Goal: Information Seeking & Learning: Learn about a topic

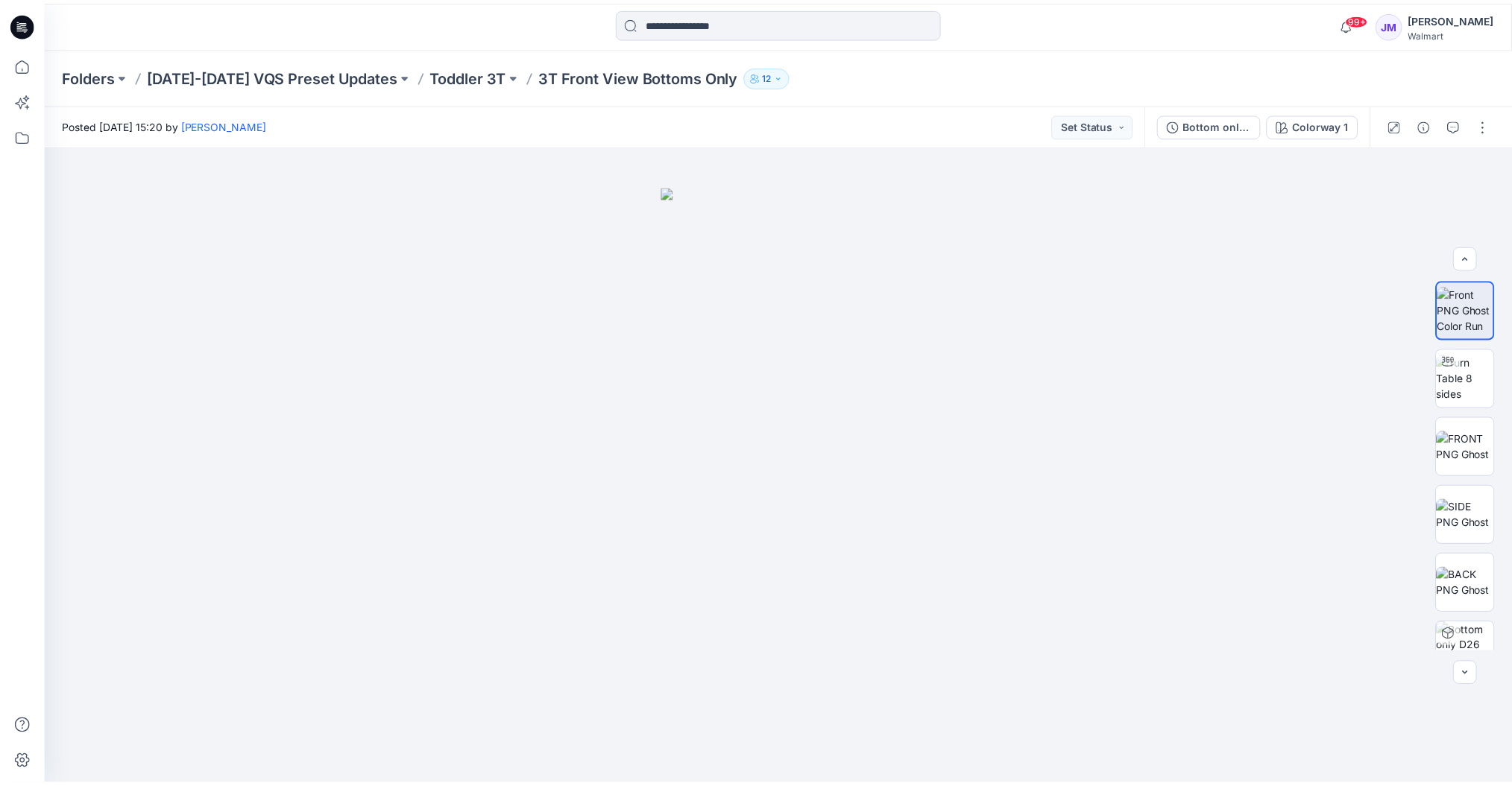
scroll to position [98, 0]
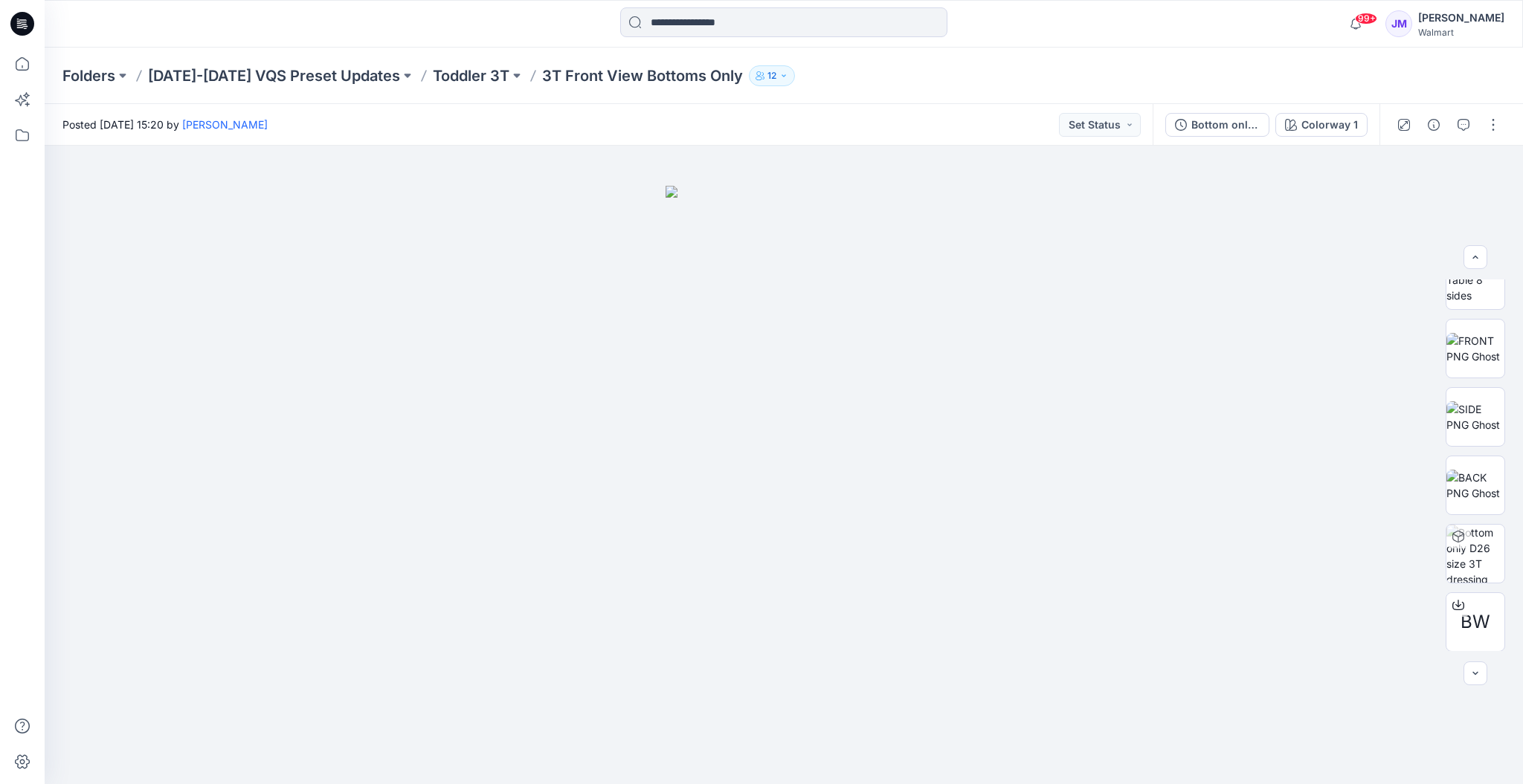
click at [31, 26] on icon at bounding box center [22, 23] width 24 height 24
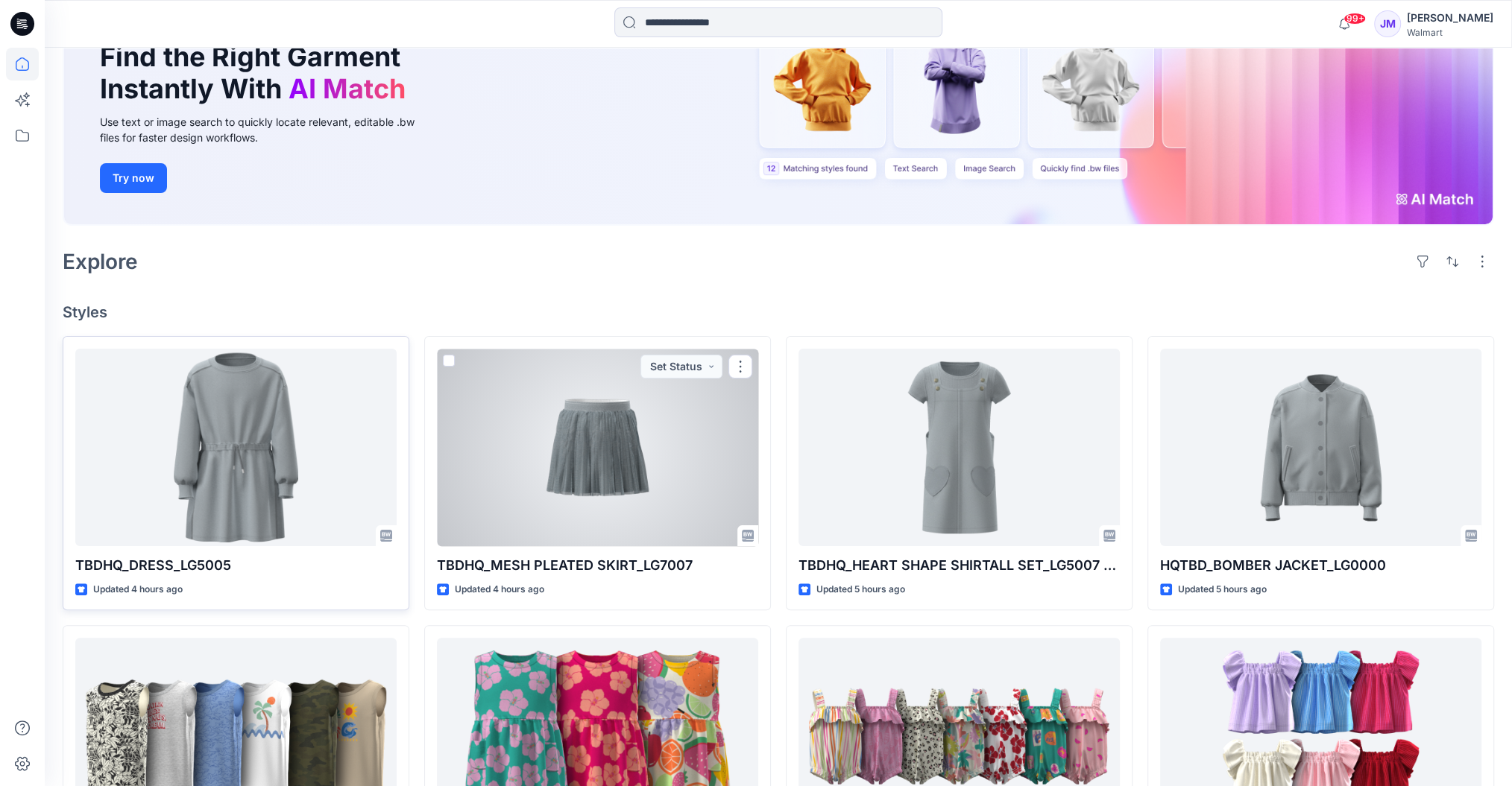
scroll to position [166, 0]
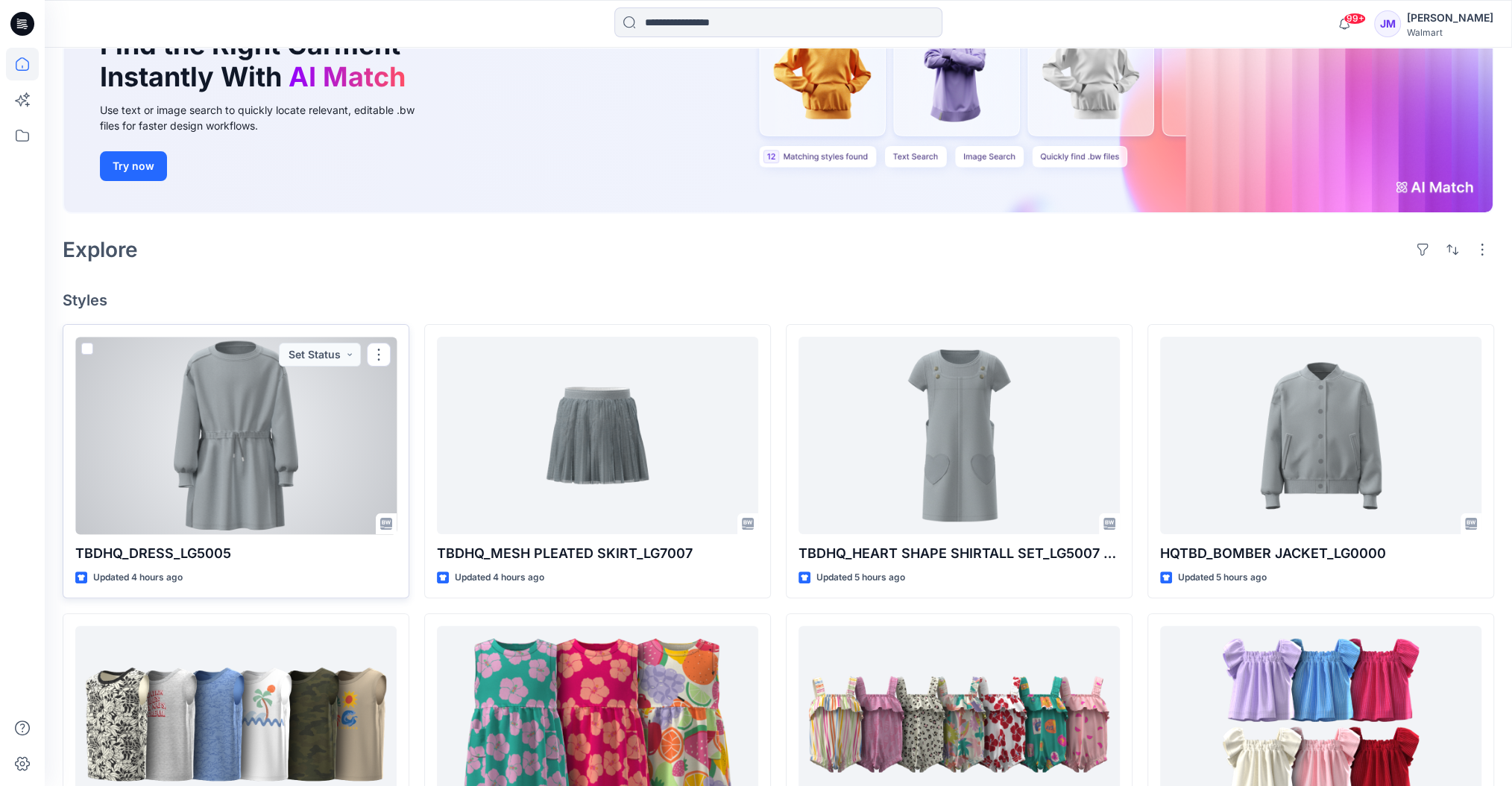
click at [325, 468] on div at bounding box center [236, 436] width 321 height 197
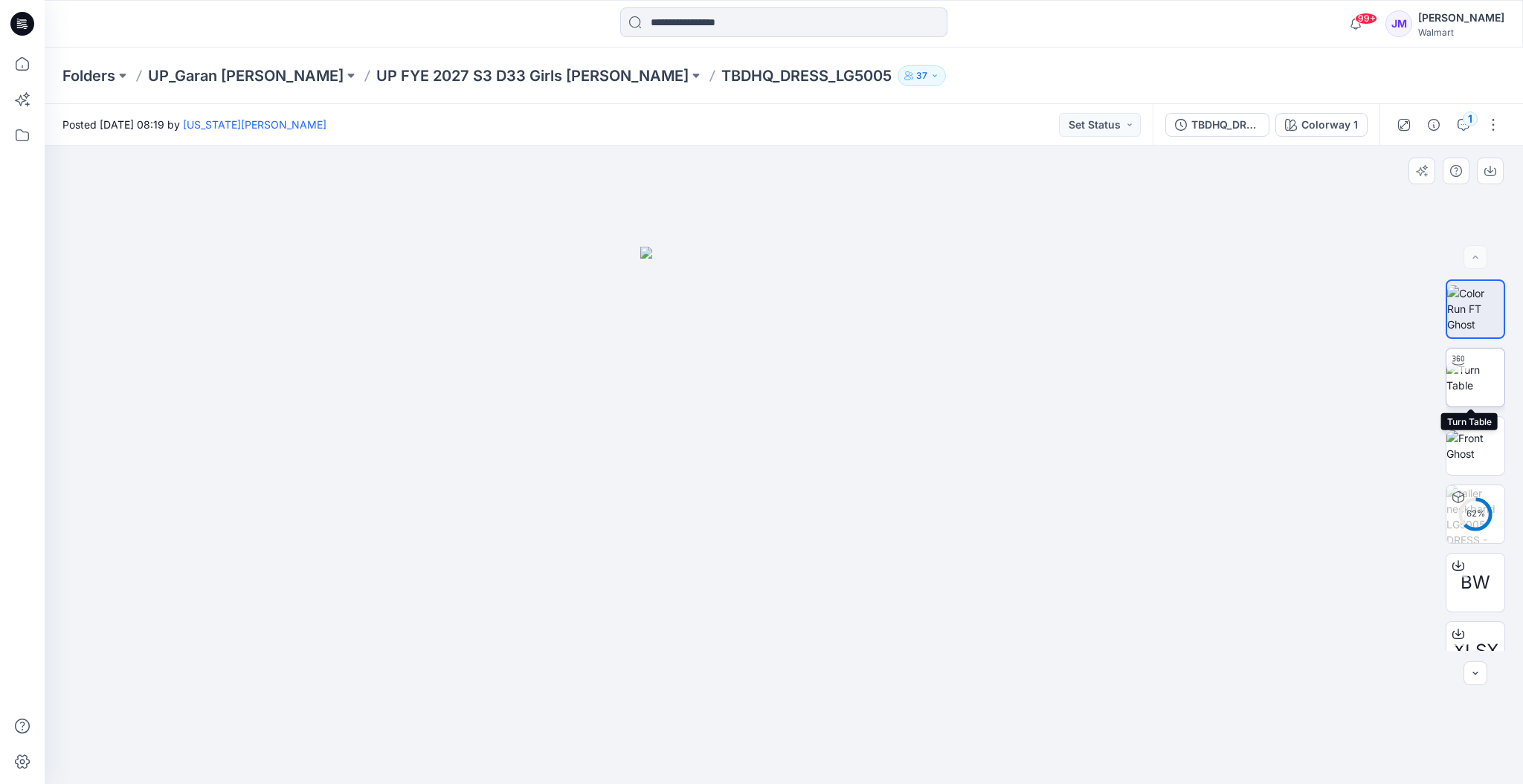
click at [1486, 374] on img at bounding box center [1475, 378] width 58 height 31
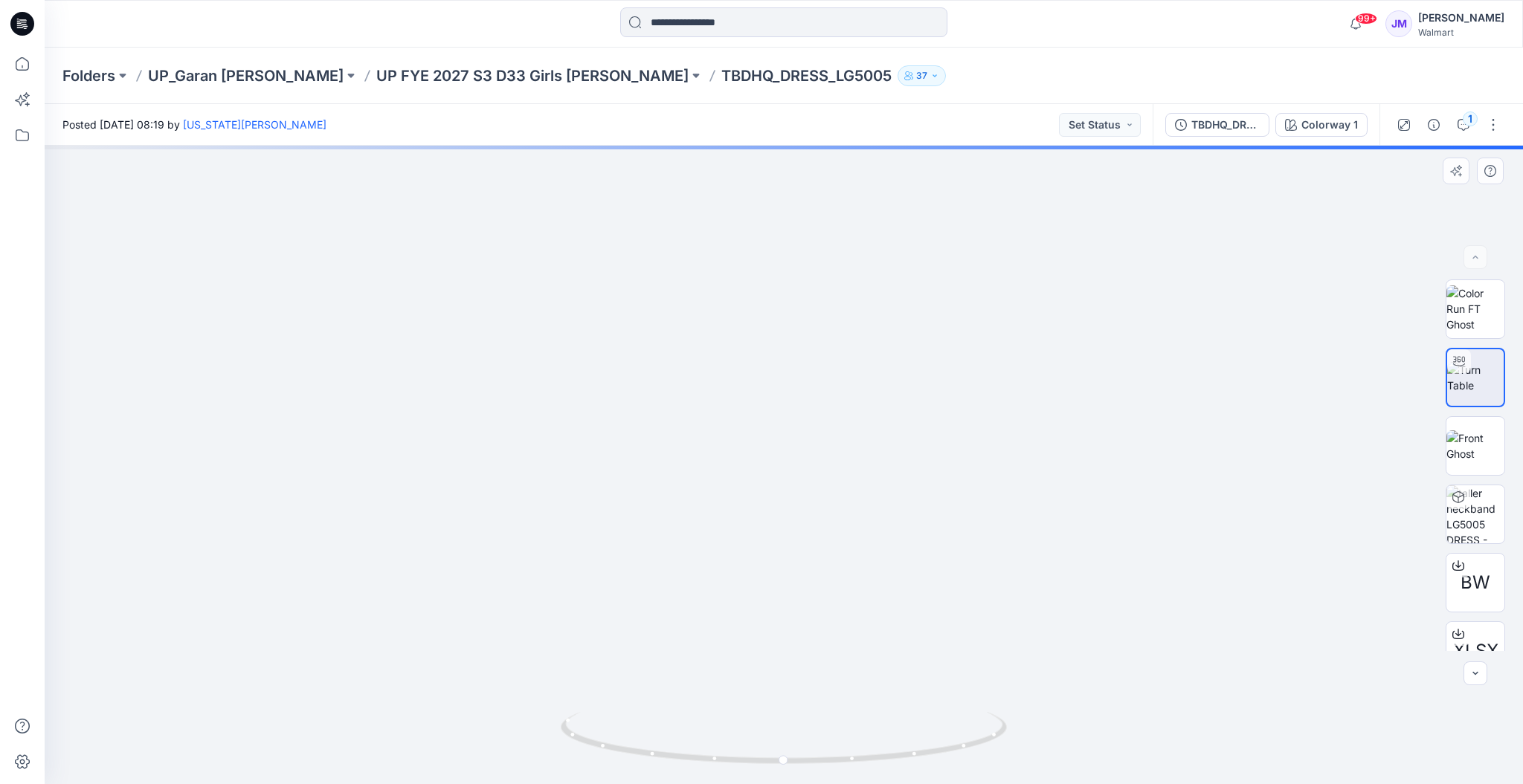
drag, startPoint x: 1003, startPoint y: 581, endPoint x: 1021, endPoint y: 434, distance: 148.1
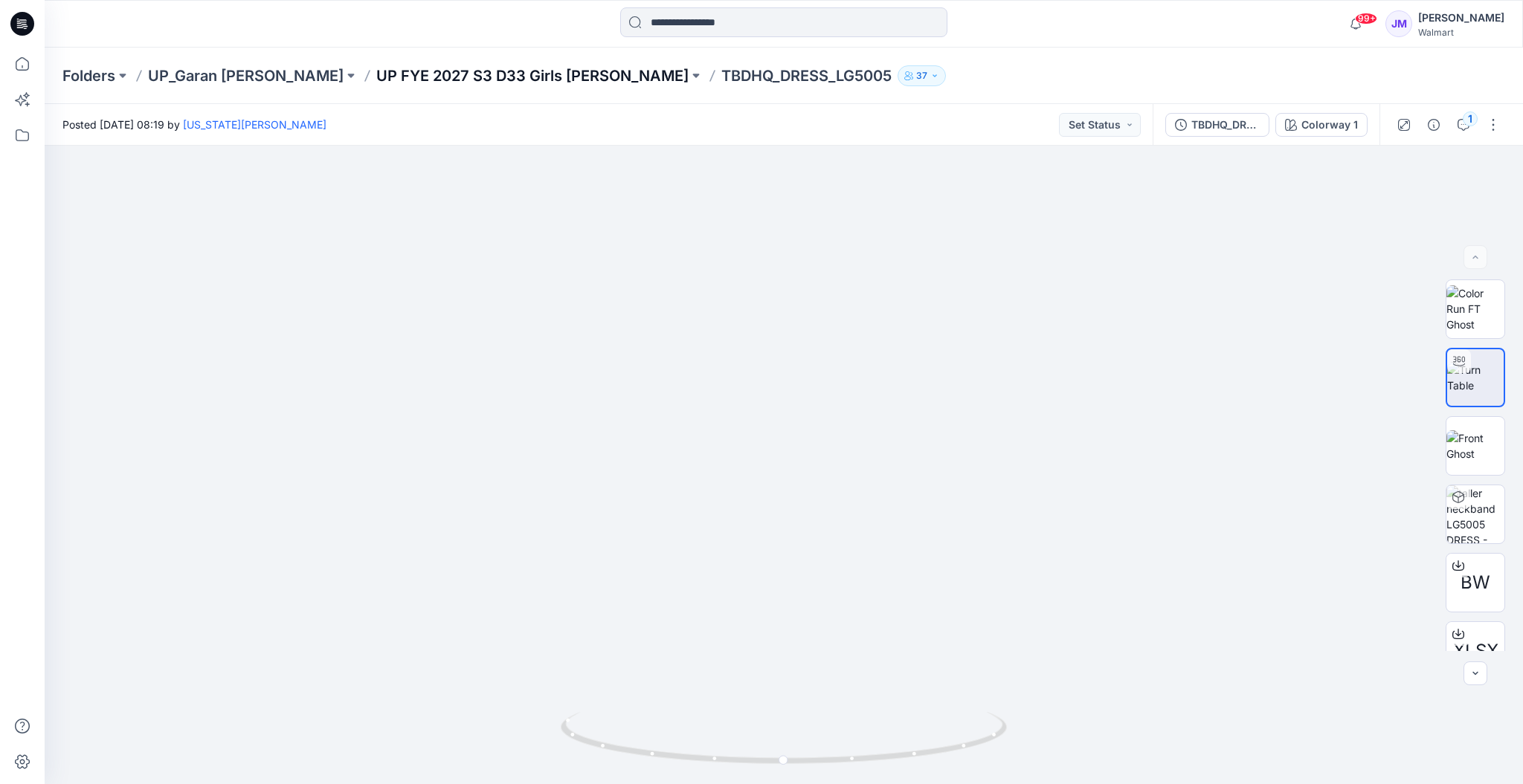
click at [406, 80] on p "UP FYE 2027 S3 D33 Girls [PERSON_NAME]" at bounding box center [532, 75] width 312 height 21
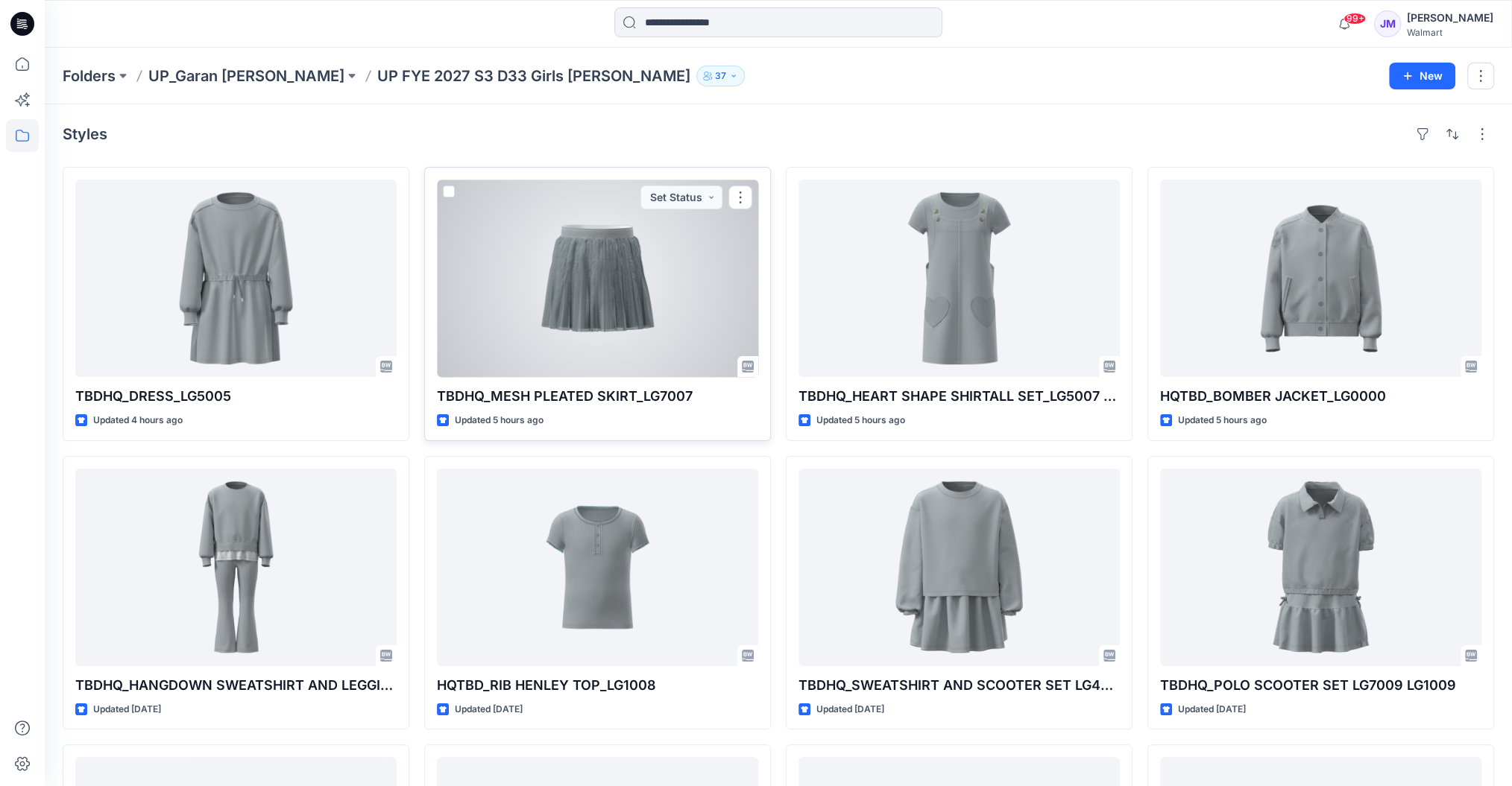
click at [622, 272] on div at bounding box center [597, 278] width 321 height 197
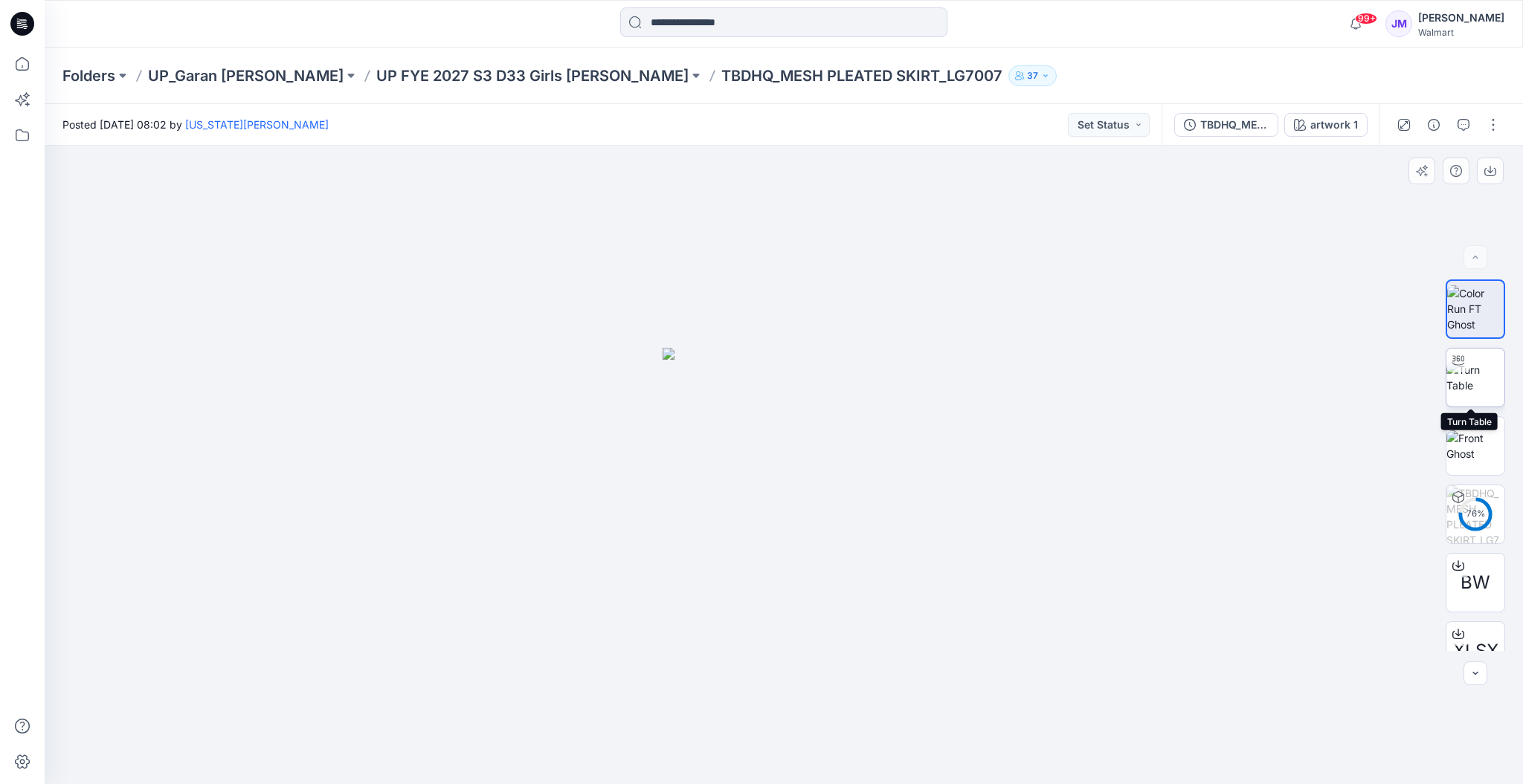
click at [1473, 379] on img at bounding box center [1475, 378] width 58 height 31
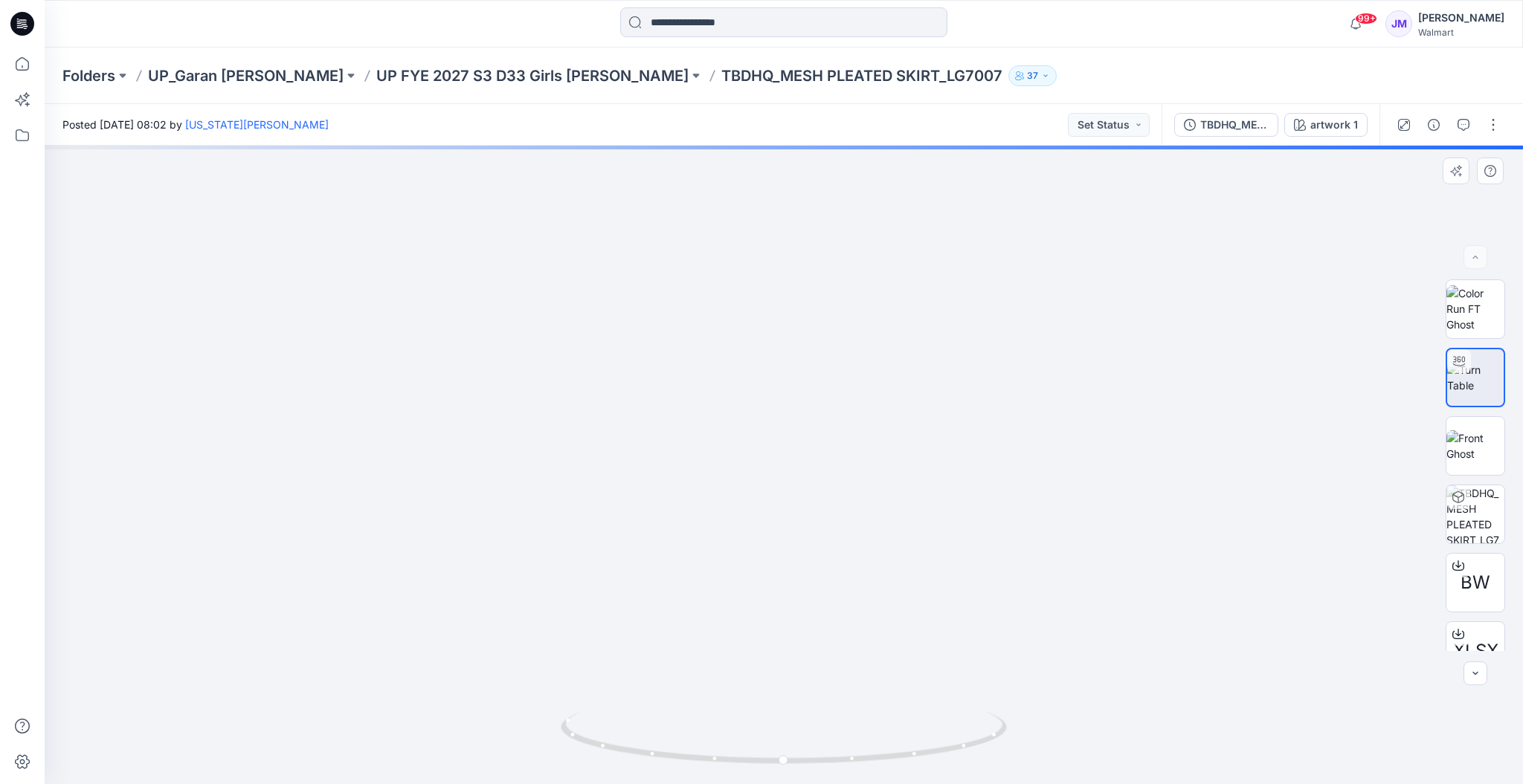
drag, startPoint x: 822, startPoint y: 602, endPoint x: 783, endPoint y: 434, distance: 172.5
drag, startPoint x: 747, startPoint y: 483, endPoint x: 776, endPoint y: 279, distance: 206.1
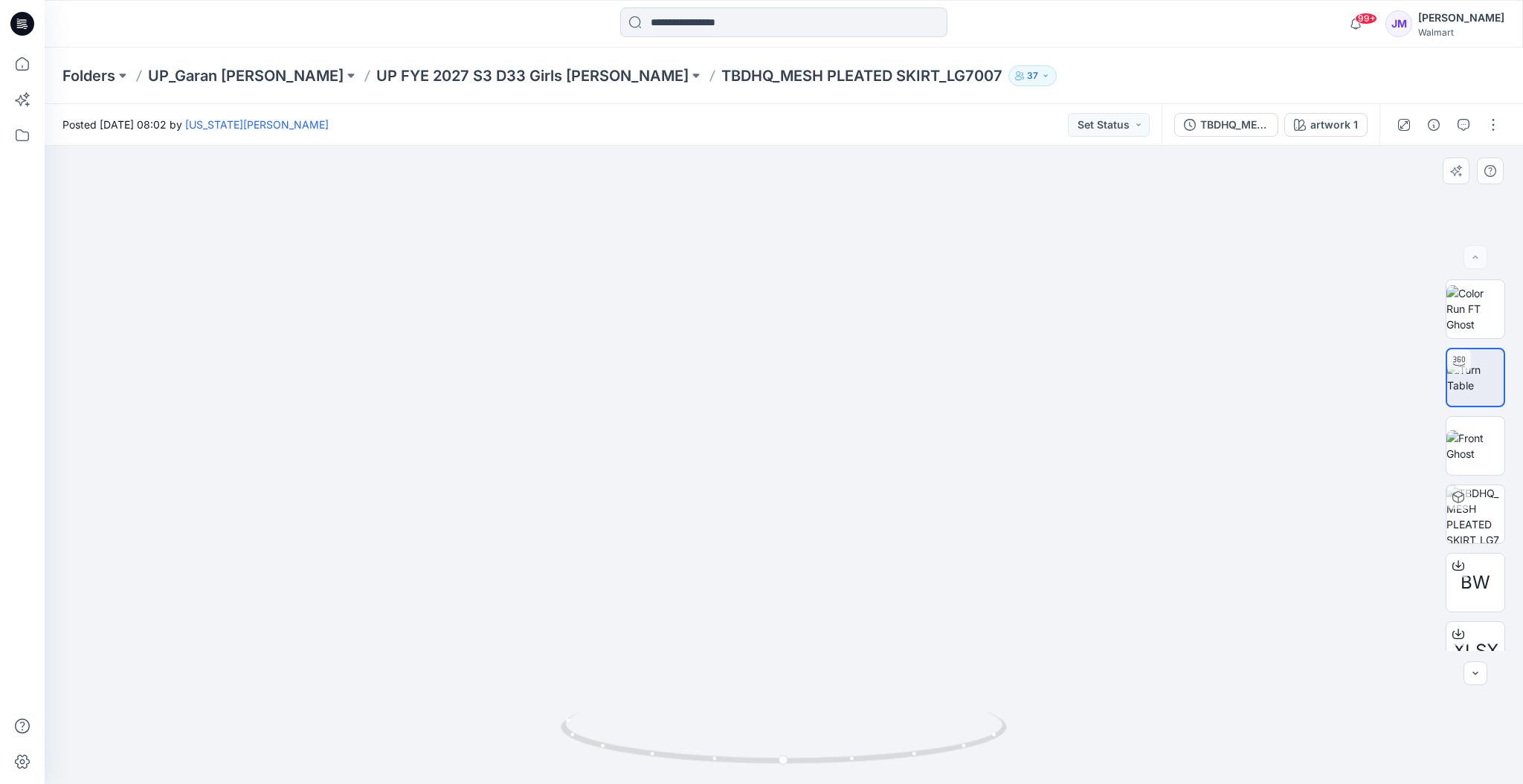
drag, startPoint x: 814, startPoint y: 356, endPoint x: 887, endPoint y: 225, distance: 150.0
click at [1455, 565] on icon at bounding box center [1458, 563] width 6 height 7
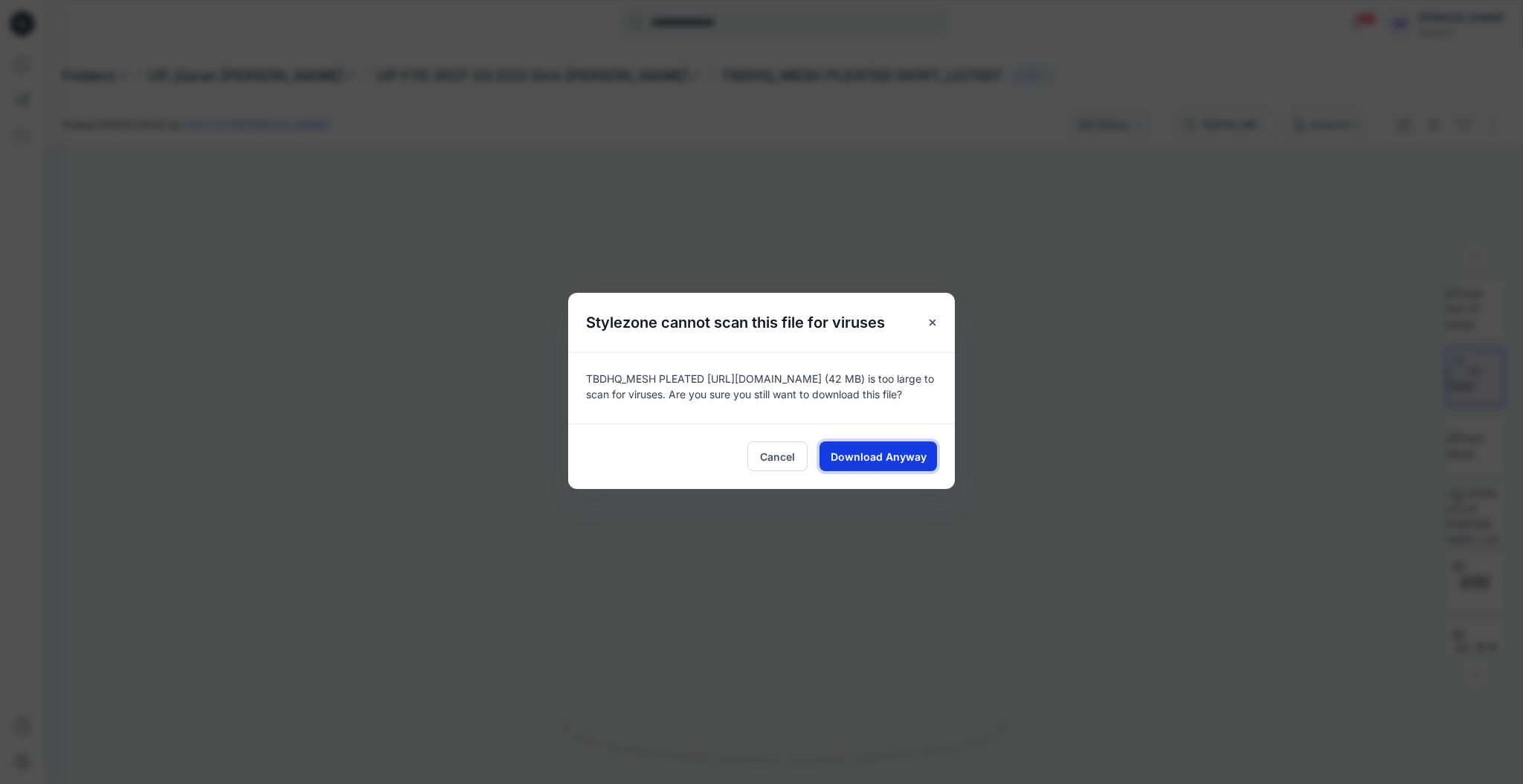
click at [882, 463] on button "Download Anyway" at bounding box center [878, 456] width 117 height 30
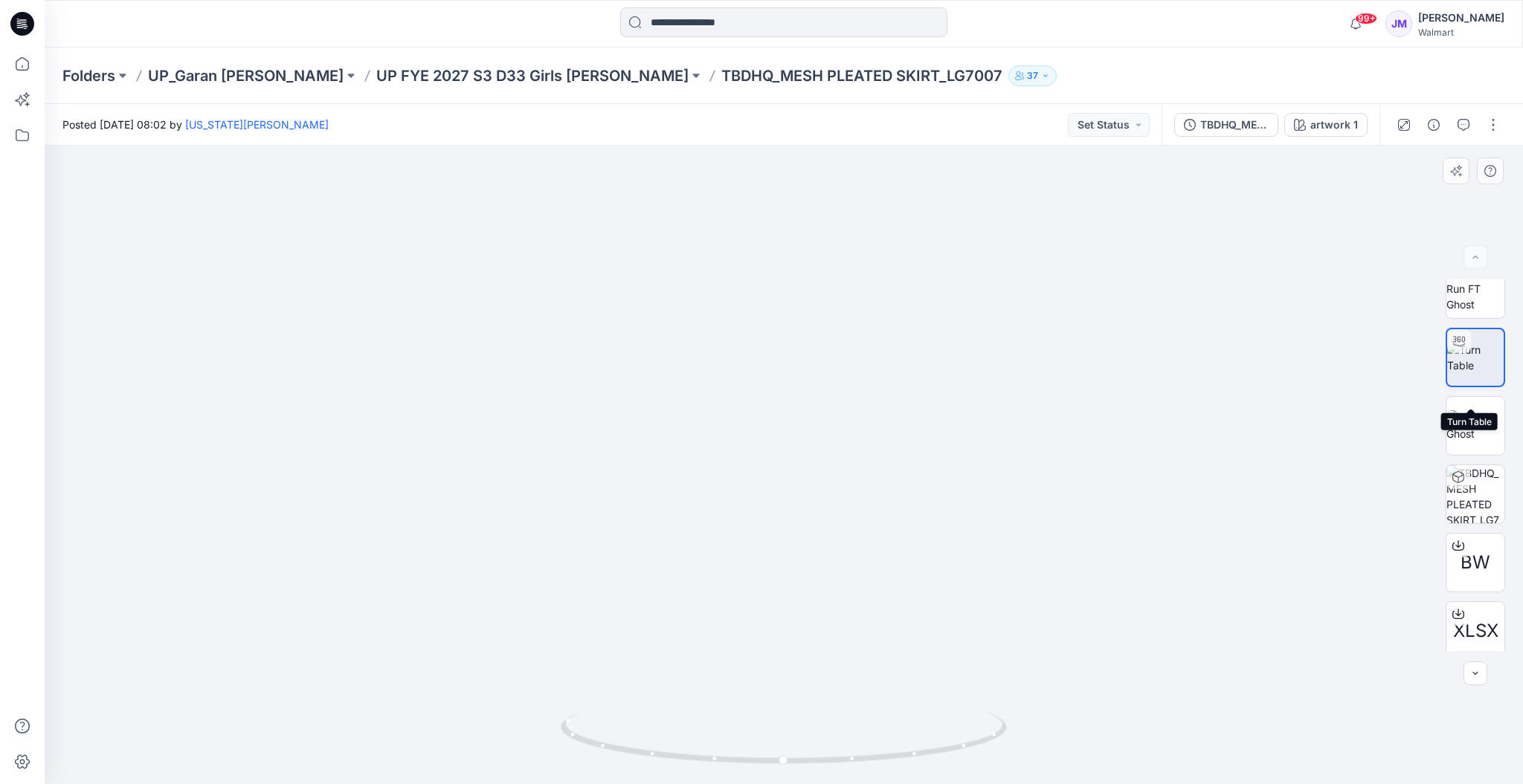
scroll to position [30, 0]
click at [493, 74] on p "UP FYE 2027 S3 D33 Girls [PERSON_NAME]" at bounding box center [532, 75] width 312 height 21
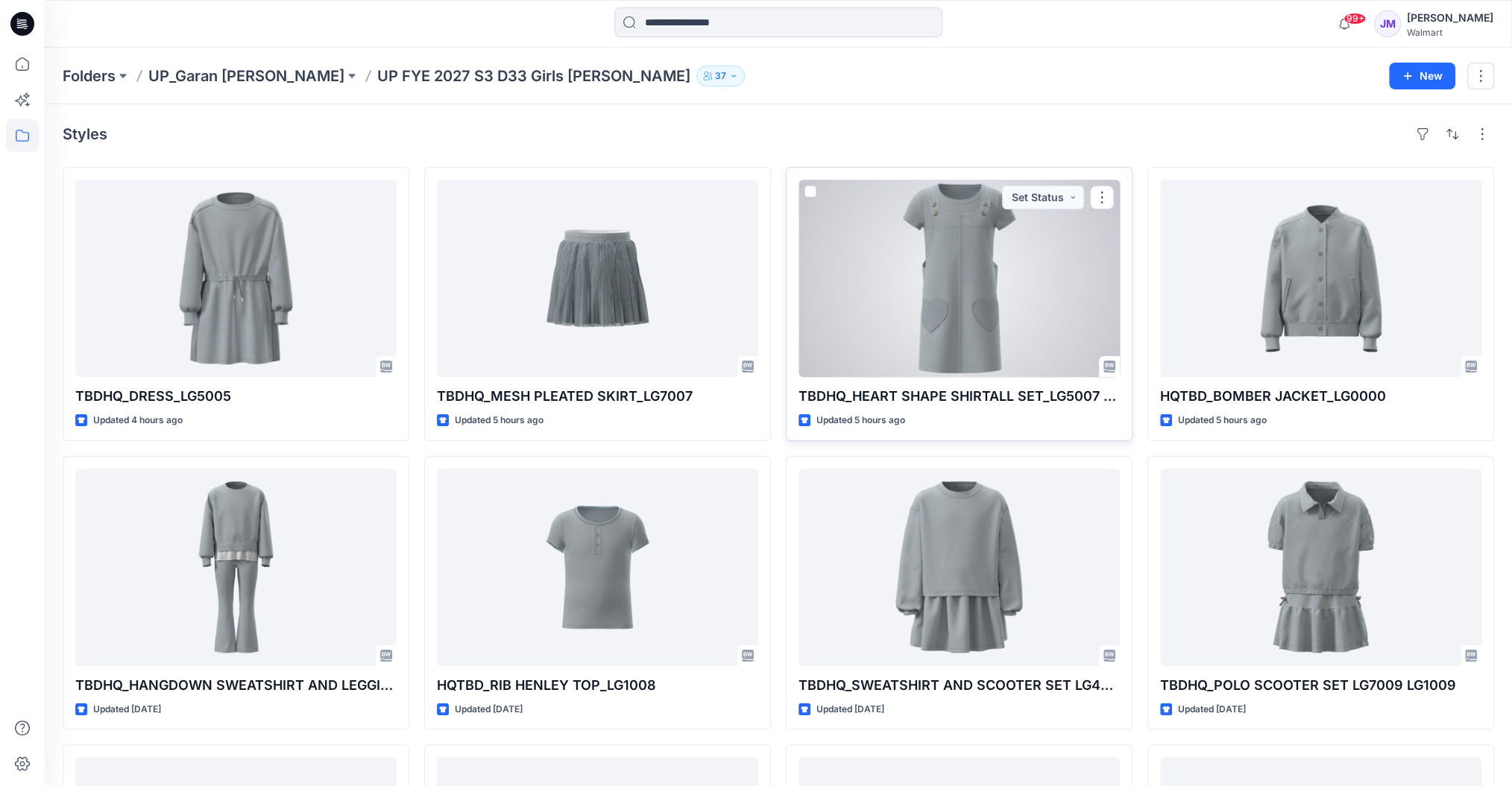
click at [993, 337] on div at bounding box center [959, 278] width 321 height 197
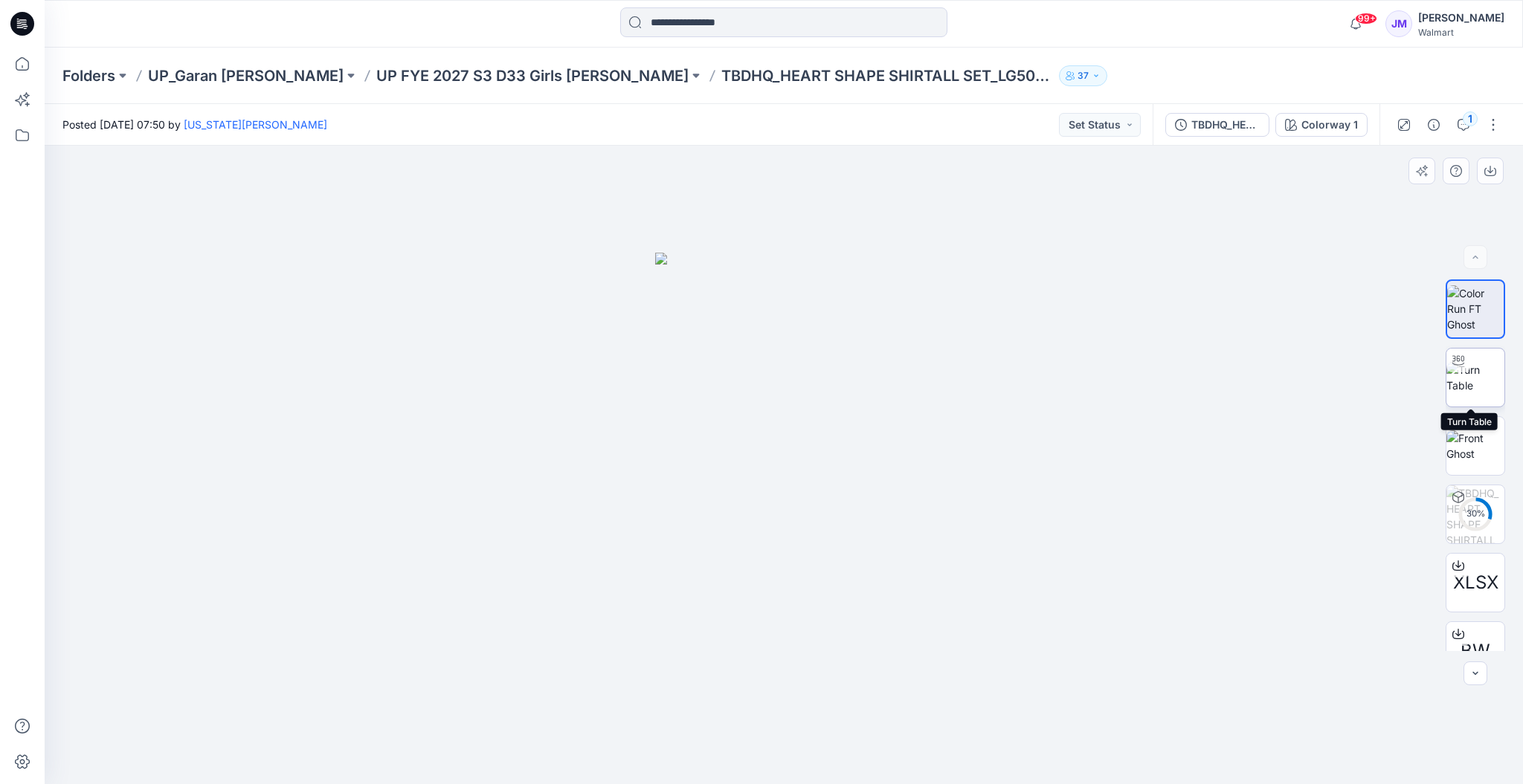
click at [1488, 380] on img at bounding box center [1475, 378] width 58 height 31
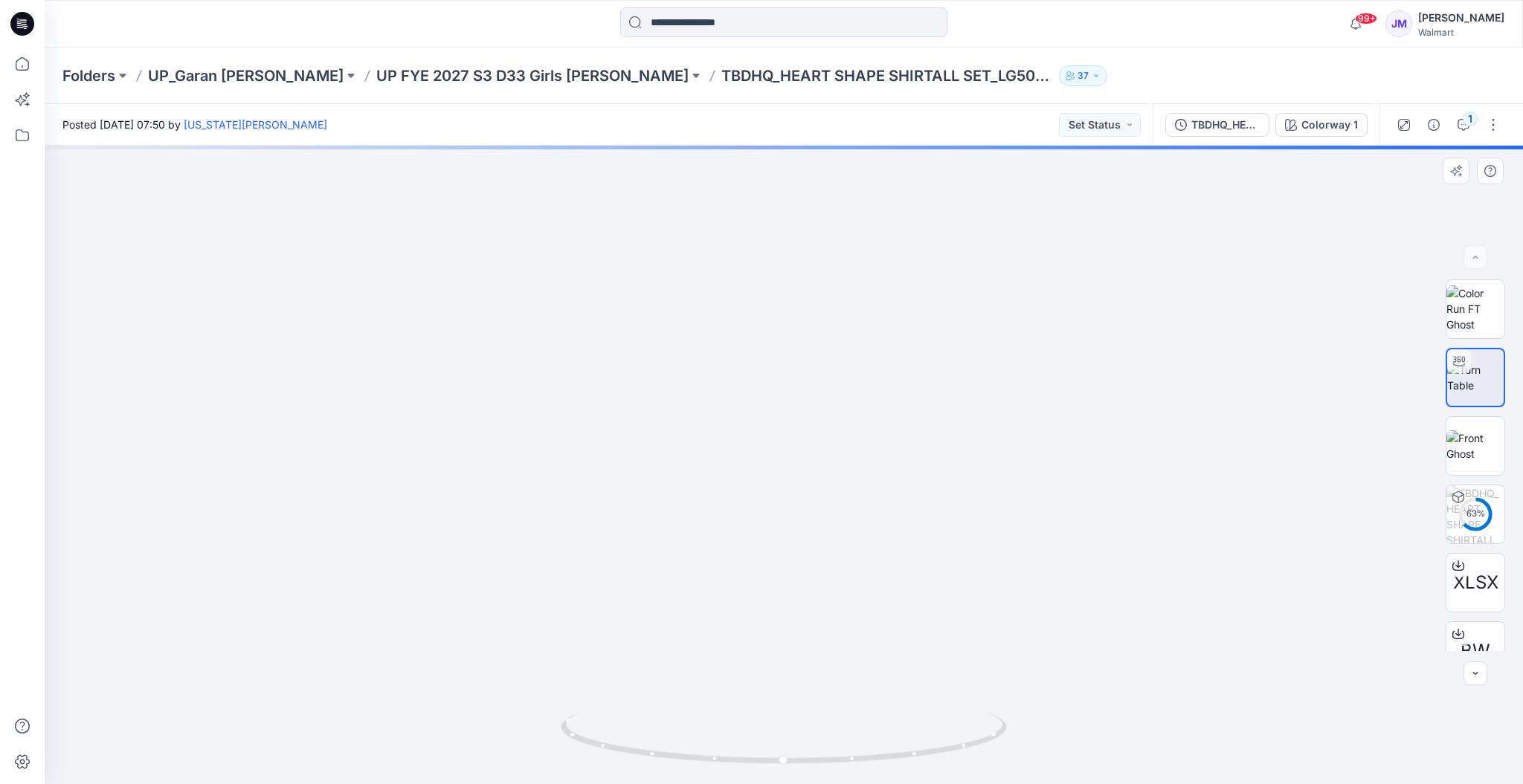
drag, startPoint x: 806, startPoint y: 649, endPoint x: 801, endPoint y: 463, distance: 186.1
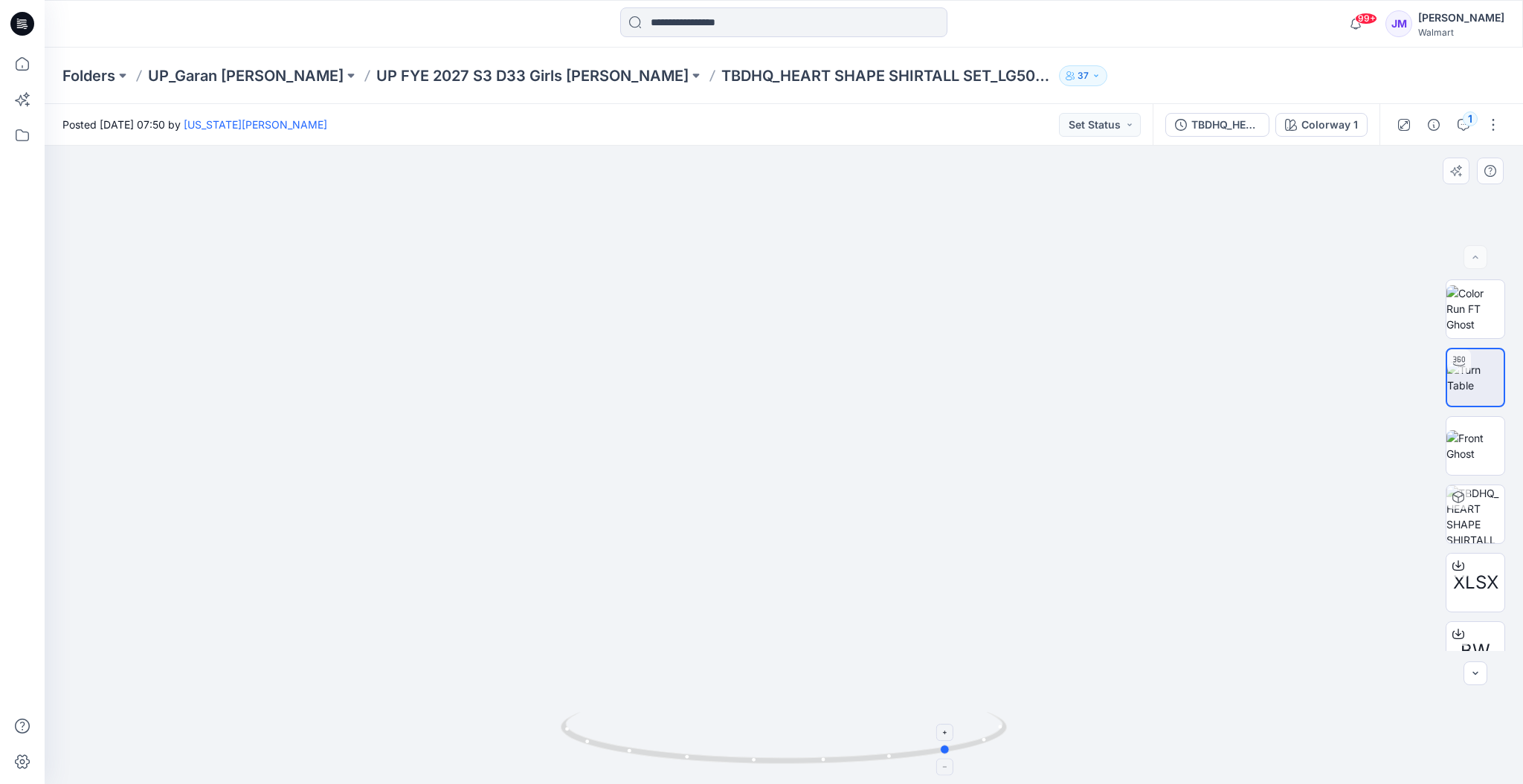
drag, startPoint x: 954, startPoint y: 753, endPoint x: 674, endPoint y: 729, distance: 281.0
click at [674, 729] on icon at bounding box center [785, 739] width 450 height 55
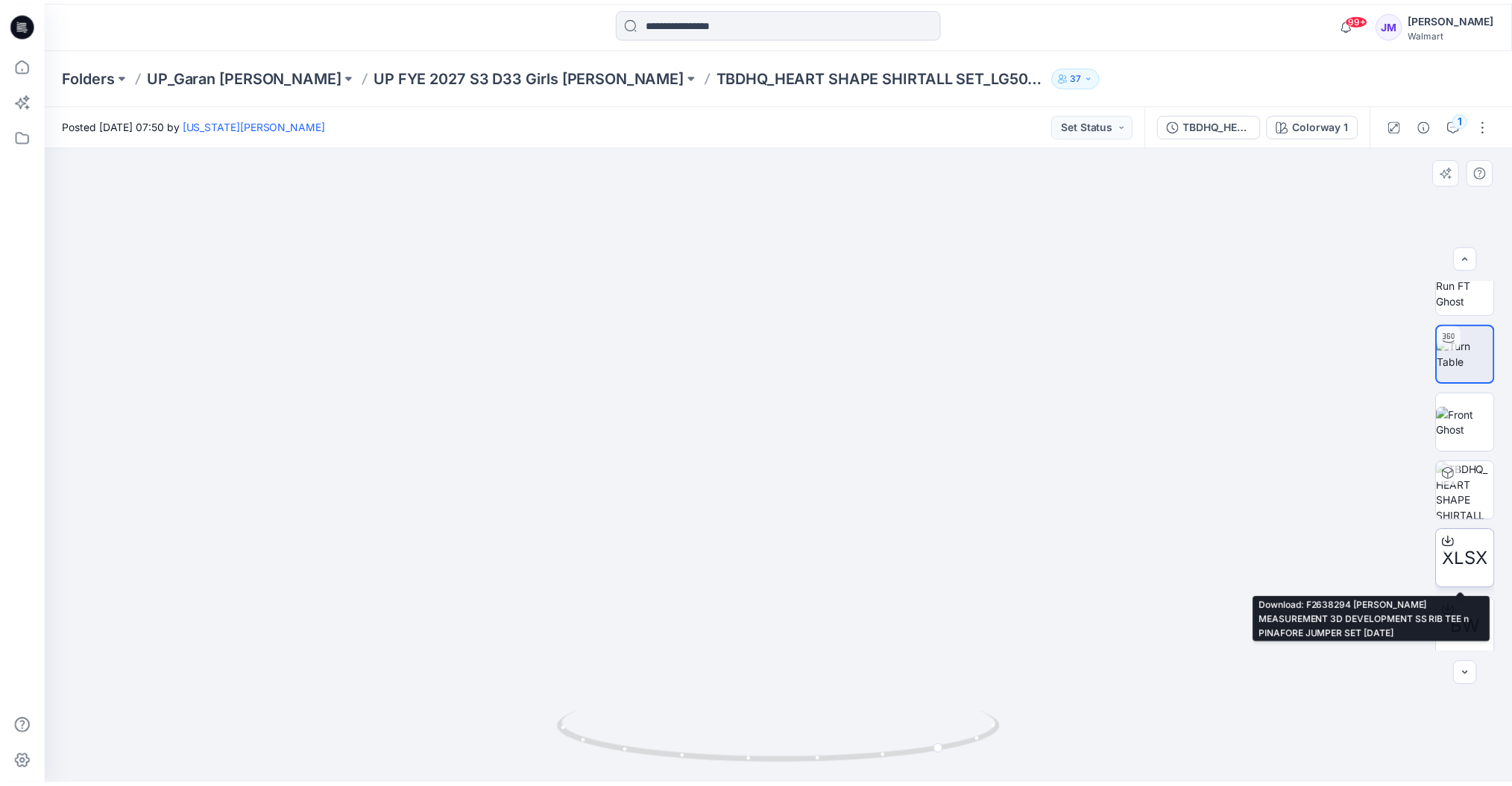
scroll to position [30, 0]
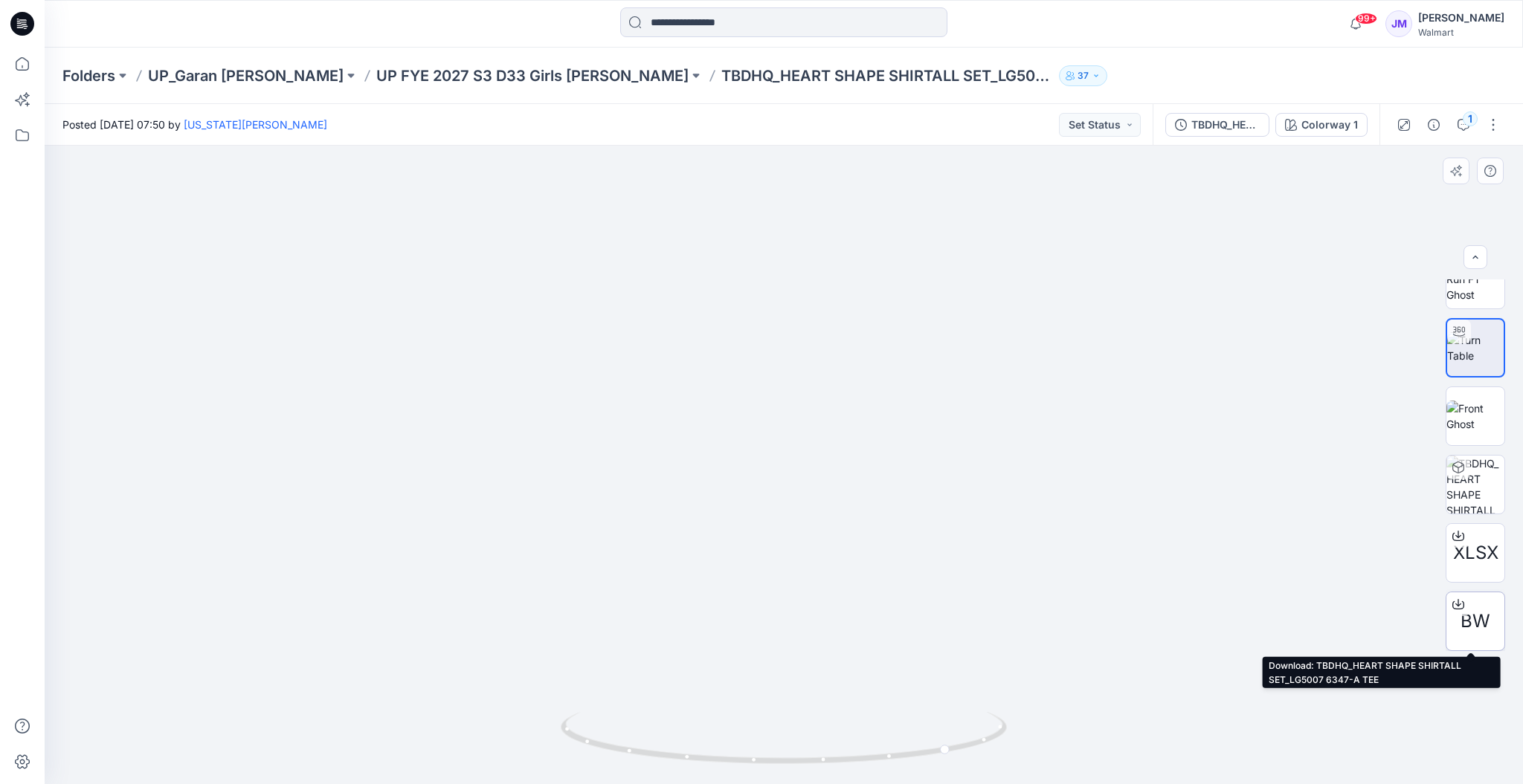
click at [1455, 605] on icon at bounding box center [1458, 601] width 6 height 7
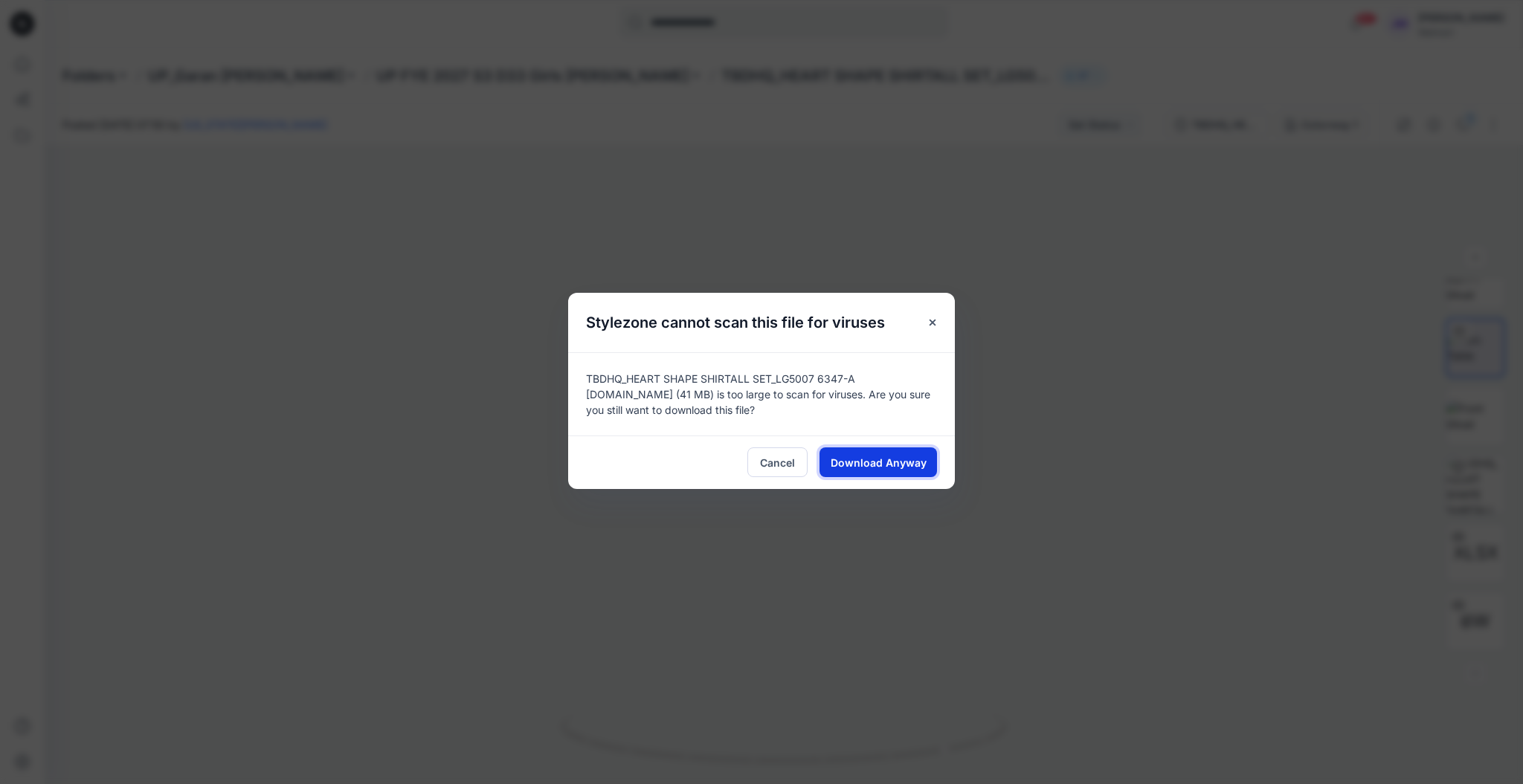
click at [901, 460] on span "Download Anyway" at bounding box center [878, 463] width 96 height 16
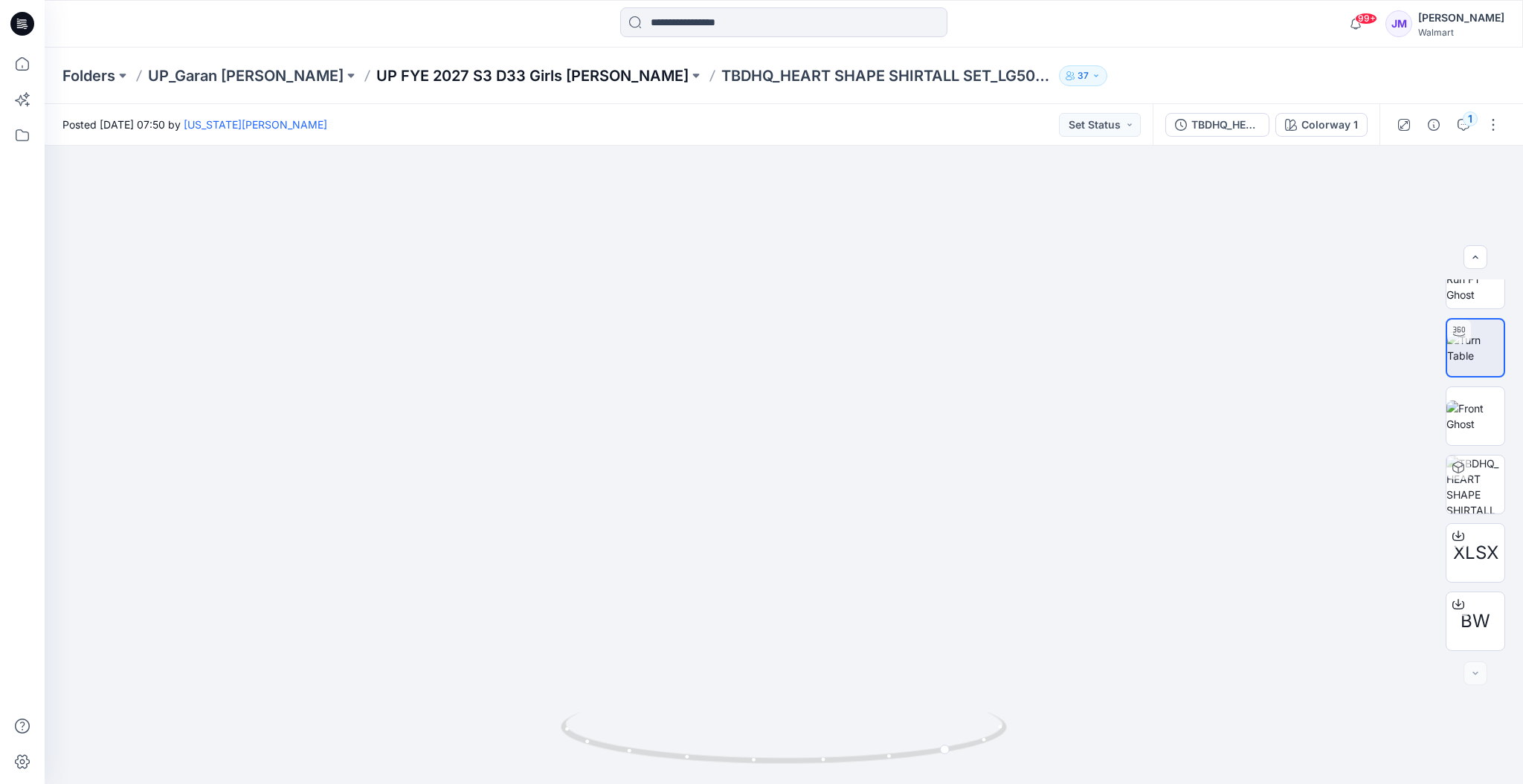
click at [415, 69] on p "UP FYE 2027 S3 D33 Girls [PERSON_NAME]" at bounding box center [532, 75] width 312 height 21
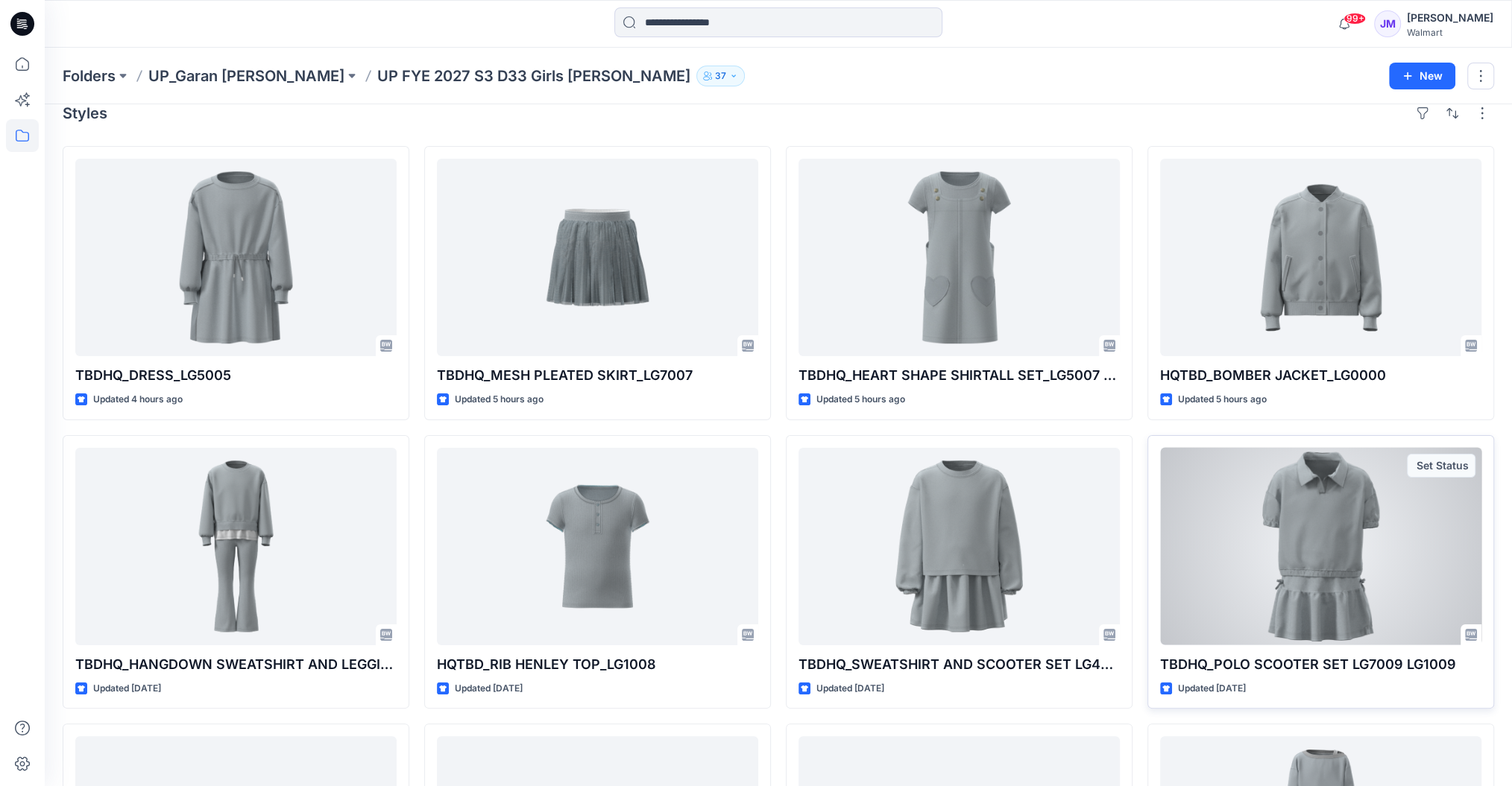
scroll to position [33, 0]
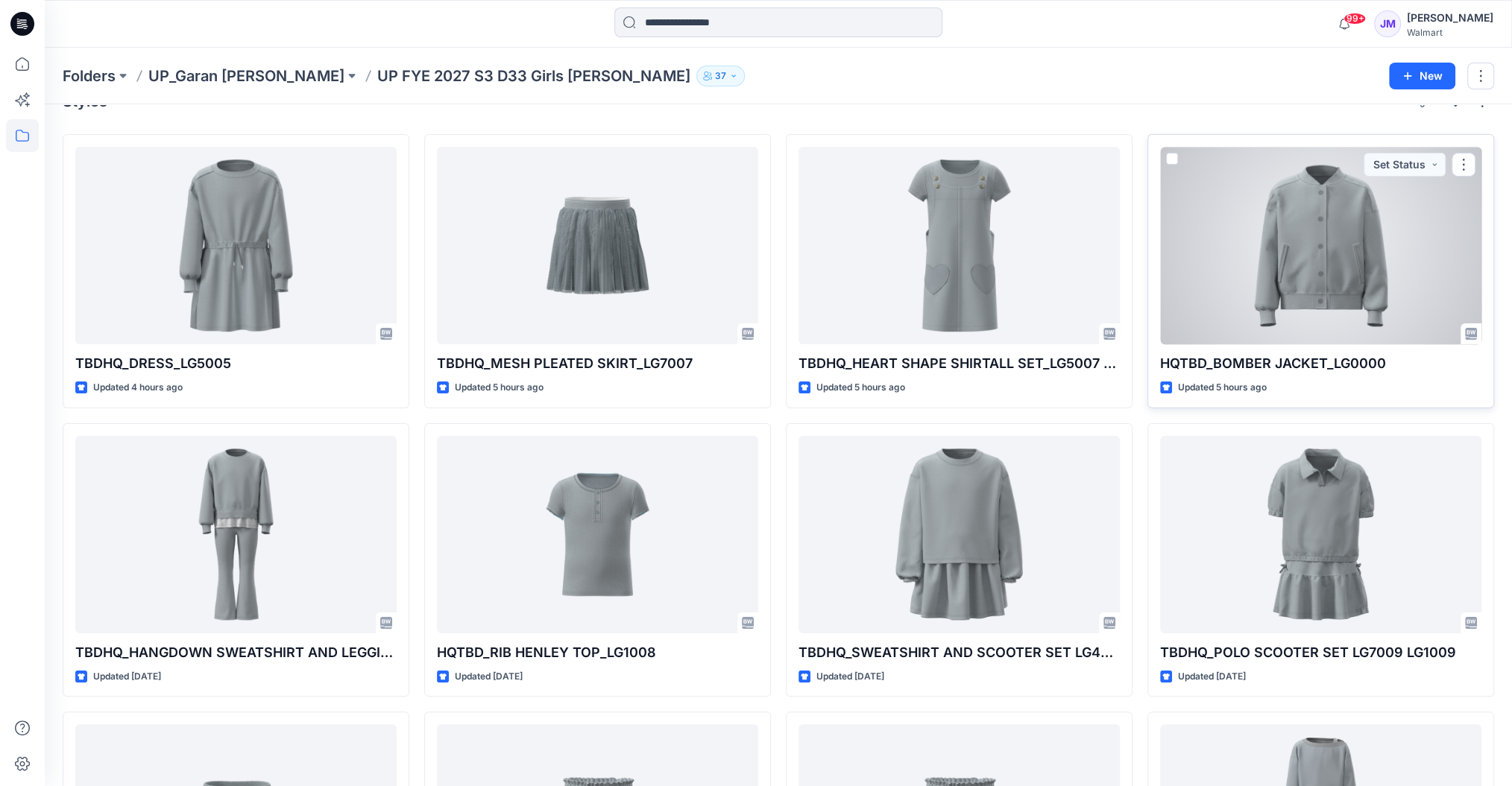
click at [1349, 242] on div at bounding box center [1321, 245] width 321 height 197
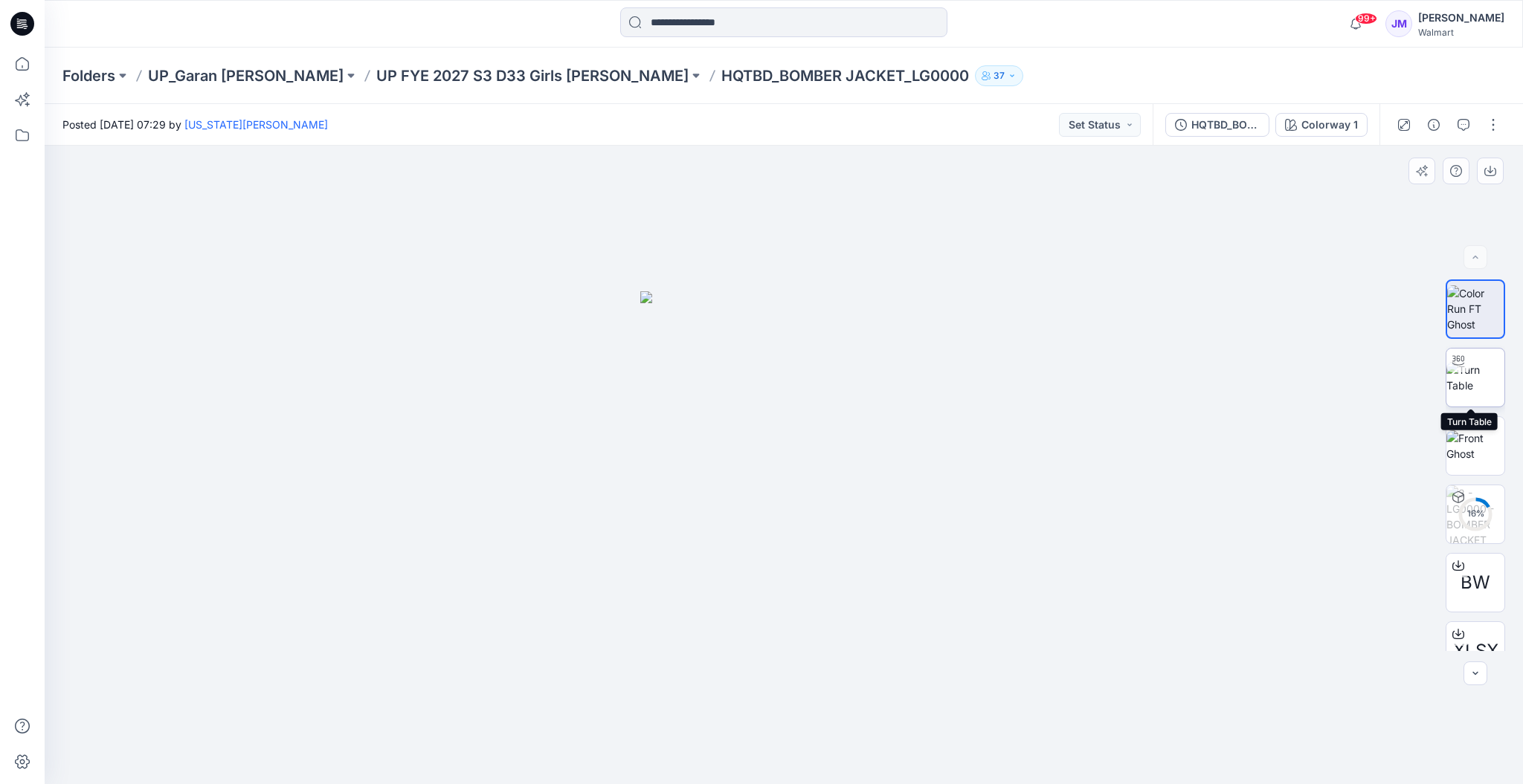
click at [1467, 387] on img at bounding box center [1475, 378] width 58 height 31
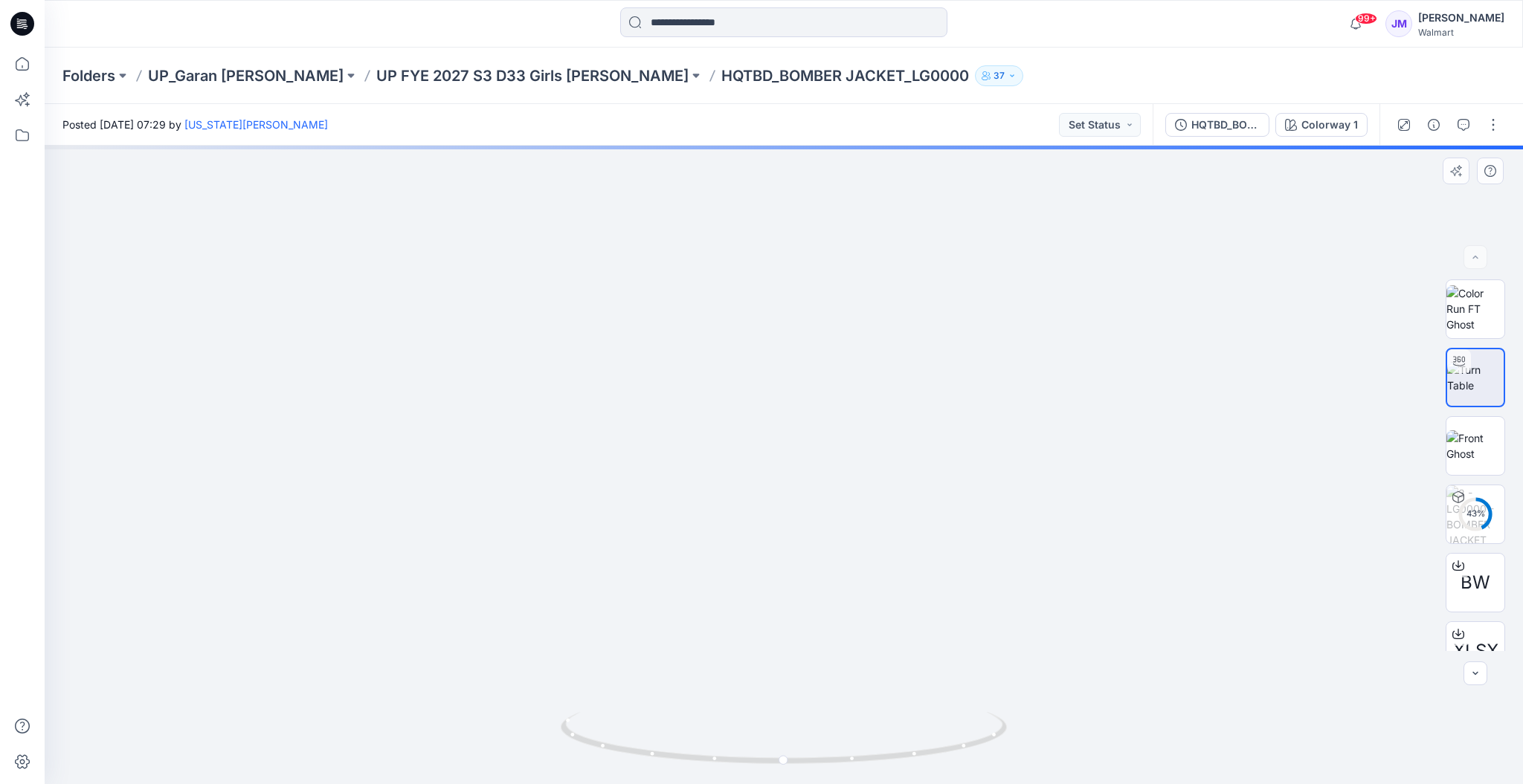
drag, startPoint x: 887, startPoint y: 697, endPoint x: 916, endPoint y: 560, distance: 140.0
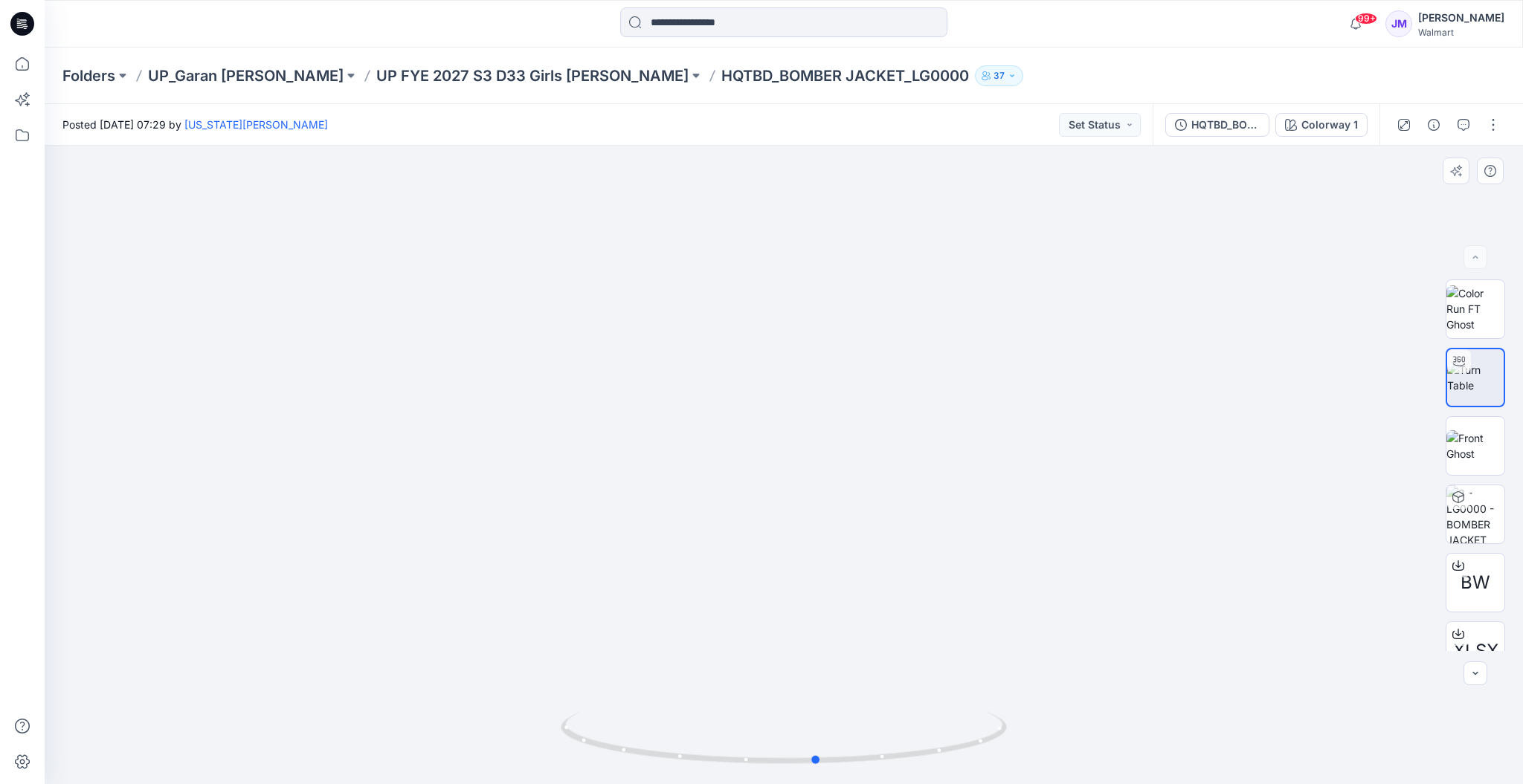
drag, startPoint x: 956, startPoint y: 764, endPoint x: 534, endPoint y: 745, distance: 422.4
click at [543, 745] on div at bounding box center [783, 464] width 1478 height 639
click at [488, 71] on p "UP FYE 2027 S3 D33 Girls [PERSON_NAME]" at bounding box center [532, 75] width 312 height 21
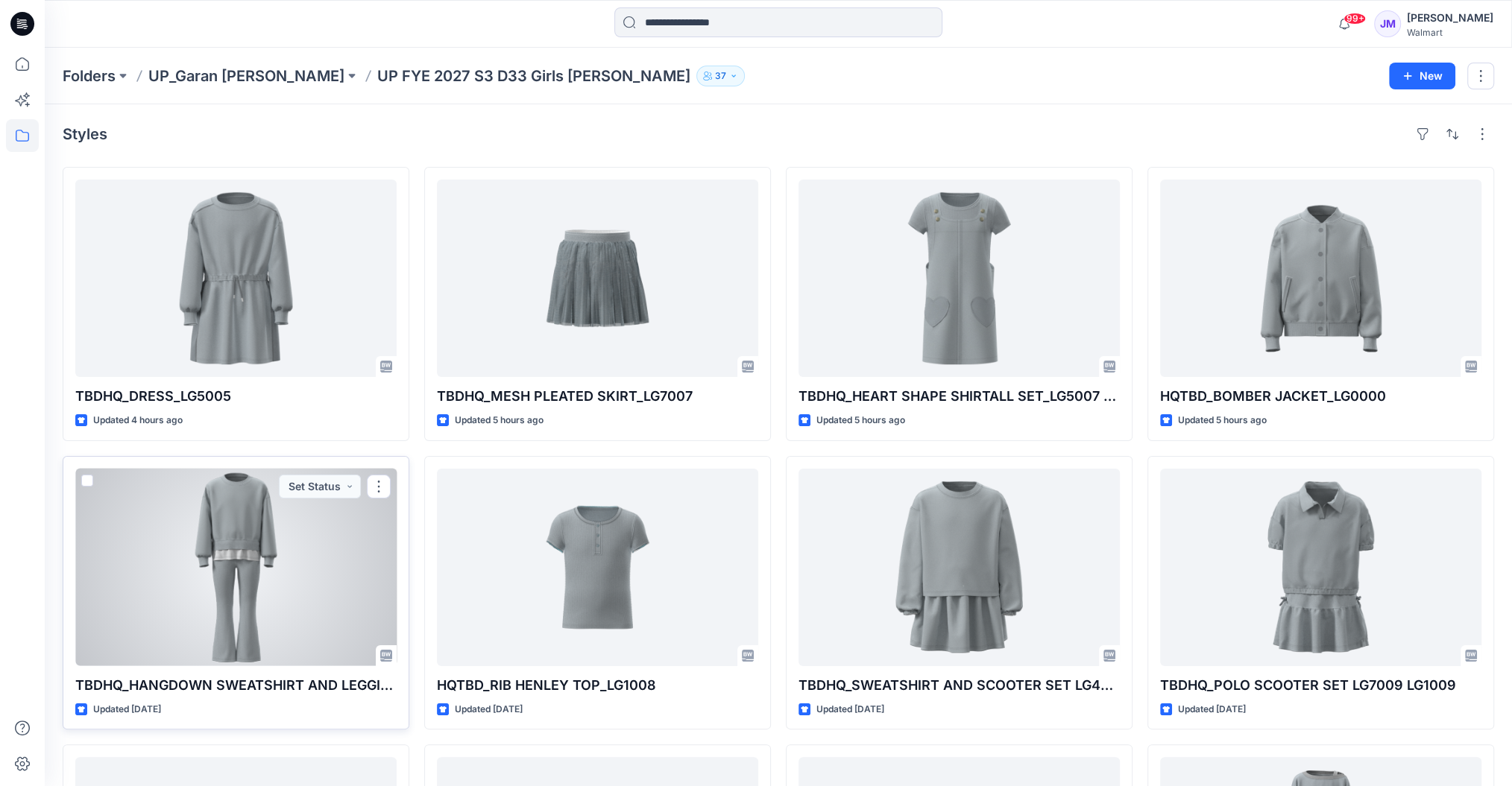
click at [316, 614] on div at bounding box center [236, 567] width 321 height 197
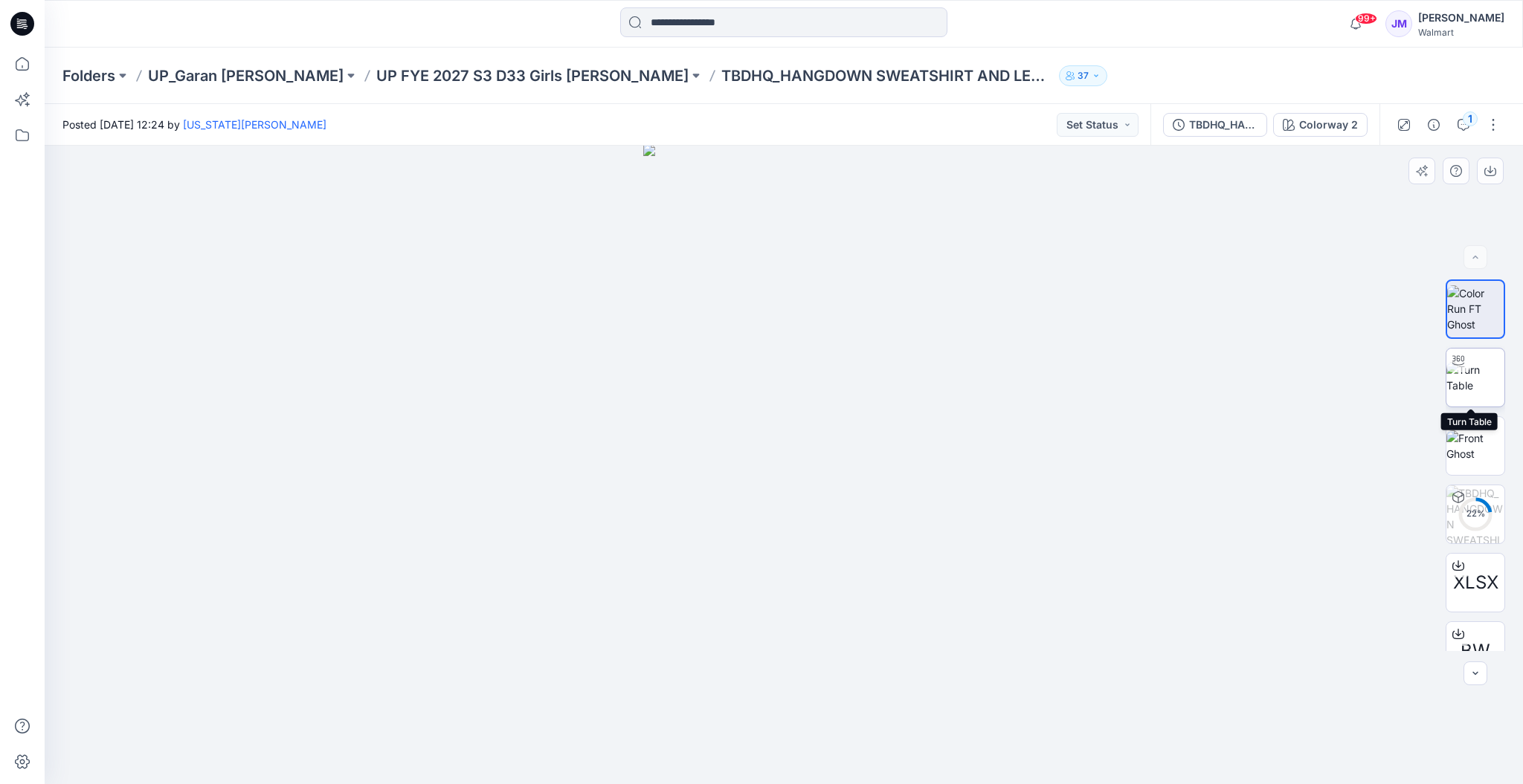
click at [1477, 366] on img at bounding box center [1475, 378] width 58 height 31
drag, startPoint x: 1007, startPoint y: 652, endPoint x: 1006, endPoint y: 568, distance: 84.0
drag, startPoint x: 971, startPoint y: 754, endPoint x: 534, endPoint y: 738, distance: 437.3
click at [531, 738] on div at bounding box center [783, 464] width 1478 height 639
drag, startPoint x: 1065, startPoint y: 550, endPoint x: 1051, endPoint y: 332, distance: 218.4
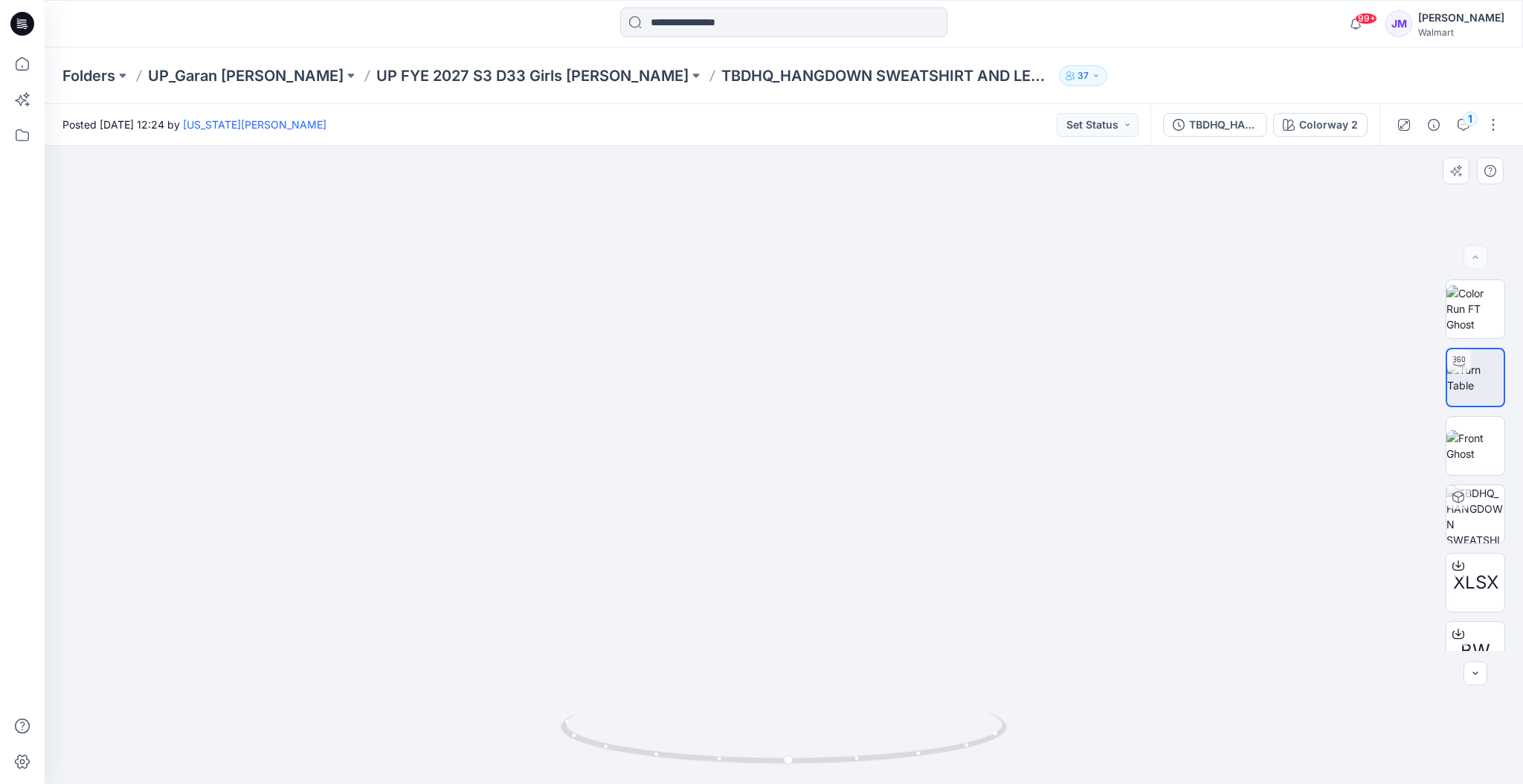
drag, startPoint x: 1050, startPoint y: 560, endPoint x: 1067, endPoint y: 415, distance: 146.0
drag, startPoint x: 1050, startPoint y: 522, endPoint x: 1116, endPoint y: 179, distance: 349.3
drag, startPoint x: 981, startPoint y: 755, endPoint x: 640, endPoint y: 704, distance: 344.8
click at [640, 704] on div at bounding box center [783, 464] width 1478 height 639
click at [418, 76] on p "UP FYE 2027 S3 D33 Girls [PERSON_NAME]" at bounding box center [532, 75] width 312 height 21
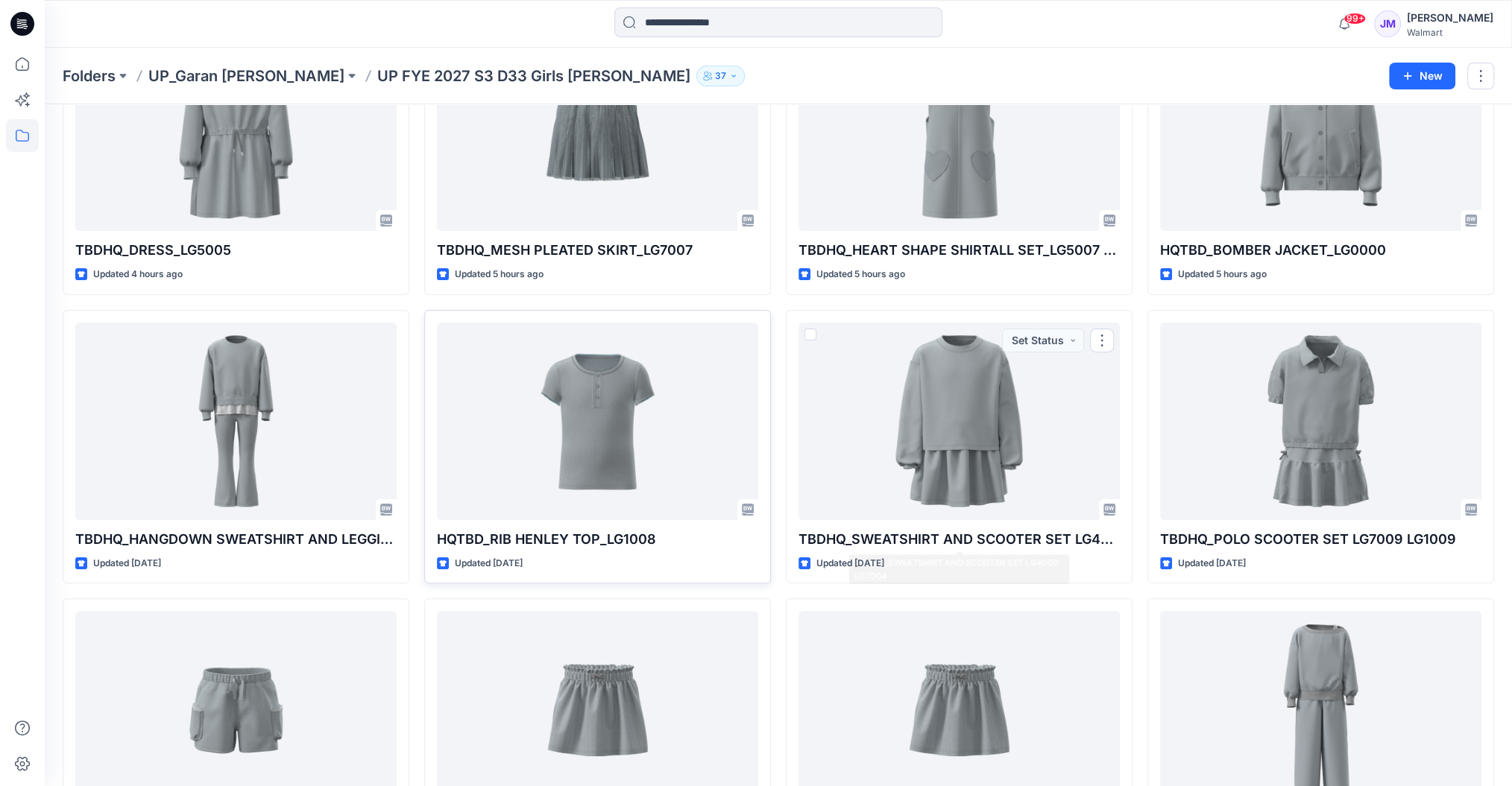
scroll to position [166, 0]
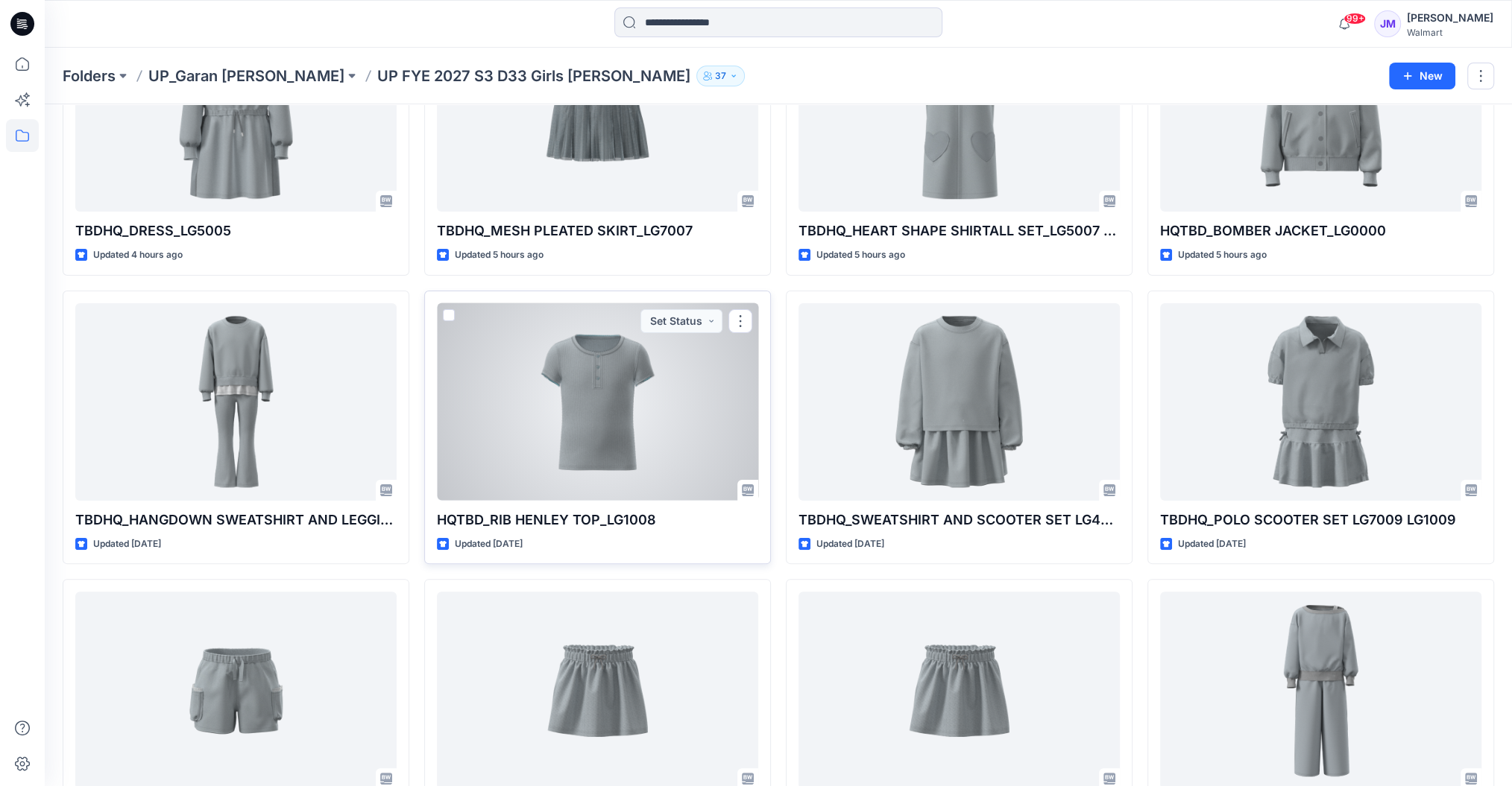
click at [624, 447] on div at bounding box center [597, 402] width 321 height 197
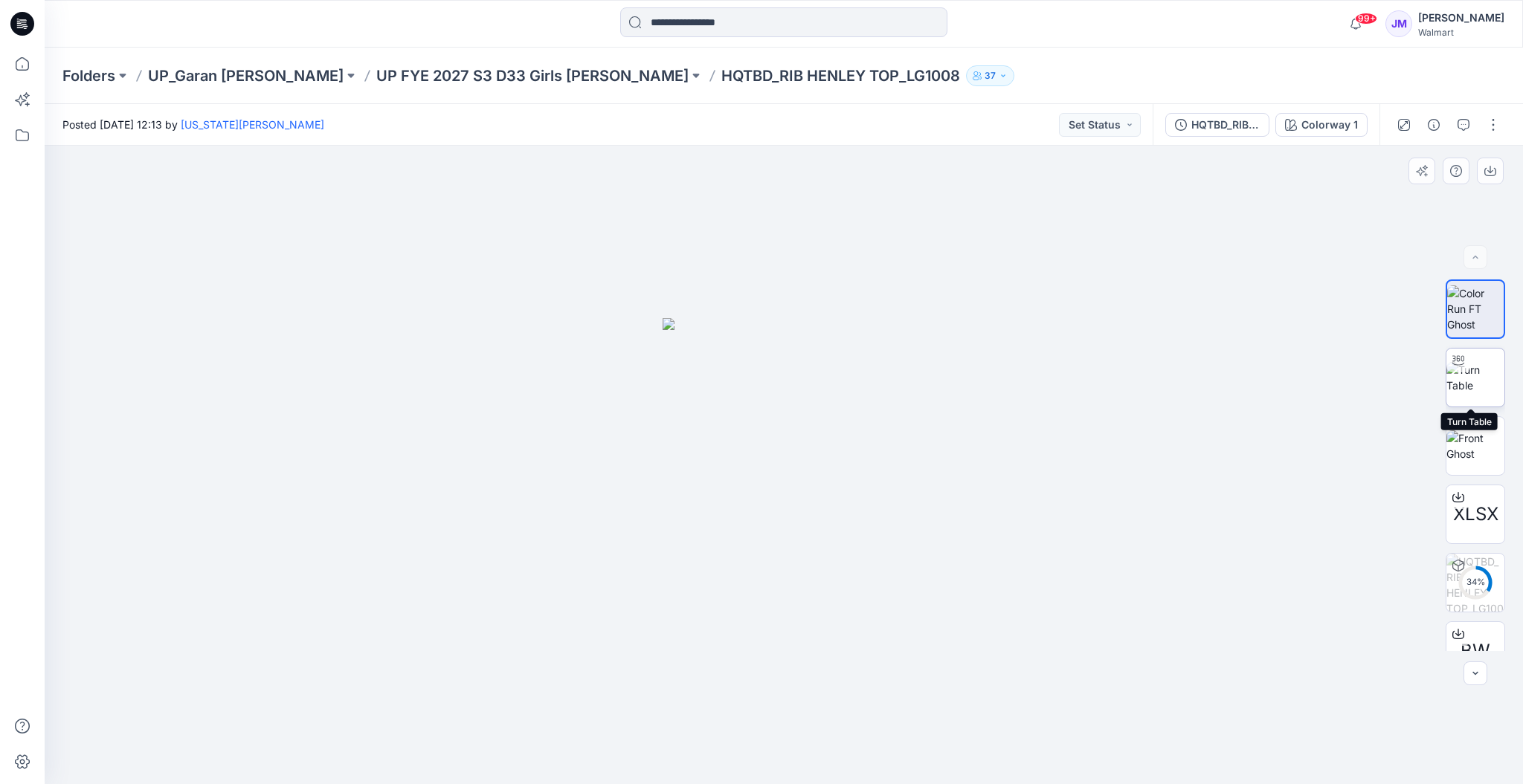
click at [1478, 392] on img at bounding box center [1475, 378] width 58 height 31
drag, startPoint x: 1020, startPoint y: 596, endPoint x: 1035, endPoint y: 445, distance: 151.7
drag, startPoint x: 944, startPoint y: 759, endPoint x: 729, endPoint y: 753, distance: 215.1
click at [729, 753] on icon at bounding box center [785, 739] width 450 height 55
drag, startPoint x: 948, startPoint y: 748, endPoint x: 468, endPoint y: 728, distance: 480.4
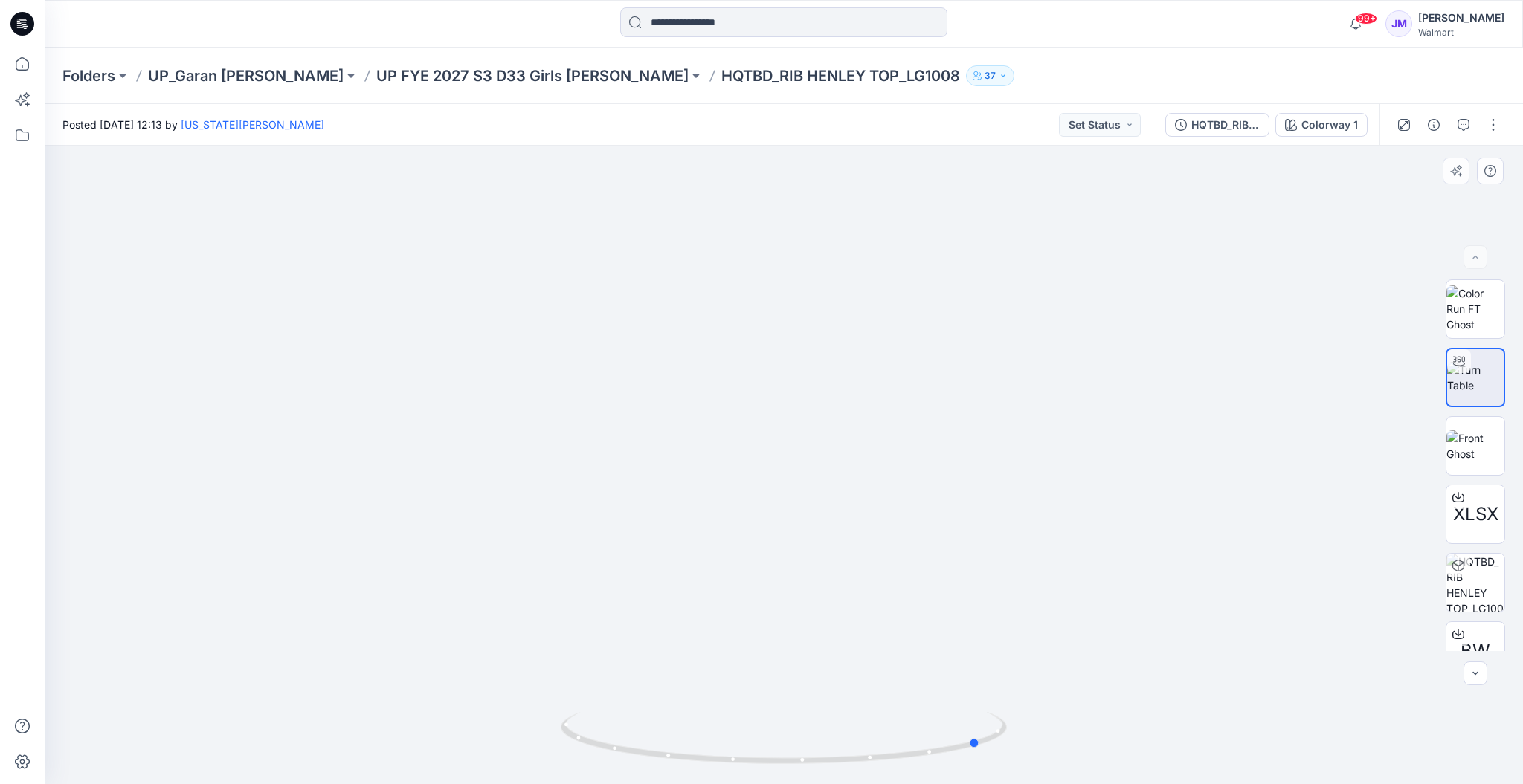
click at [468, 728] on div at bounding box center [783, 464] width 1478 height 639
drag, startPoint x: 902, startPoint y: 762, endPoint x: 771, endPoint y: 748, distance: 131.7
click at [771, 748] on icon at bounding box center [785, 739] width 450 height 55
click at [465, 70] on p "UP FYE 2027 S3 D33 Girls [PERSON_NAME]" at bounding box center [532, 75] width 312 height 21
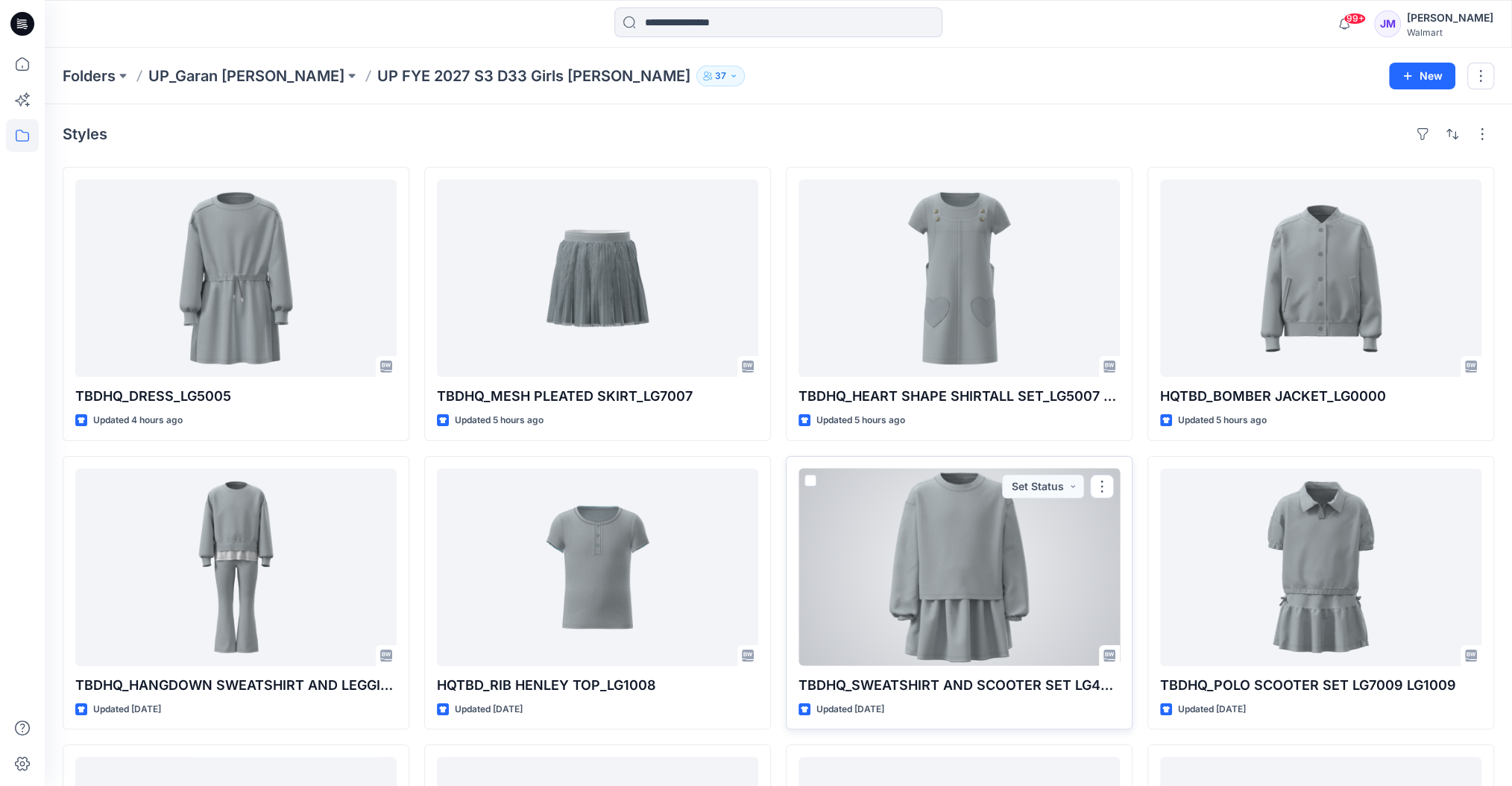
click at [1003, 603] on div at bounding box center [959, 567] width 321 height 197
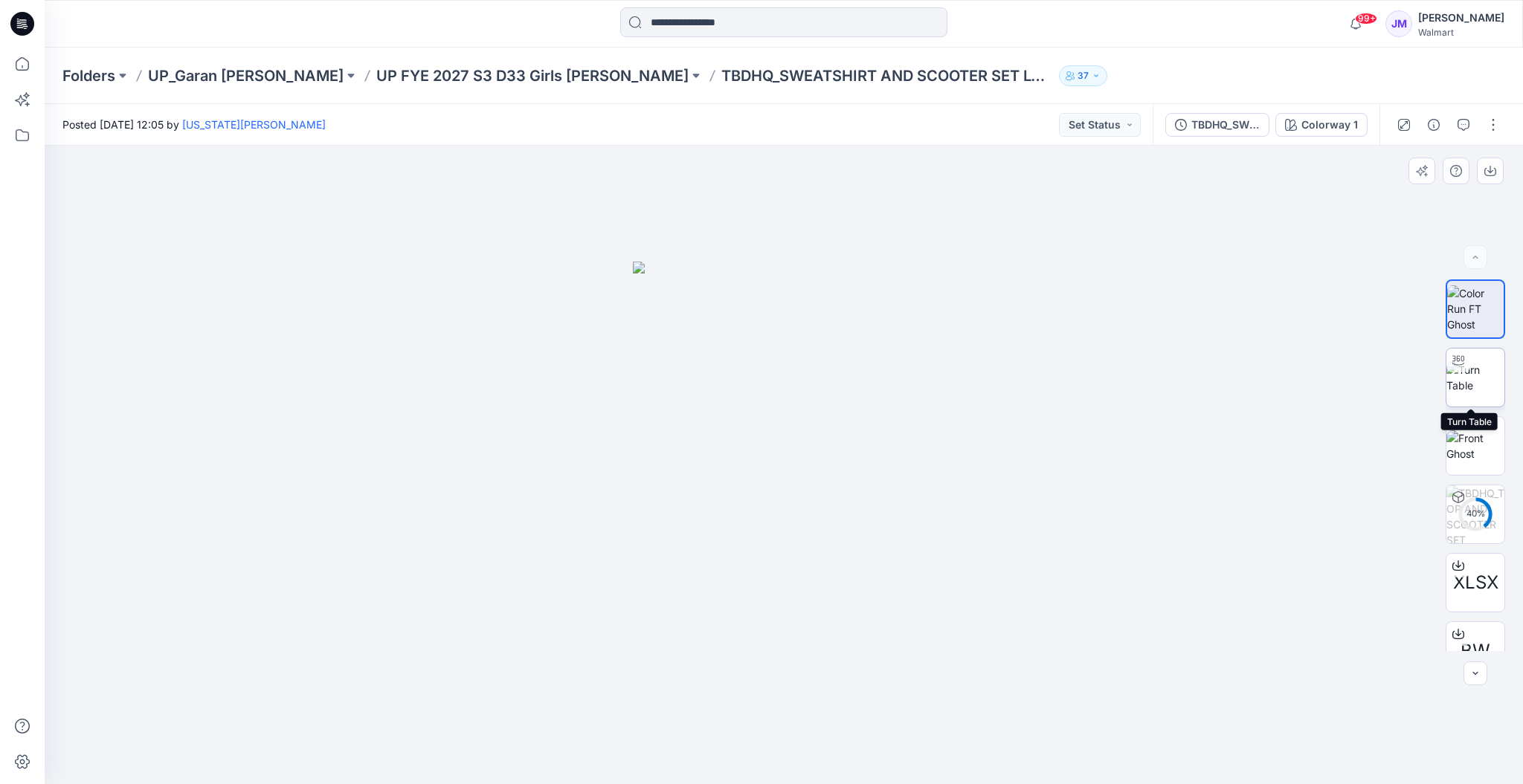
click at [1462, 372] on img at bounding box center [1475, 378] width 58 height 31
drag, startPoint x: 939, startPoint y: 719, endPoint x: 948, endPoint y: 589, distance: 130.3
drag, startPoint x: 948, startPoint y: 589, endPoint x: 959, endPoint y: 440, distance: 149.4
drag, startPoint x: 962, startPoint y: 757, endPoint x: 947, endPoint y: 754, distance: 15.3
click at [947, 754] on icon at bounding box center [785, 739] width 450 height 55
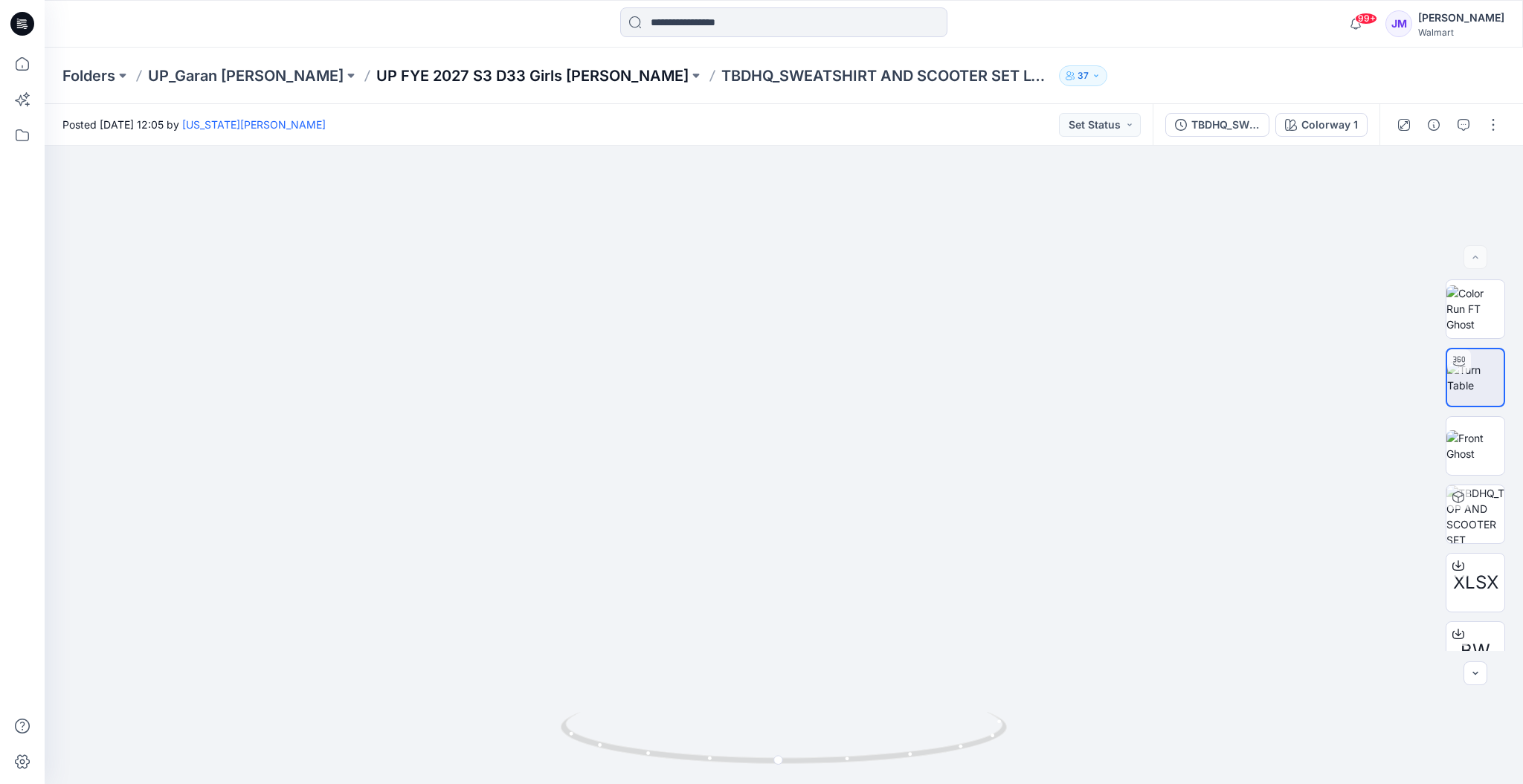
click at [471, 79] on p "UP FYE 2027 S3 D33 Girls [PERSON_NAME]" at bounding box center [532, 75] width 312 height 21
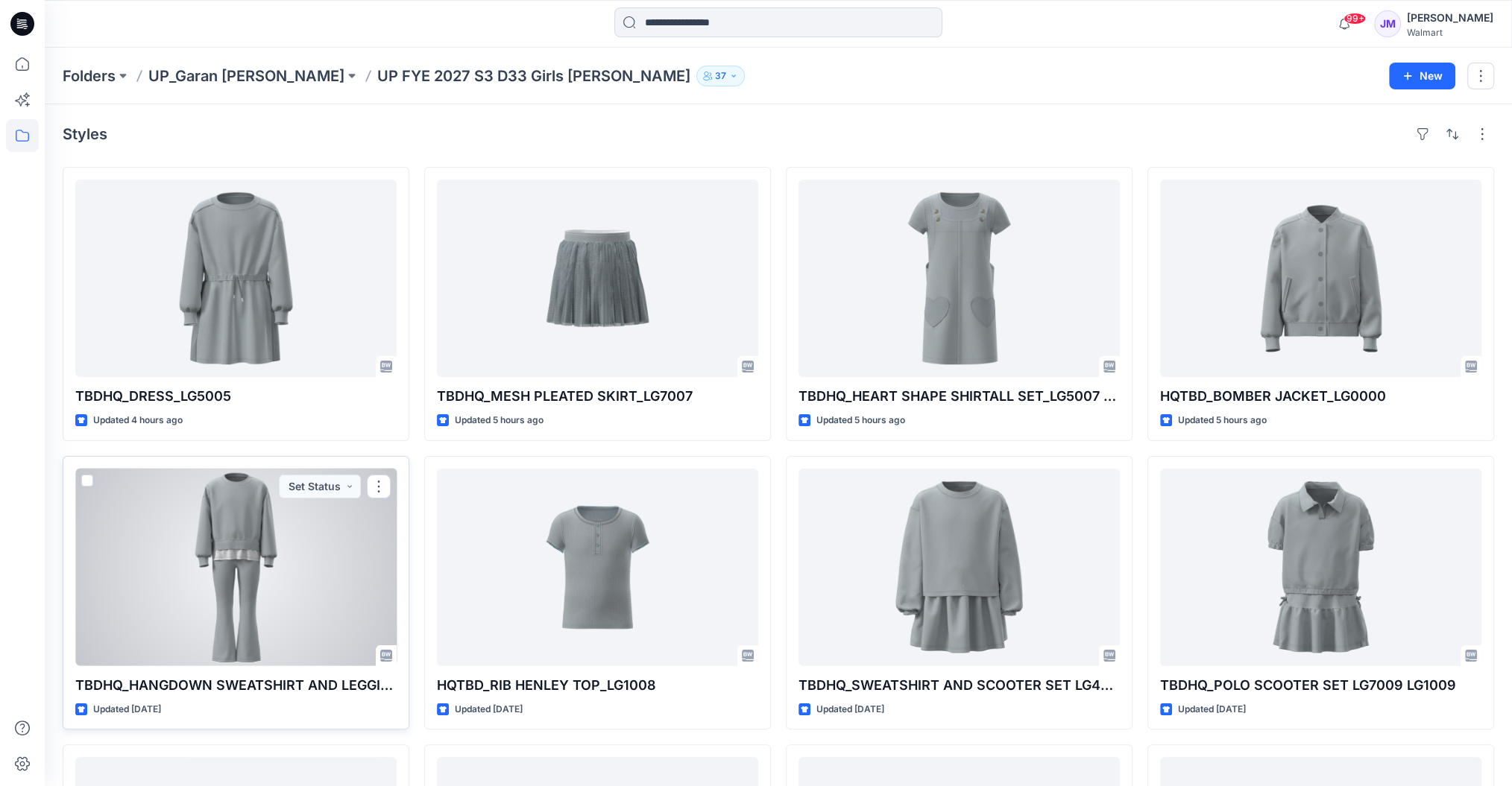
click at [307, 614] on div at bounding box center [236, 567] width 321 height 197
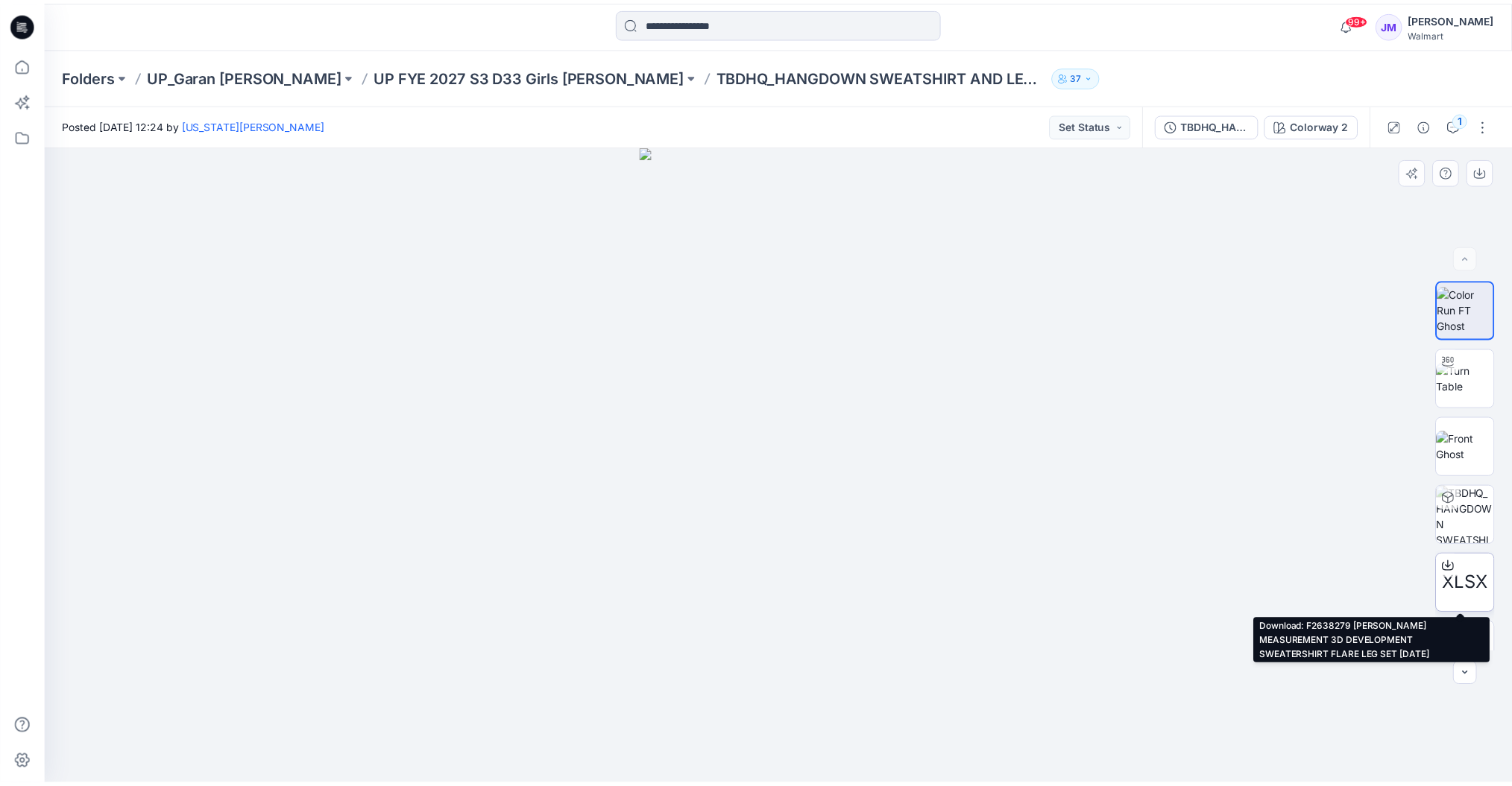
scroll to position [30, 0]
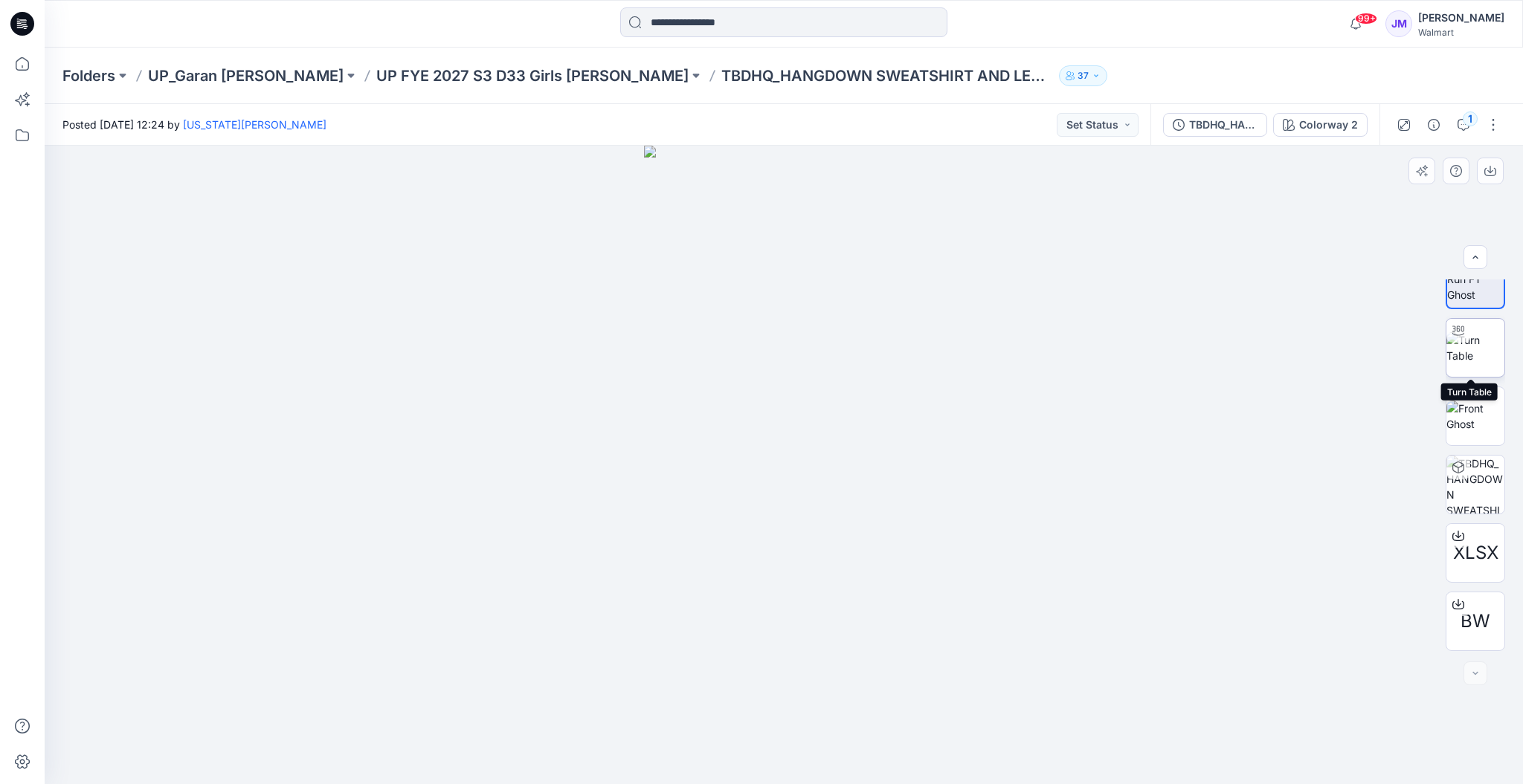
click at [1494, 344] on img at bounding box center [1475, 348] width 58 height 31
click at [416, 72] on p "UP FYE 2027 S3 D33 Girls [PERSON_NAME]" at bounding box center [532, 75] width 312 height 21
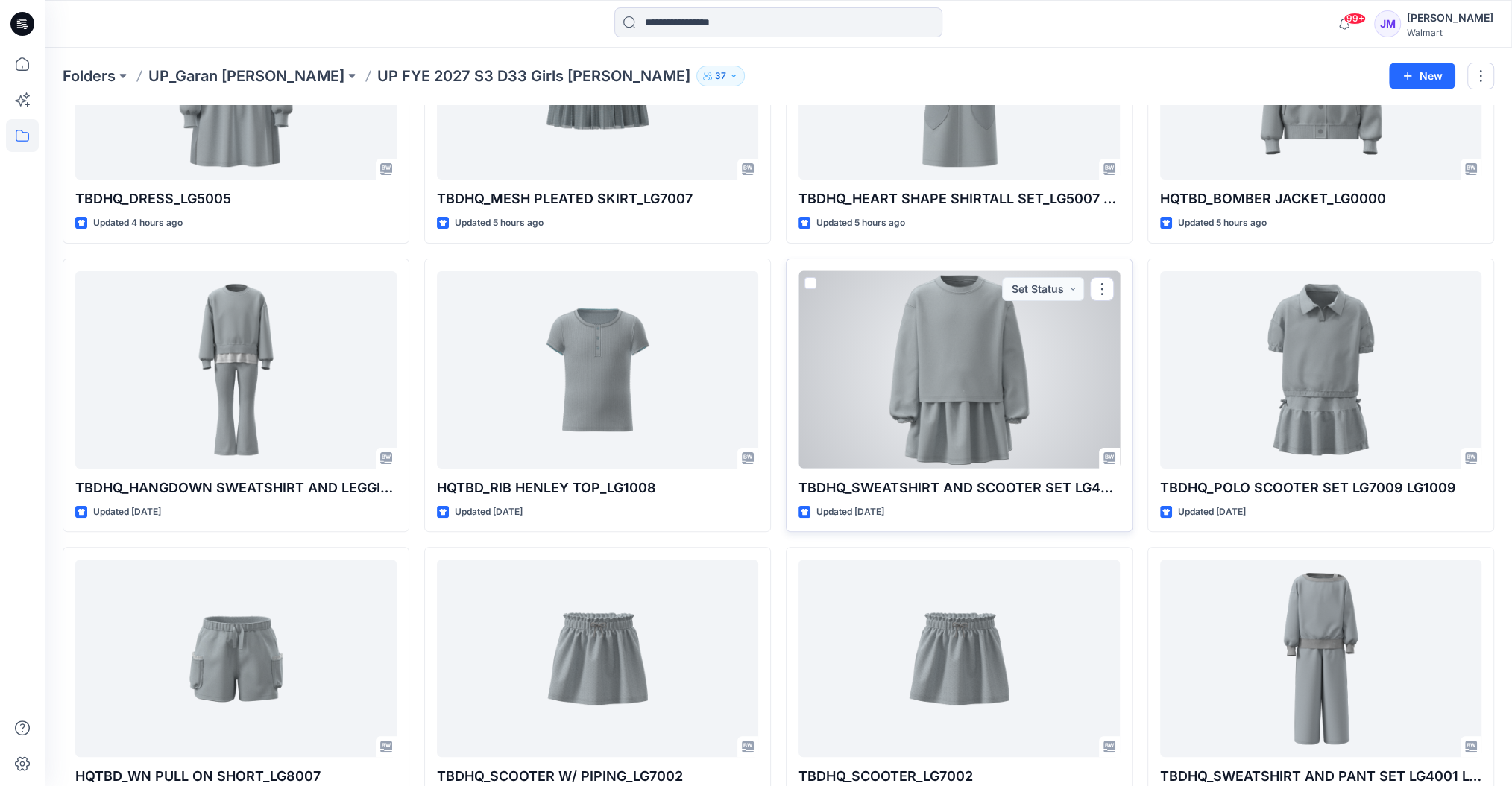
scroll to position [198, 0]
click at [986, 388] on div at bounding box center [959, 369] width 321 height 197
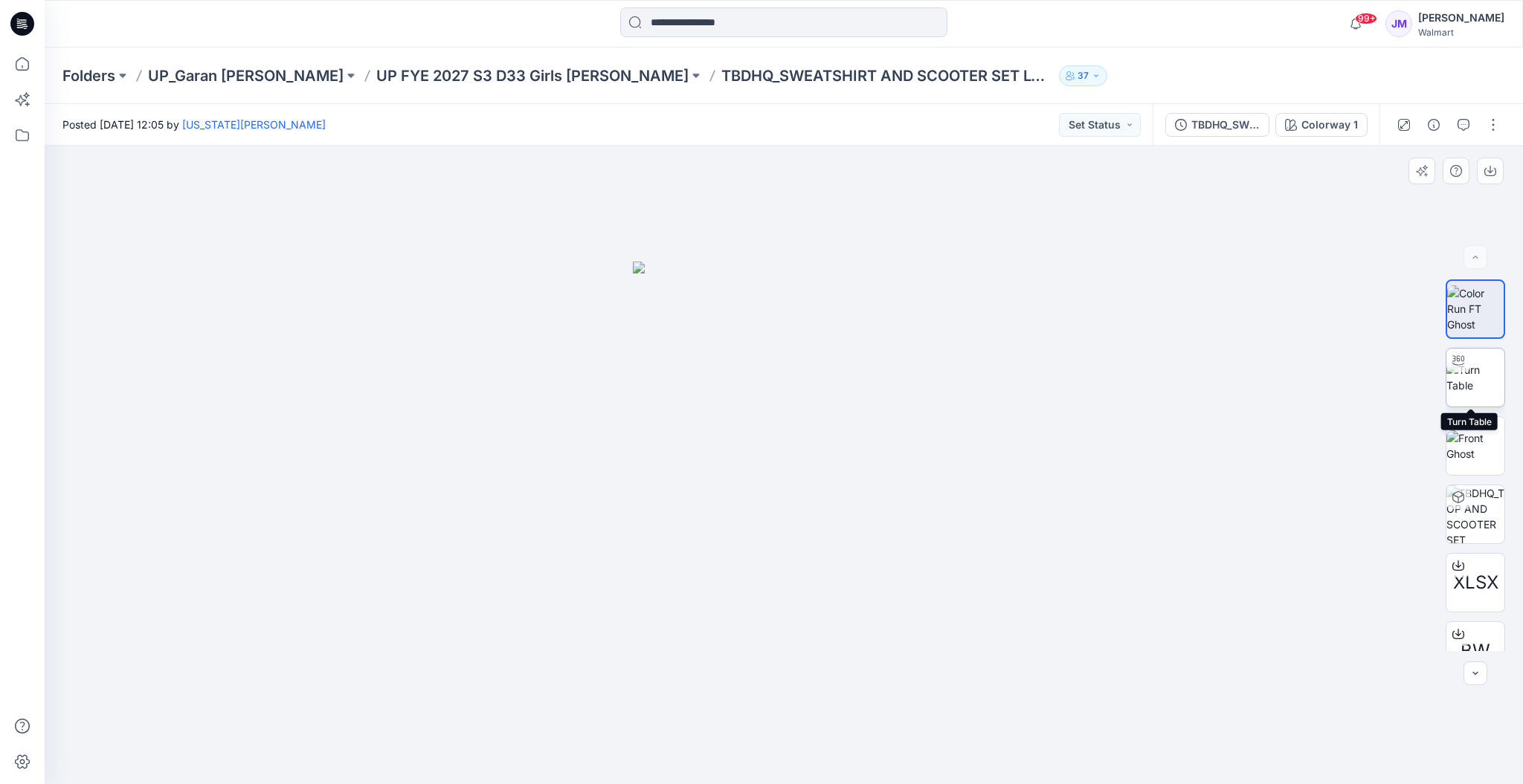
click at [1481, 375] on img at bounding box center [1475, 378] width 58 height 31
drag, startPoint x: 972, startPoint y: 696, endPoint x: 973, endPoint y: 545, distance: 151.0
click at [479, 71] on p "UP FYE 2027 S3 D33 Girls [PERSON_NAME]" at bounding box center [532, 75] width 312 height 21
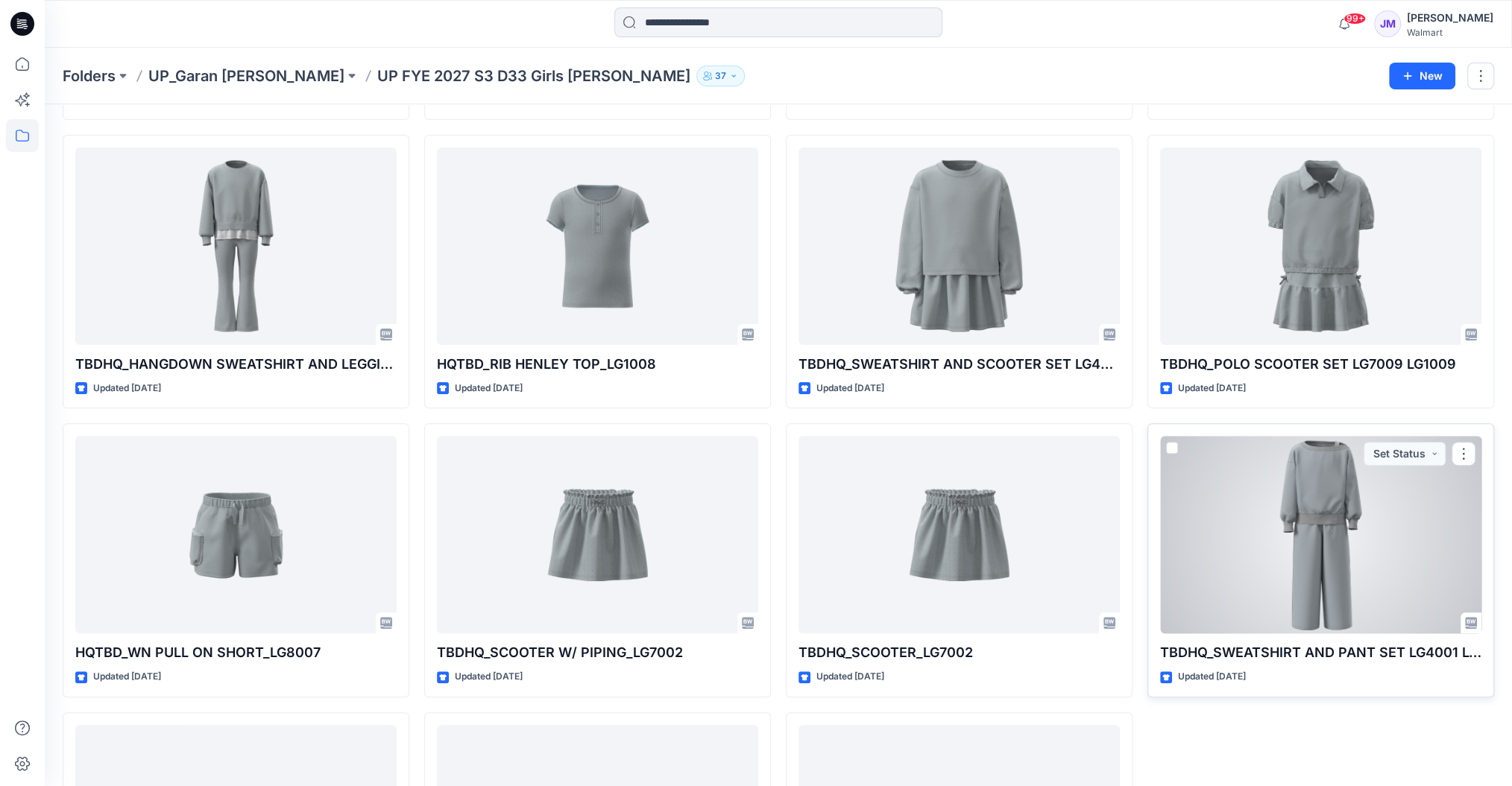
scroll to position [272, 0]
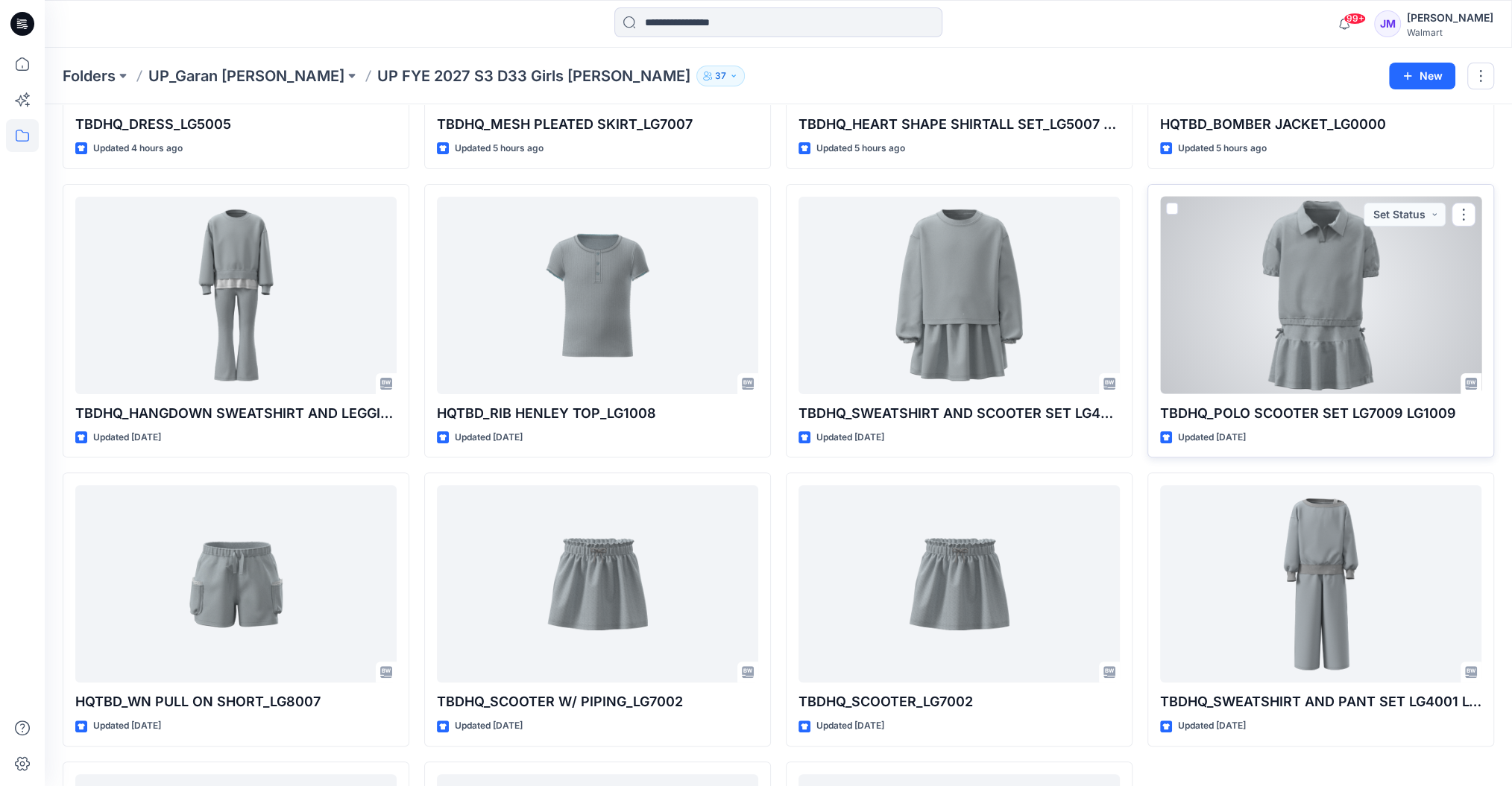
click at [1350, 331] on div at bounding box center [1321, 296] width 321 height 197
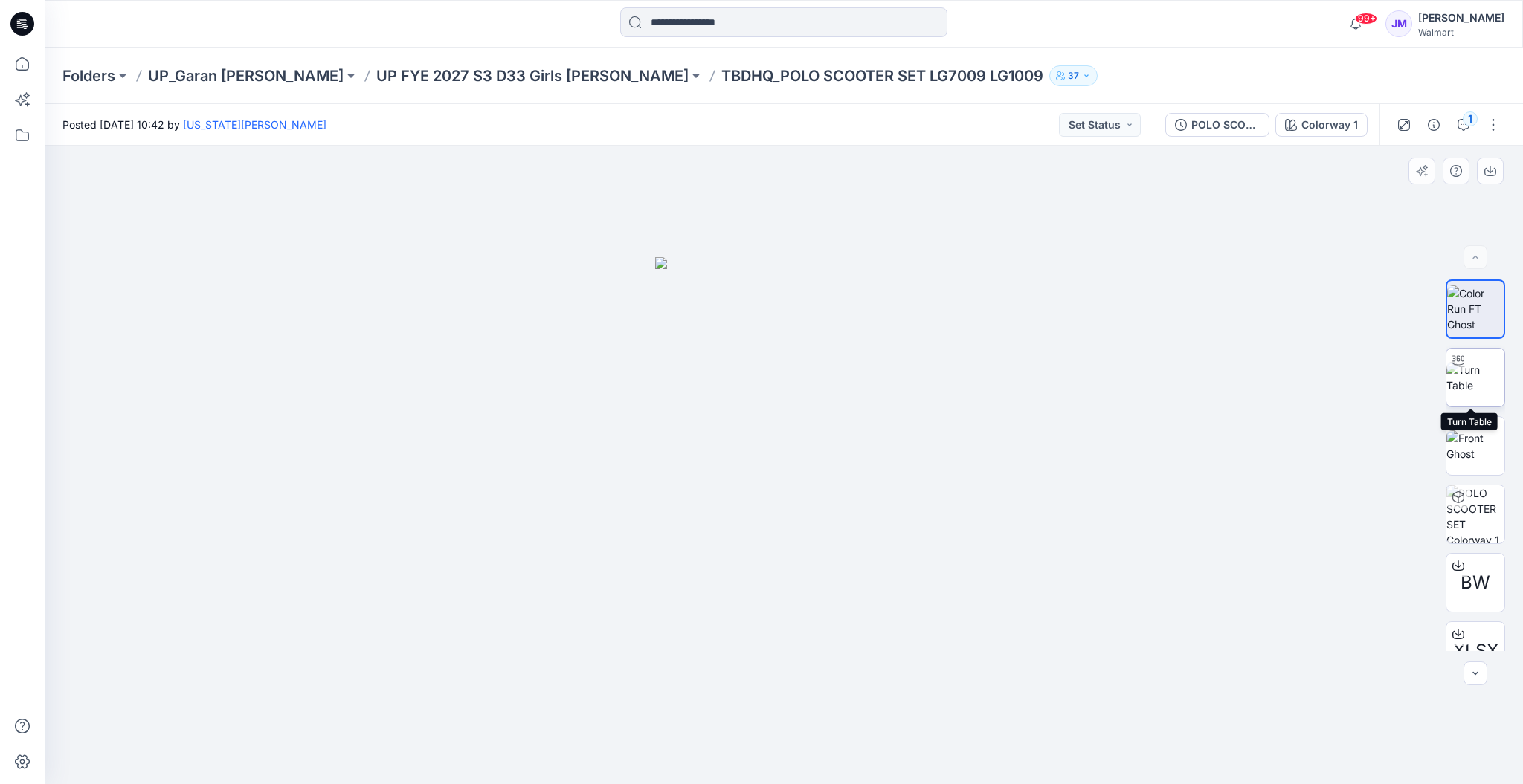
click at [1487, 379] on img at bounding box center [1475, 378] width 58 height 31
drag, startPoint x: 978, startPoint y: 450, endPoint x: 974, endPoint y: 362, distance: 88.1
drag, startPoint x: 980, startPoint y: 755, endPoint x: 776, endPoint y: 751, distance: 204.0
click at [776, 753] on icon at bounding box center [785, 739] width 450 height 55
drag, startPoint x: 1156, startPoint y: 471, endPoint x: 1173, endPoint y: 334, distance: 138.1
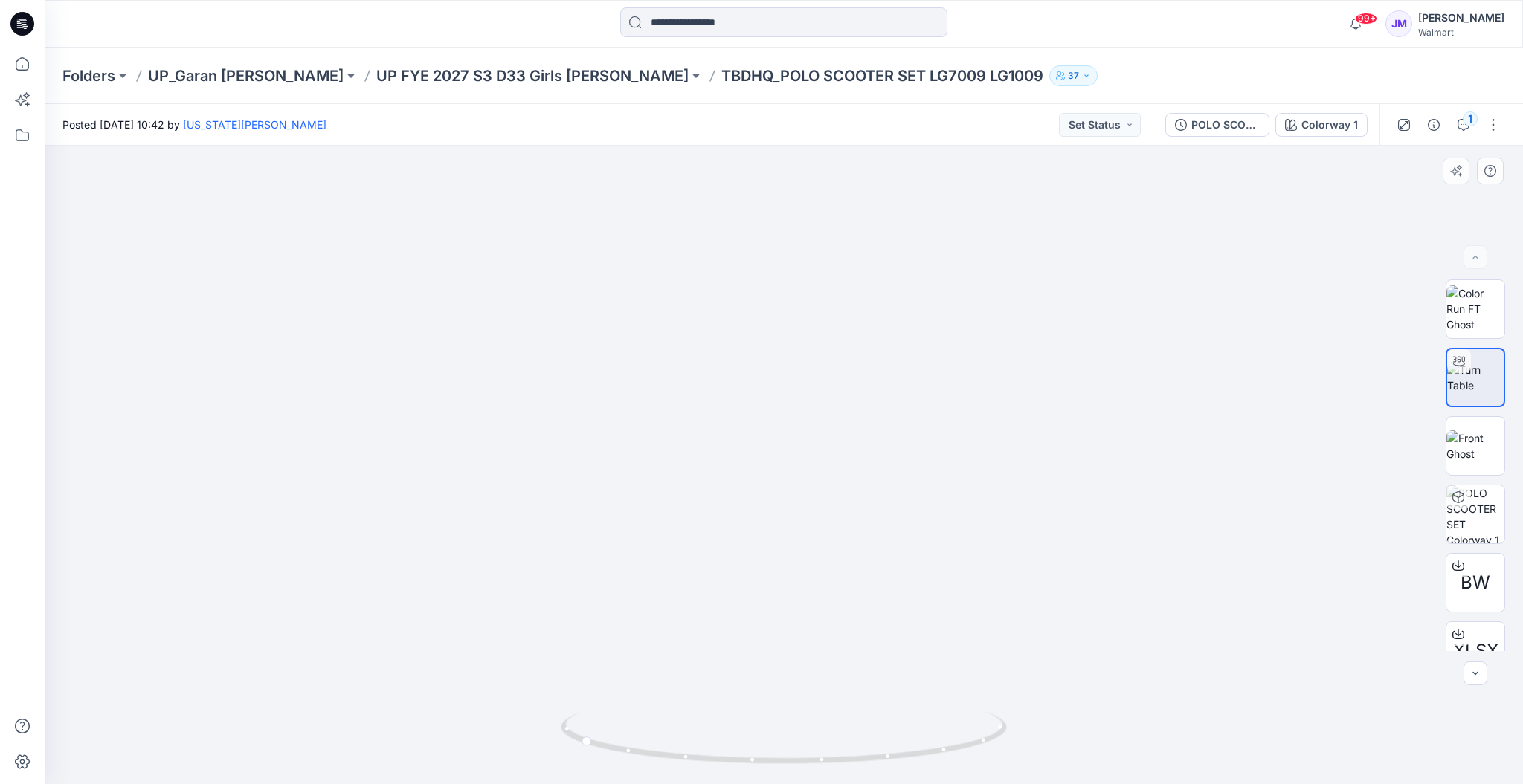
drag, startPoint x: 1097, startPoint y: 424, endPoint x: 1058, endPoint y: 541, distance: 123.3
drag, startPoint x: 918, startPoint y: 761, endPoint x: 655, endPoint y: 738, distance: 264.0
click at [655, 738] on icon at bounding box center [785, 739] width 450 height 55
click at [1452, 570] on icon at bounding box center [1458, 566] width 12 height 12
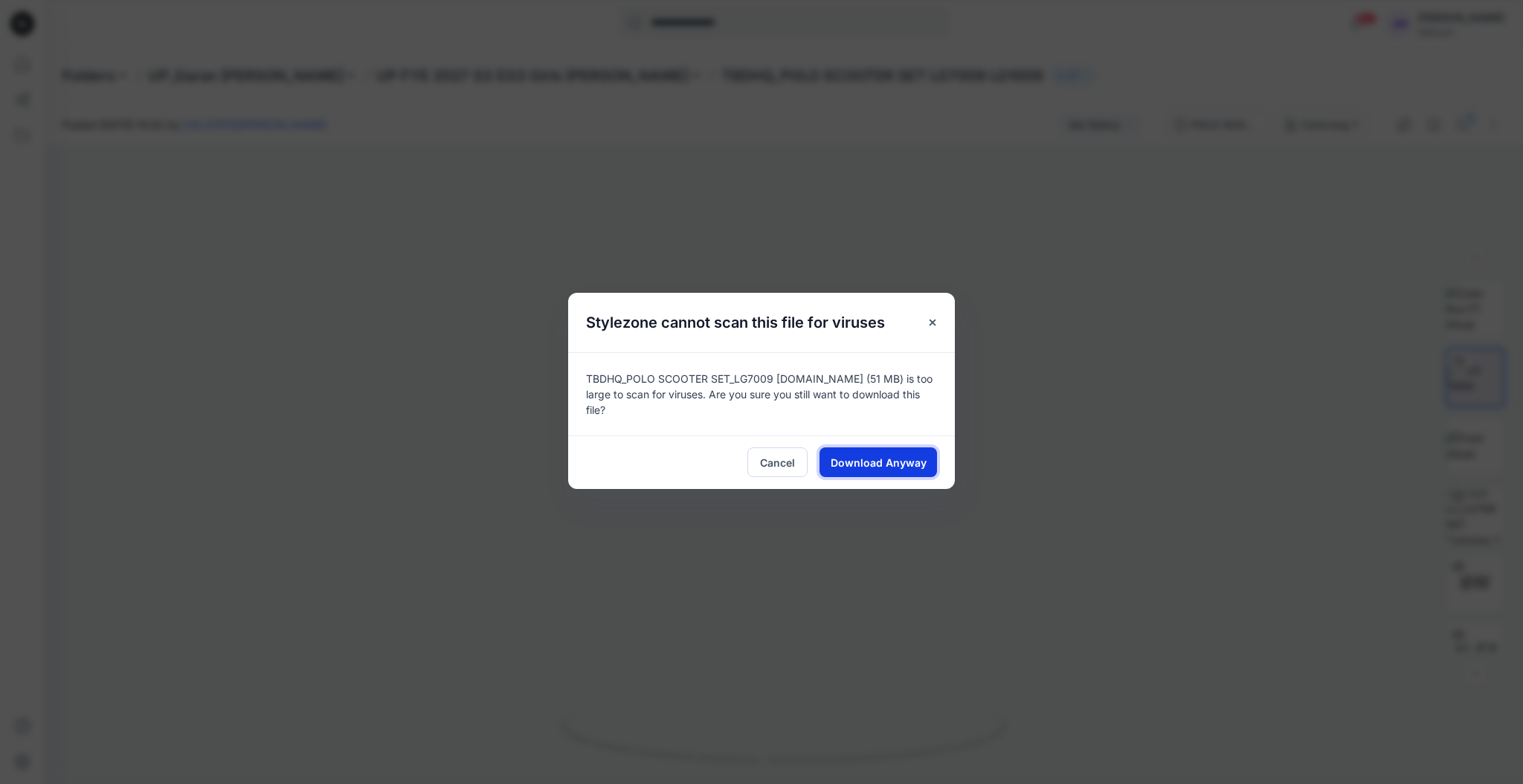
click at [883, 458] on span "Download Anyway" at bounding box center [878, 463] width 96 height 16
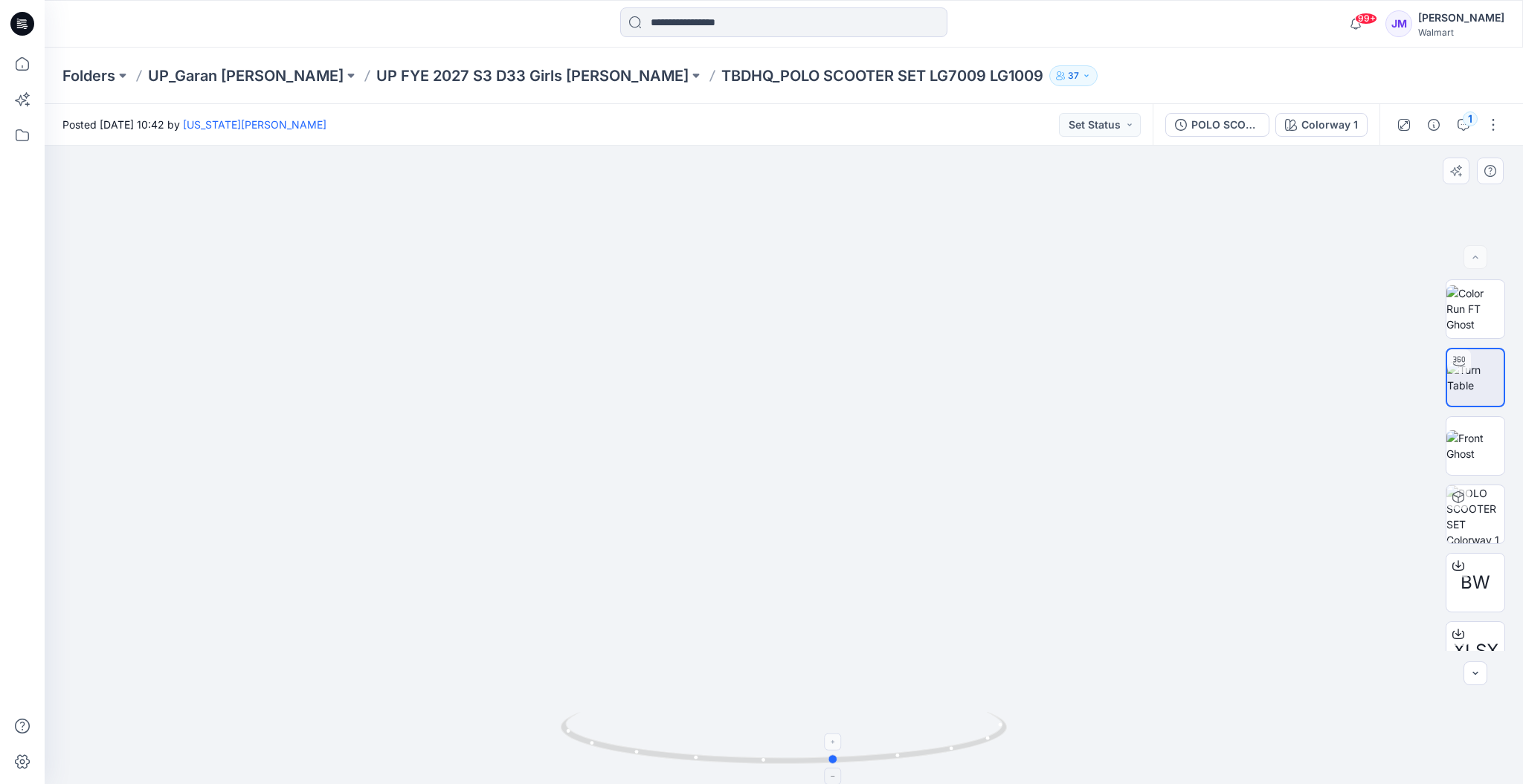
drag, startPoint x: 963, startPoint y: 745, endPoint x: 590, endPoint y: 757, distance: 373.2
click at [590, 757] on icon at bounding box center [785, 739] width 450 height 55
drag, startPoint x: 787, startPoint y: 517, endPoint x: 731, endPoint y: 721, distance: 211.5
click at [441, 67] on p "UP FYE 2027 S3 D33 Girls [PERSON_NAME]" at bounding box center [532, 75] width 312 height 21
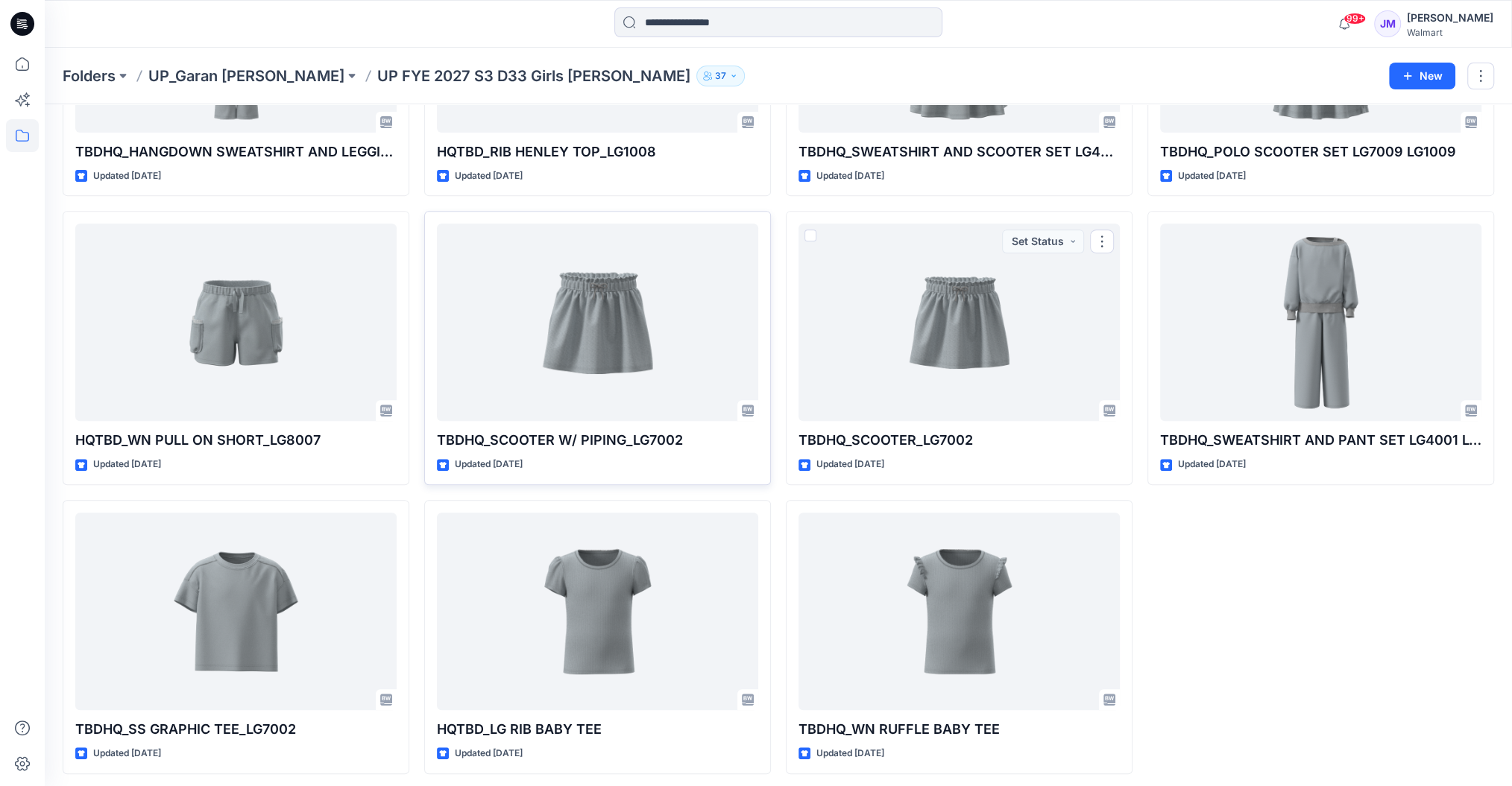
scroll to position [538, 0]
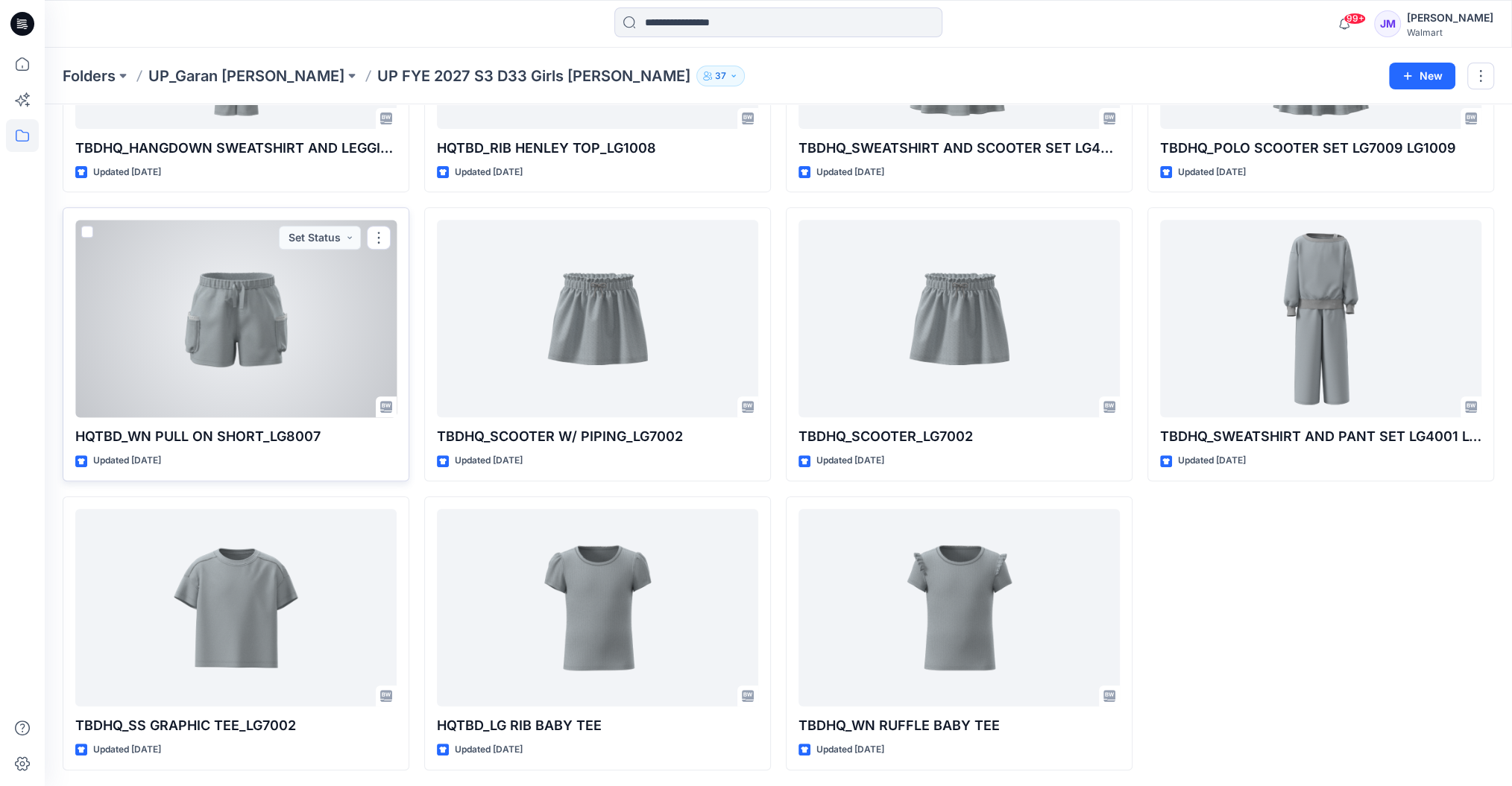
click at [269, 326] on div at bounding box center [236, 318] width 321 height 197
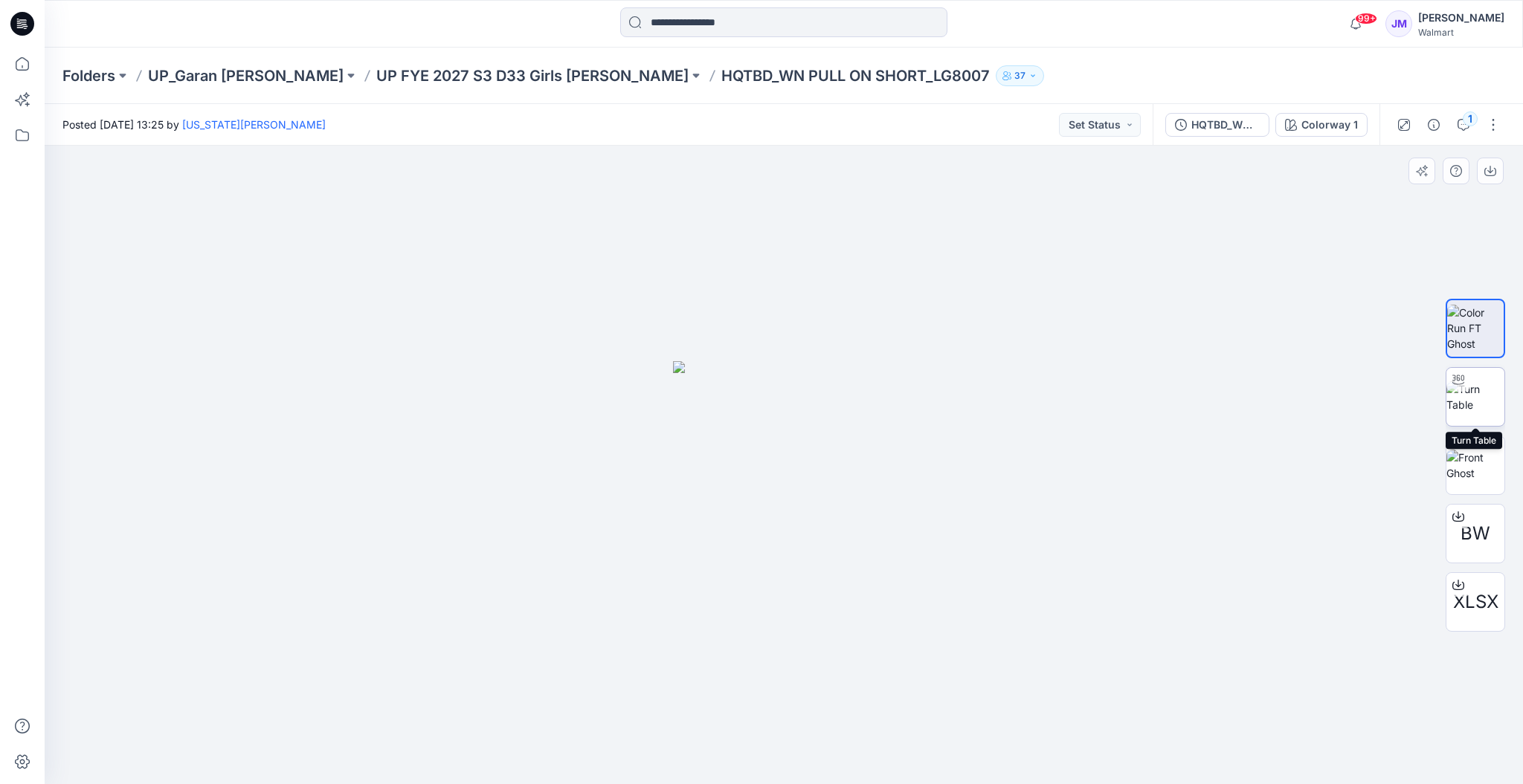
click at [1492, 397] on img at bounding box center [1475, 397] width 58 height 31
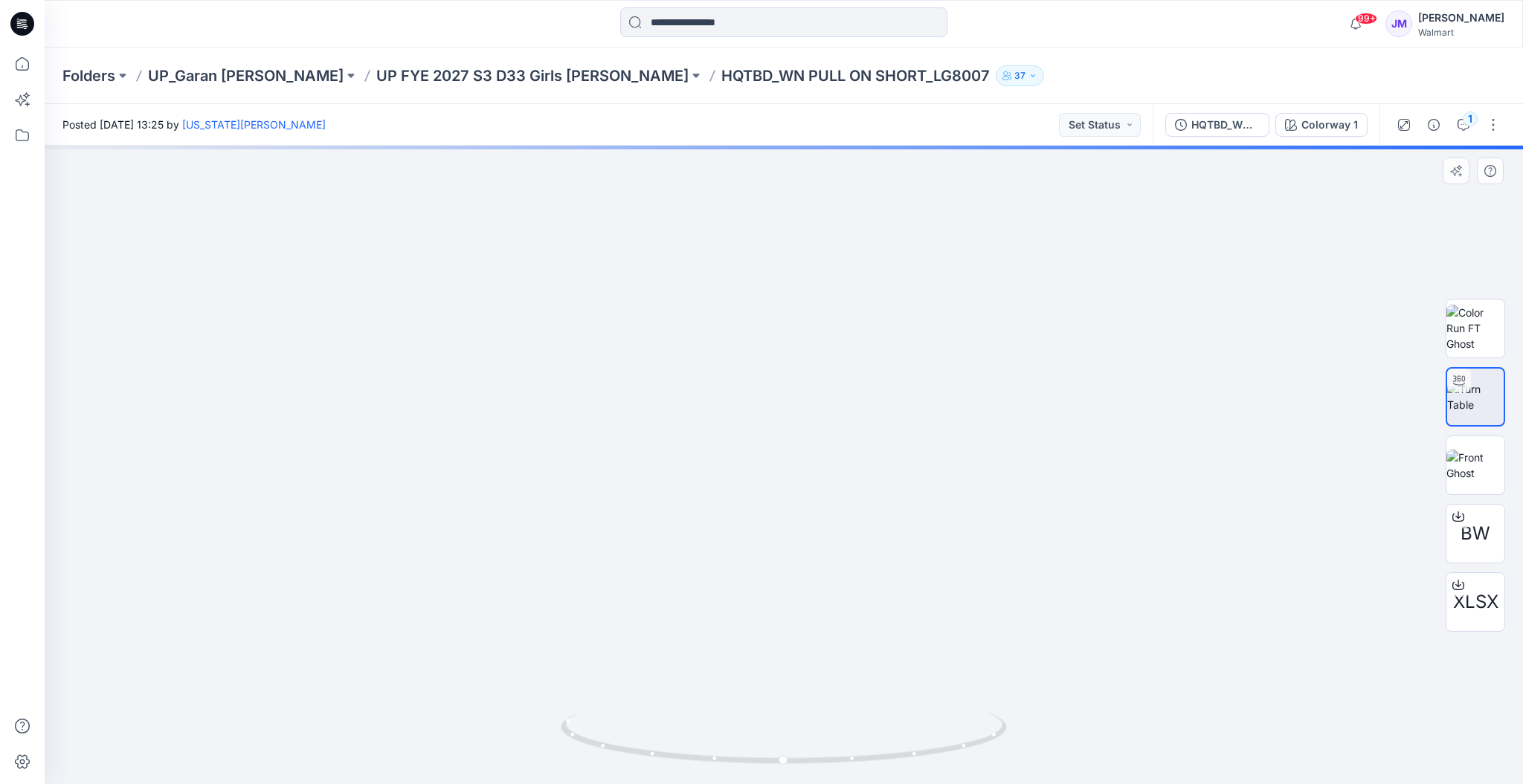
drag, startPoint x: 835, startPoint y: 589, endPoint x: 869, endPoint y: 156, distance: 434.3
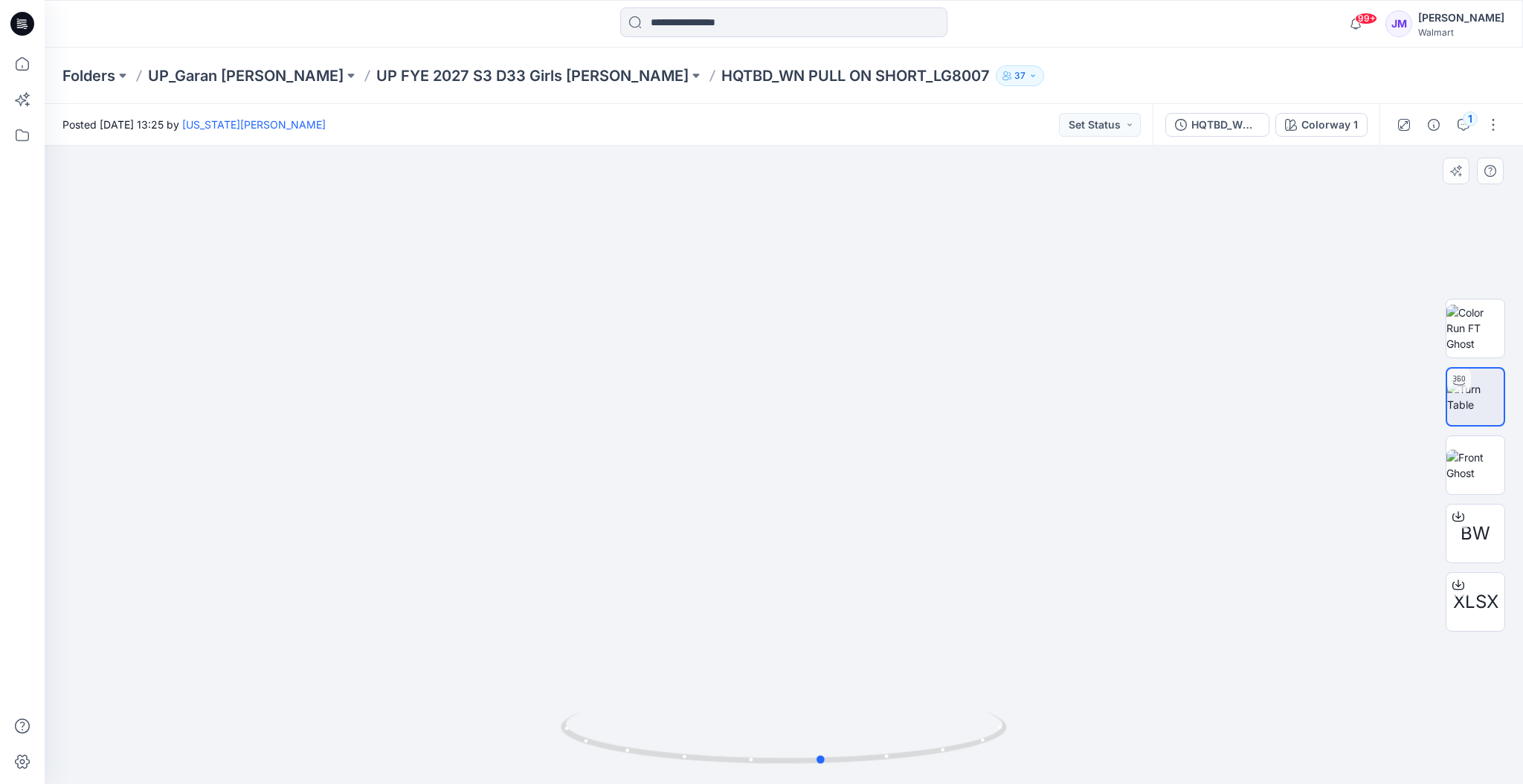
drag, startPoint x: 964, startPoint y: 760, endPoint x: 557, endPoint y: 721, distance: 408.9
click at [557, 721] on div at bounding box center [783, 464] width 1478 height 639
click at [468, 70] on p "UP FYE 2027 S3 D33 Girls [PERSON_NAME]" at bounding box center [532, 75] width 312 height 21
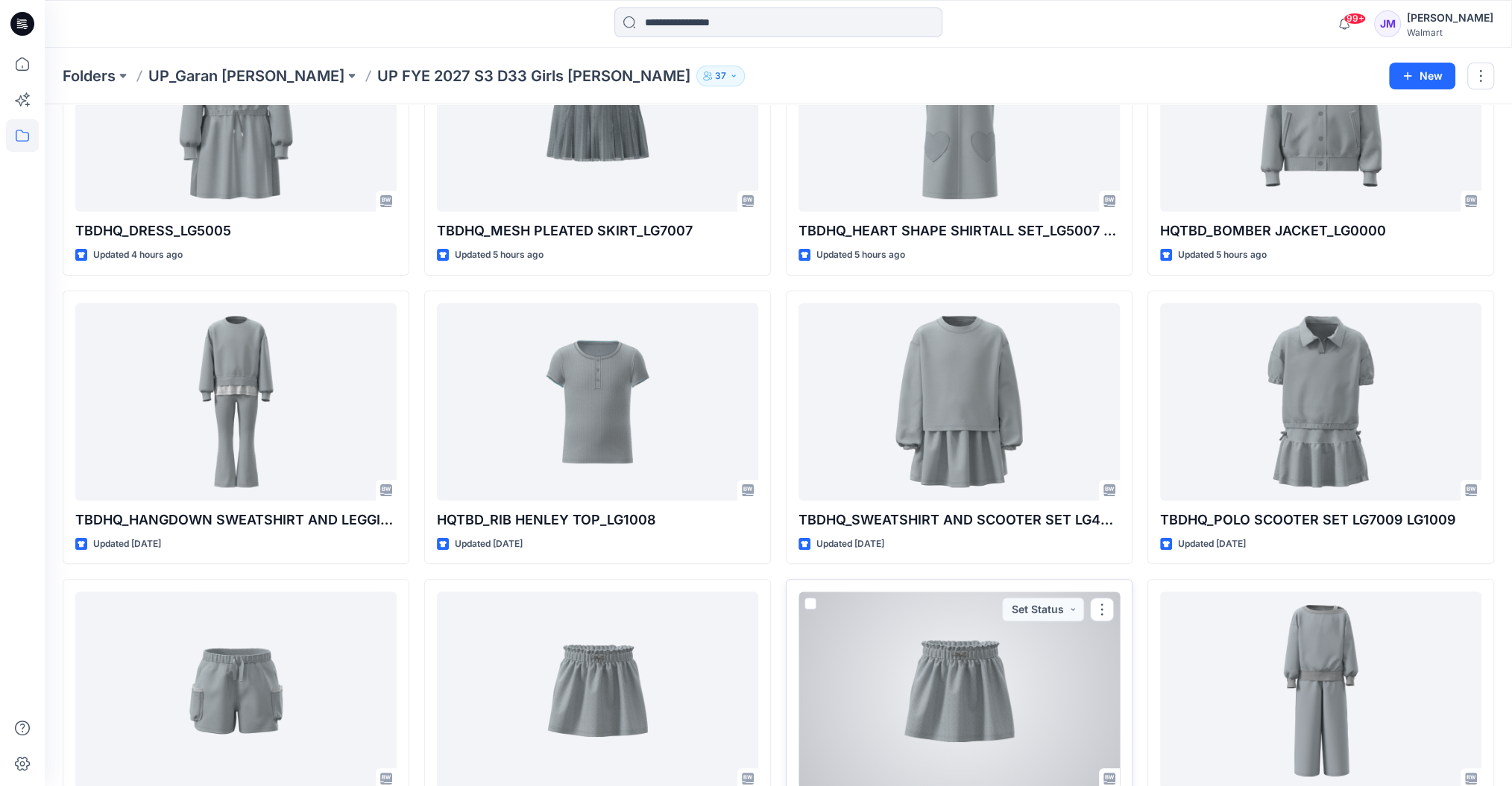
scroll to position [298, 0]
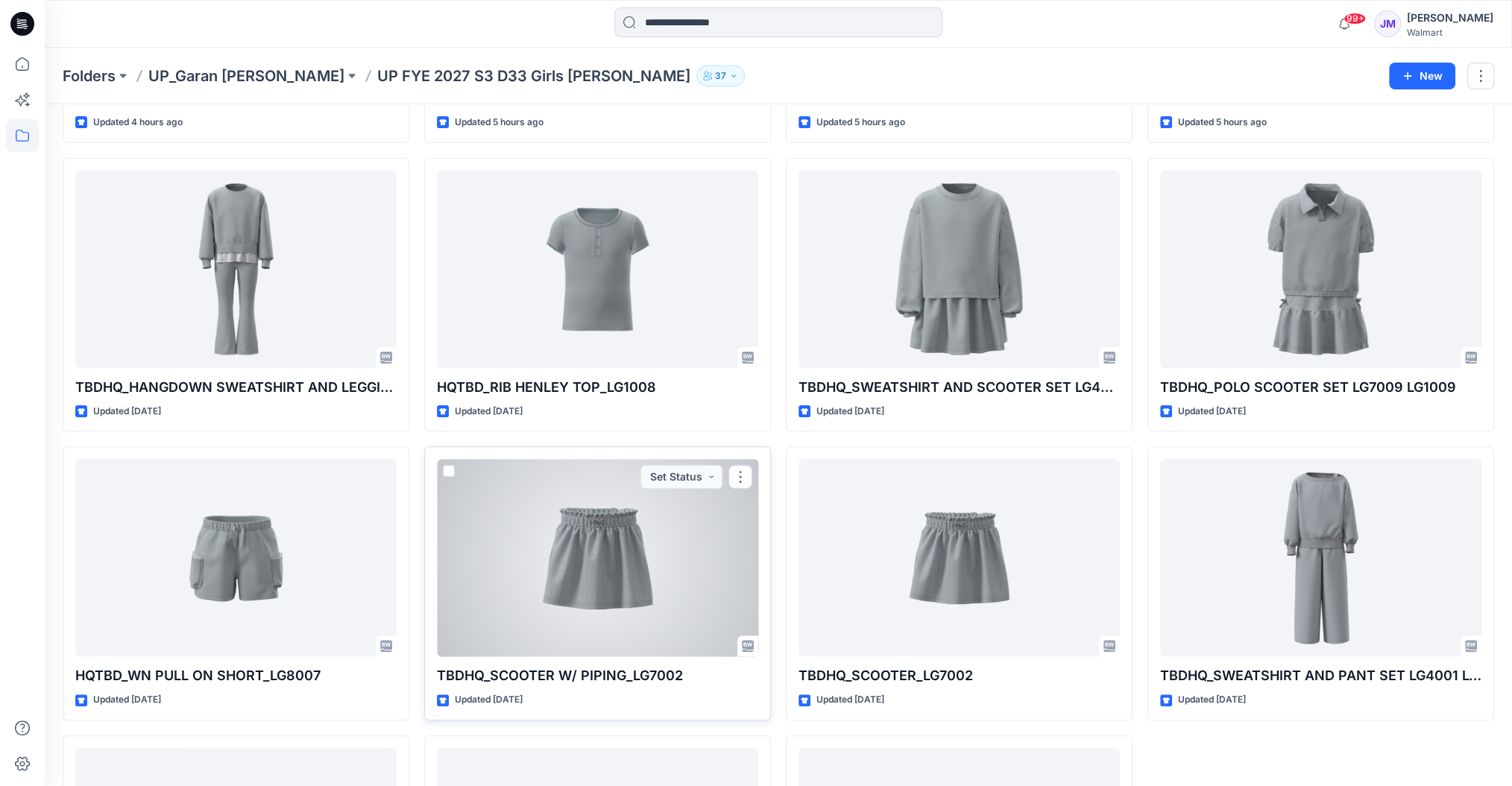
click at [618, 591] on div at bounding box center [597, 557] width 321 height 197
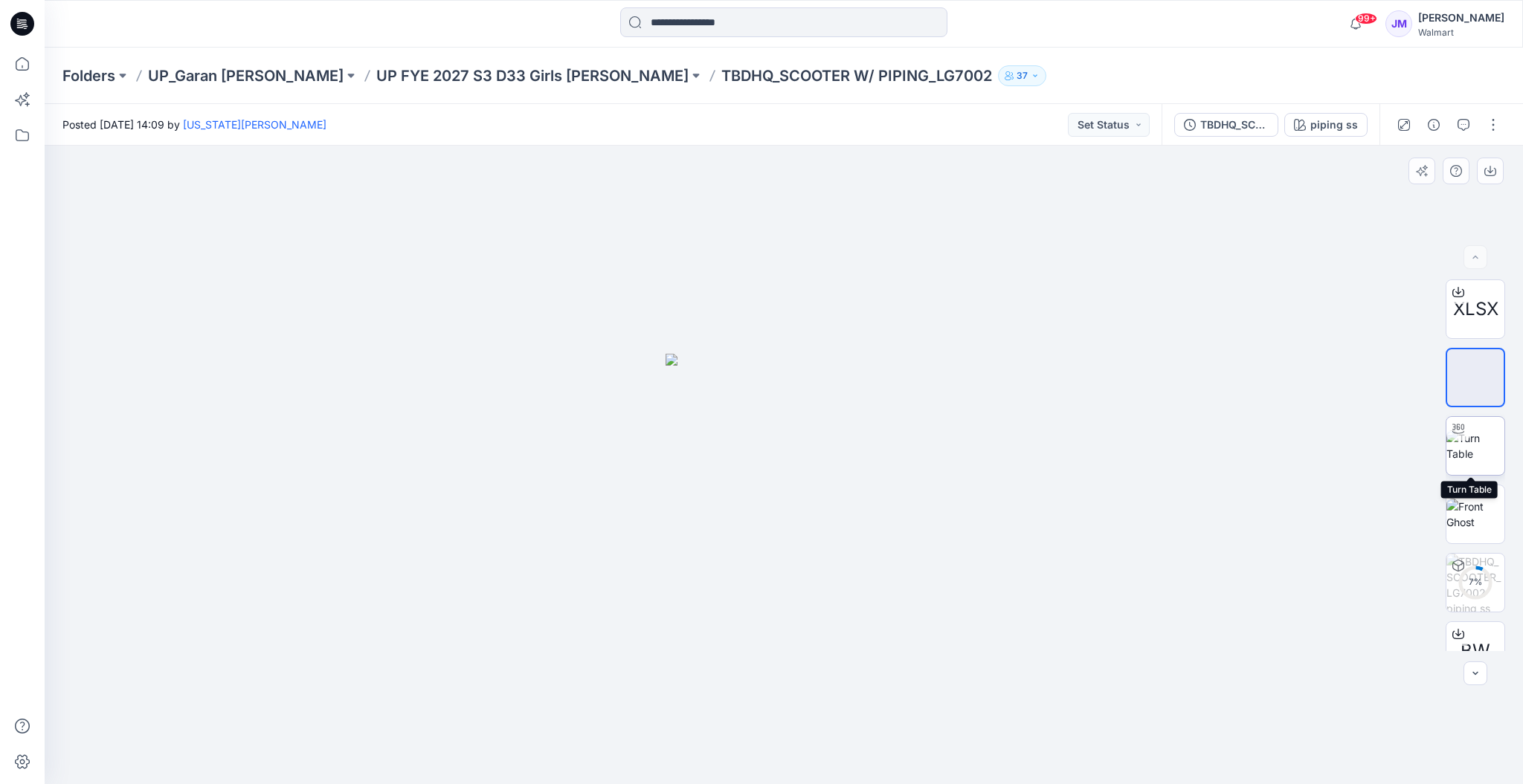
click at [1476, 449] on img at bounding box center [1475, 446] width 58 height 31
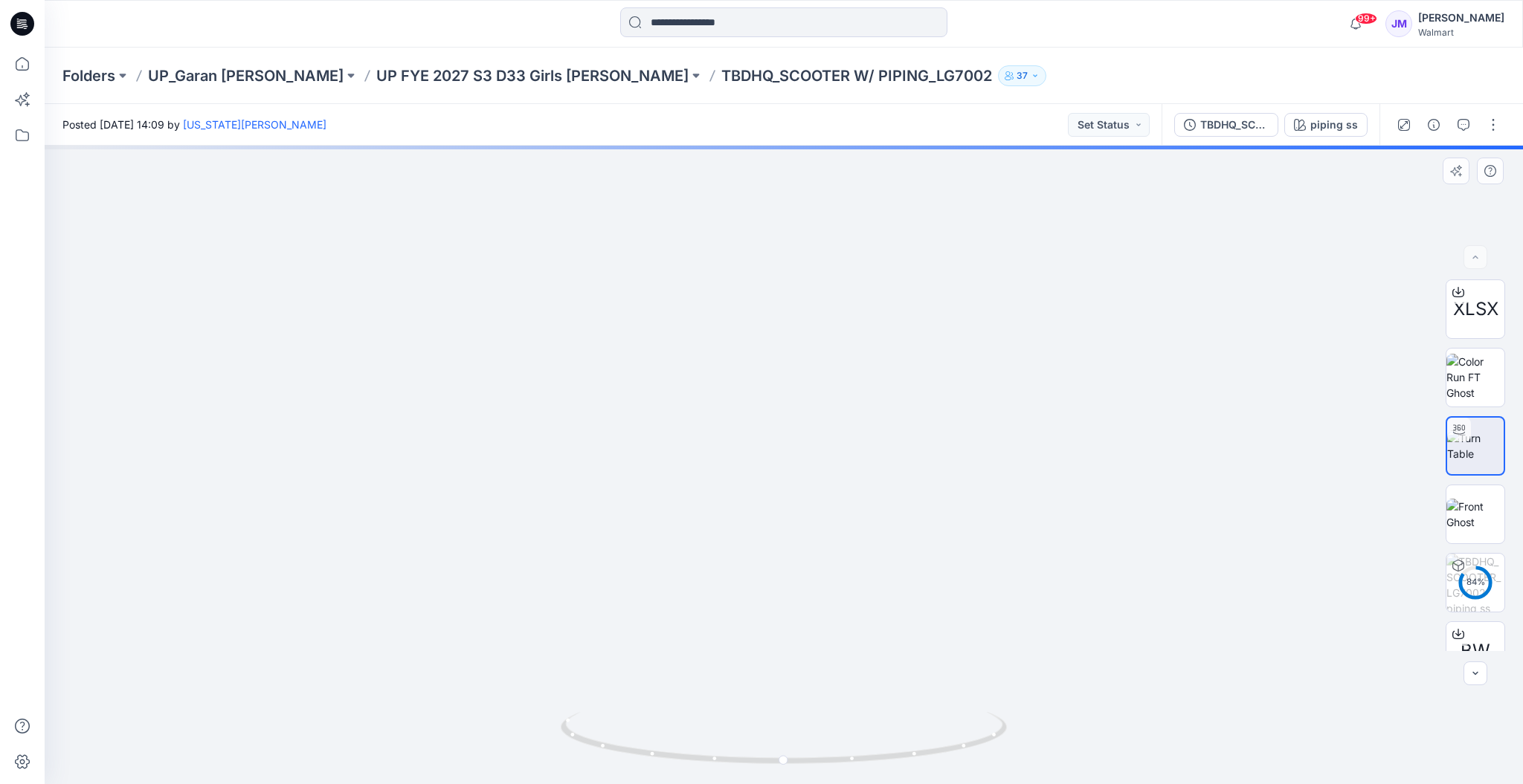
drag, startPoint x: 850, startPoint y: 670, endPoint x: 894, endPoint y: 324, distance: 348.8
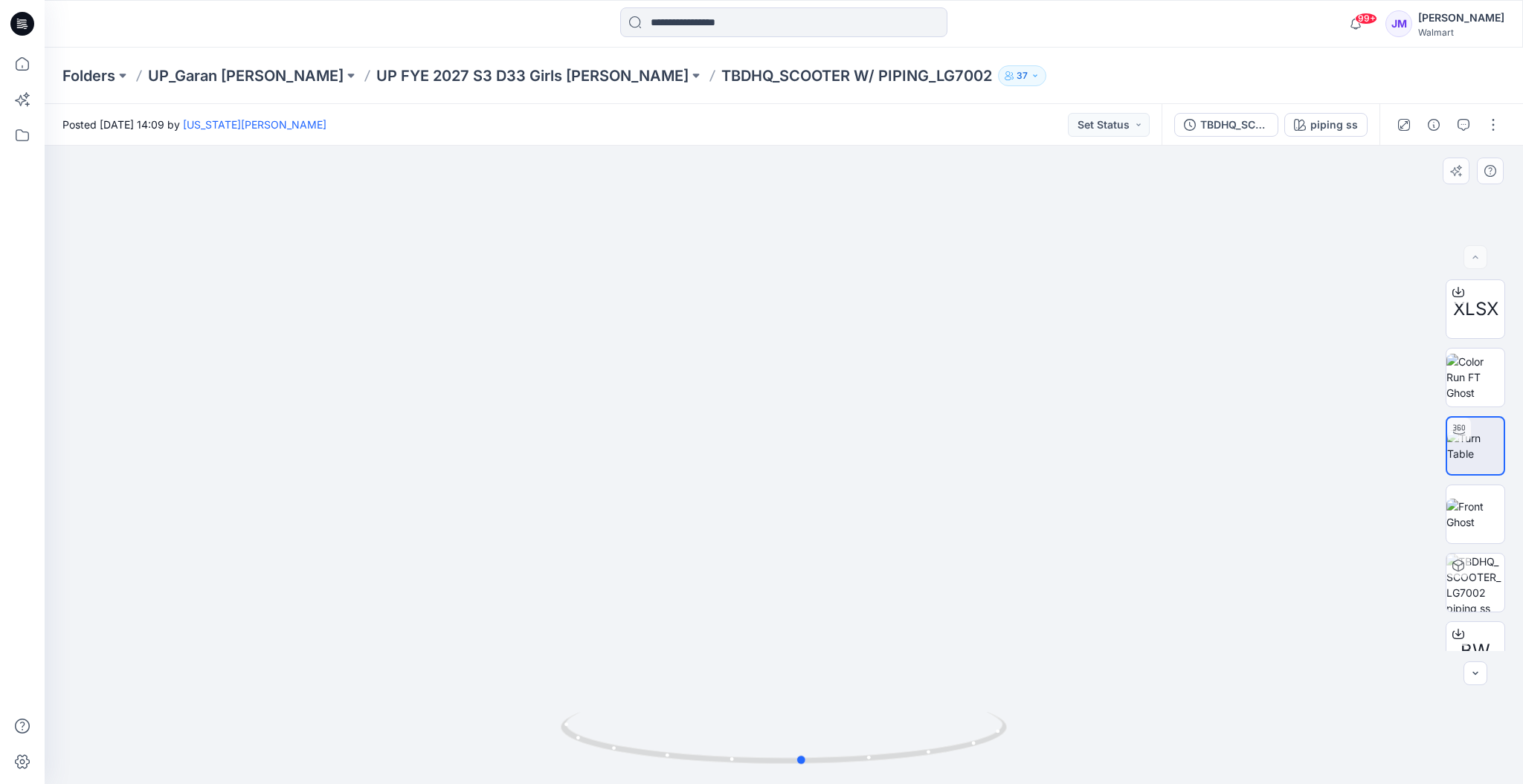
drag, startPoint x: 930, startPoint y: 768, endPoint x: 502, endPoint y: 715, distance: 431.3
click at [502, 715] on div at bounding box center [783, 464] width 1478 height 639
click at [513, 77] on p "UP FYE 2027 S3 D33 Girls [PERSON_NAME]" at bounding box center [532, 75] width 312 height 21
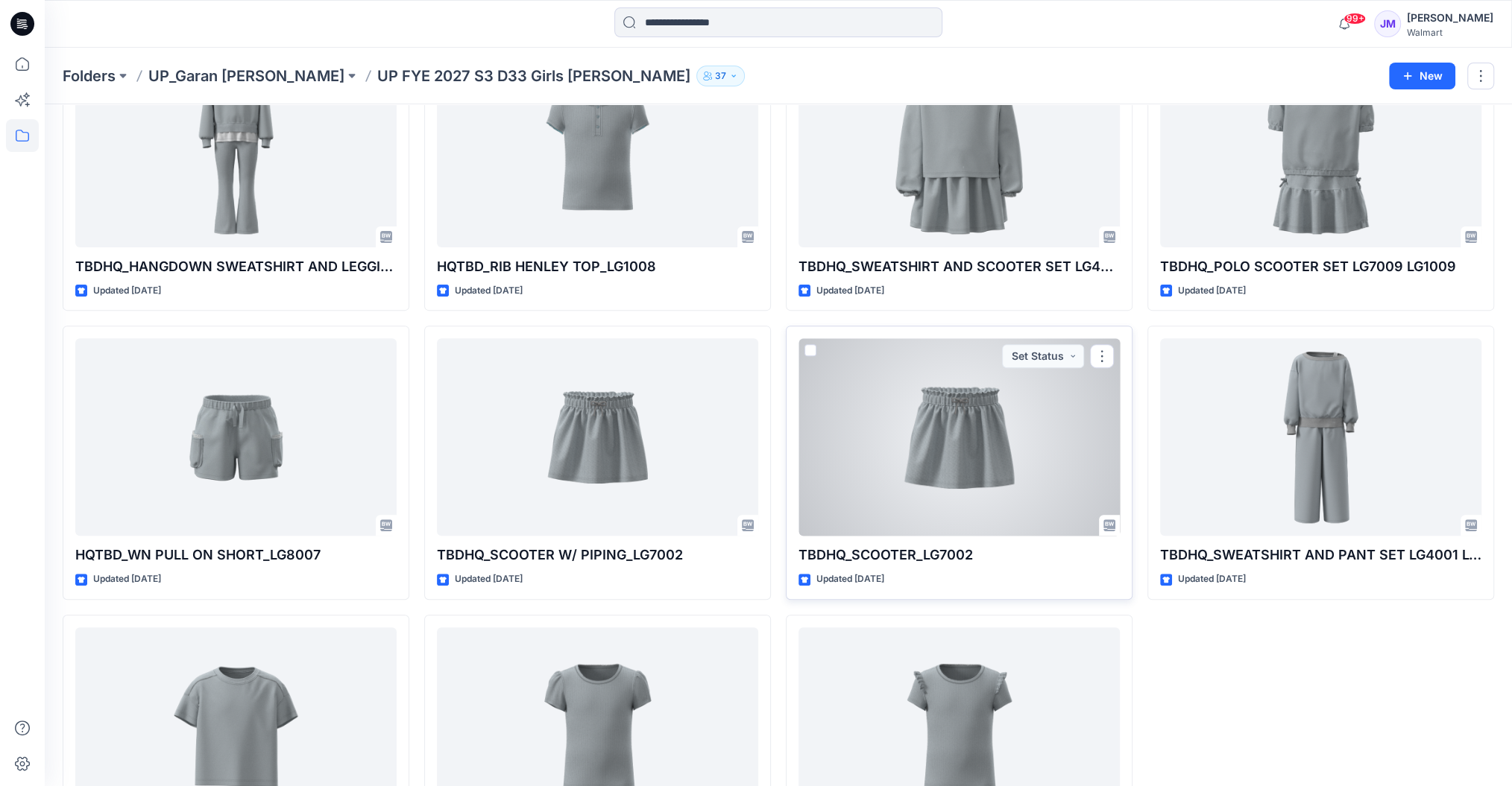
scroll to position [464, 0]
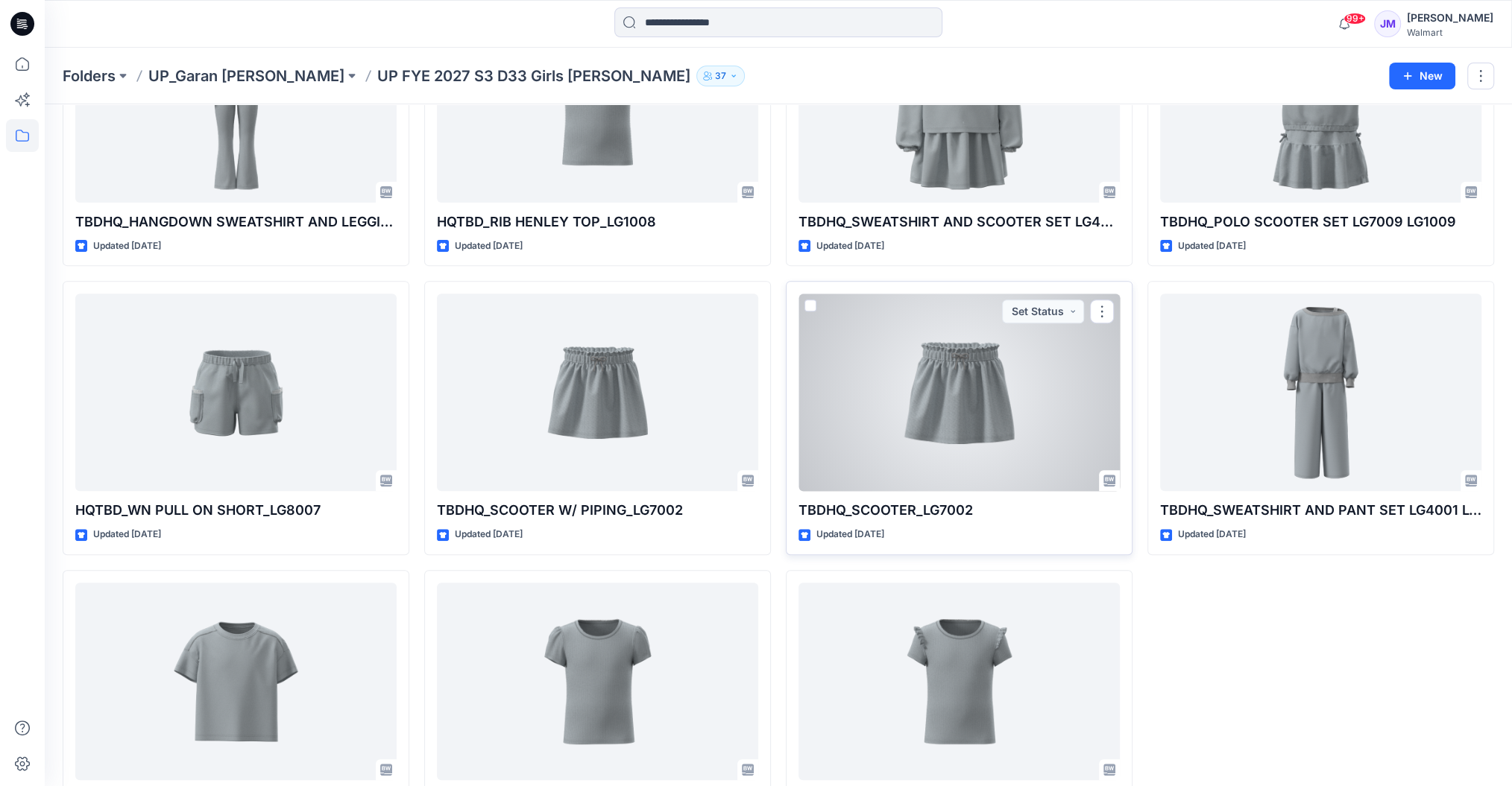
click at [1000, 412] on div at bounding box center [959, 393] width 321 height 197
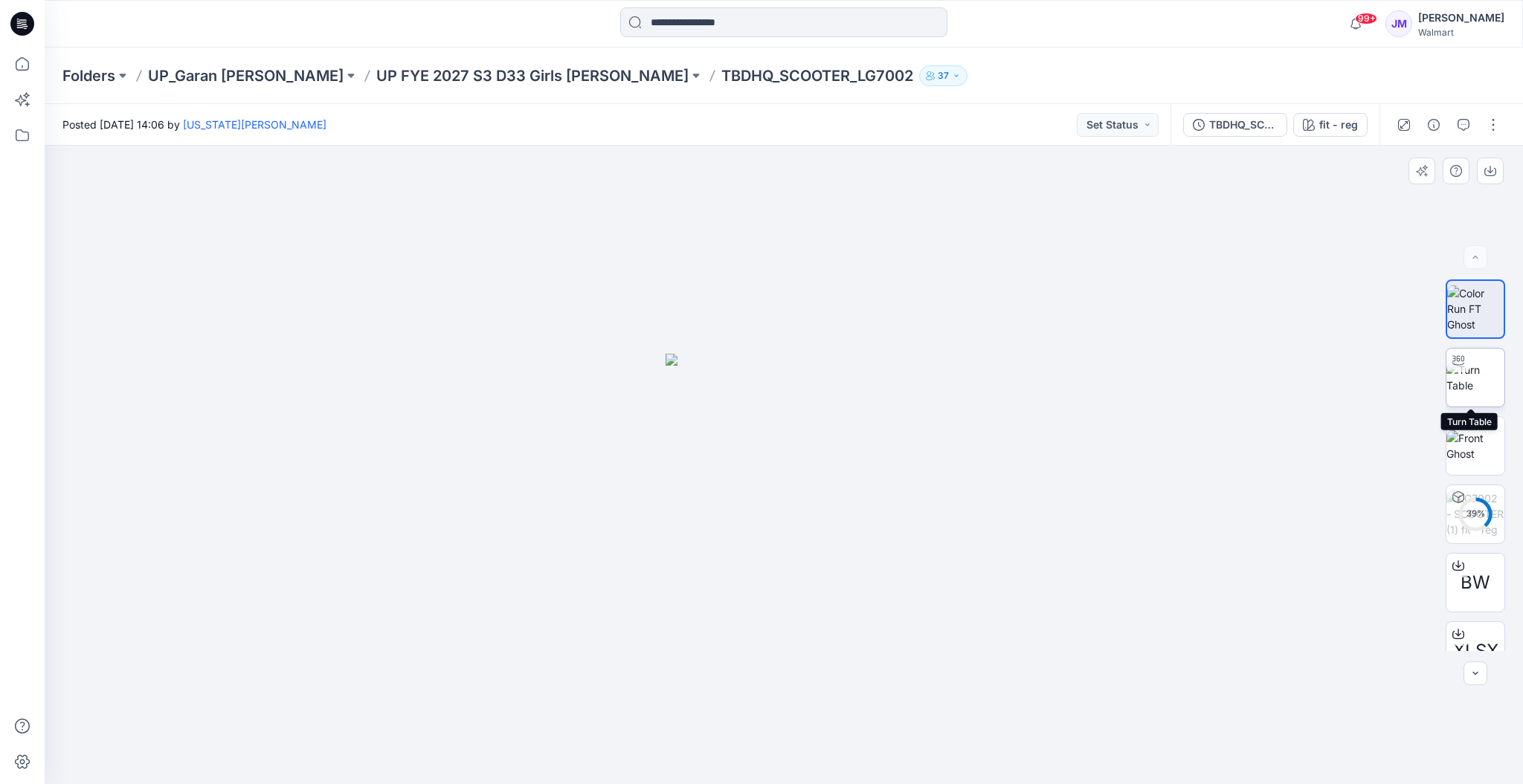
click at [1464, 366] on div at bounding box center [1458, 360] width 24 height 24
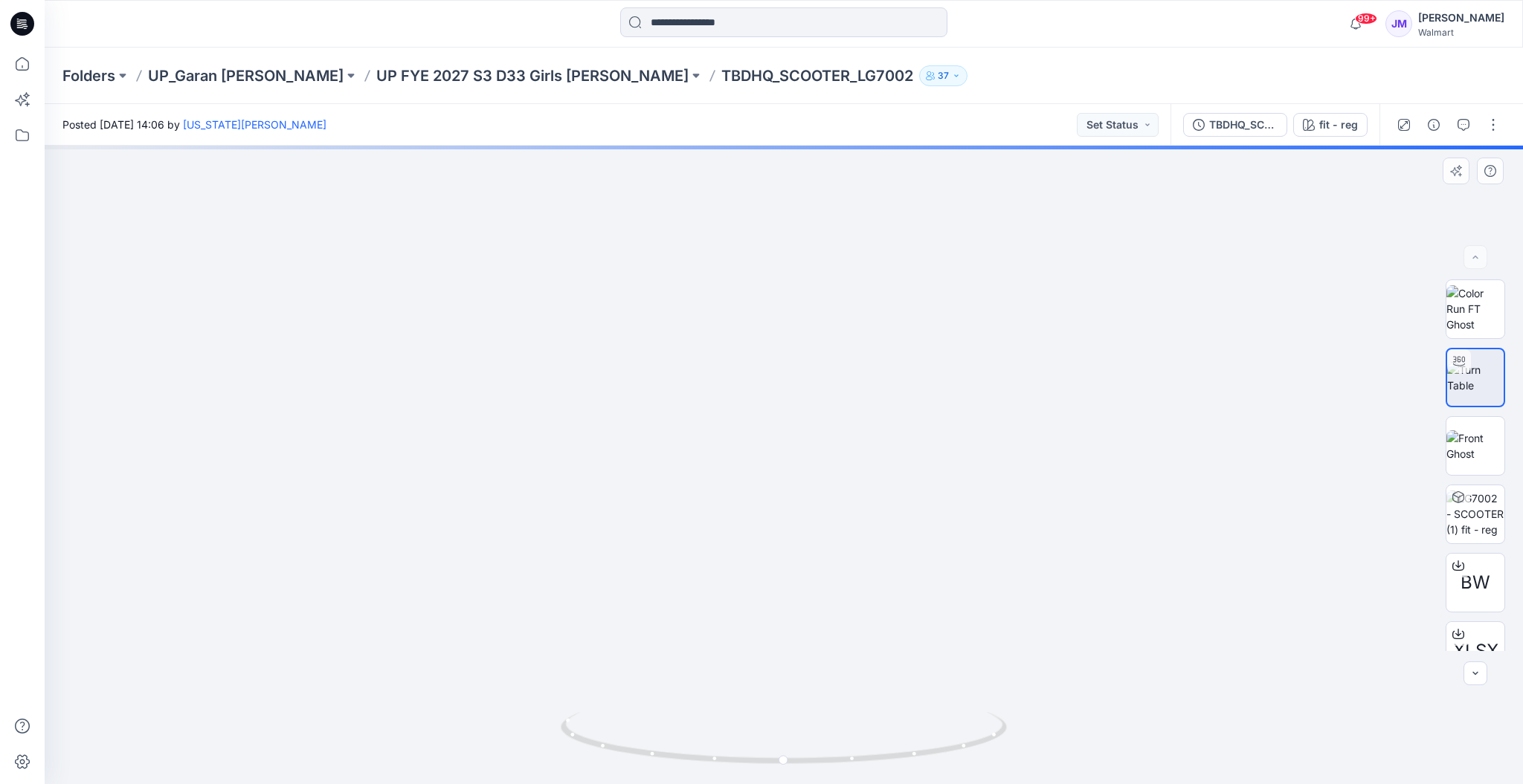
drag, startPoint x: 816, startPoint y: 581, endPoint x: 869, endPoint y: 196, distance: 388.6
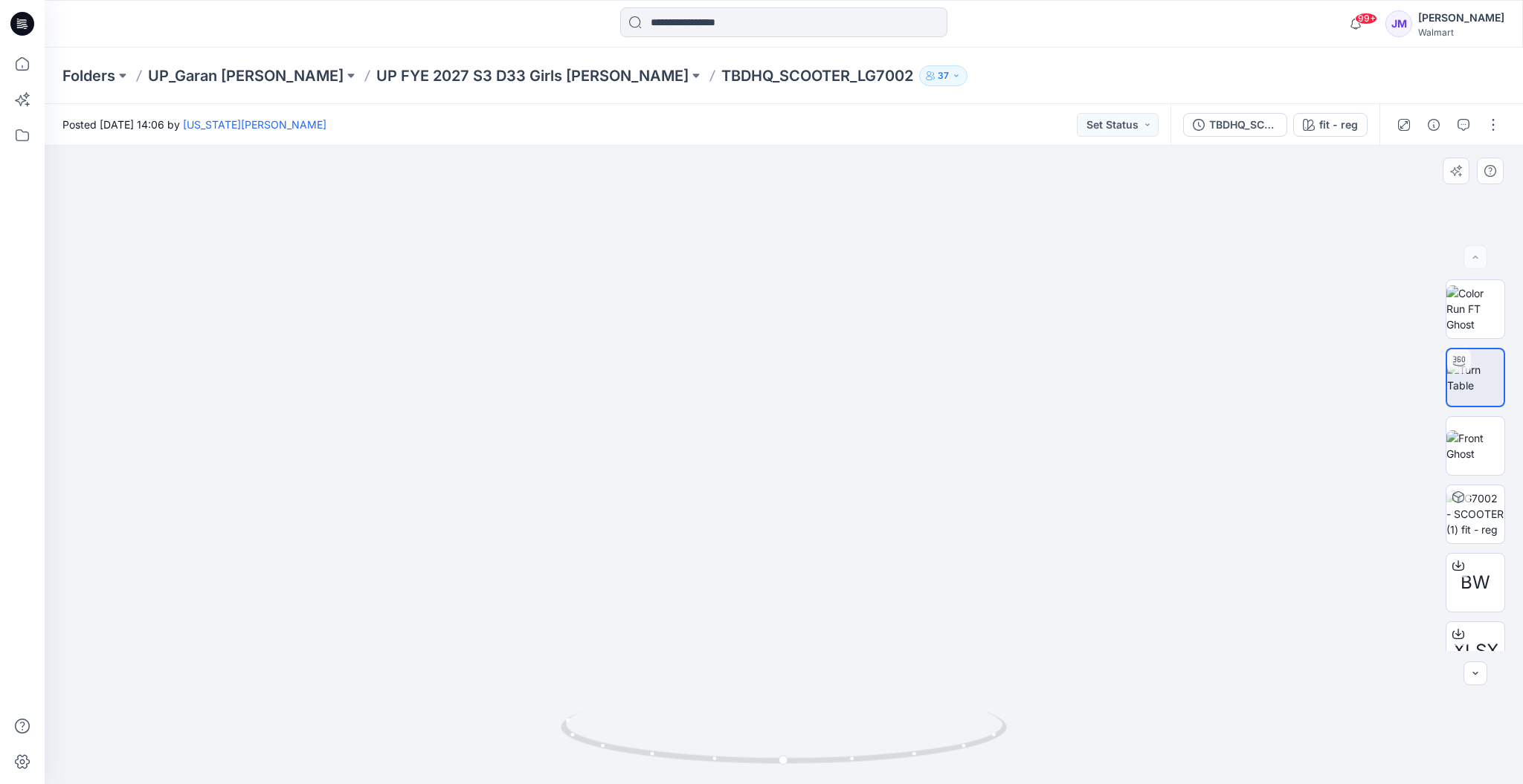
drag, startPoint x: 835, startPoint y: 498, endPoint x: 826, endPoint y: 350, distance: 148.3
drag, startPoint x: 754, startPoint y: 758, endPoint x: 1259, endPoint y: 656, distance: 515.2
click at [1259, 656] on div at bounding box center [783, 464] width 1478 height 639
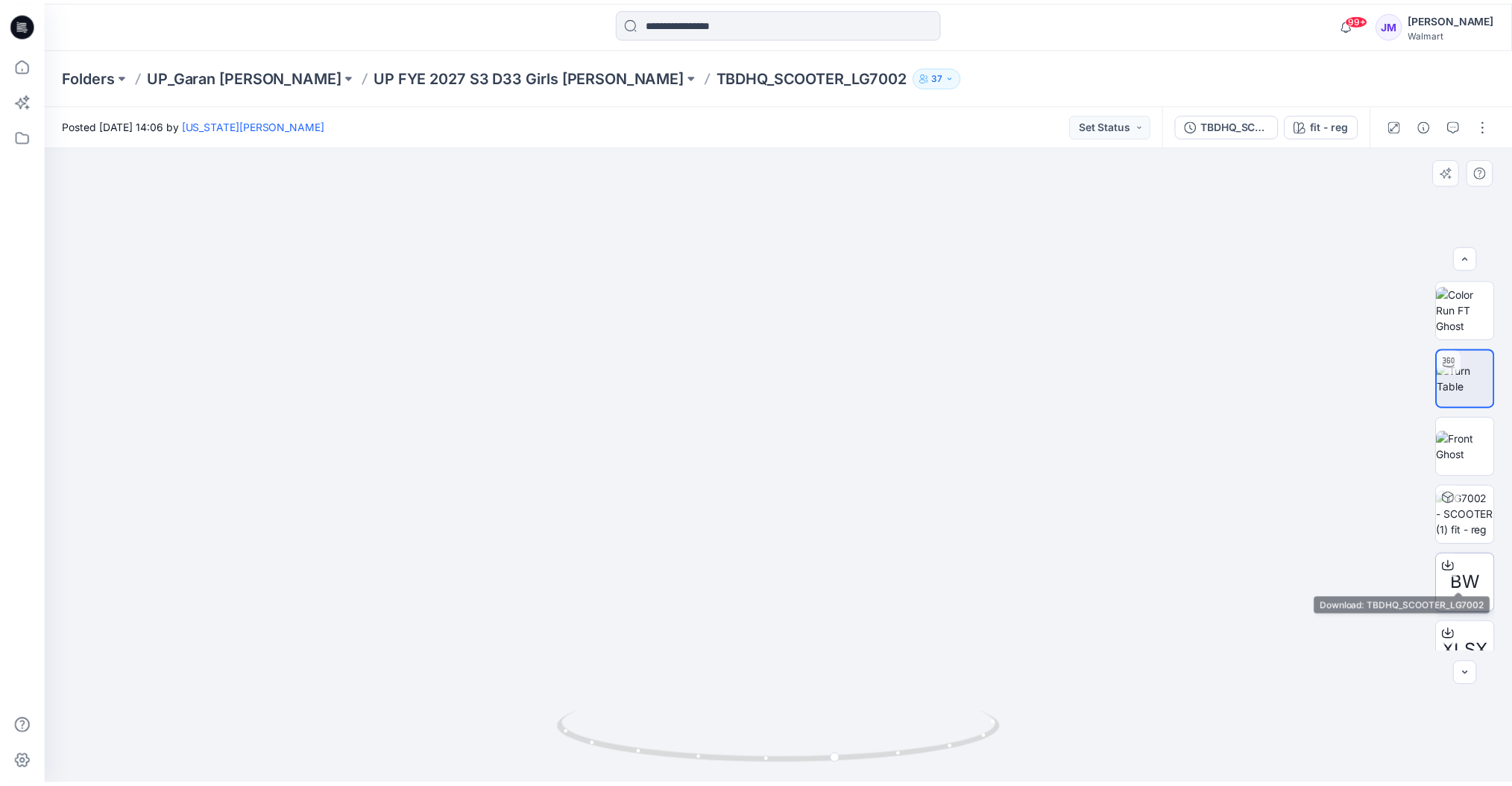
scroll to position [30, 0]
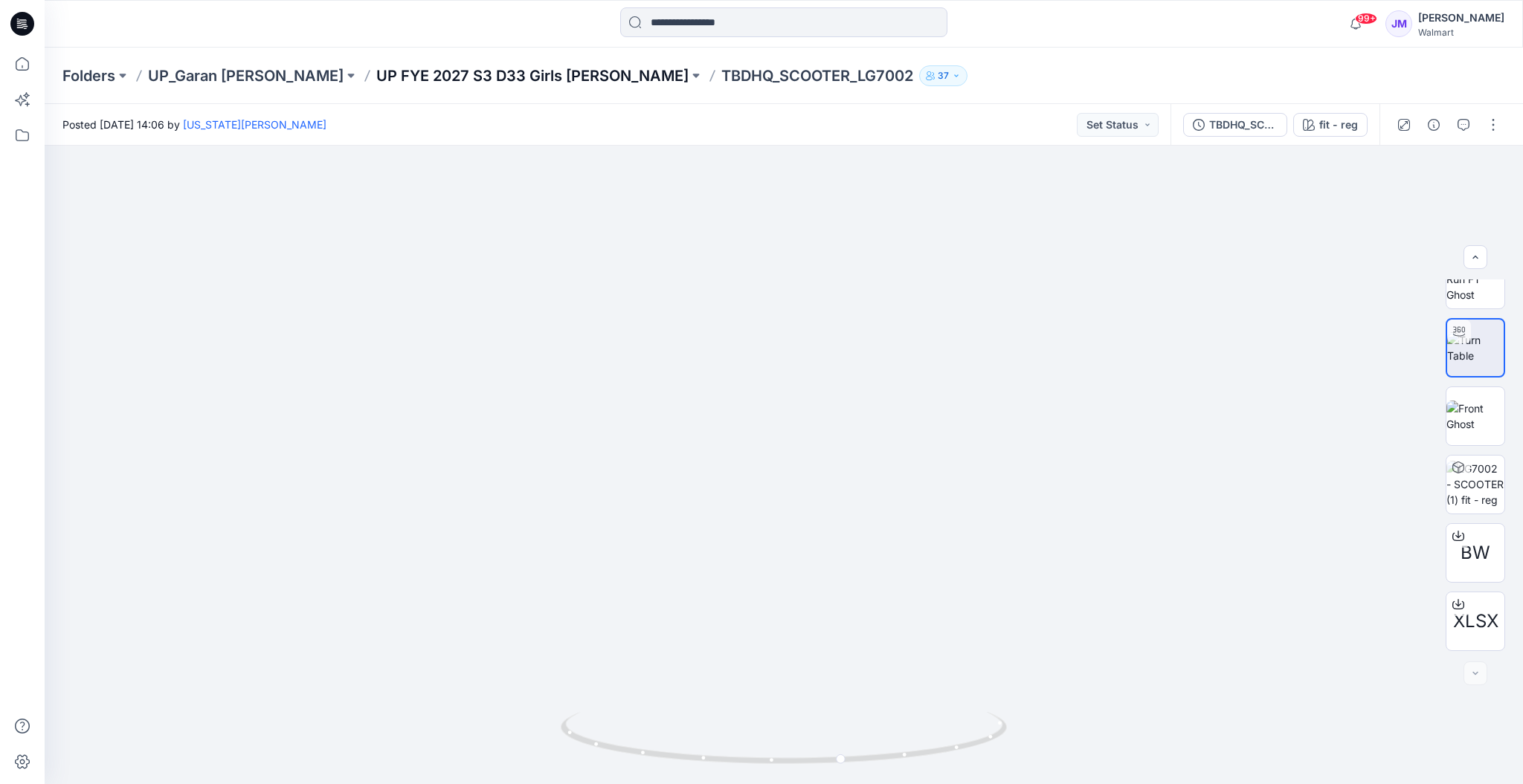
click at [378, 68] on p "UP FYE 2027 S3 D33 Girls [PERSON_NAME]" at bounding box center [532, 75] width 312 height 21
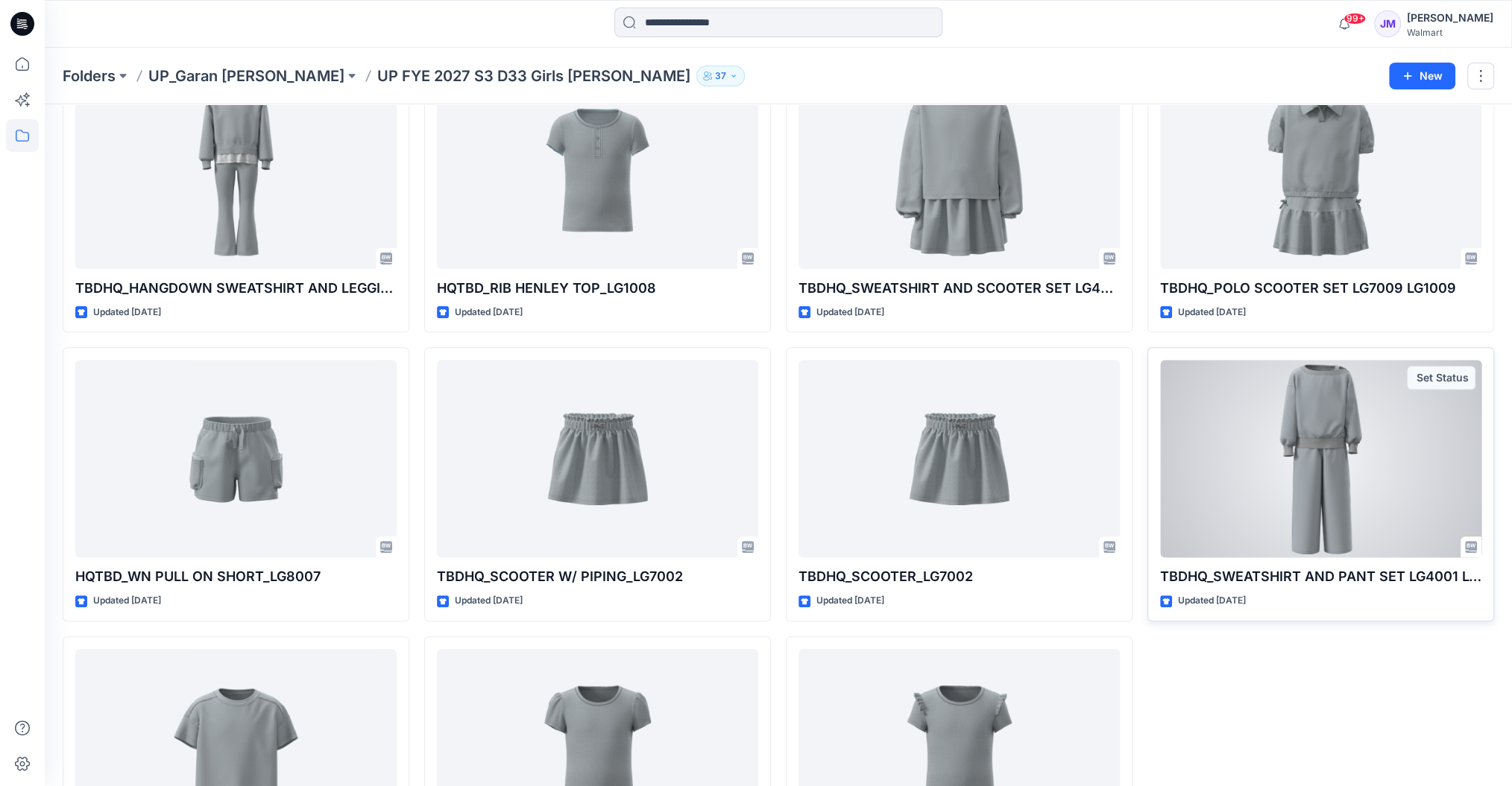
scroll to position [538, 0]
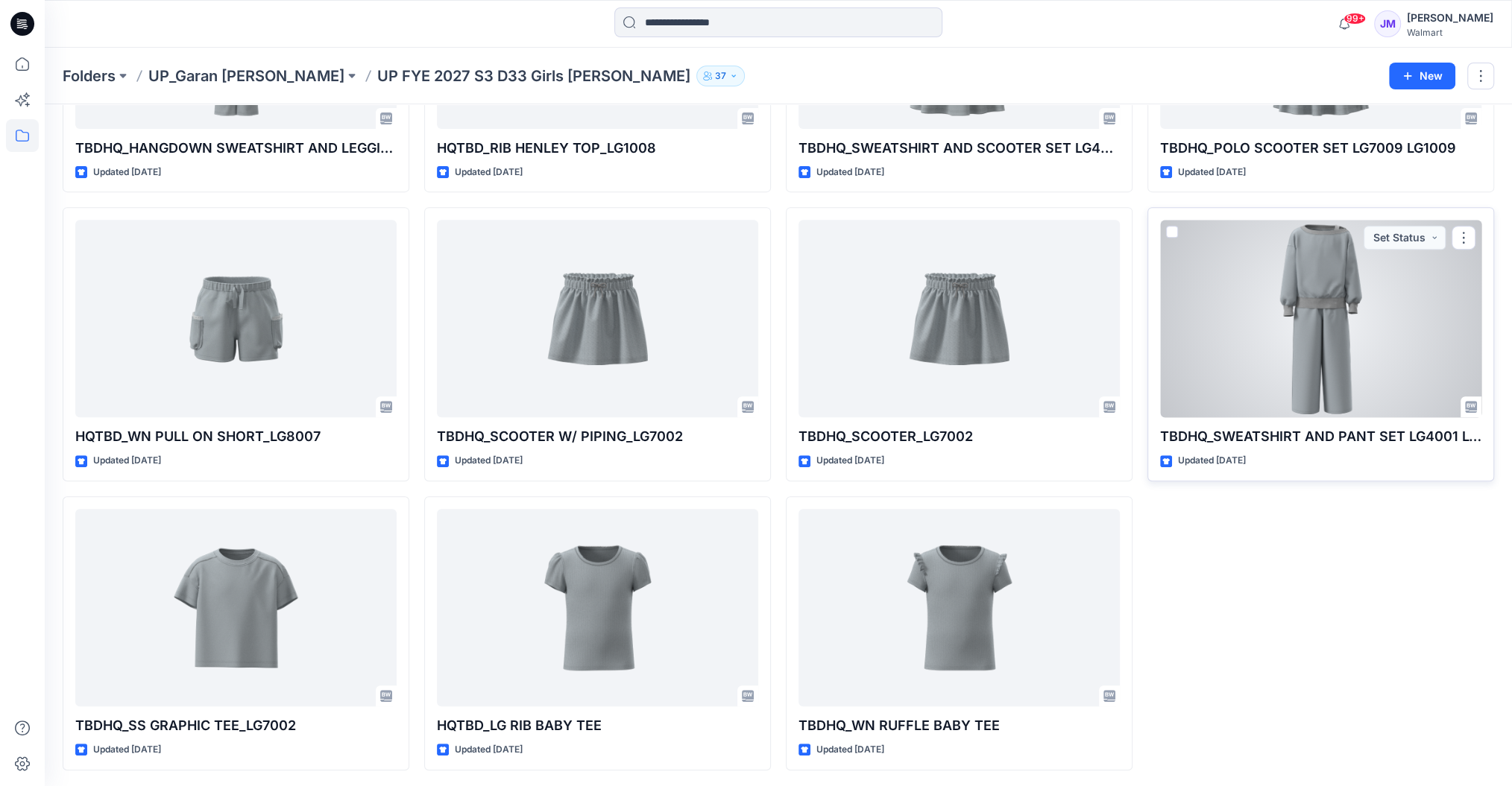
click at [1312, 359] on div at bounding box center [1321, 318] width 321 height 197
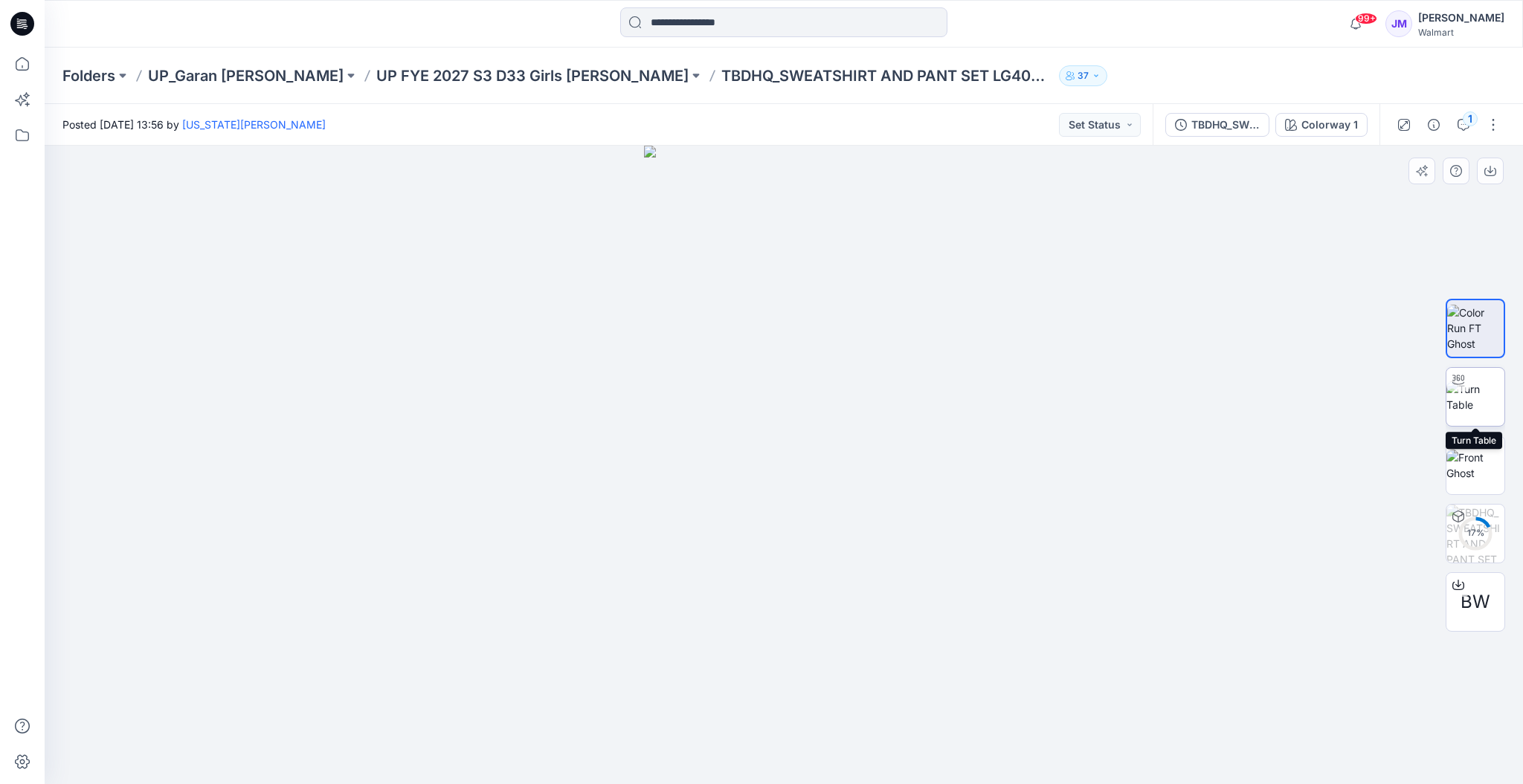
click at [1467, 394] on img at bounding box center [1475, 397] width 58 height 31
drag, startPoint x: 884, startPoint y: 625, endPoint x: 884, endPoint y: 529, distance: 96.0
drag, startPoint x: 976, startPoint y: 768, endPoint x: 544, endPoint y: 738, distance: 433.0
click at [544, 738] on div at bounding box center [783, 464] width 1478 height 639
drag, startPoint x: 935, startPoint y: 586, endPoint x: 929, endPoint y: 377, distance: 209.1
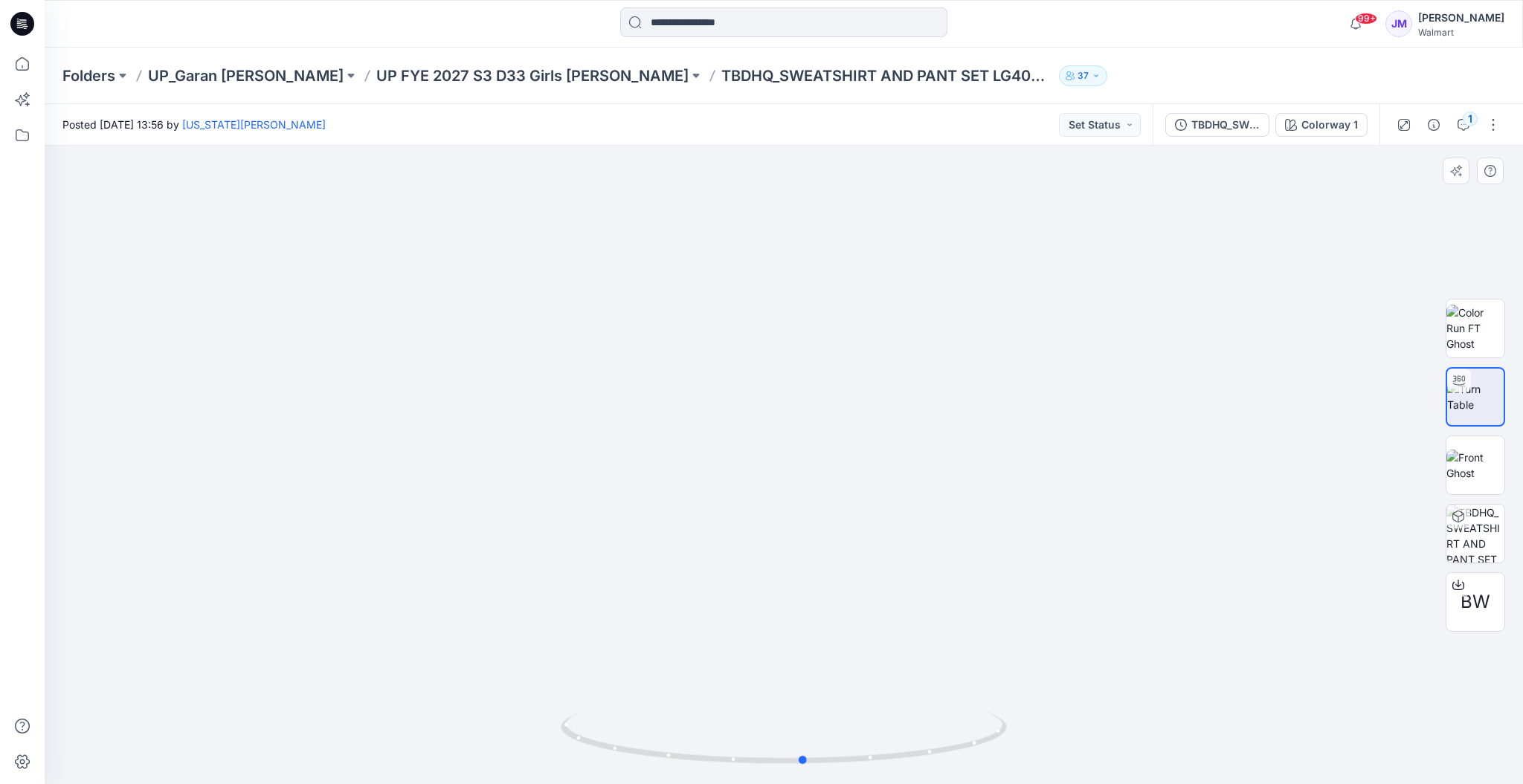
drag, startPoint x: 821, startPoint y: 711, endPoint x: 836, endPoint y: 384, distance: 327.3
click at [486, 78] on p "UP FYE 2027 S3 D33 Girls [PERSON_NAME]" at bounding box center [532, 75] width 312 height 21
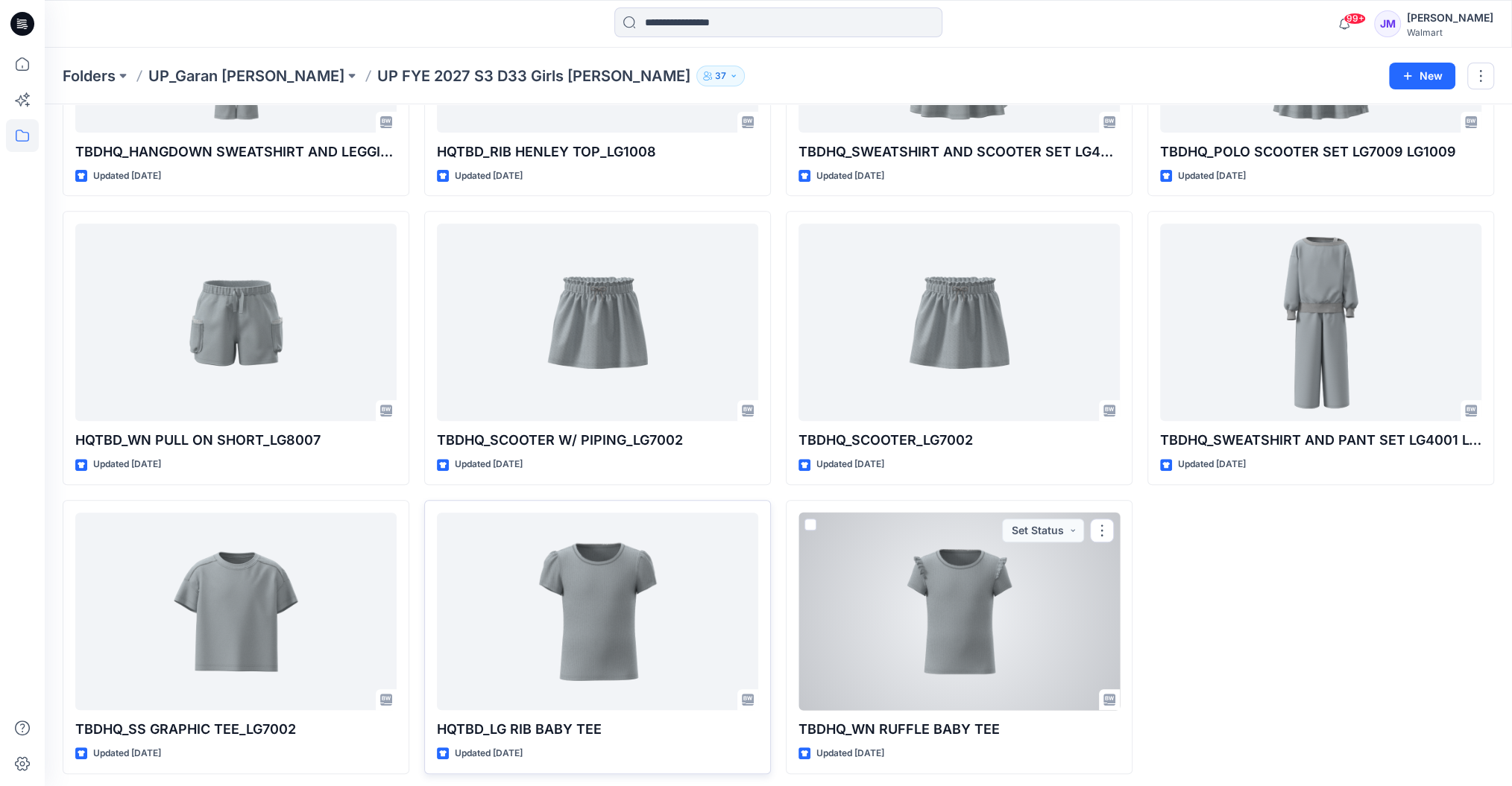
scroll to position [538, 0]
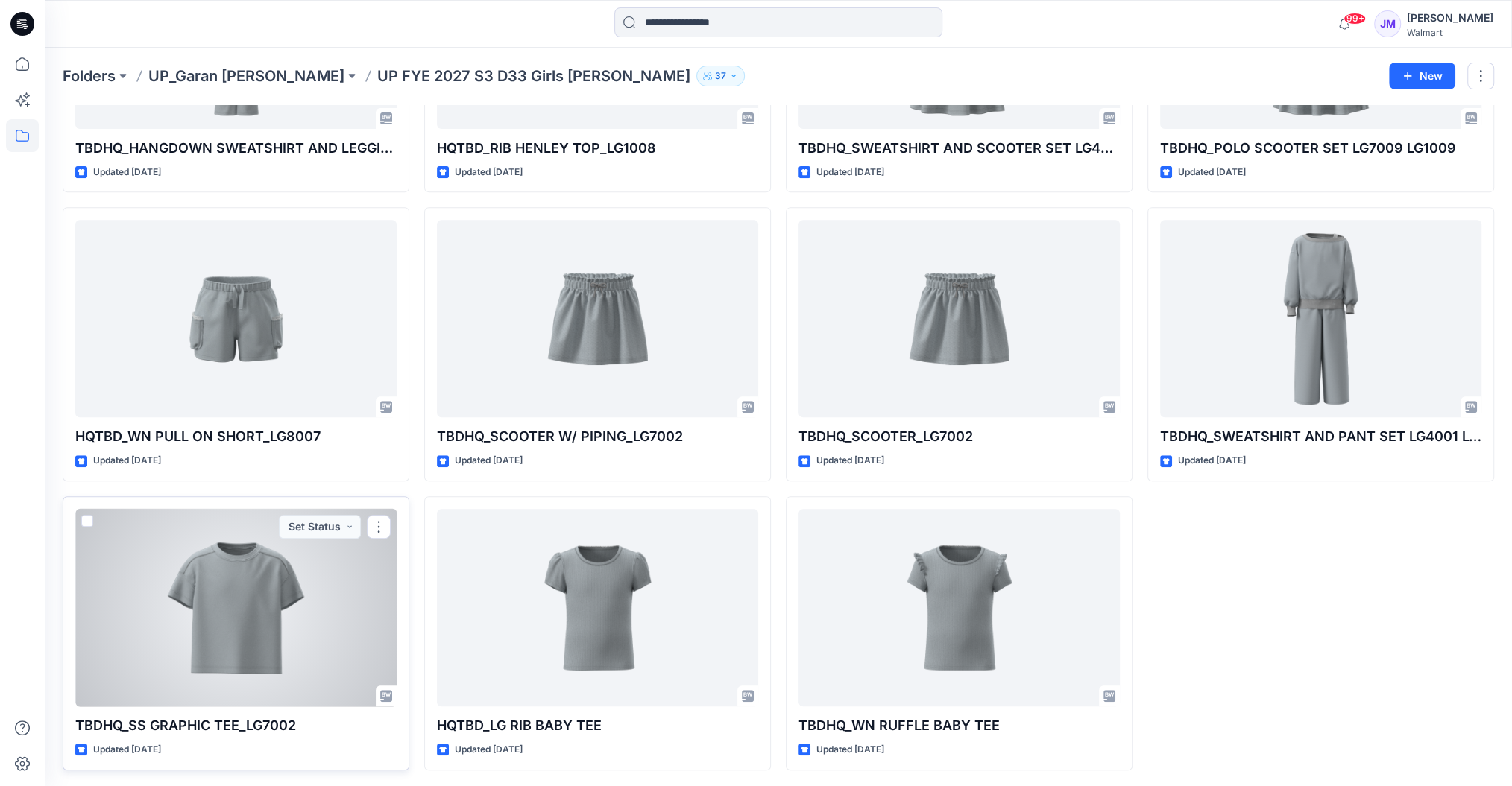
click at [254, 643] on div at bounding box center [236, 608] width 321 height 197
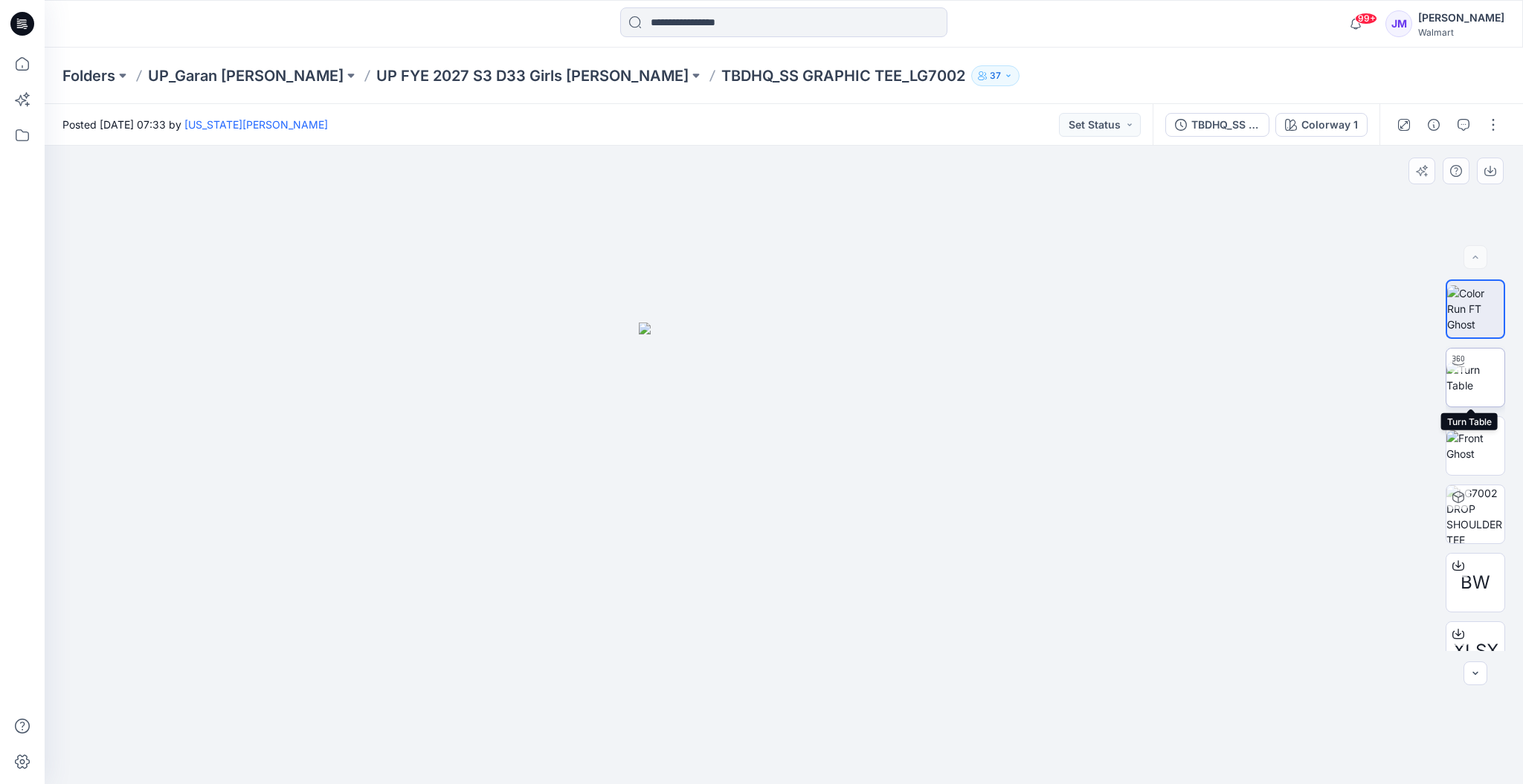
click at [1473, 372] on img at bounding box center [1475, 378] width 58 height 31
click at [464, 78] on p "UP FYE 2027 S3 D33 Girls [PERSON_NAME]" at bounding box center [532, 75] width 312 height 21
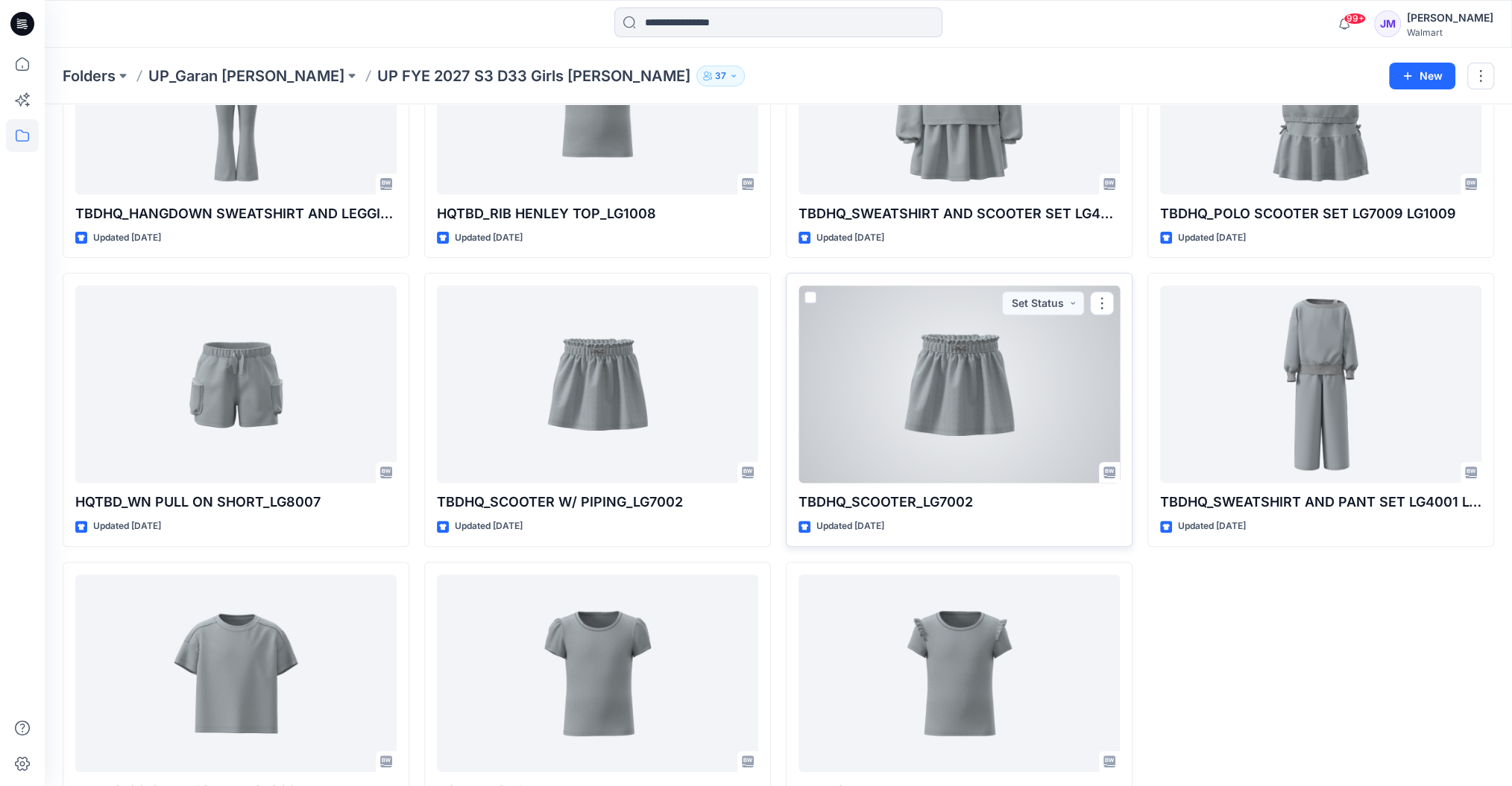
scroll to position [538, 0]
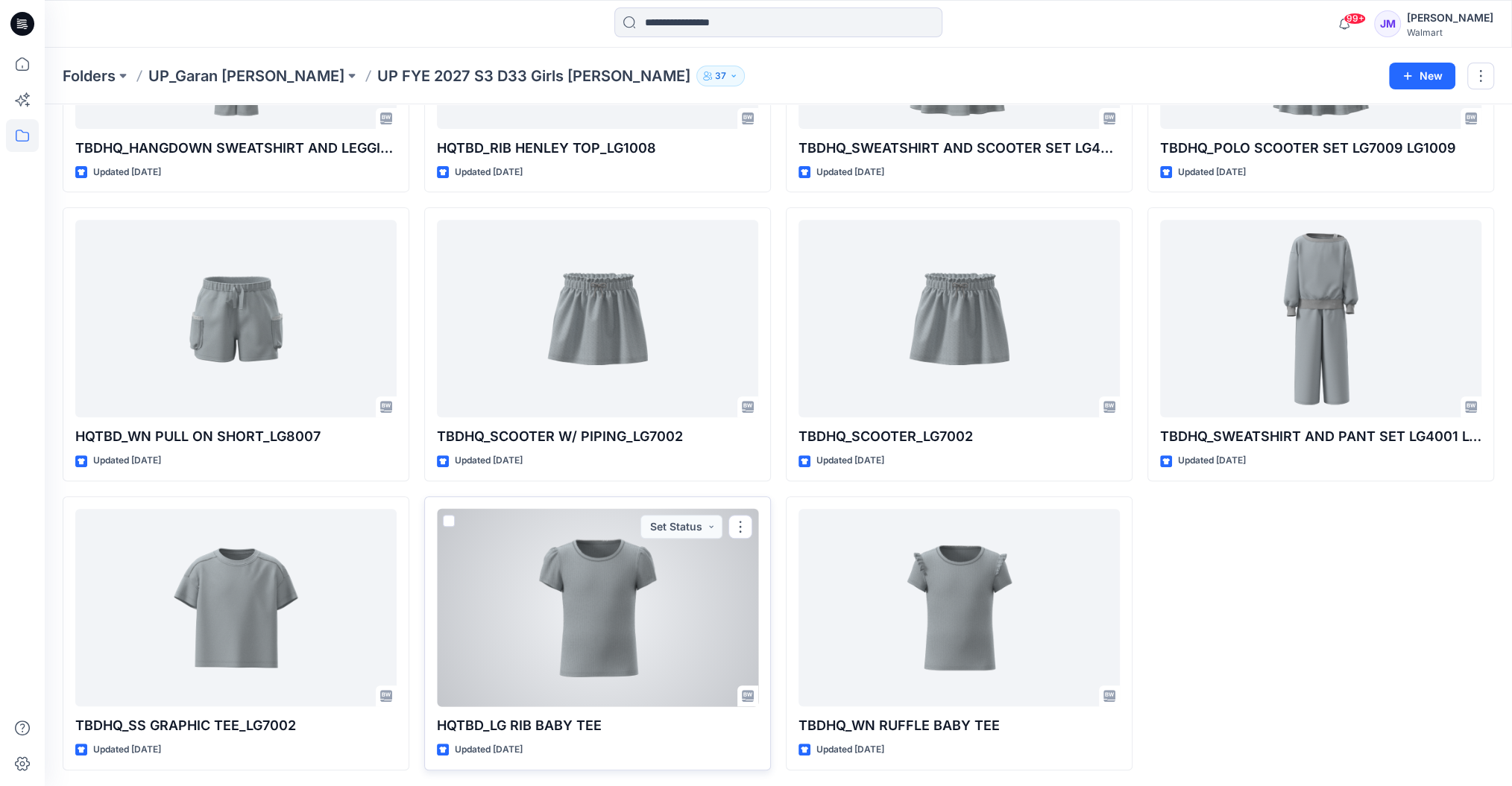
click at [592, 631] on div at bounding box center [597, 608] width 321 height 197
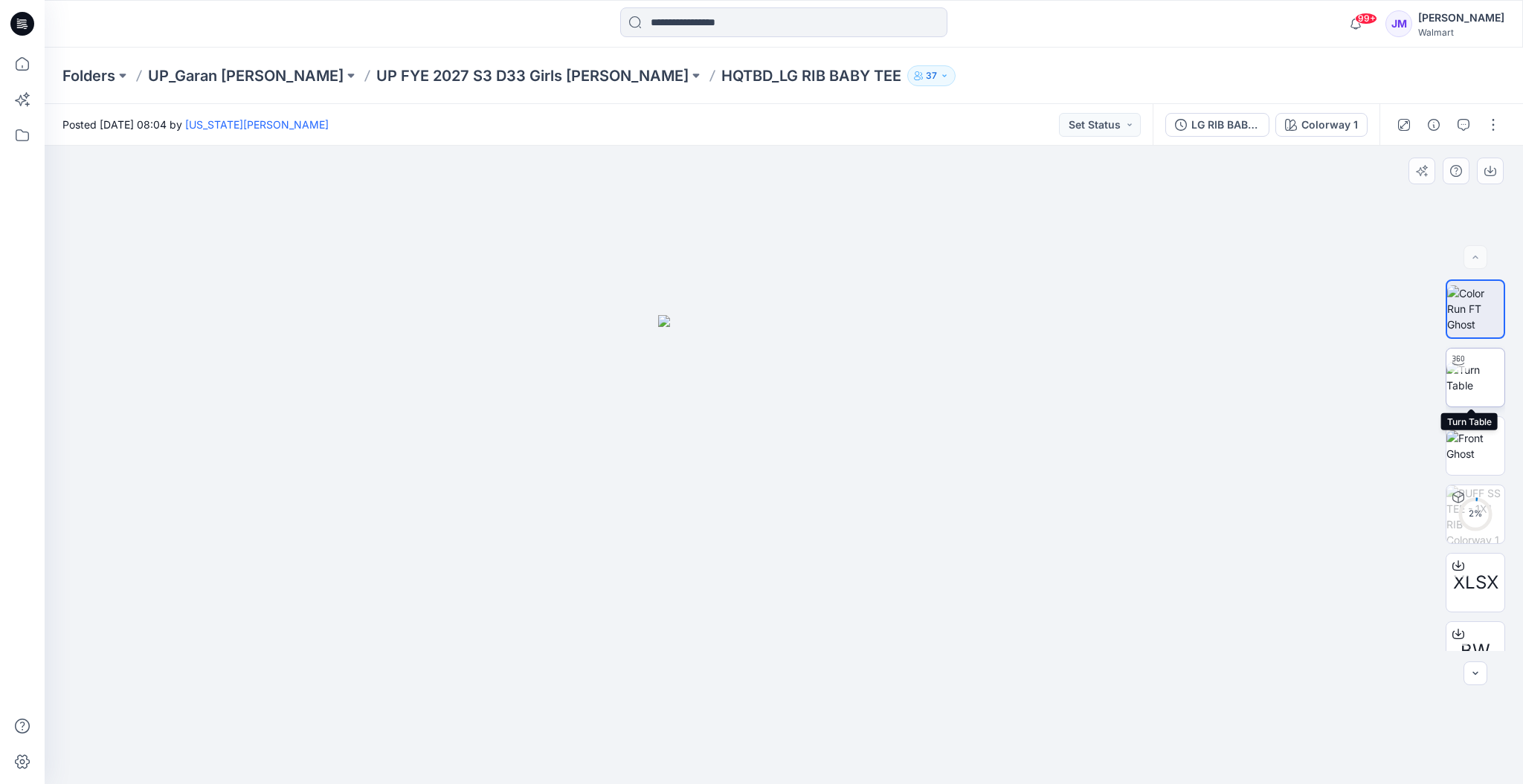
click at [1481, 368] on img at bounding box center [1475, 378] width 58 height 31
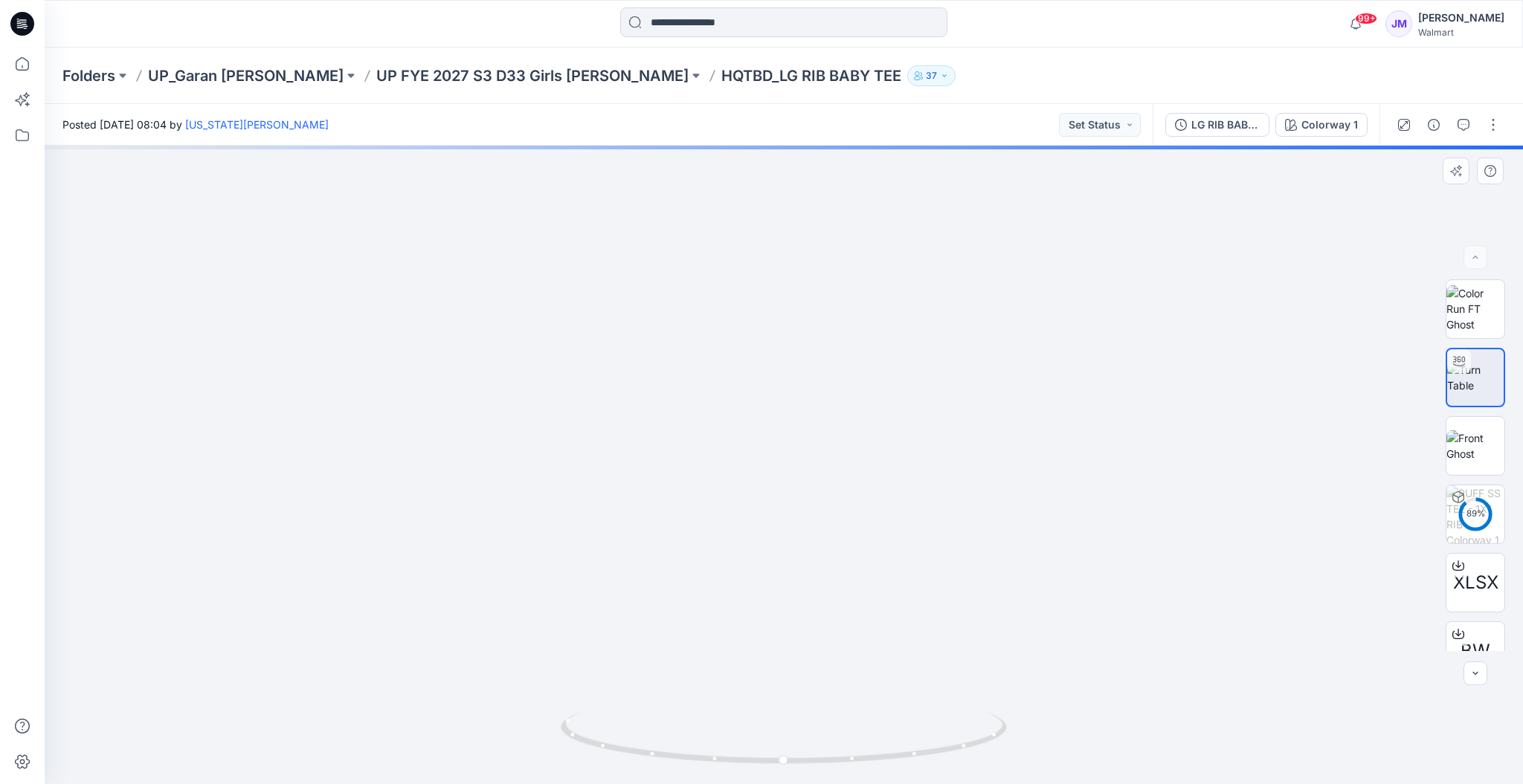
drag, startPoint x: 855, startPoint y: 639, endPoint x: 857, endPoint y: 539, distance: 100.0
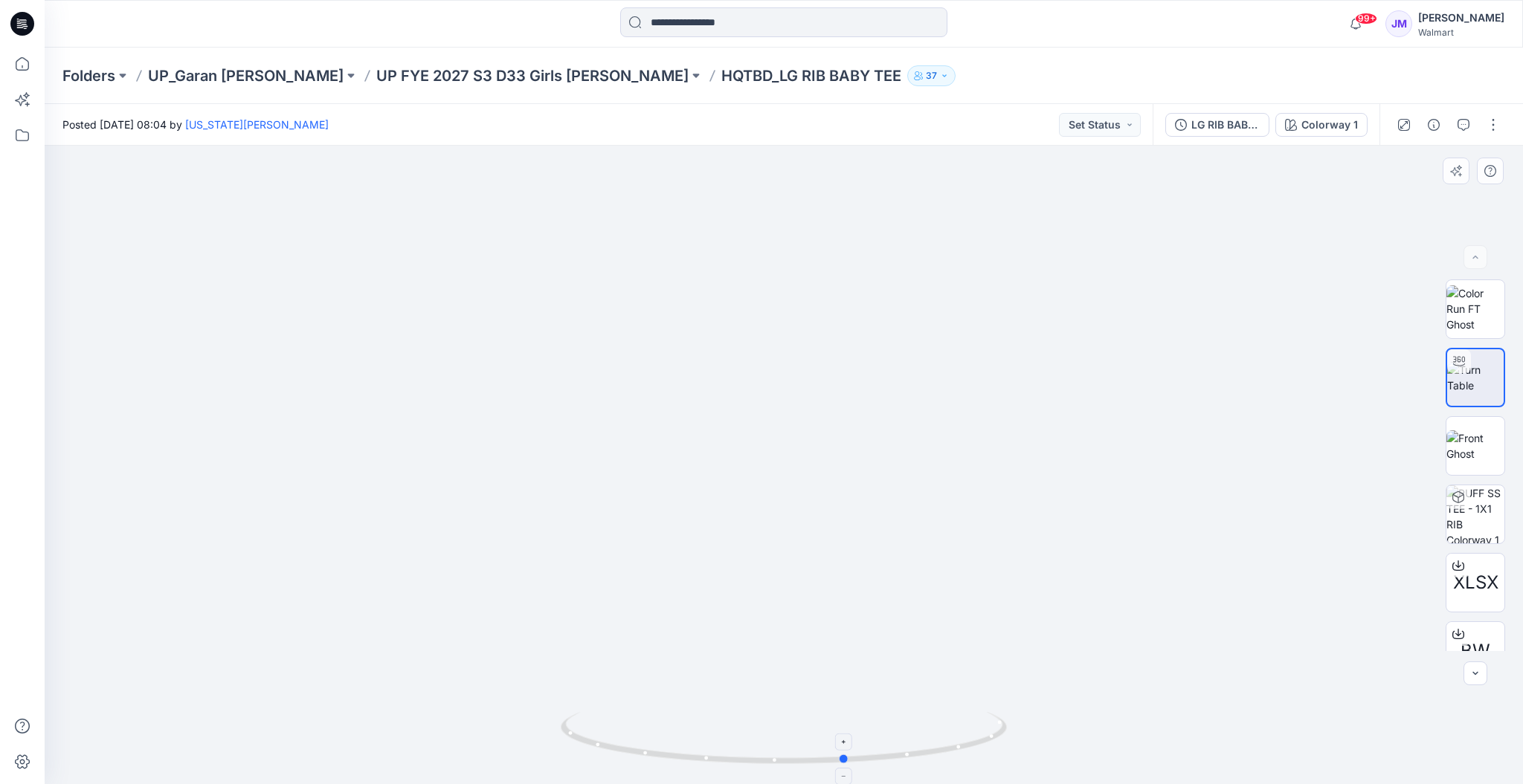
drag, startPoint x: 945, startPoint y: 758, endPoint x: 560, endPoint y: 738, distance: 385.5
click at [560, 738] on icon at bounding box center [785, 739] width 450 height 55
drag, startPoint x: 802, startPoint y: 625, endPoint x: 872, endPoint y: 405, distance: 230.9
drag, startPoint x: 879, startPoint y: 750, endPoint x: 597, endPoint y: 747, distance: 282.0
click at [597, 747] on icon at bounding box center [785, 739] width 450 height 55
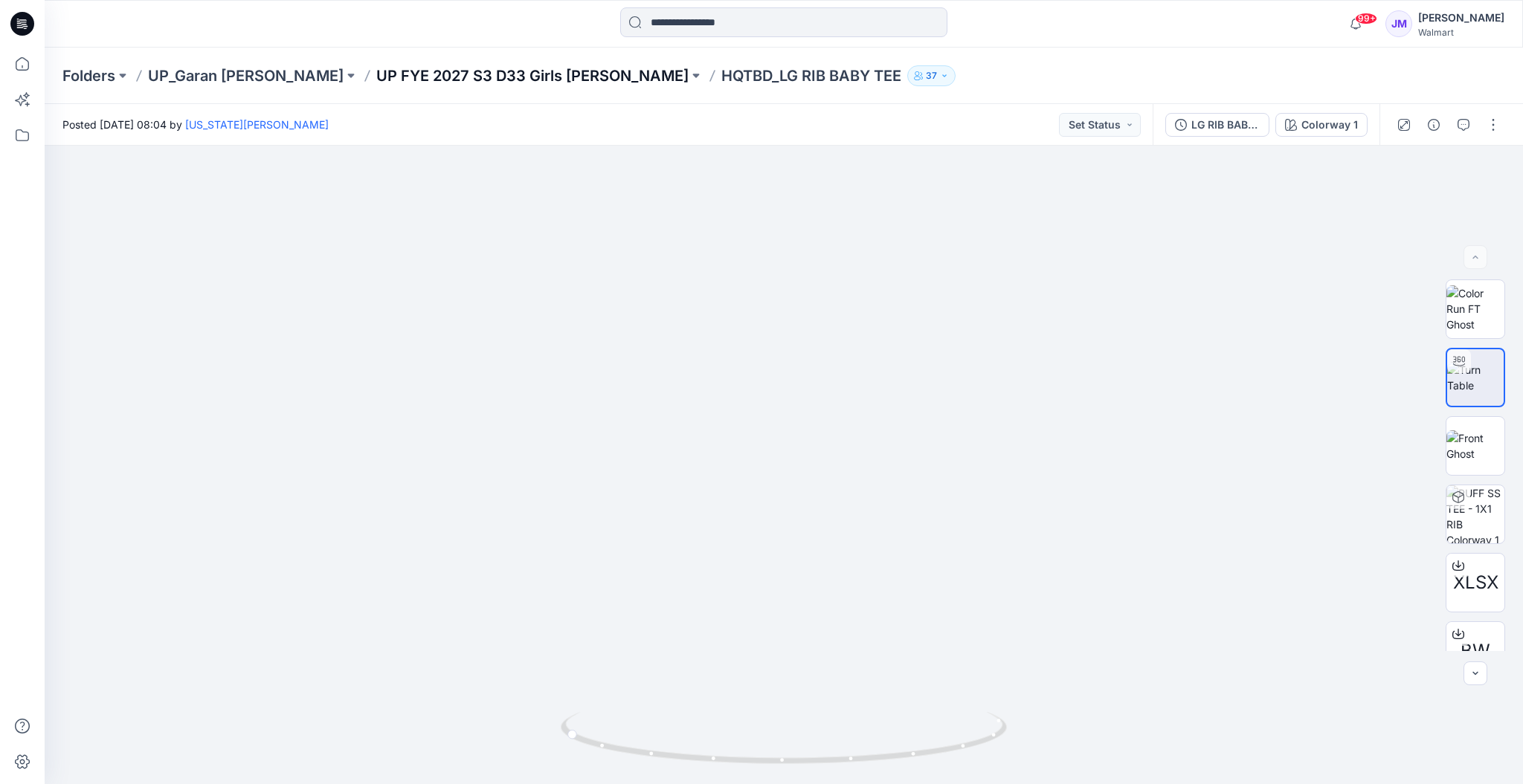
click at [394, 72] on p "UP FYE 2027 S3 D33 Girls [PERSON_NAME]" at bounding box center [532, 75] width 312 height 21
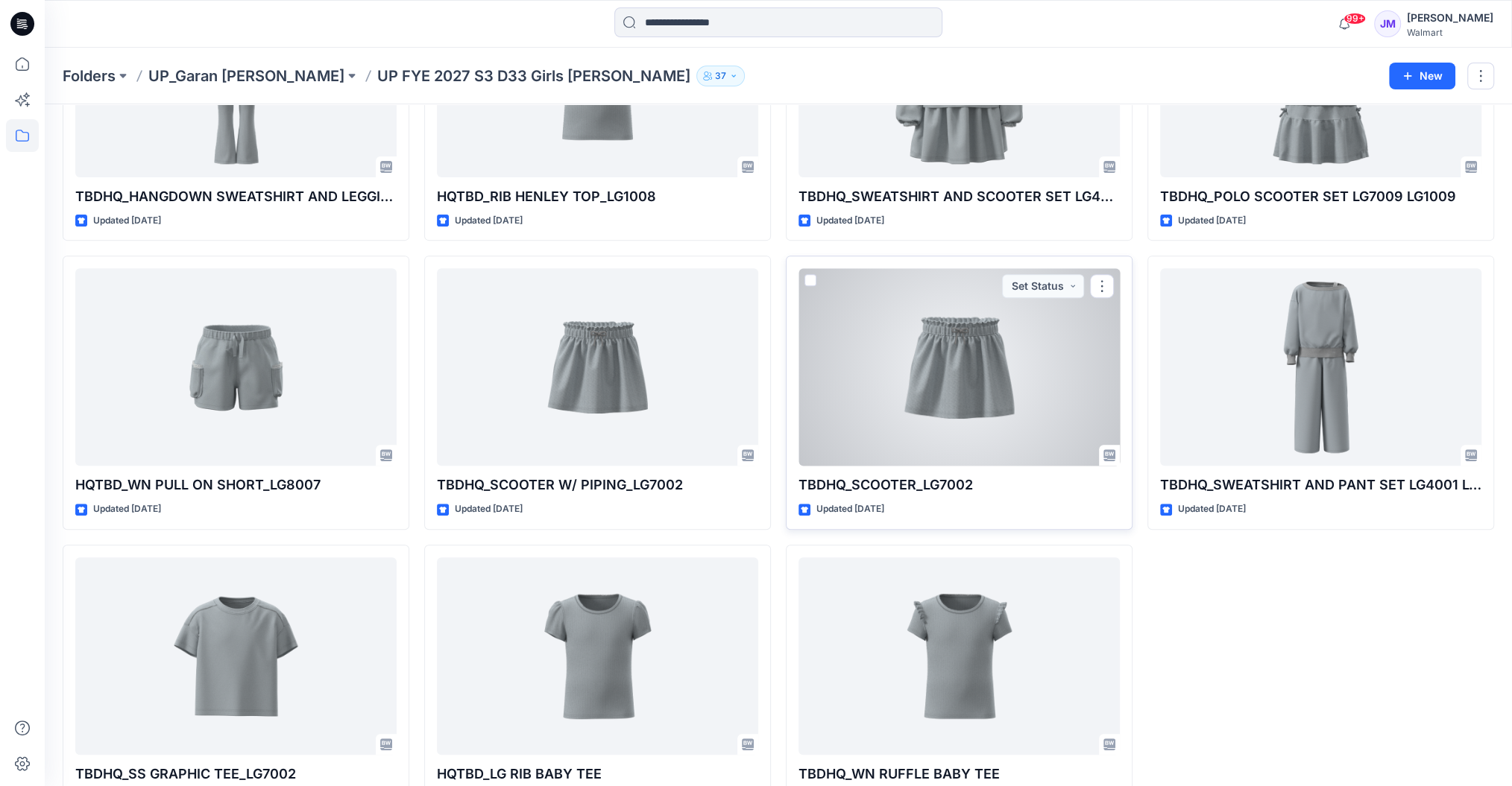
scroll to position [538, 0]
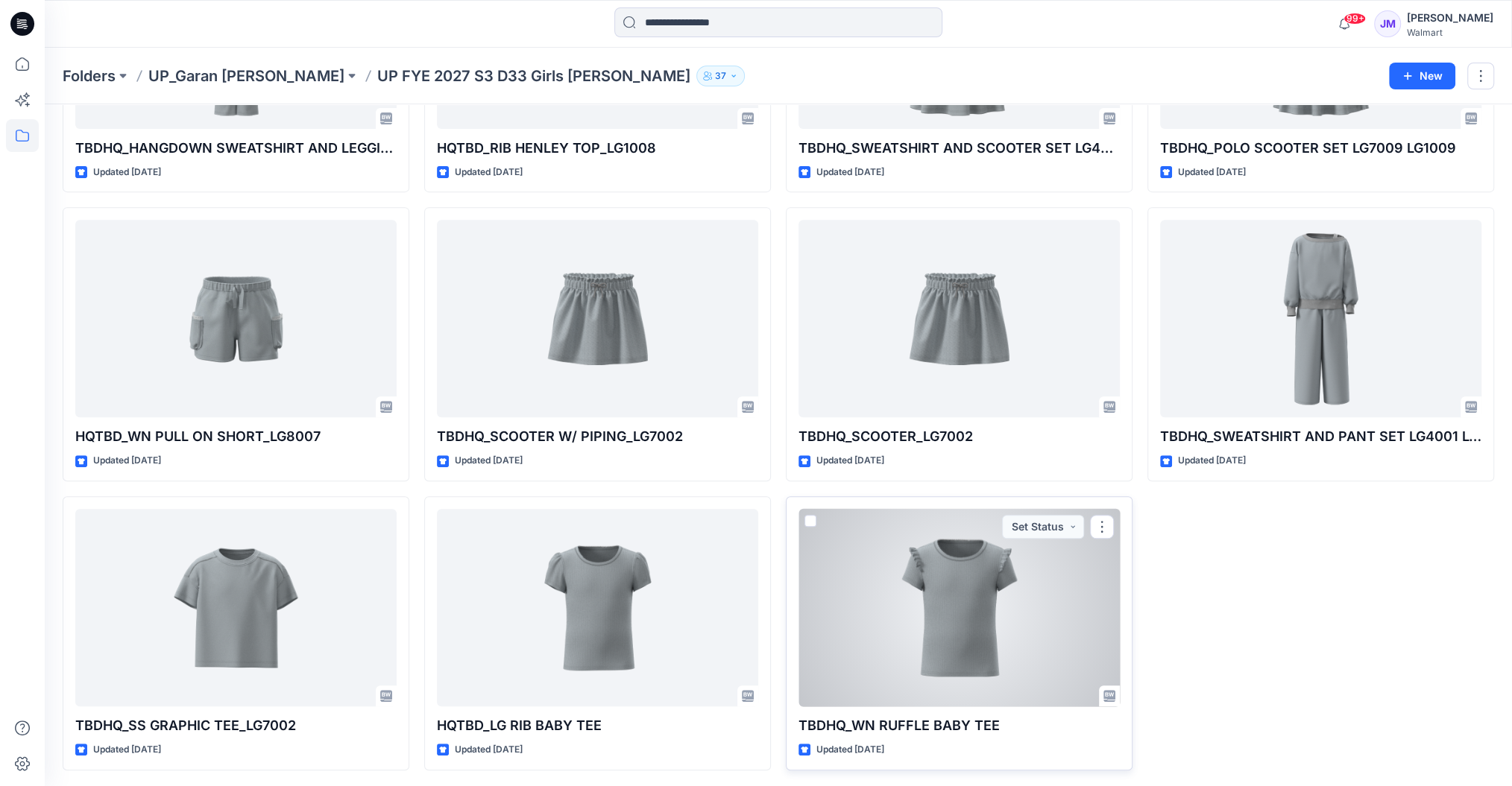
click at [963, 628] on div at bounding box center [959, 608] width 321 height 197
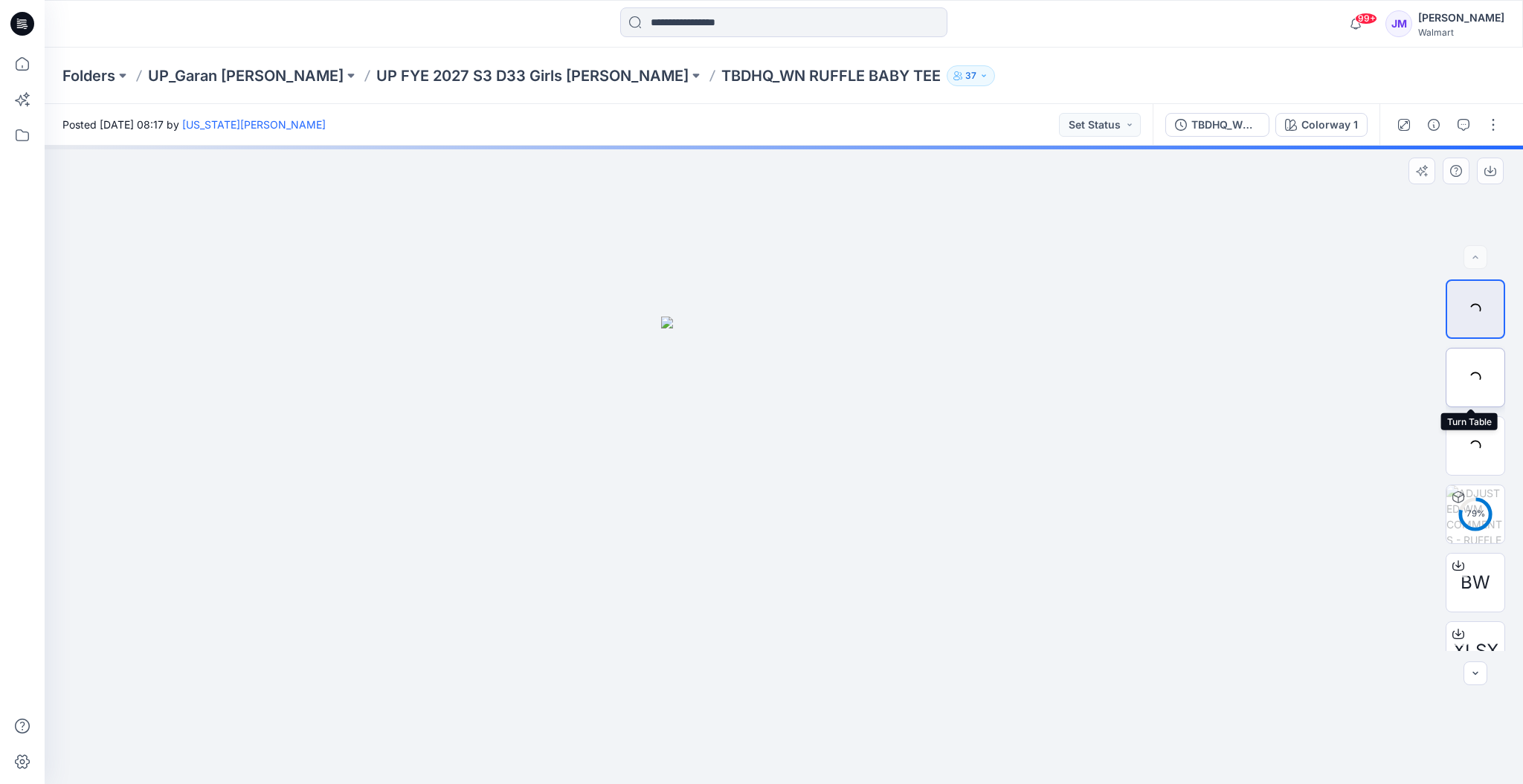
click at [1483, 375] on div at bounding box center [1475, 378] width 59 height 59
drag, startPoint x: 935, startPoint y: 682, endPoint x: 939, endPoint y: 542, distance: 140.1
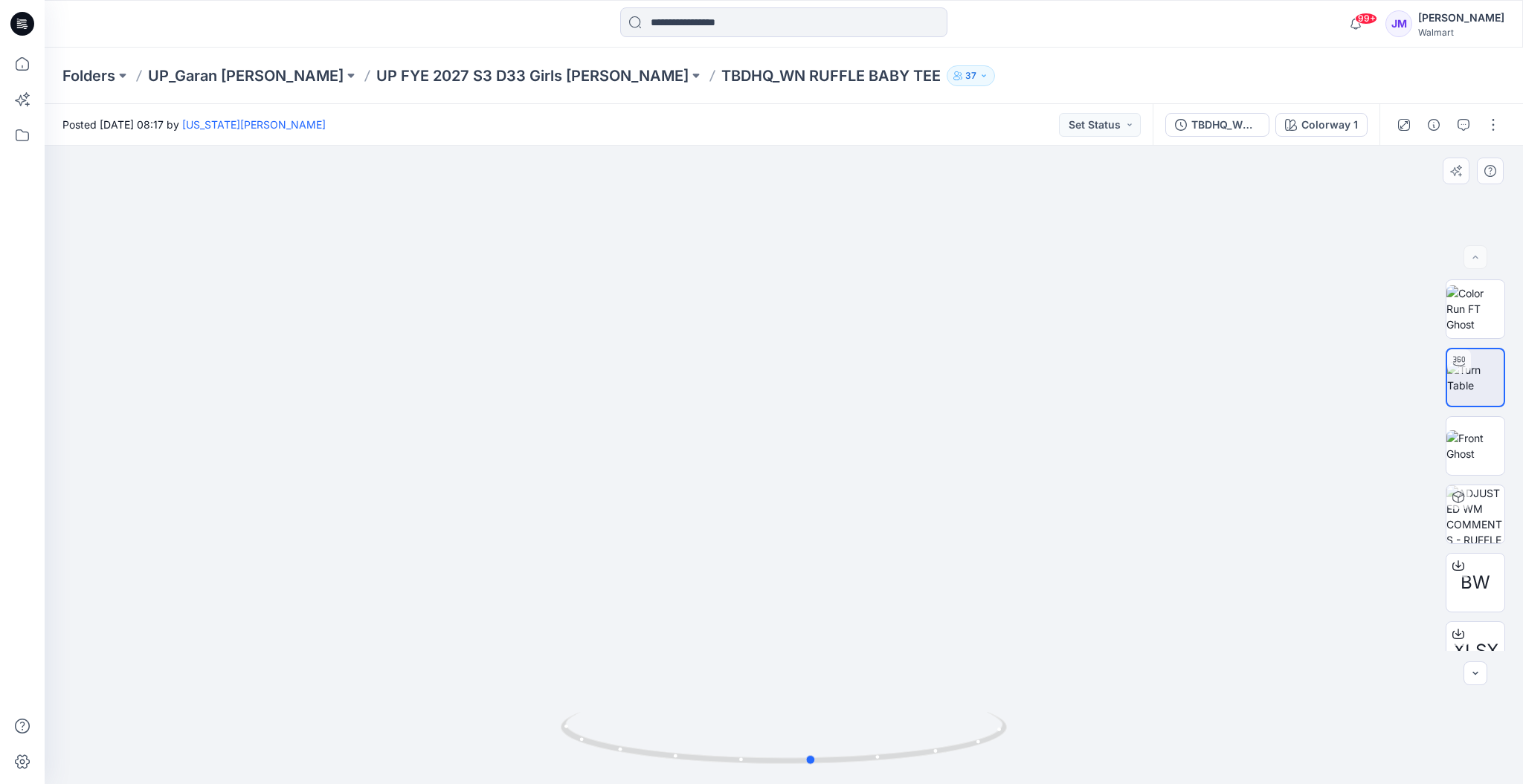
drag, startPoint x: 943, startPoint y: 770, endPoint x: 525, endPoint y: 777, distance: 418.1
click at [525, 777] on div at bounding box center [783, 464] width 1478 height 639
click at [242, 78] on p "UP_Garan [PERSON_NAME]" at bounding box center [245, 75] width 196 height 21
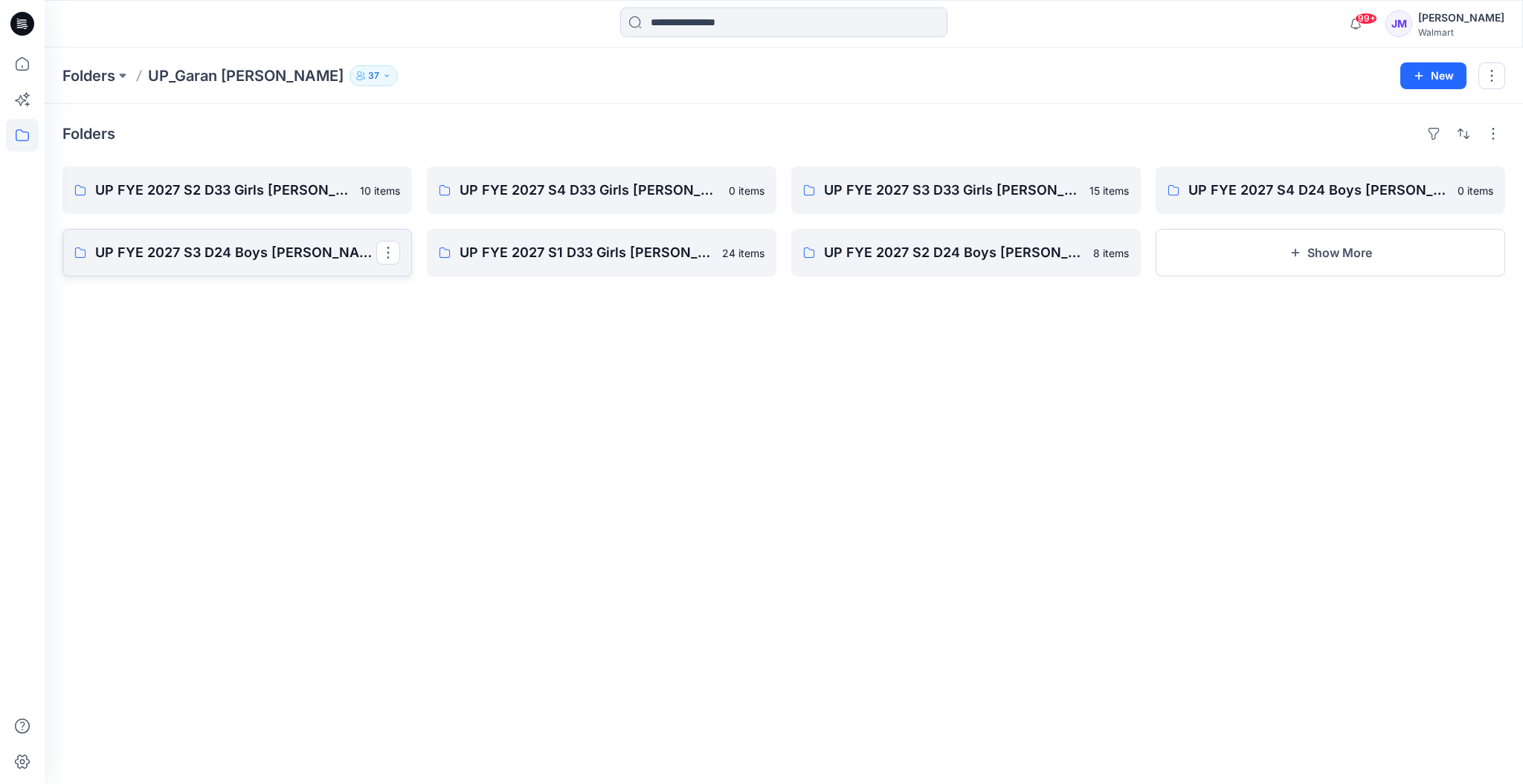
click at [203, 253] on p "UP FYE 2027 S3 D24 Boys Littles" at bounding box center [236, 252] width 281 height 21
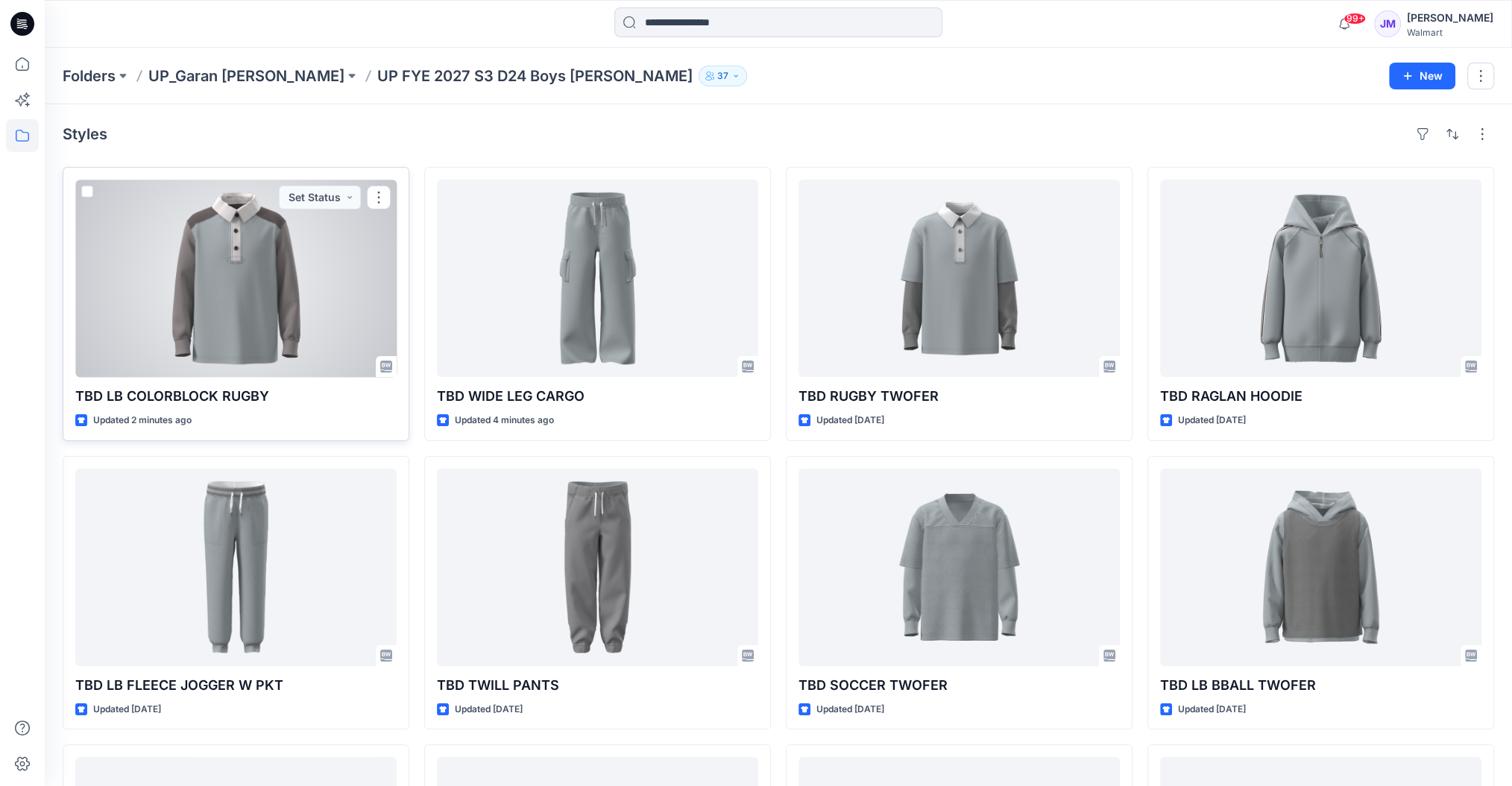
click at [245, 319] on div at bounding box center [236, 278] width 321 height 197
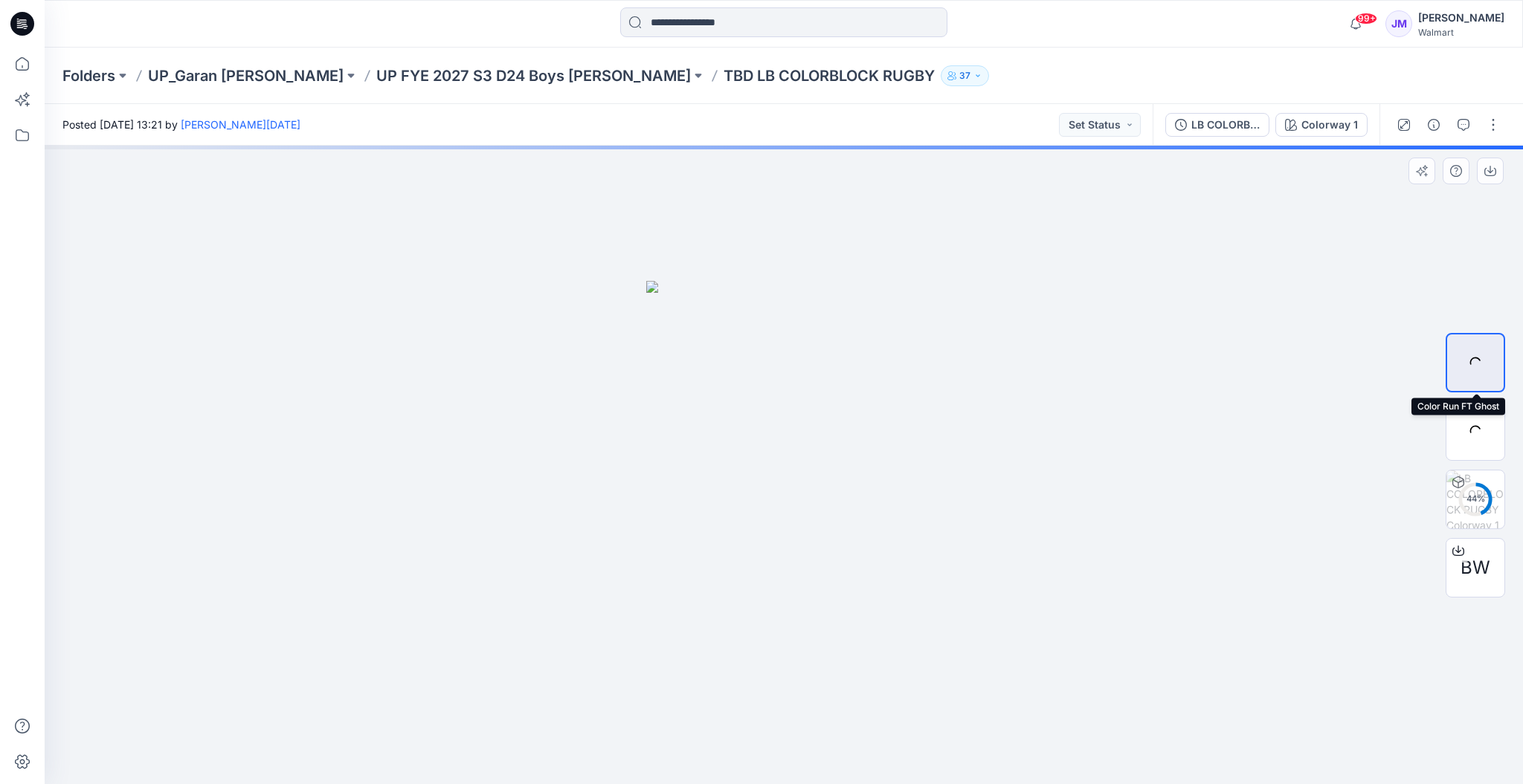
click at [1472, 359] on div at bounding box center [1475, 363] width 59 height 59
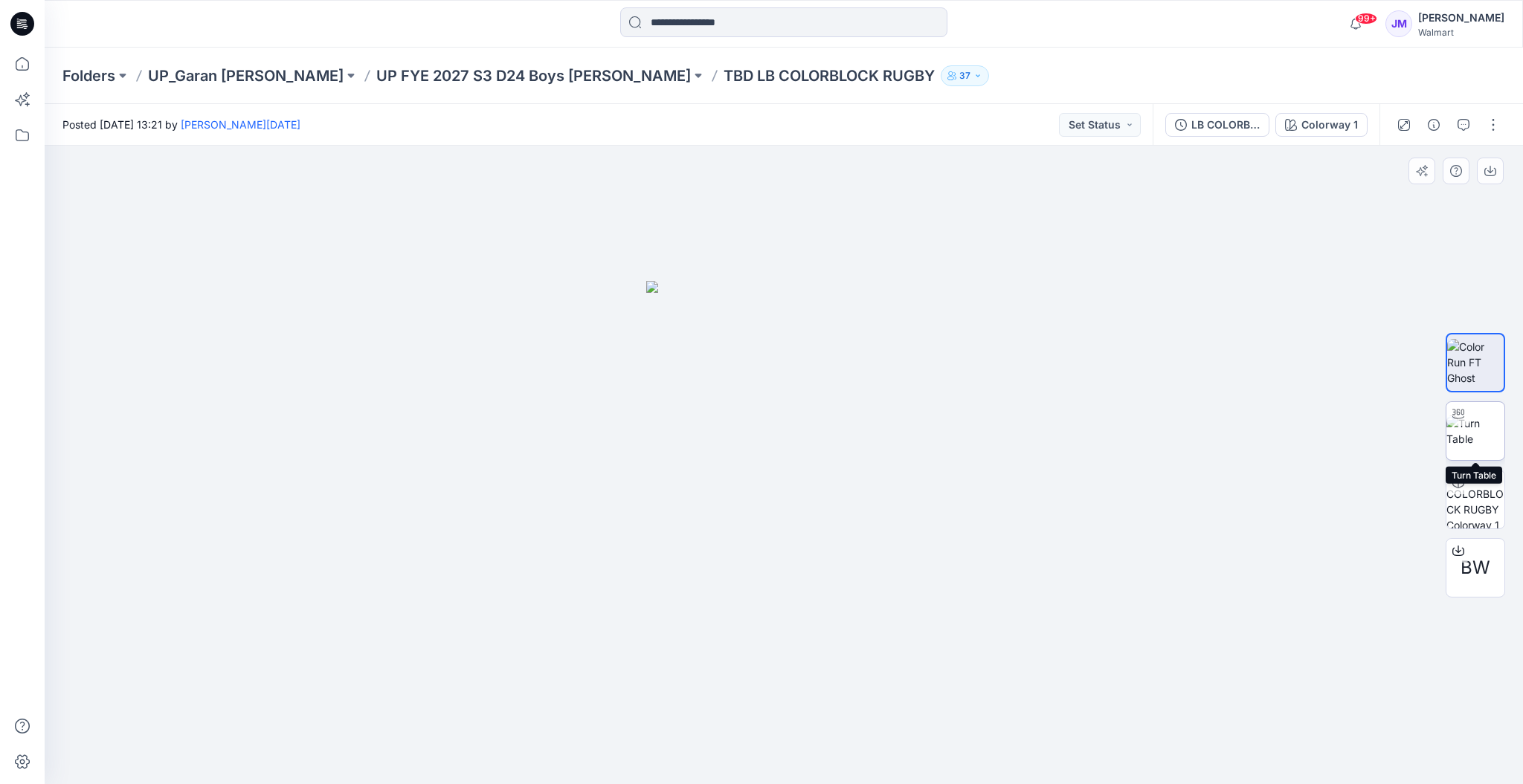
click at [1481, 432] on img at bounding box center [1475, 431] width 58 height 31
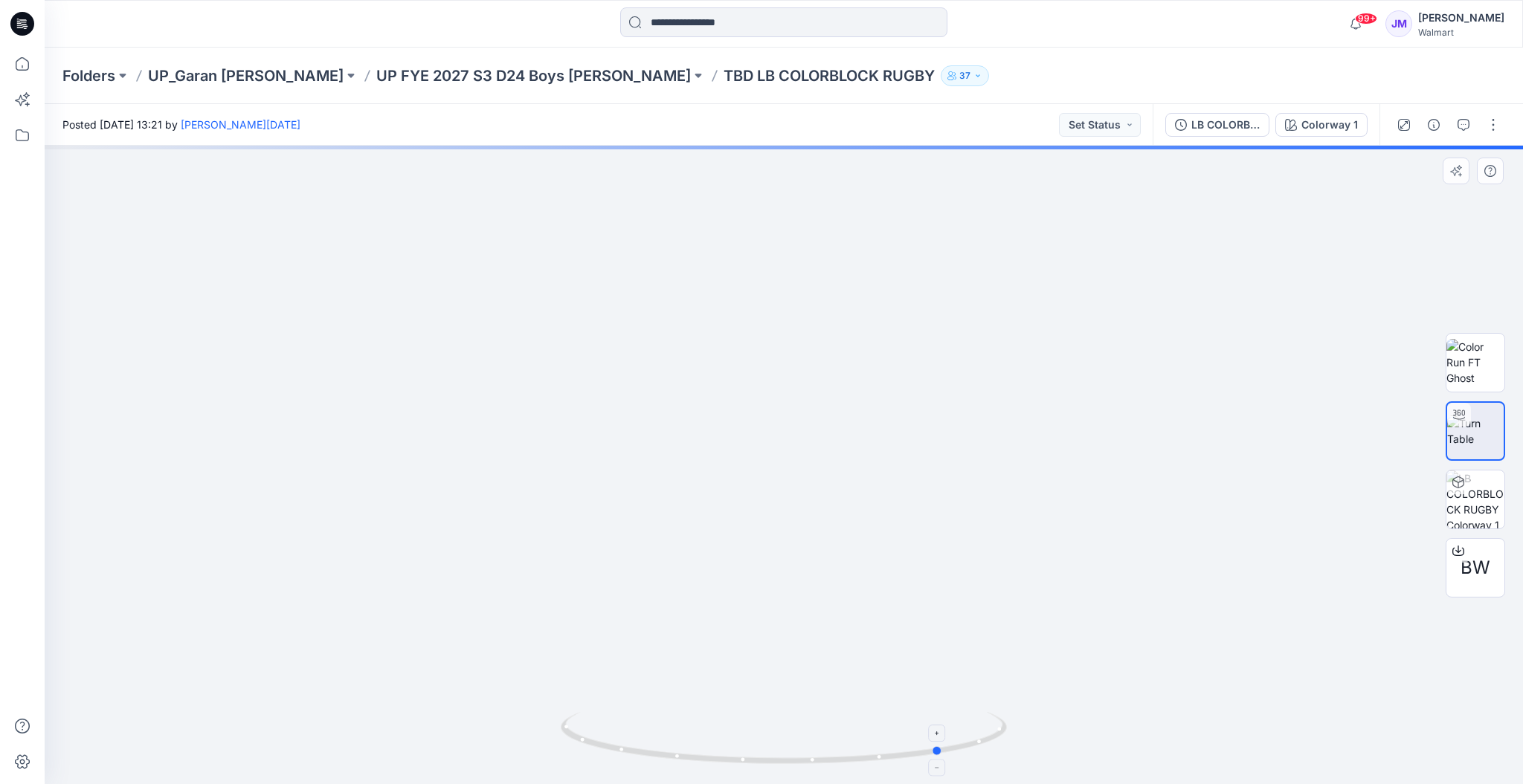
drag, startPoint x: 954, startPoint y: 765, endPoint x: 666, endPoint y: 760, distance: 288.0
click at [666, 760] on icon at bounding box center [785, 739] width 450 height 55
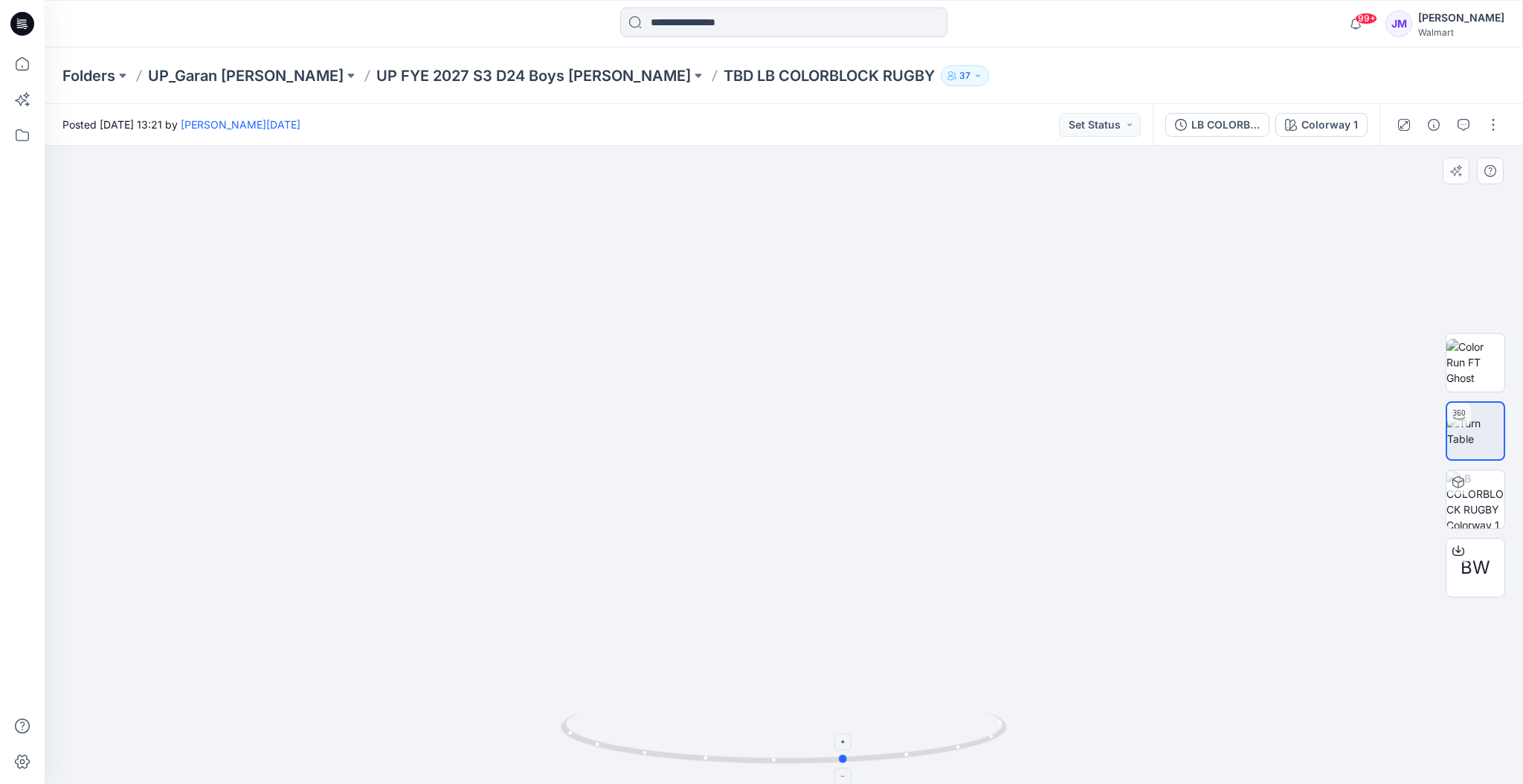
drag, startPoint x: 960, startPoint y: 760, endPoint x: 861, endPoint y: 764, distance: 99.1
click at [862, 764] on icon at bounding box center [785, 739] width 450 height 55
drag, startPoint x: 890, startPoint y: 340, endPoint x: 850, endPoint y: 430, distance: 98.5
drag, startPoint x: 948, startPoint y: 695, endPoint x: 1004, endPoint y: 482, distance: 220.2
drag, startPoint x: 845, startPoint y: 388, endPoint x: 774, endPoint y: 604, distance: 227.4
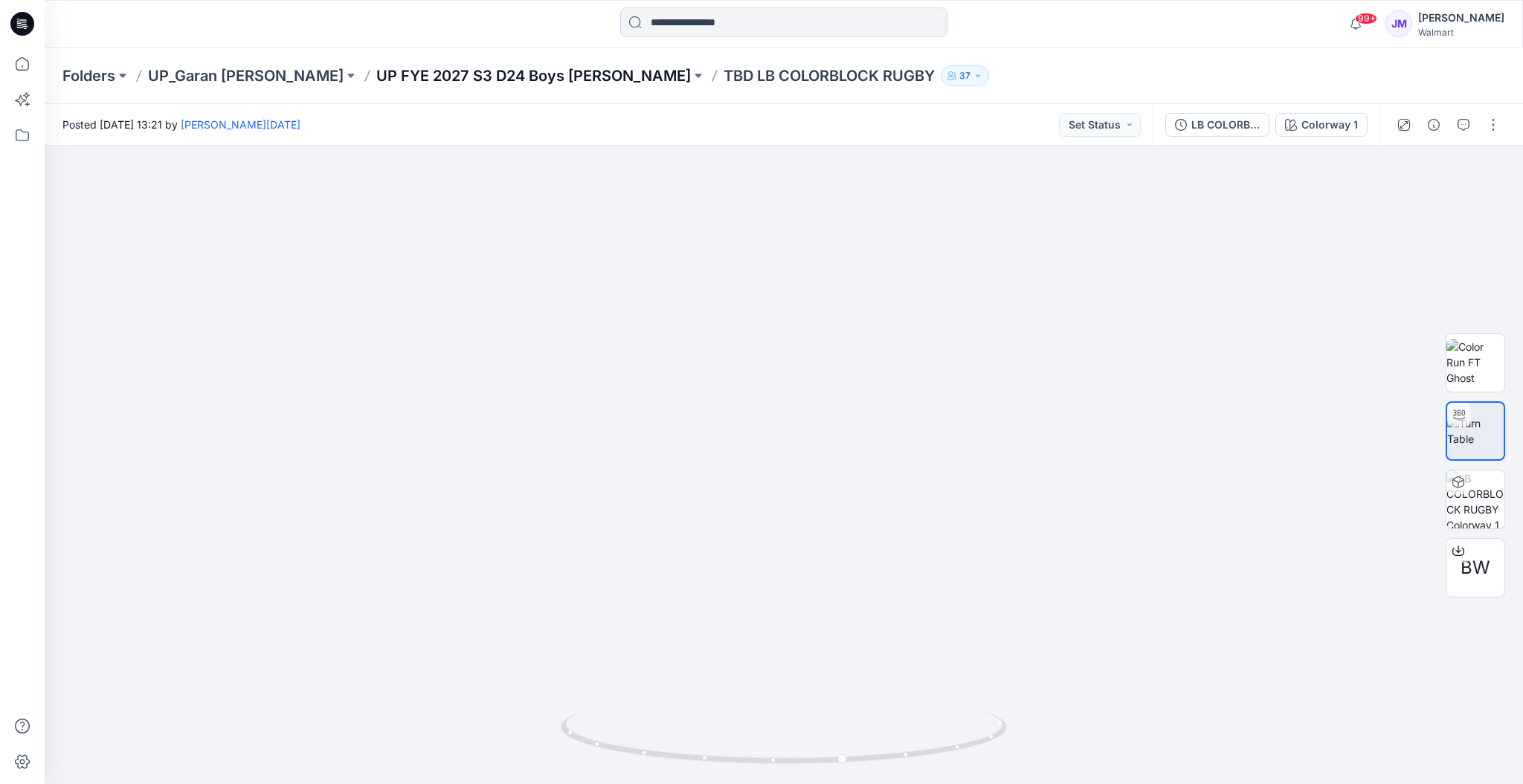
click at [481, 73] on p "UP FYE 2027 S3 D24 Boys Littles" at bounding box center [533, 75] width 315 height 21
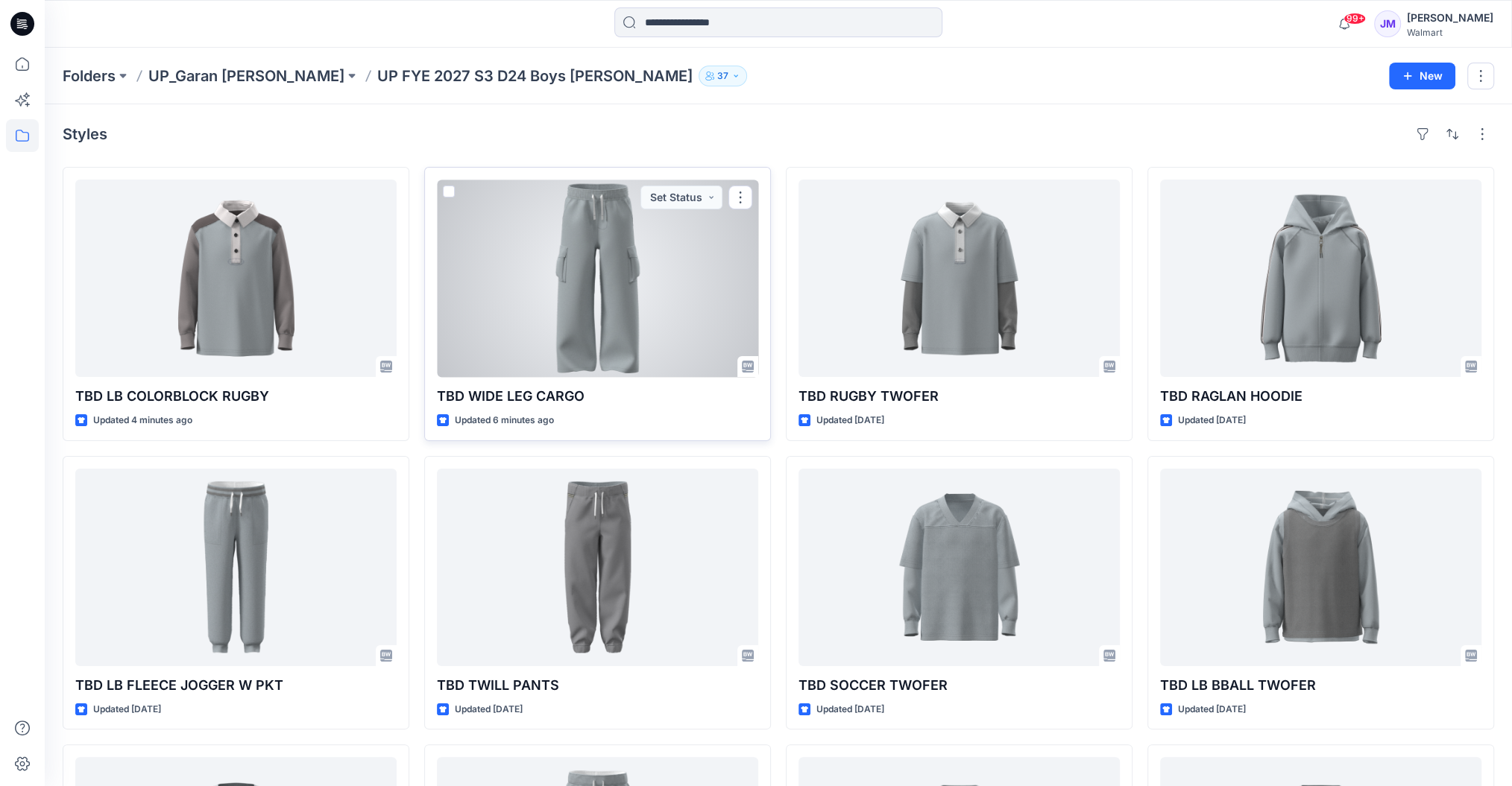
click at [635, 301] on div at bounding box center [597, 278] width 321 height 197
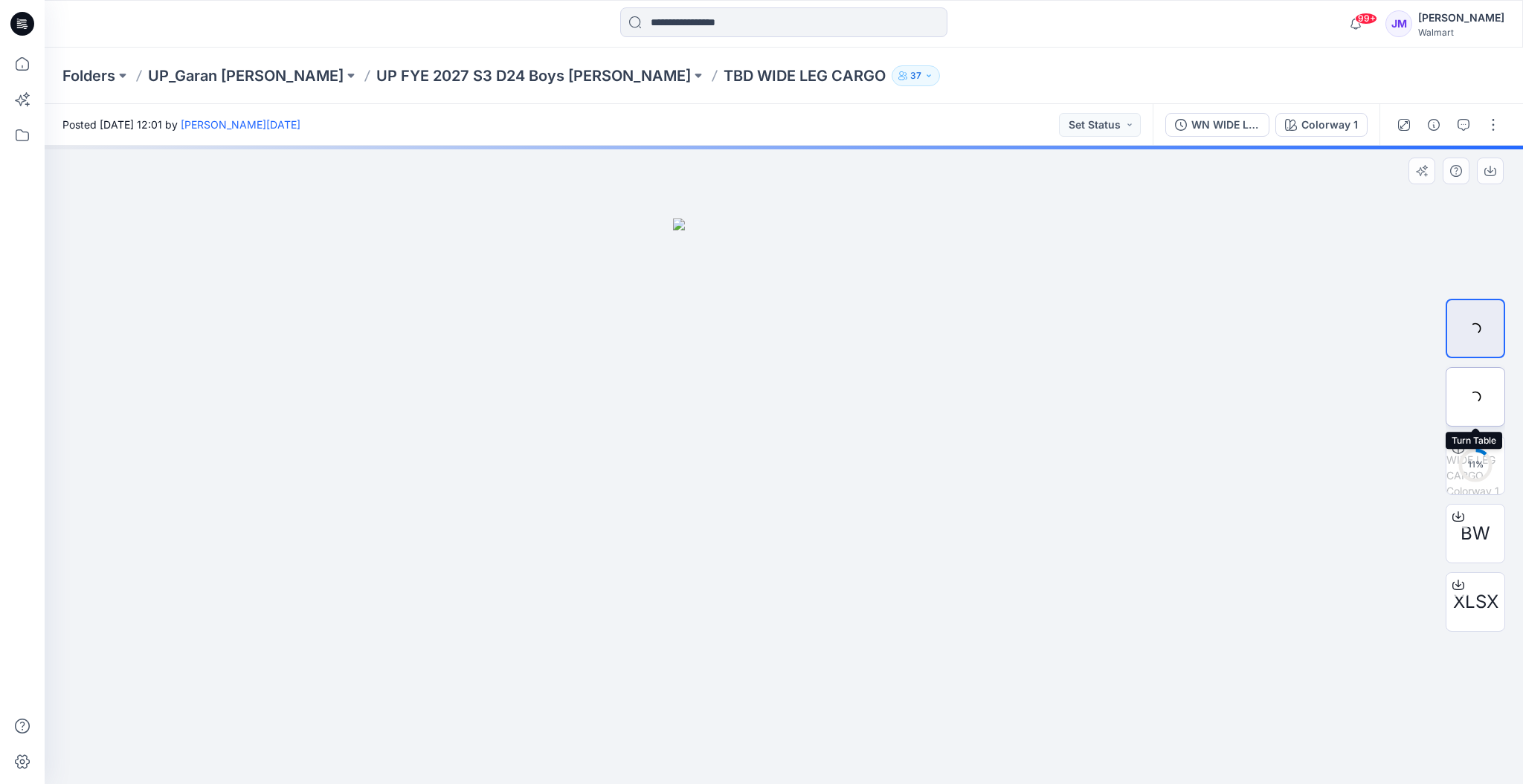
click at [1480, 397] on div at bounding box center [1475, 397] width 59 height 59
drag, startPoint x: 830, startPoint y: 603, endPoint x: 907, endPoint y: 178, distance: 431.9
drag, startPoint x: 1009, startPoint y: 511, endPoint x: 1002, endPoint y: 330, distance: 181.1
drag, startPoint x: 996, startPoint y: 746, endPoint x: 697, endPoint y: 761, distance: 299.4
click at [697, 761] on icon at bounding box center [785, 739] width 450 height 55
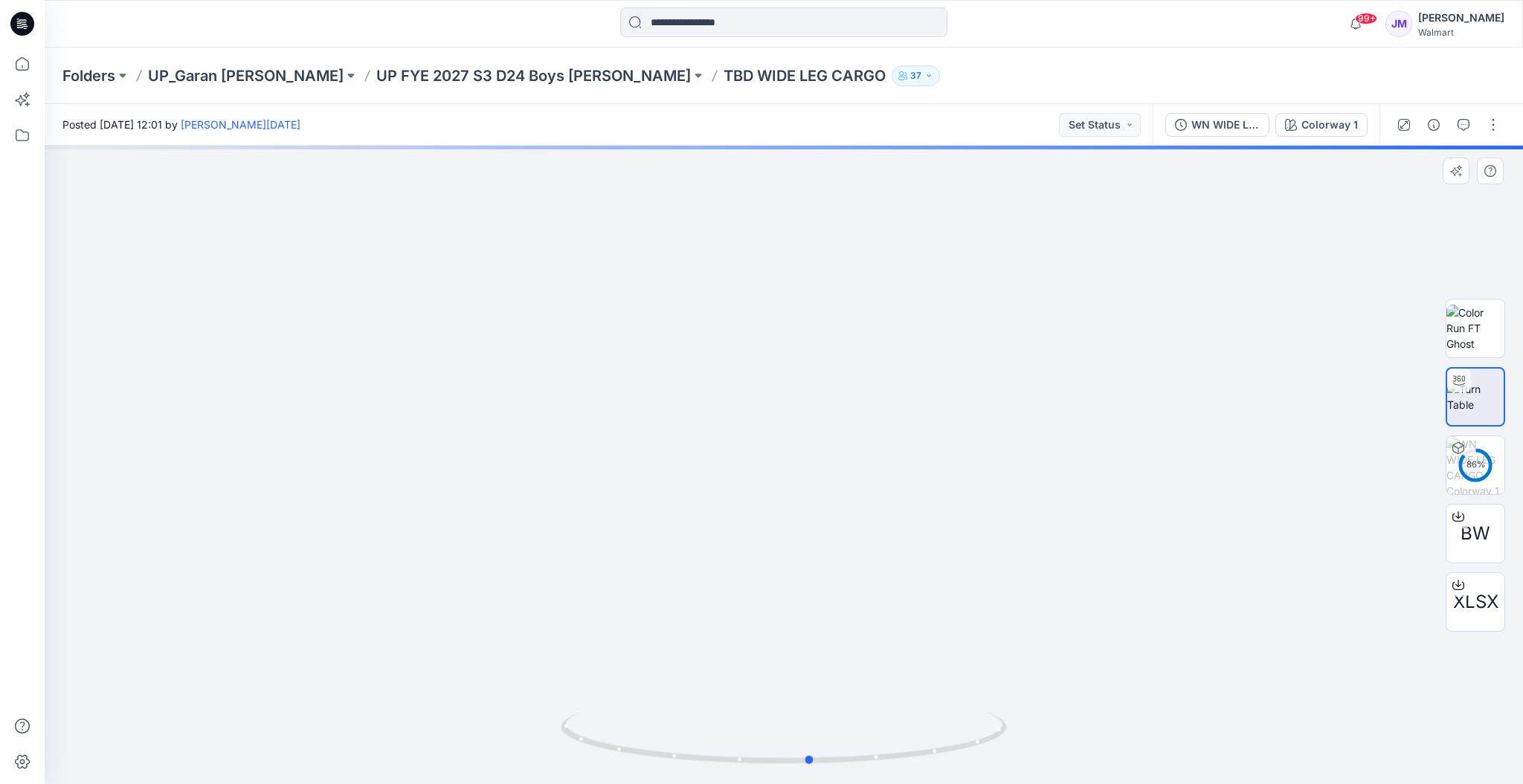
drag, startPoint x: 700, startPoint y: 758, endPoint x: 1110, endPoint y: 729, distance: 411.0
click at [1046, 757] on div at bounding box center [783, 464] width 1478 height 639
drag, startPoint x: 966, startPoint y: 752, endPoint x: 734, endPoint y: 771, distance: 232.8
click at [734, 771] on div at bounding box center [783, 747] width 446 height 74
drag, startPoint x: 978, startPoint y: 753, endPoint x: 935, endPoint y: 763, distance: 44.1
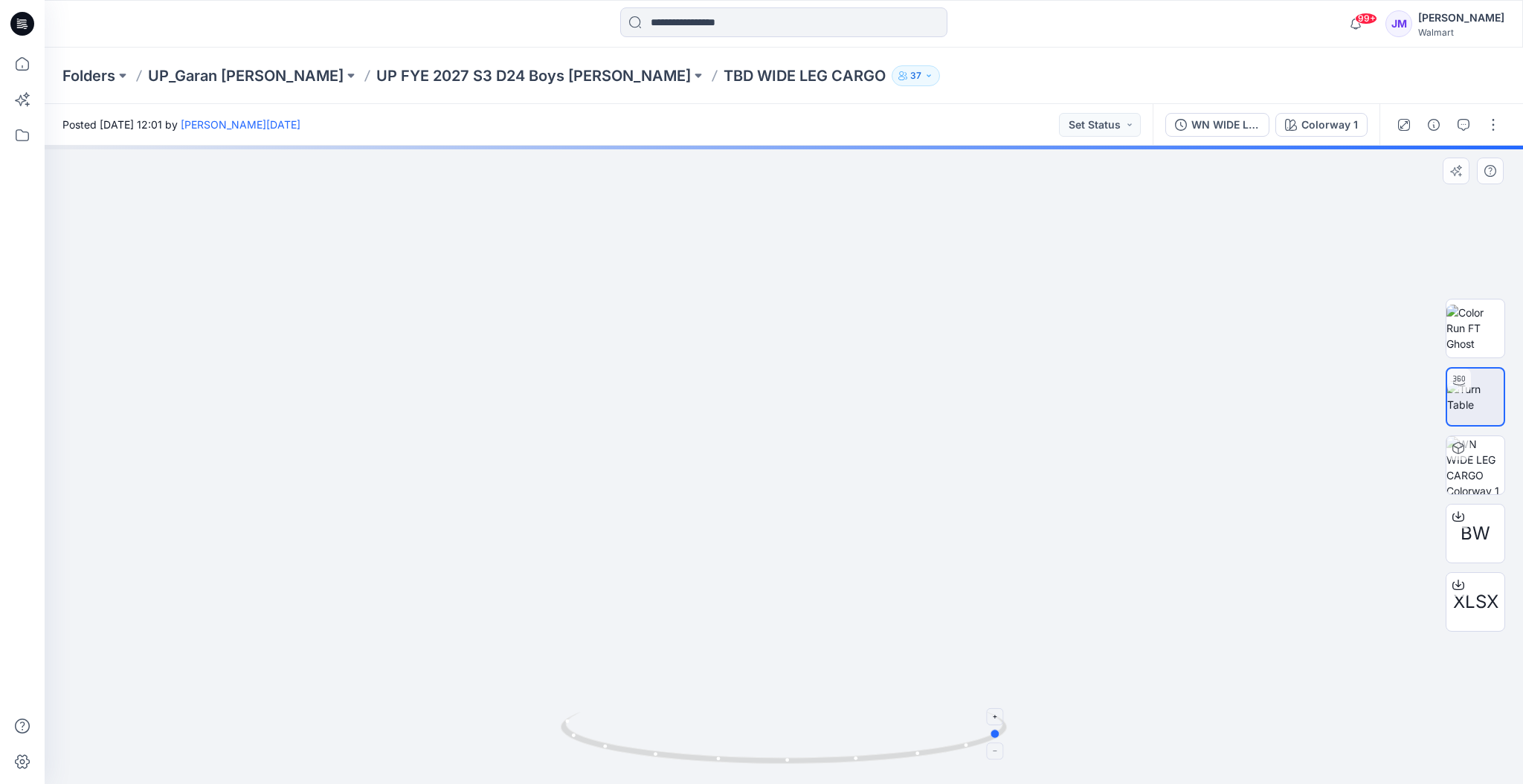
click at [935, 763] on icon at bounding box center [785, 739] width 450 height 55
drag, startPoint x: 926, startPoint y: 665, endPoint x: 981, endPoint y: 443, distance: 228.7
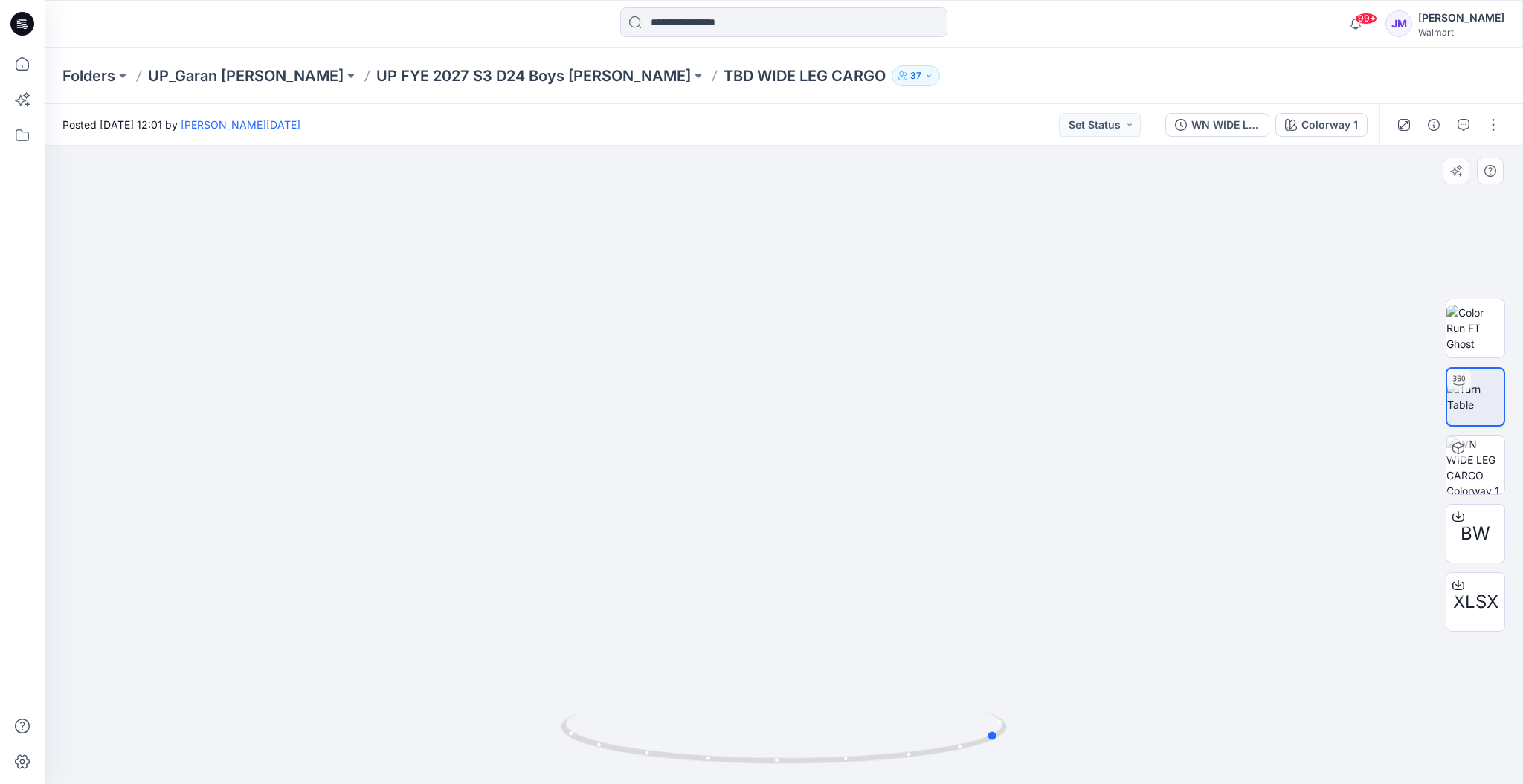
drag, startPoint x: 839, startPoint y: 764, endPoint x: 835, endPoint y: 779, distance: 15.5
click at [835, 779] on div at bounding box center [783, 747] width 446 height 74
click at [1454, 516] on icon at bounding box center [1458, 516] width 12 height 12
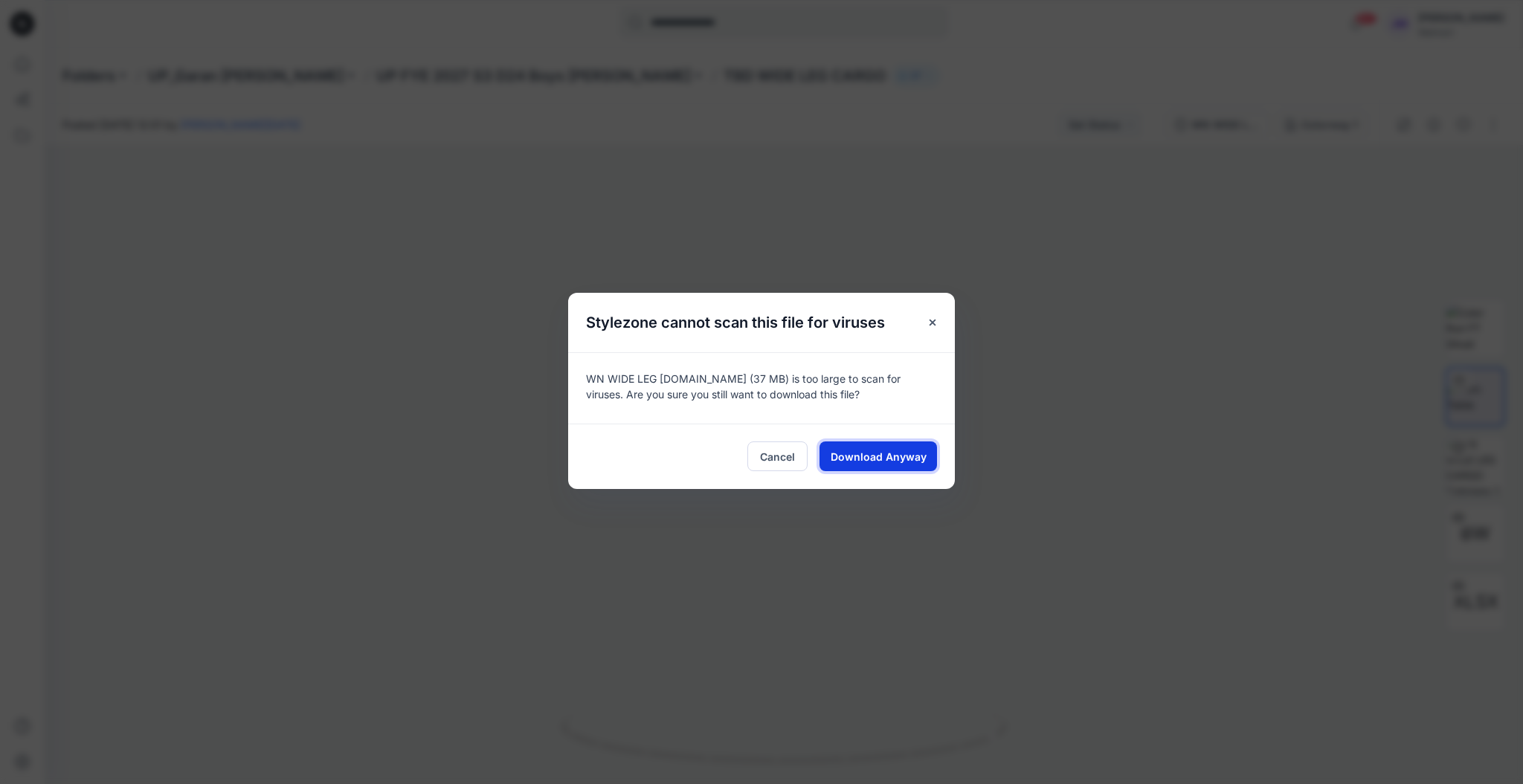
click at [897, 457] on span "Download Anyway" at bounding box center [878, 456] width 96 height 16
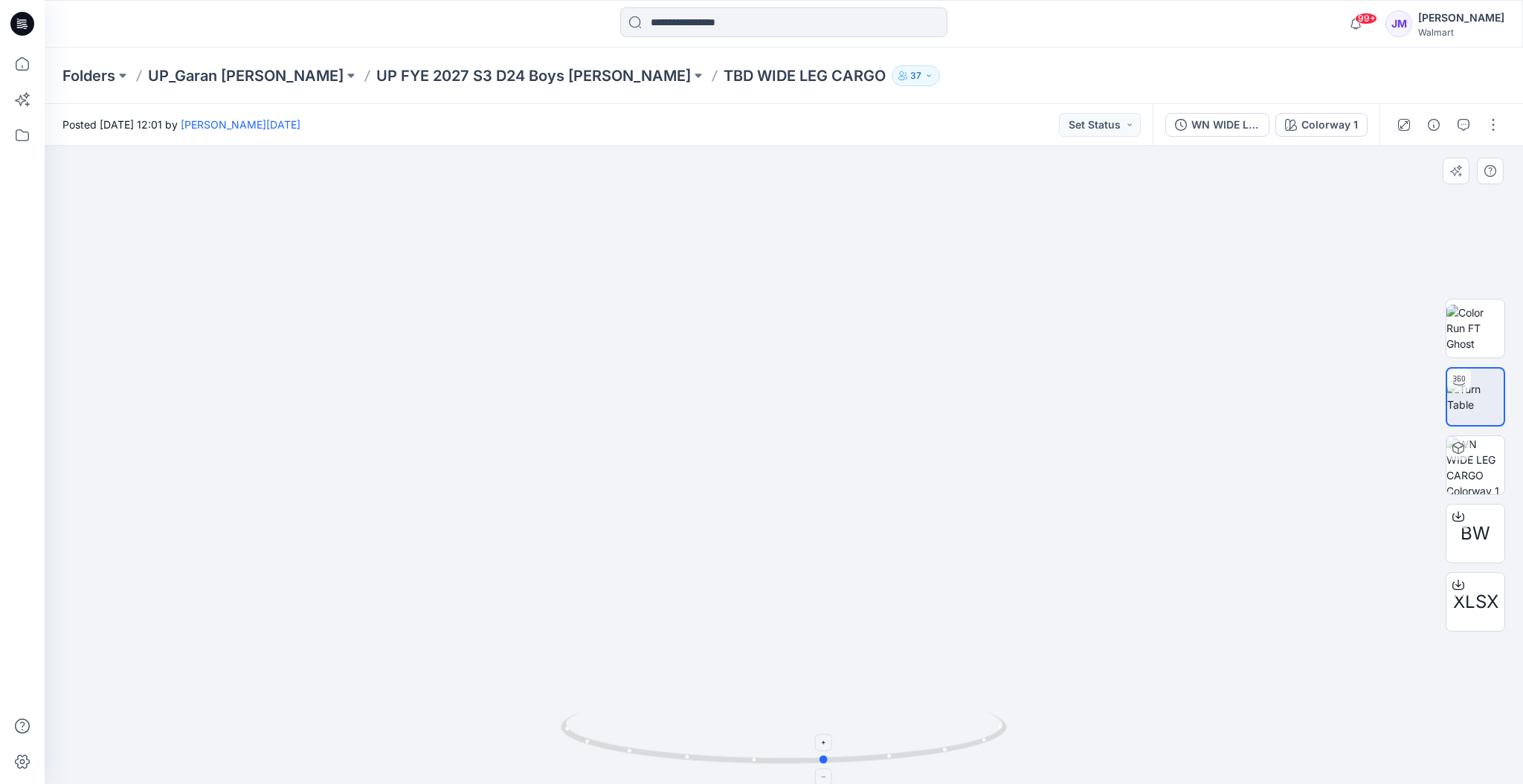
drag, startPoint x: 962, startPoint y: 740, endPoint x: 788, endPoint y: 761, distance: 175.3
click at [788, 761] on icon at bounding box center [785, 739] width 450 height 55
click at [497, 77] on p "UP FYE 2027 S3 D24 Boys Littles" at bounding box center [533, 75] width 315 height 21
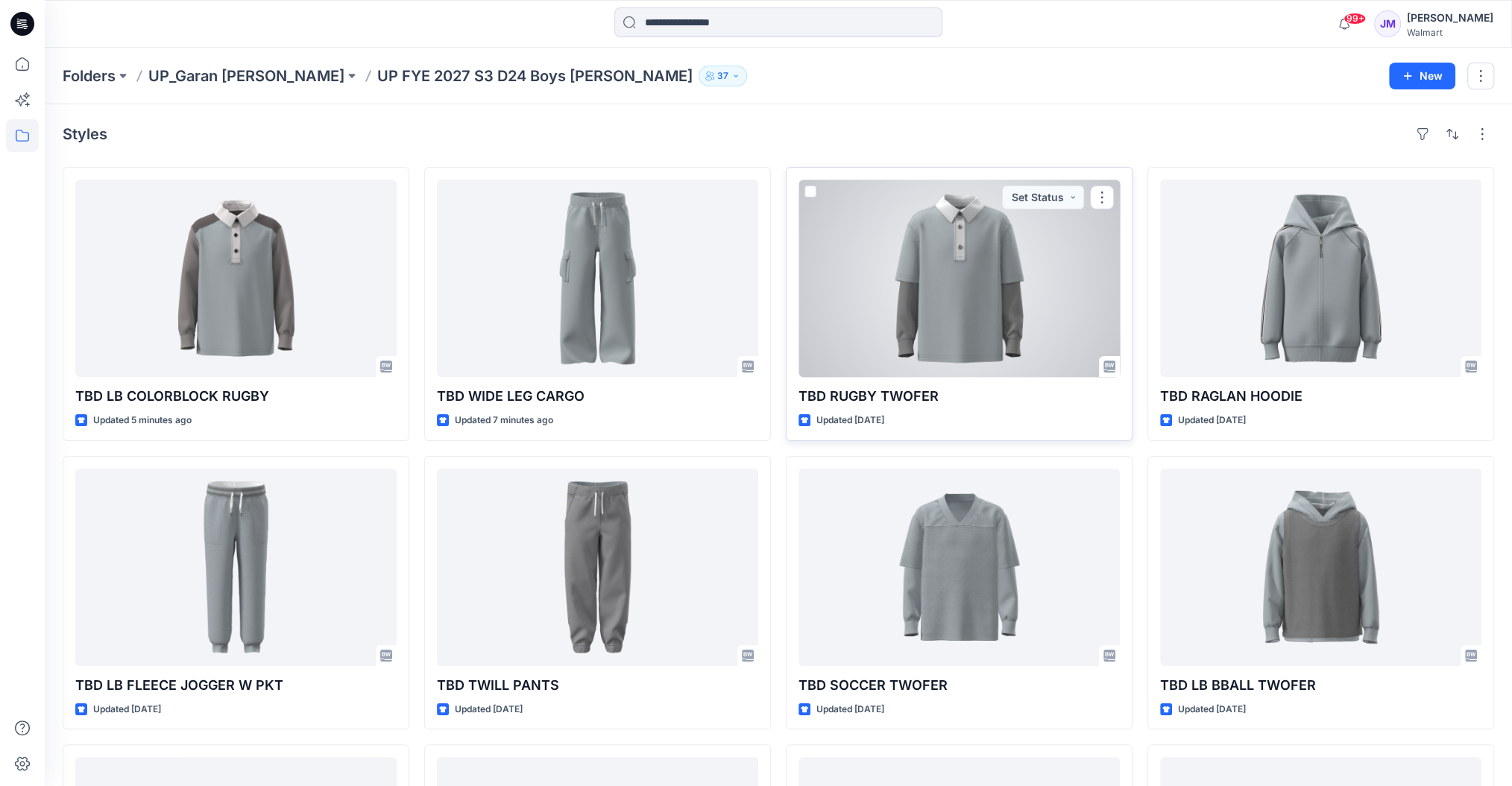
click at [1022, 287] on div at bounding box center [959, 278] width 321 height 197
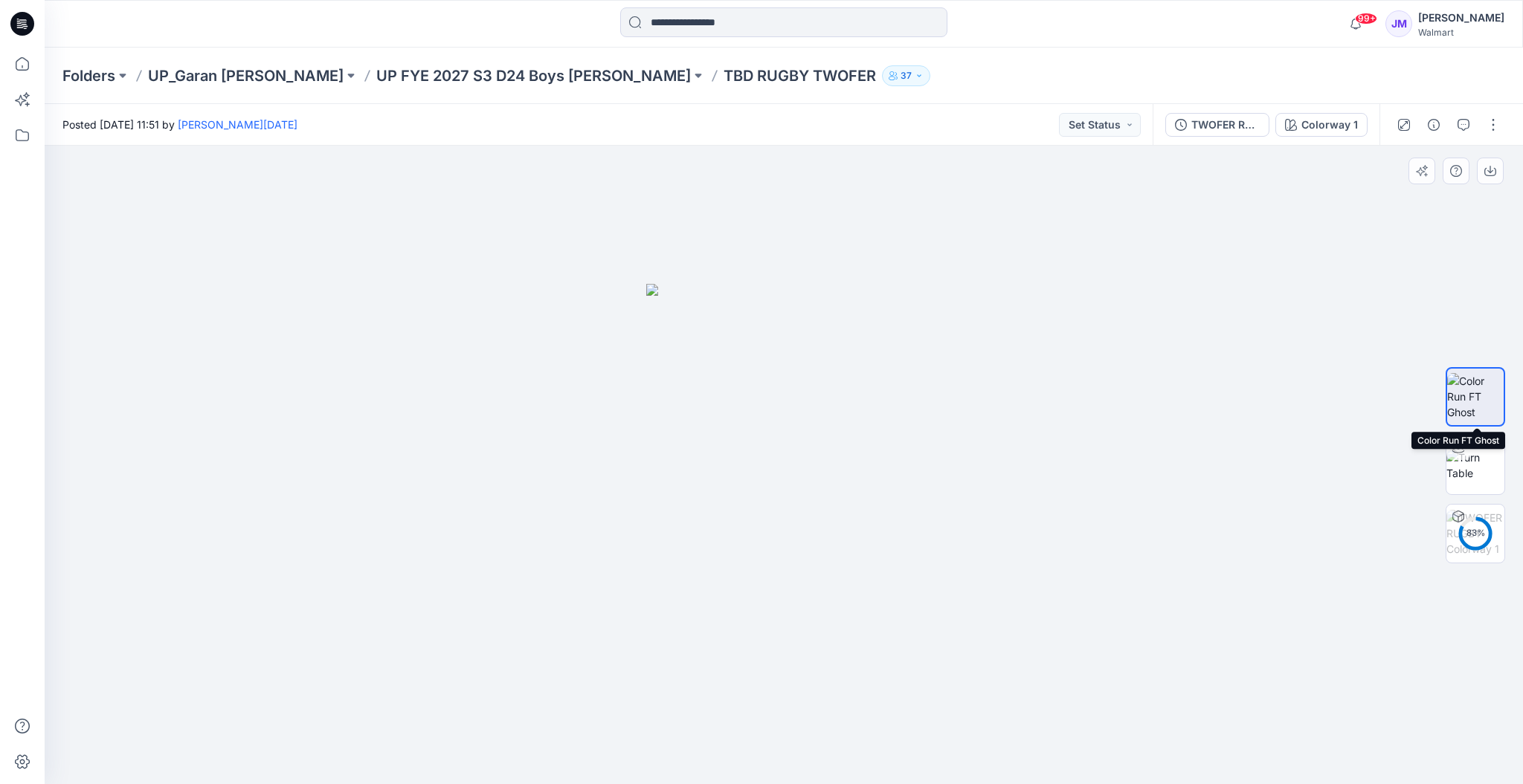
click at [1476, 378] on img at bounding box center [1475, 397] width 56 height 47
click at [1494, 465] on img at bounding box center [1475, 465] width 58 height 31
drag, startPoint x: 822, startPoint y: 630, endPoint x: 830, endPoint y: 513, distance: 117.3
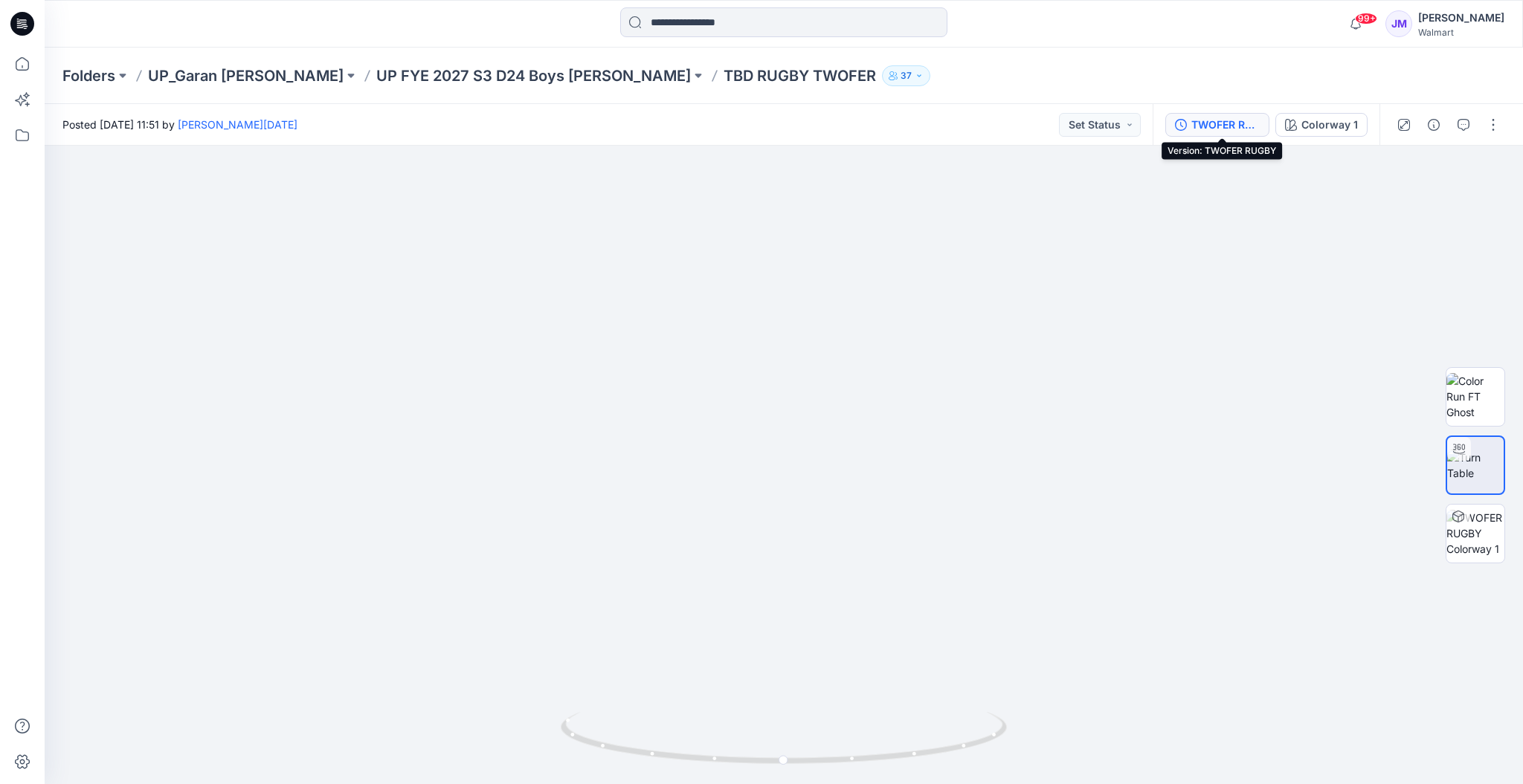
click at [1234, 126] on div "TWOFER RUGBY" at bounding box center [1226, 125] width 69 height 17
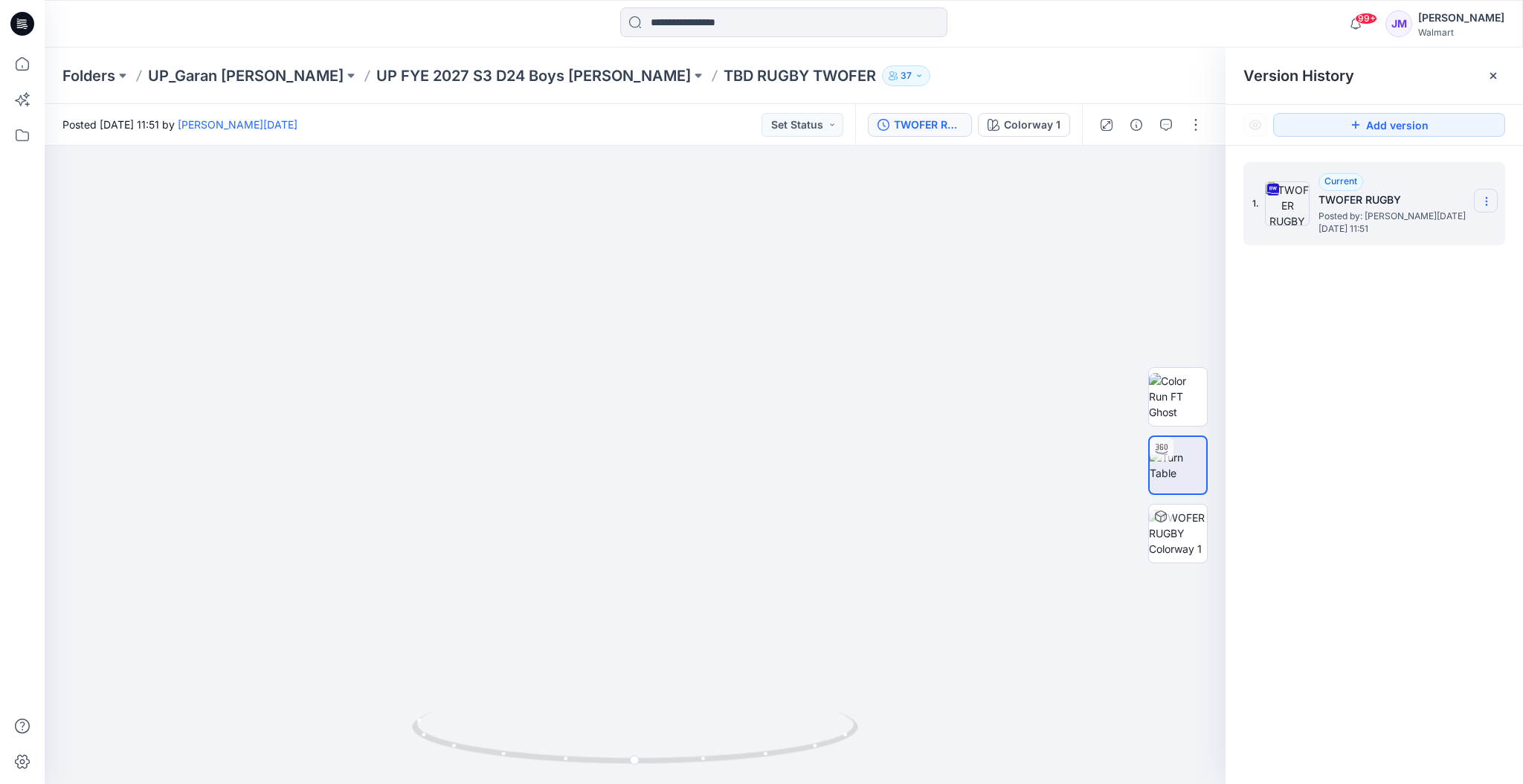
click at [1491, 204] on icon at bounding box center [1487, 202] width 12 height 12
click at [1445, 229] on span "Download Source BW File" at bounding box center [1411, 230] width 125 height 18
click at [474, 70] on p "UP FYE 2027 S3 D24 Boys Littles" at bounding box center [533, 75] width 315 height 21
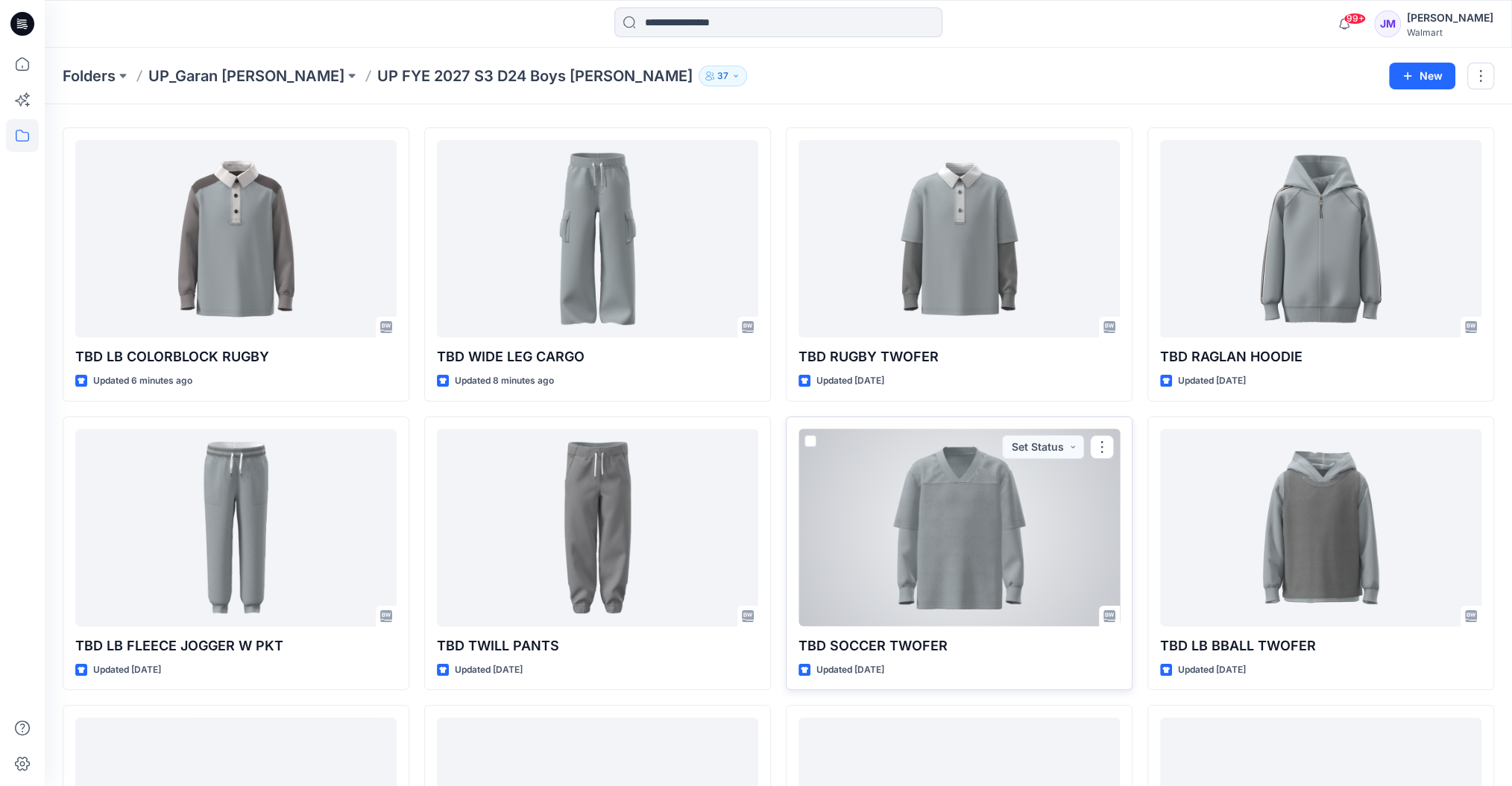
scroll to position [33, 0]
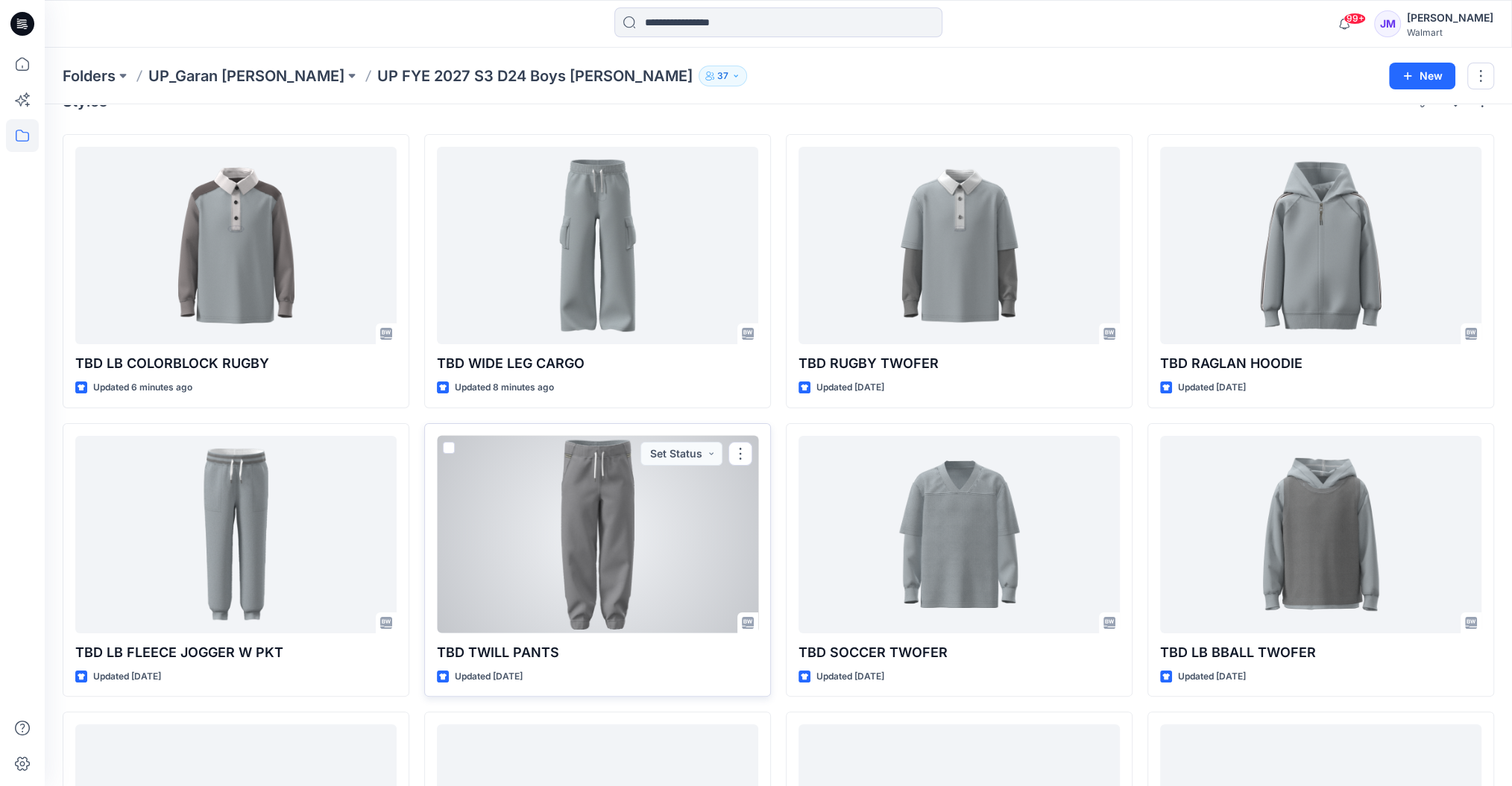
click at [574, 532] on div at bounding box center [597, 534] width 321 height 197
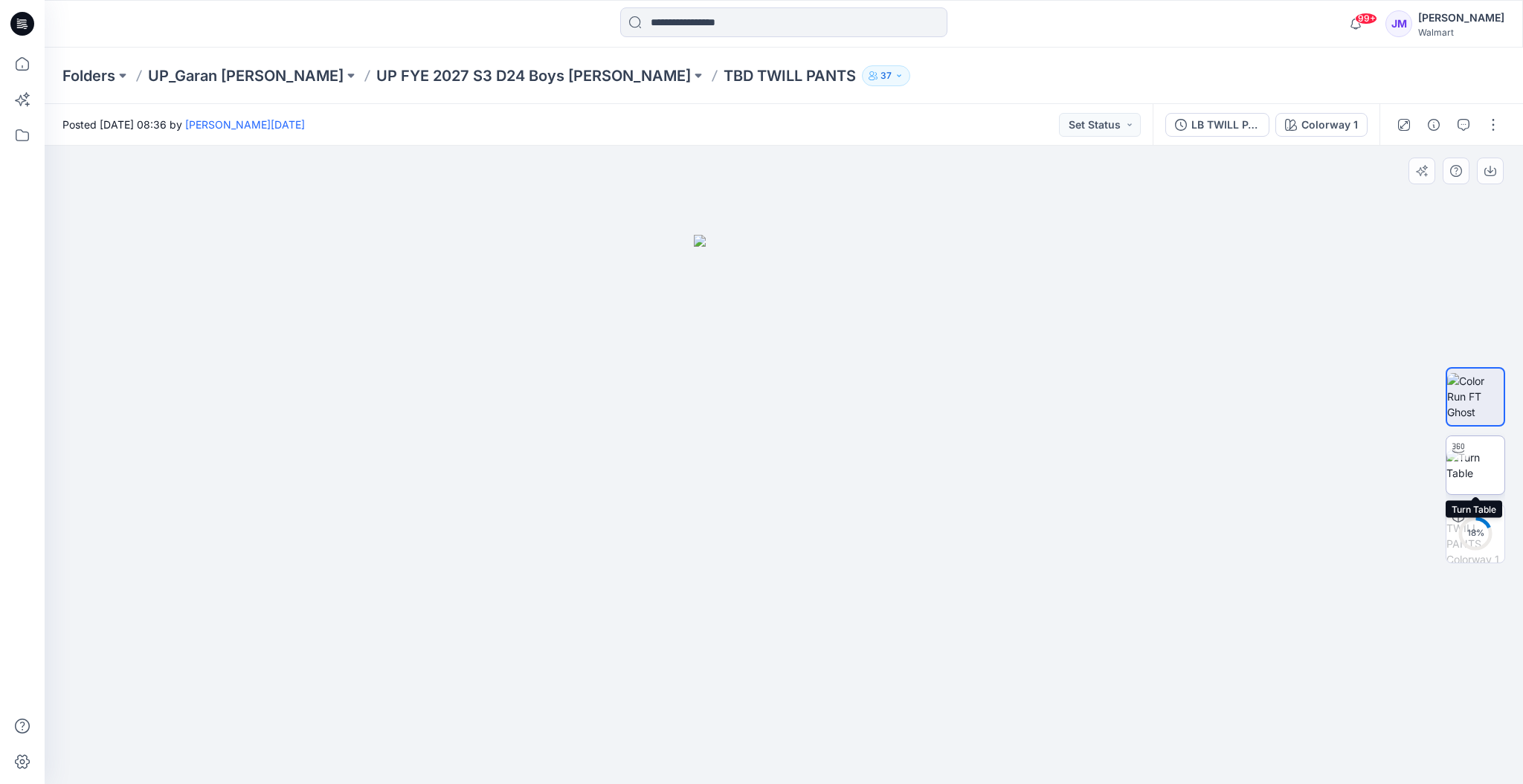
click at [1488, 469] on img at bounding box center [1475, 465] width 58 height 31
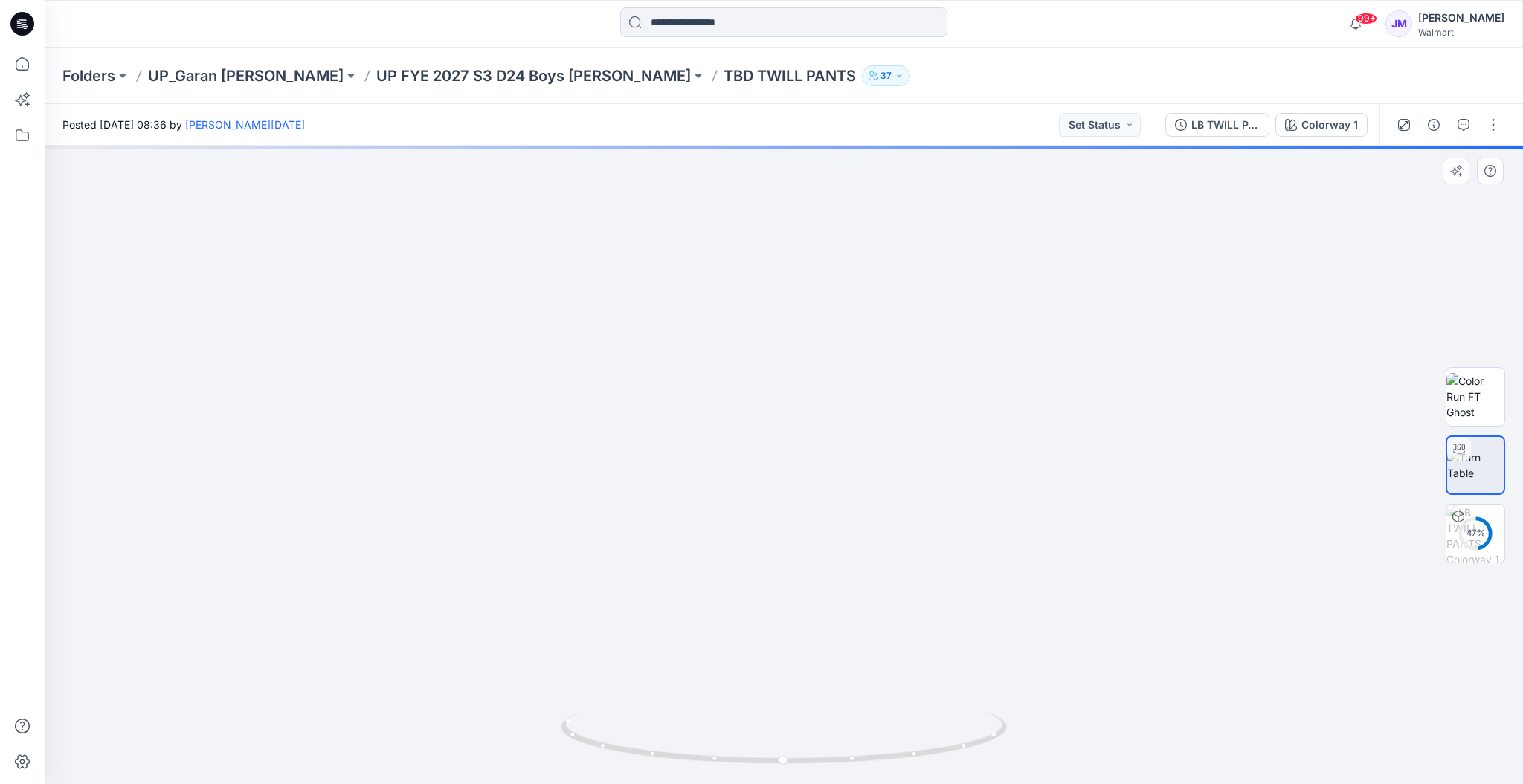
drag, startPoint x: 884, startPoint y: 689, endPoint x: 927, endPoint y: 404, distance: 288.2
drag, startPoint x: 948, startPoint y: 669, endPoint x: 944, endPoint y: 516, distance: 153.1
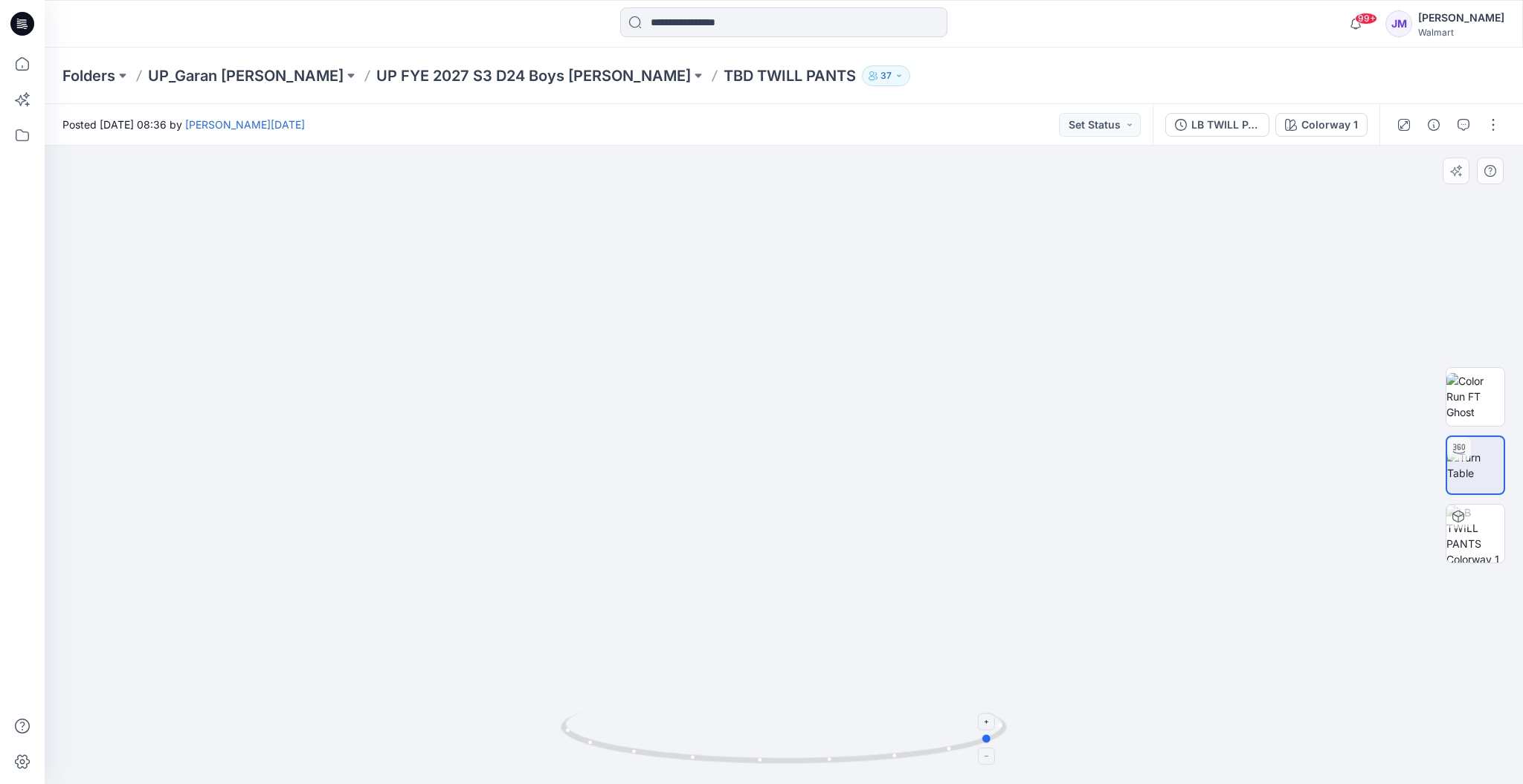
drag, startPoint x: 944, startPoint y: 761, endPoint x: 708, endPoint y: 767, distance: 236.1
click at [708, 767] on icon at bounding box center [785, 739] width 450 height 55
drag, startPoint x: 852, startPoint y: 753, endPoint x: 881, endPoint y: 754, distance: 29.0
click at [881, 754] on icon at bounding box center [785, 739] width 450 height 55
click at [1232, 137] on div "LB TWILL PANTS Colorway 1" at bounding box center [1266, 125] width 226 height 41
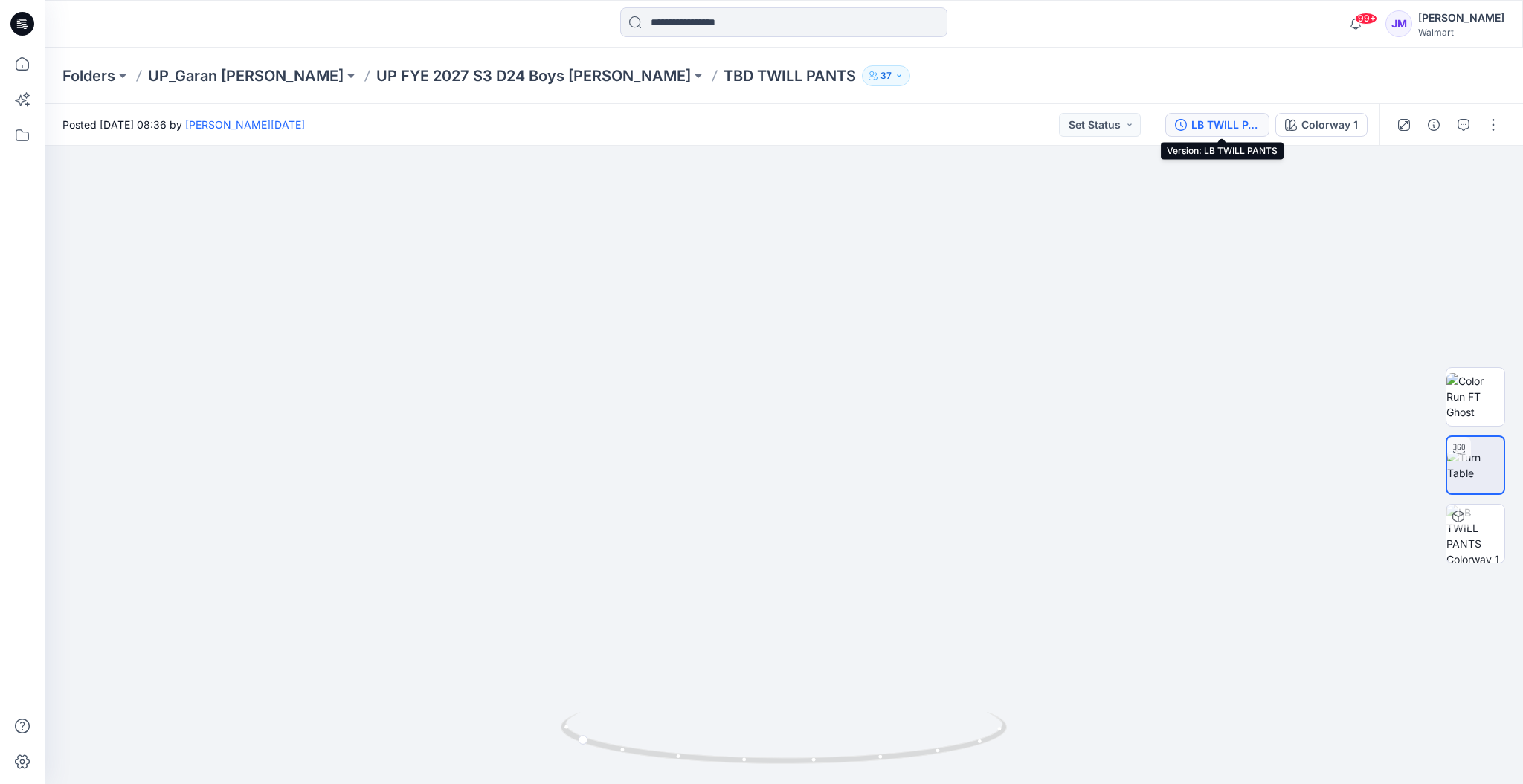
click at [1235, 126] on div "LB TWILL PANTS" at bounding box center [1226, 125] width 69 height 17
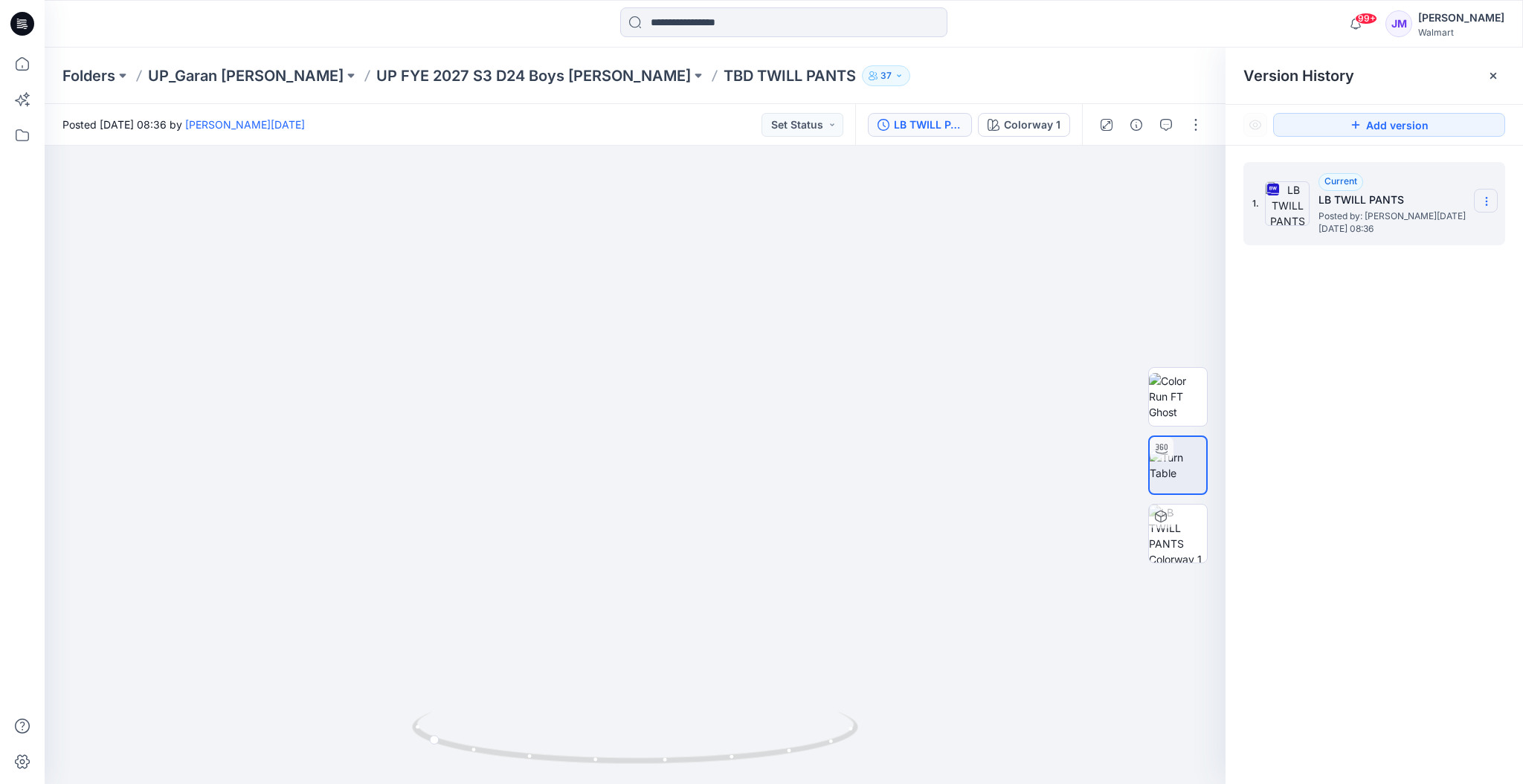
click at [1483, 197] on icon at bounding box center [1487, 202] width 12 height 12
click at [1437, 232] on span "Download Source BW File" at bounding box center [1411, 230] width 125 height 18
drag, startPoint x: 841, startPoint y: 744, endPoint x: 637, endPoint y: 771, distance: 205.8
click at [637, 771] on div at bounding box center [635, 747] width 446 height 74
click at [490, 77] on p "UP FYE 2027 S3 D24 Boys Littles" at bounding box center [533, 75] width 315 height 21
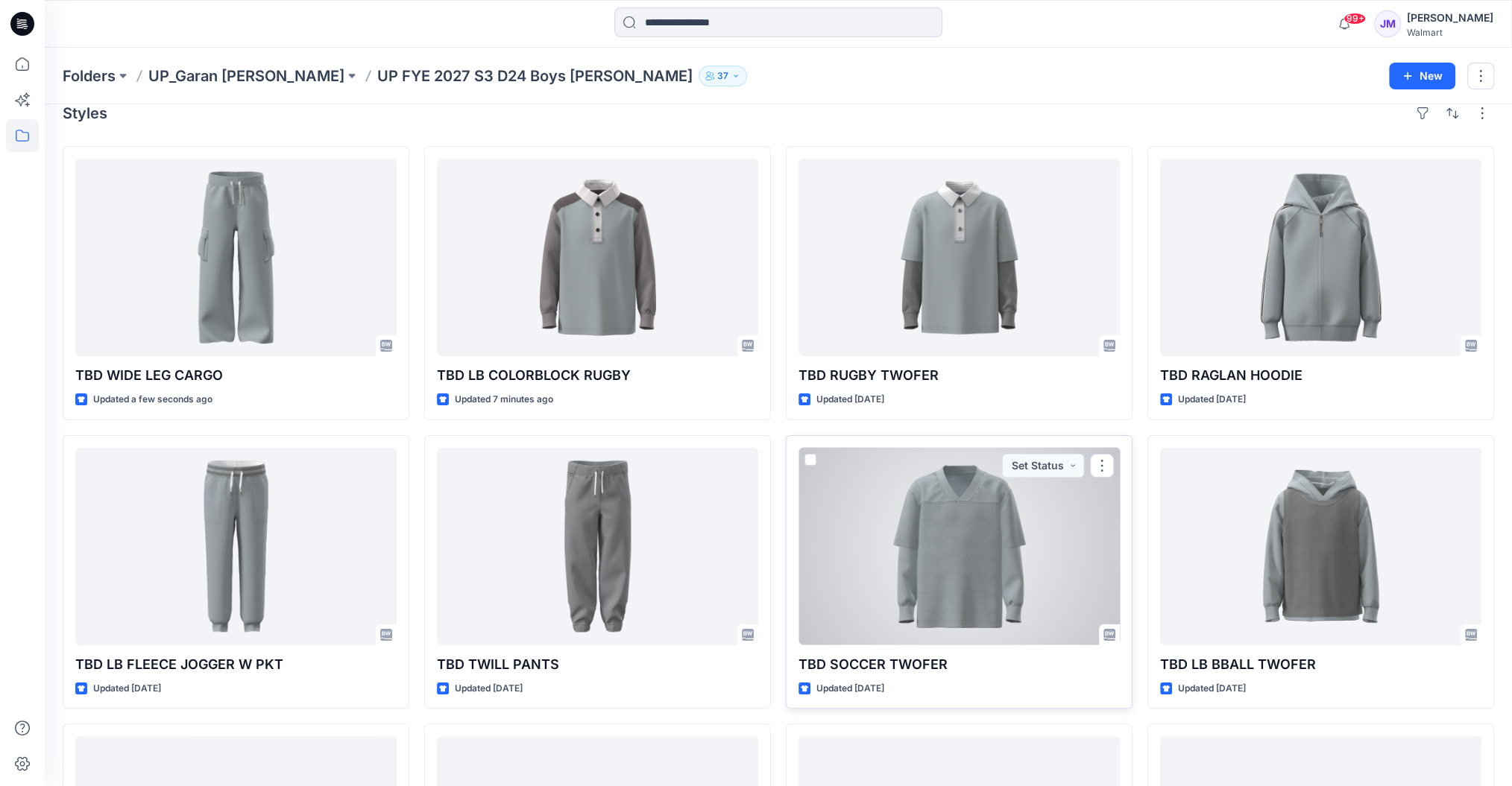
scroll to position [33, 0]
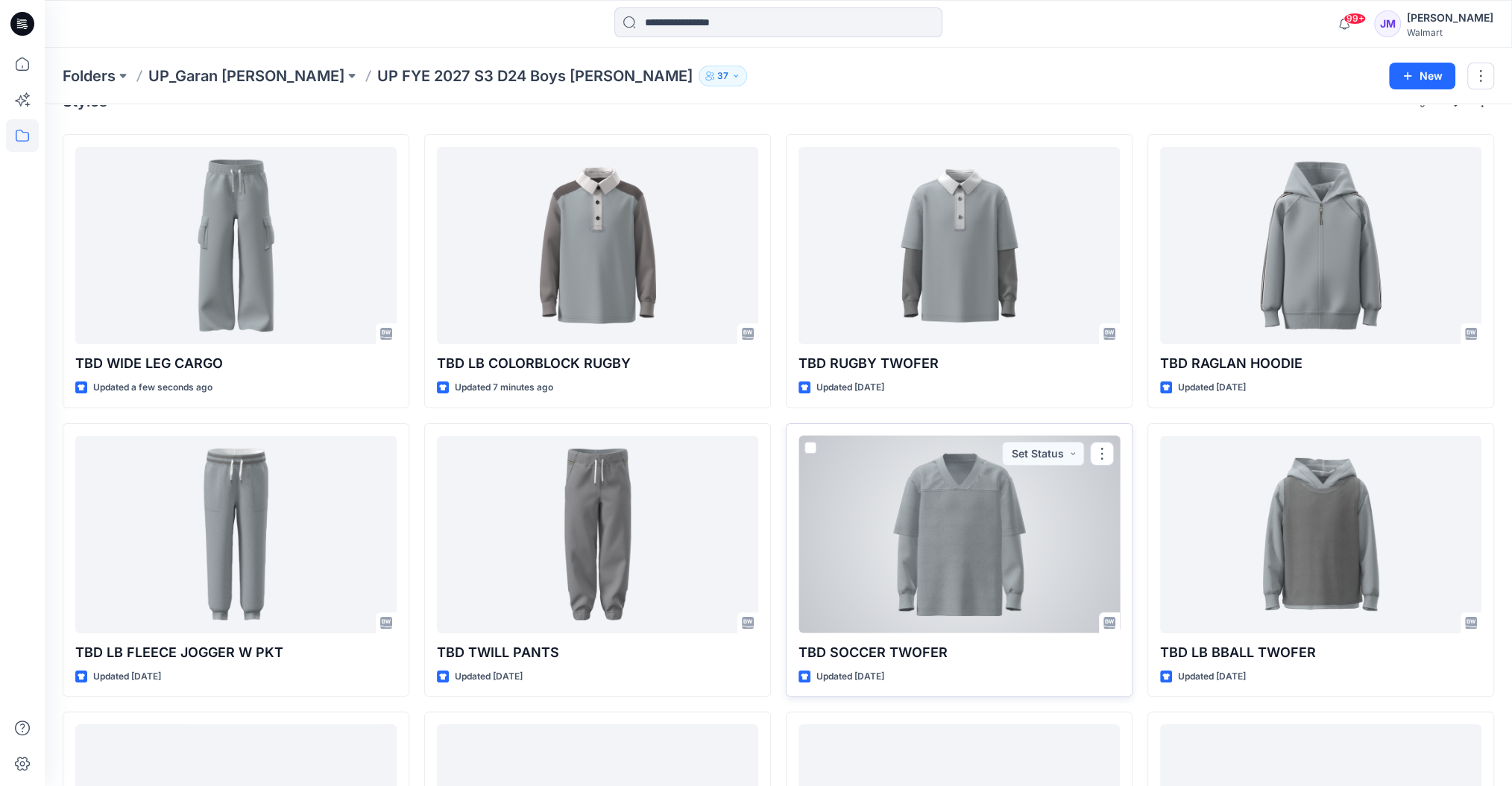
click at [996, 554] on div at bounding box center [959, 534] width 321 height 197
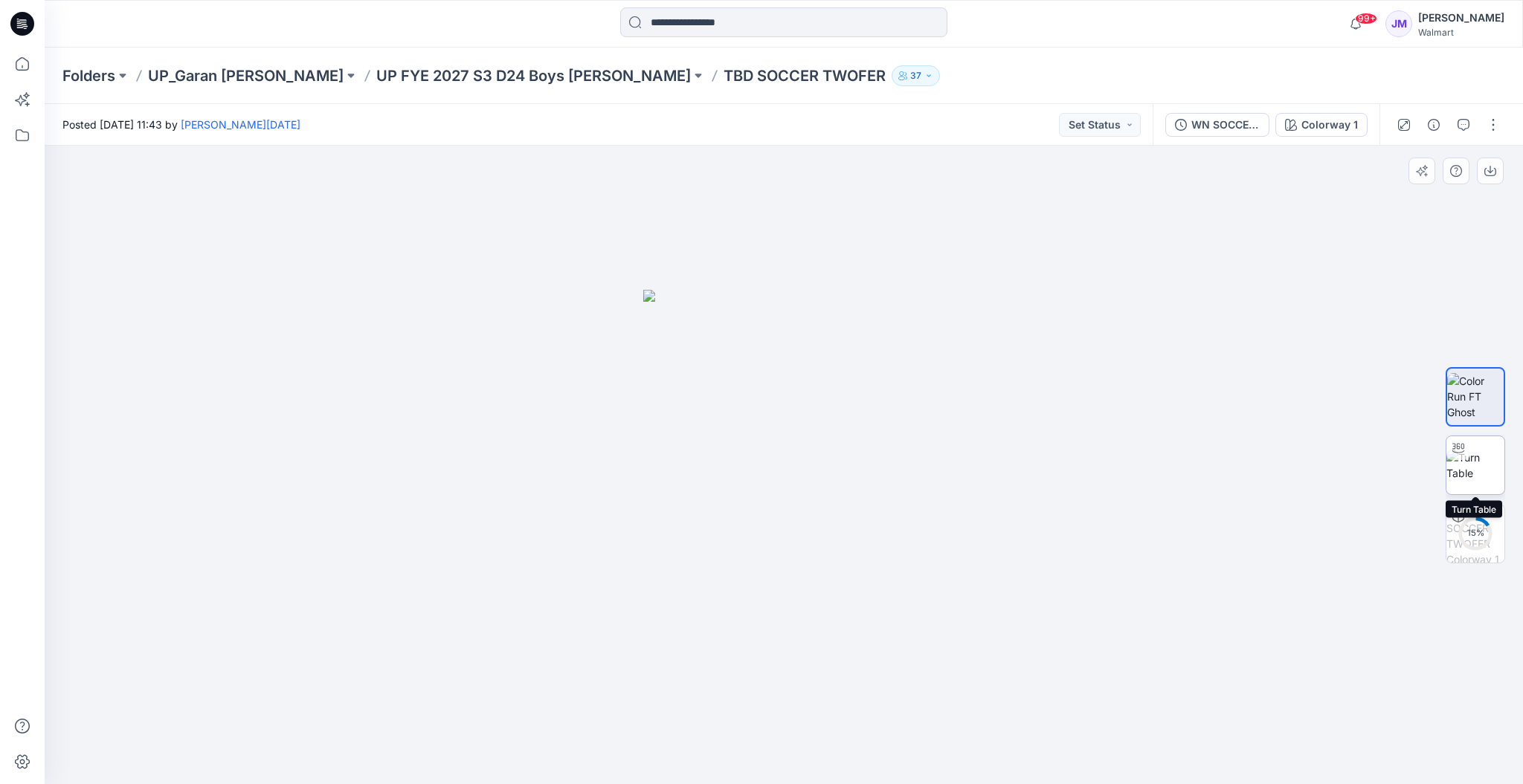
click at [1456, 459] on img at bounding box center [1475, 465] width 58 height 31
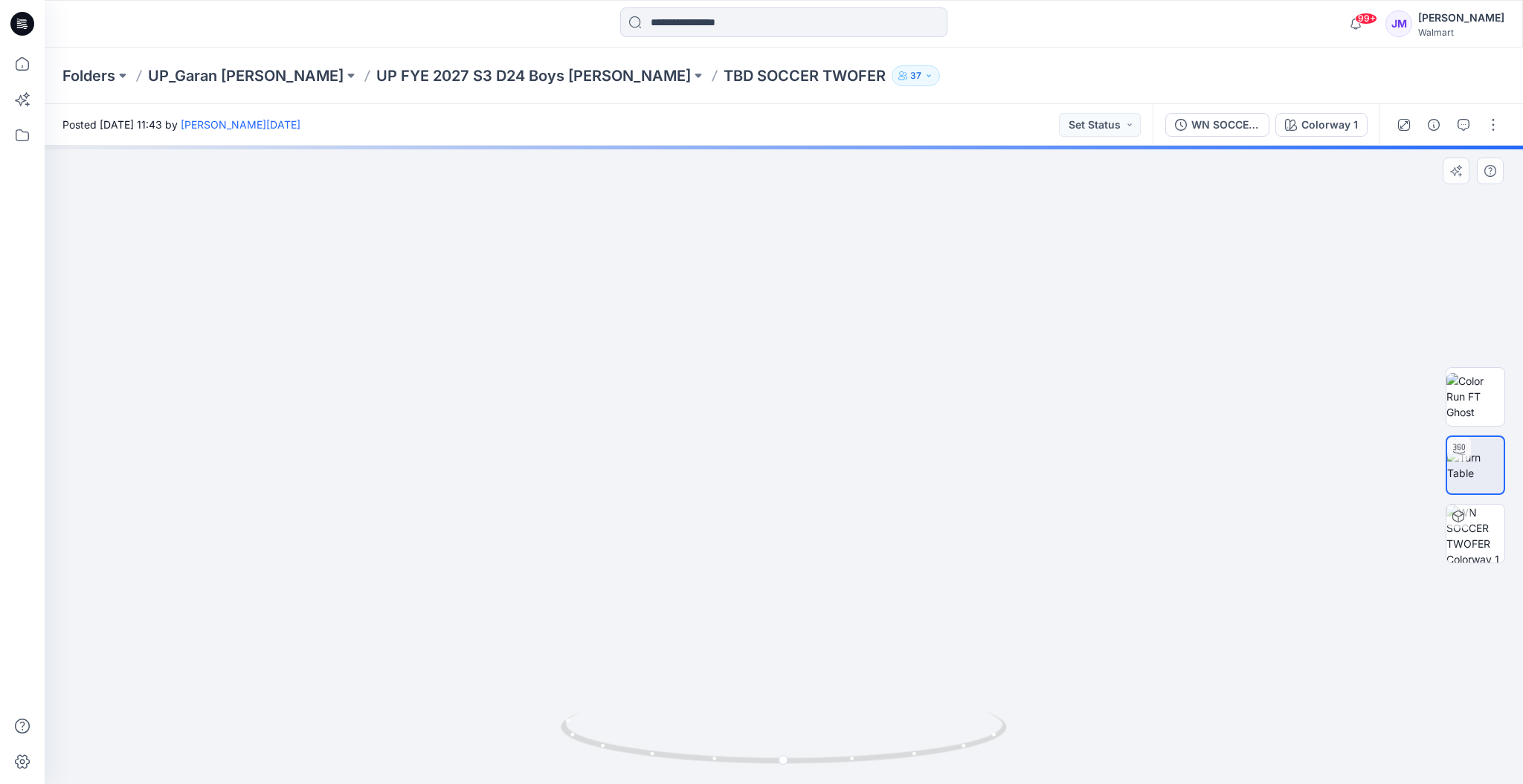
drag, startPoint x: 835, startPoint y: 602, endPoint x: 840, endPoint y: 530, distance: 72.2
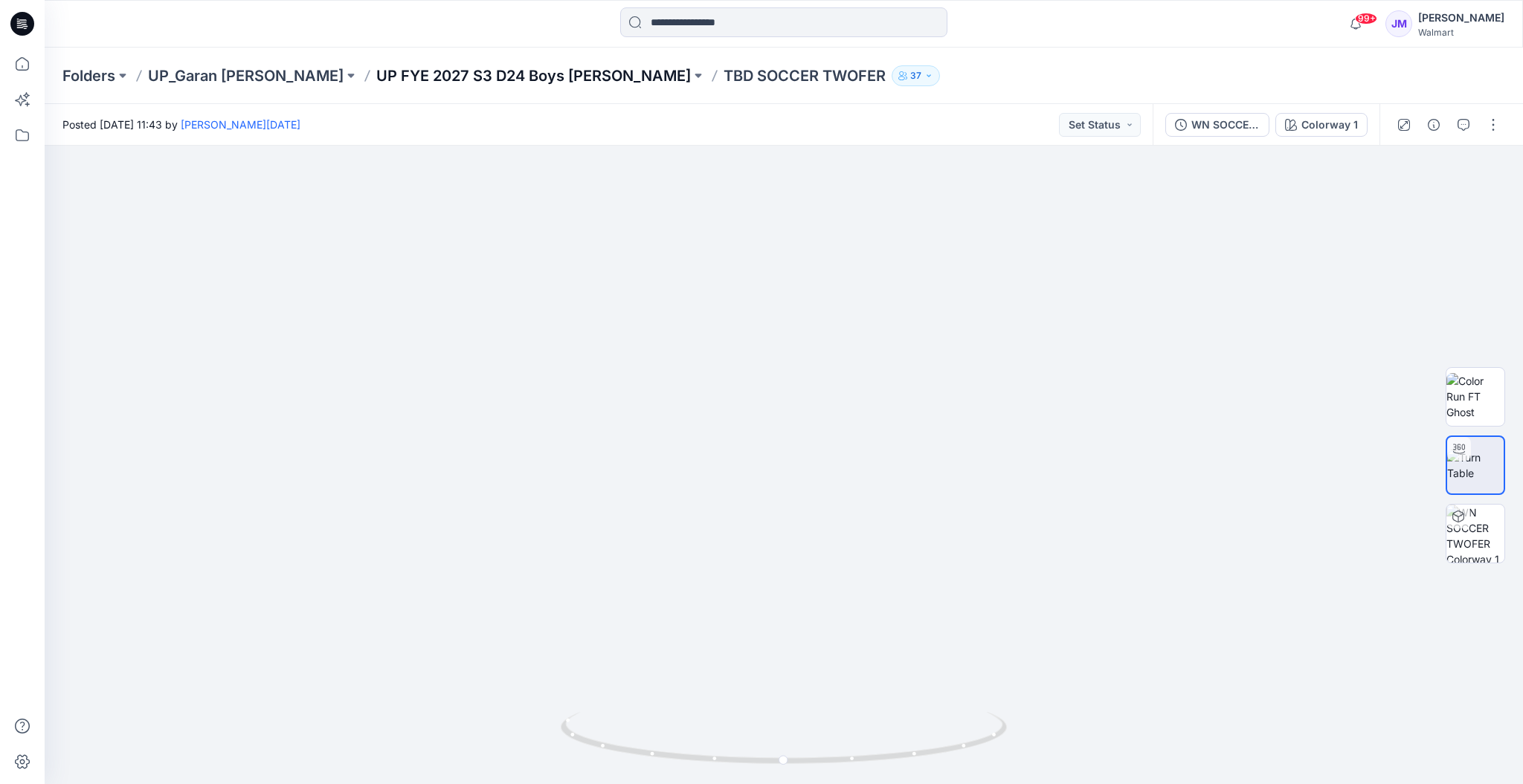
click at [435, 69] on p "UP FYE 2027 S3 D24 Boys Littles" at bounding box center [533, 75] width 315 height 21
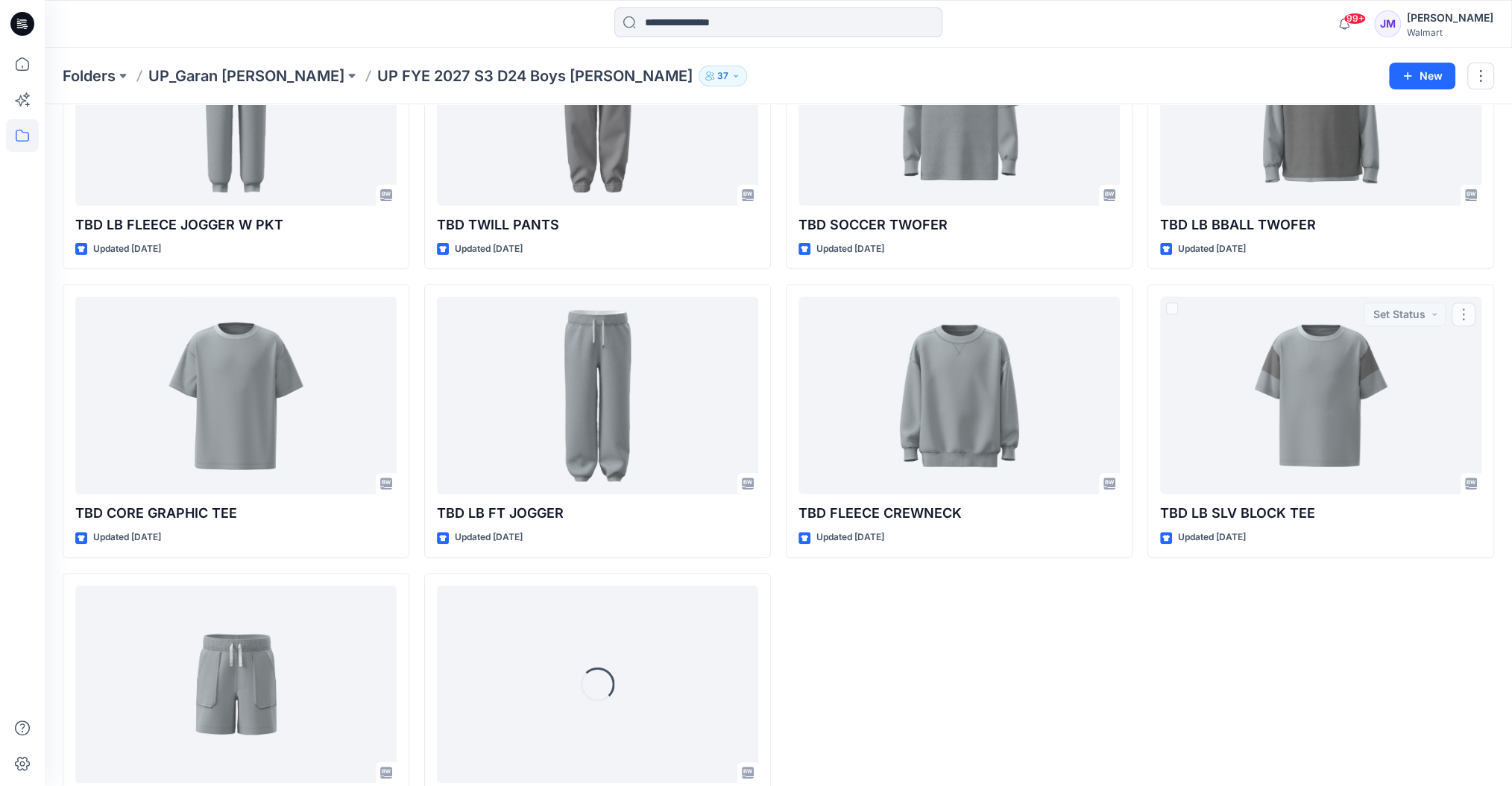
scroll to position [538, 0]
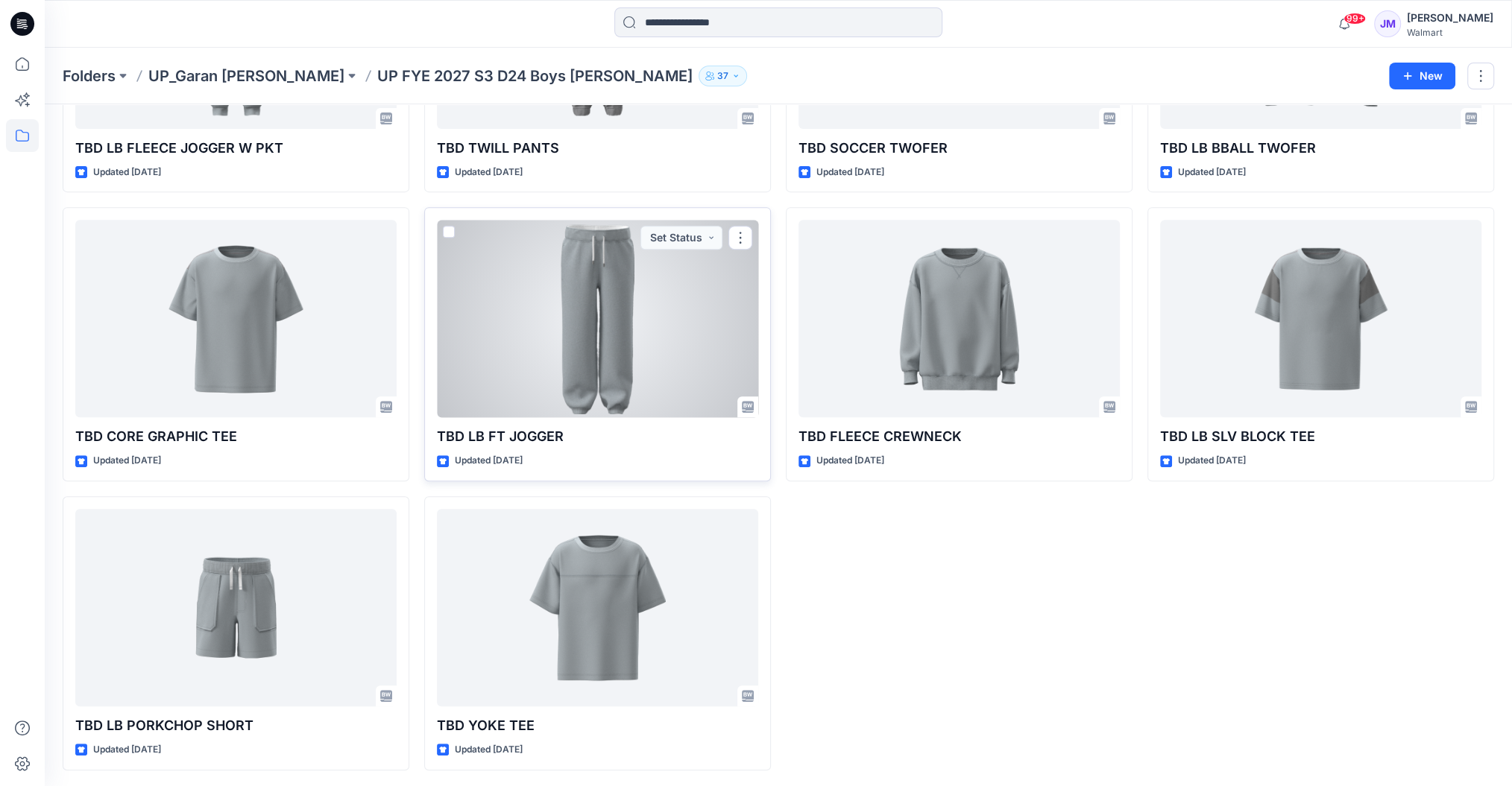
click at [595, 346] on div at bounding box center [597, 318] width 321 height 197
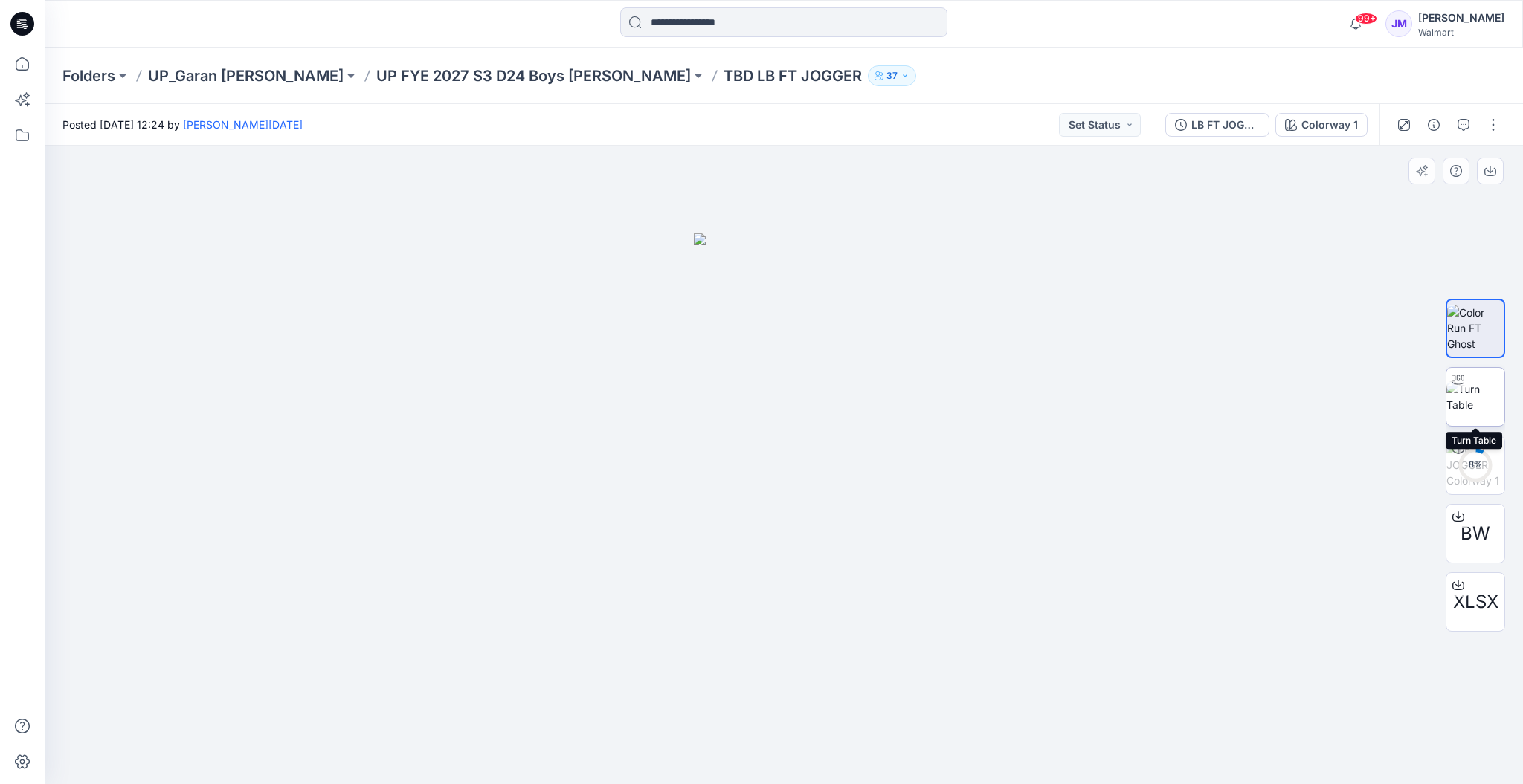
click at [1479, 402] on img at bounding box center [1475, 397] width 58 height 31
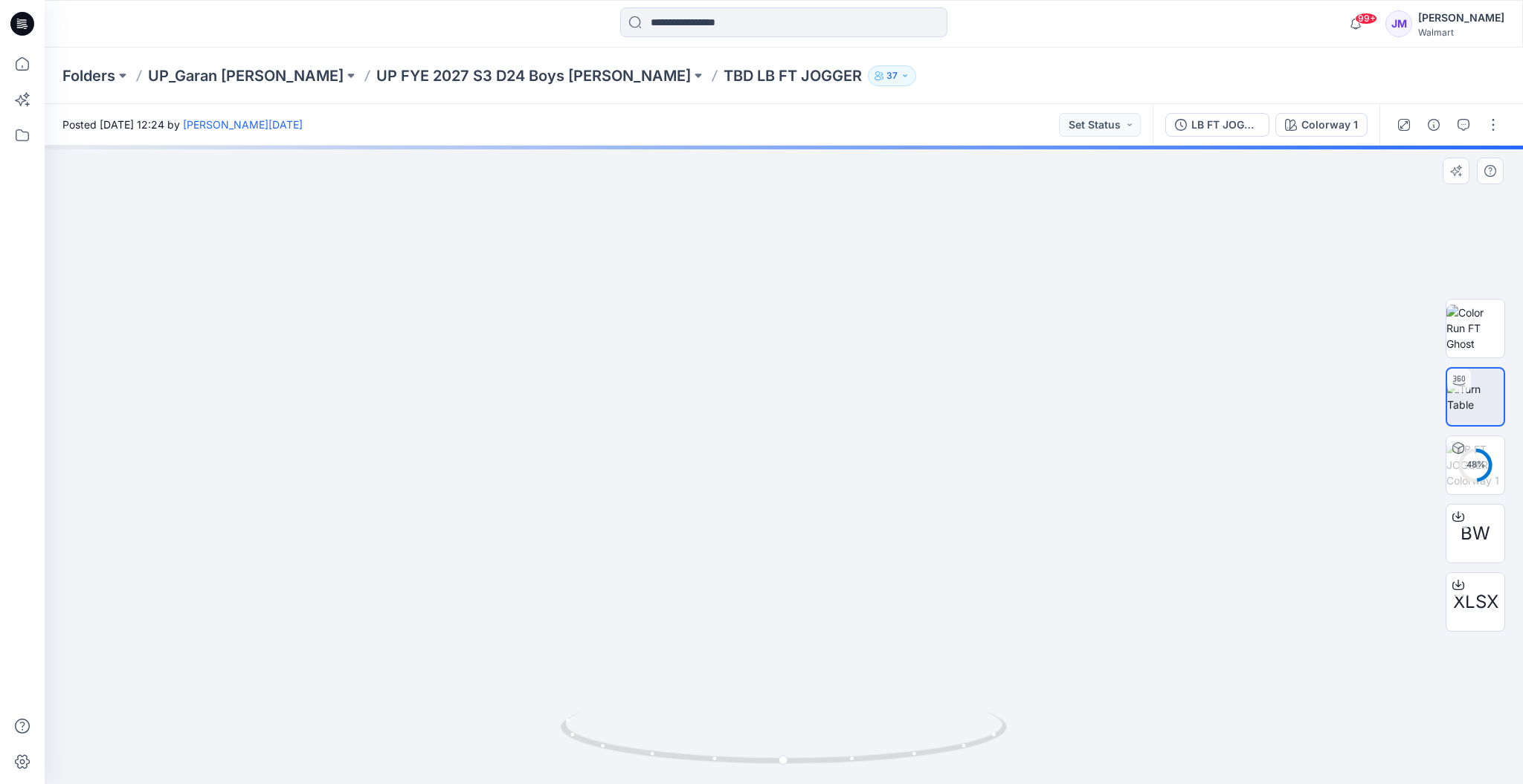
drag, startPoint x: 894, startPoint y: 675, endPoint x: 942, endPoint y: 313, distance: 365.2
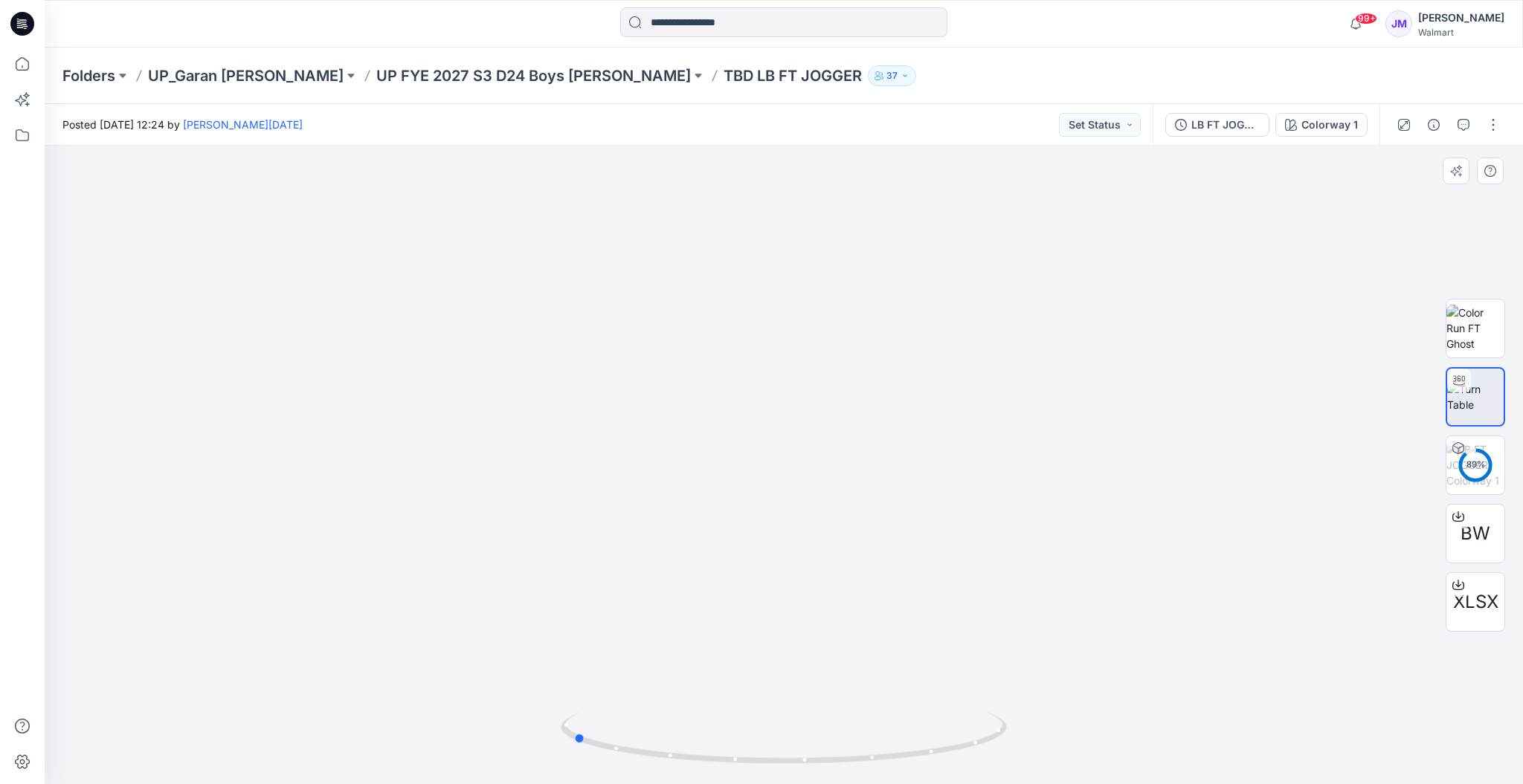
drag, startPoint x: 935, startPoint y: 765, endPoint x: 724, endPoint y: 771, distance: 211.1
click at [724, 771] on div at bounding box center [783, 747] width 446 height 74
drag, startPoint x: 925, startPoint y: 629, endPoint x: 940, endPoint y: 405, distance: 224.5
drag, startPoint x: 885, startPoint y: 660, endPoint x: 916, endPoint y: 432, distance: 230.1
drag, startPoint x: 888, startPoint y: 763, endPoint x: 674, endPoint y: 768, distance: 214.1
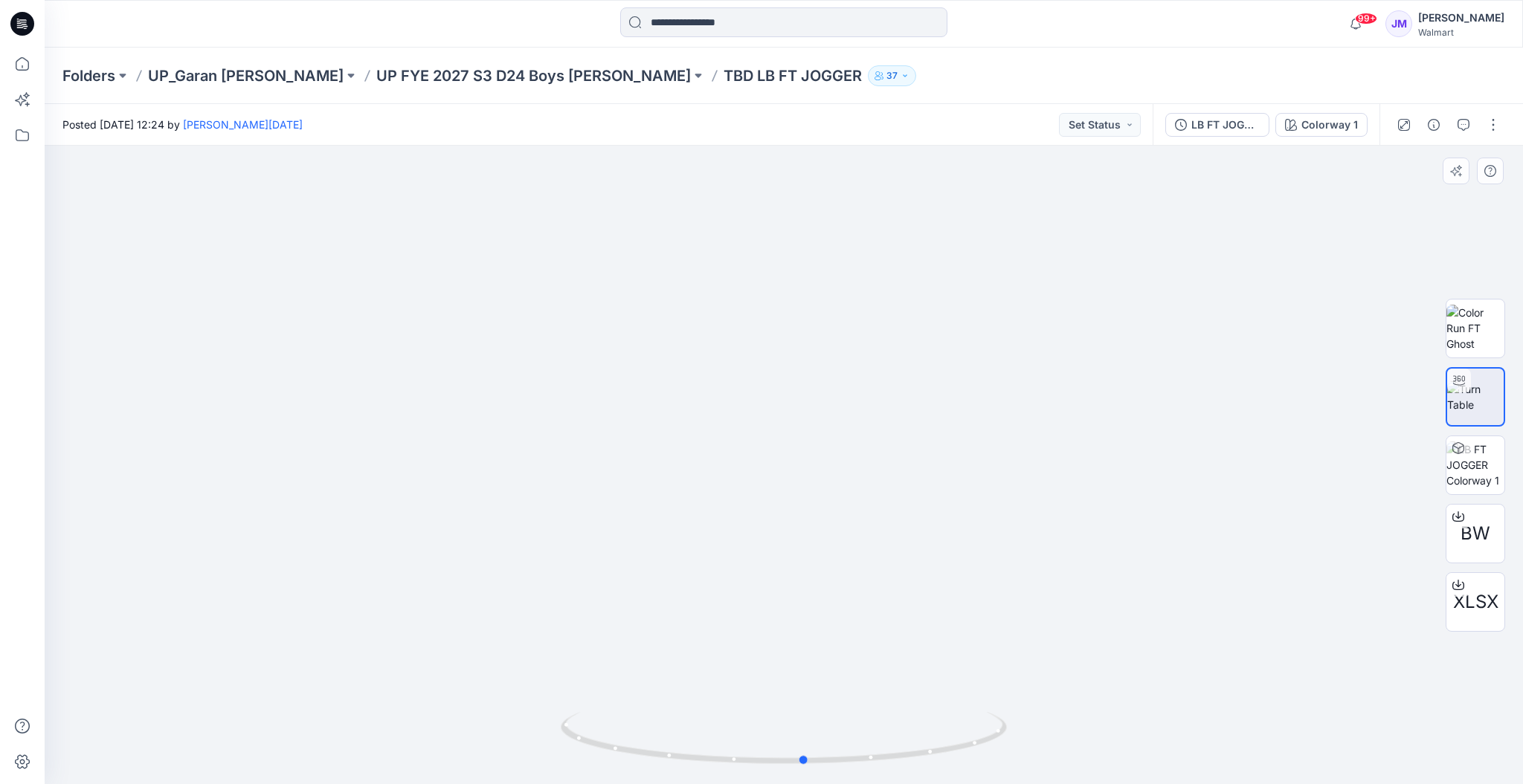
click at [674, 768] on div at bounding box center [783, 747] width 446 height 74
click at [99, 74] on p "Folders" at bounding box center [89, 75] width 53 height 21
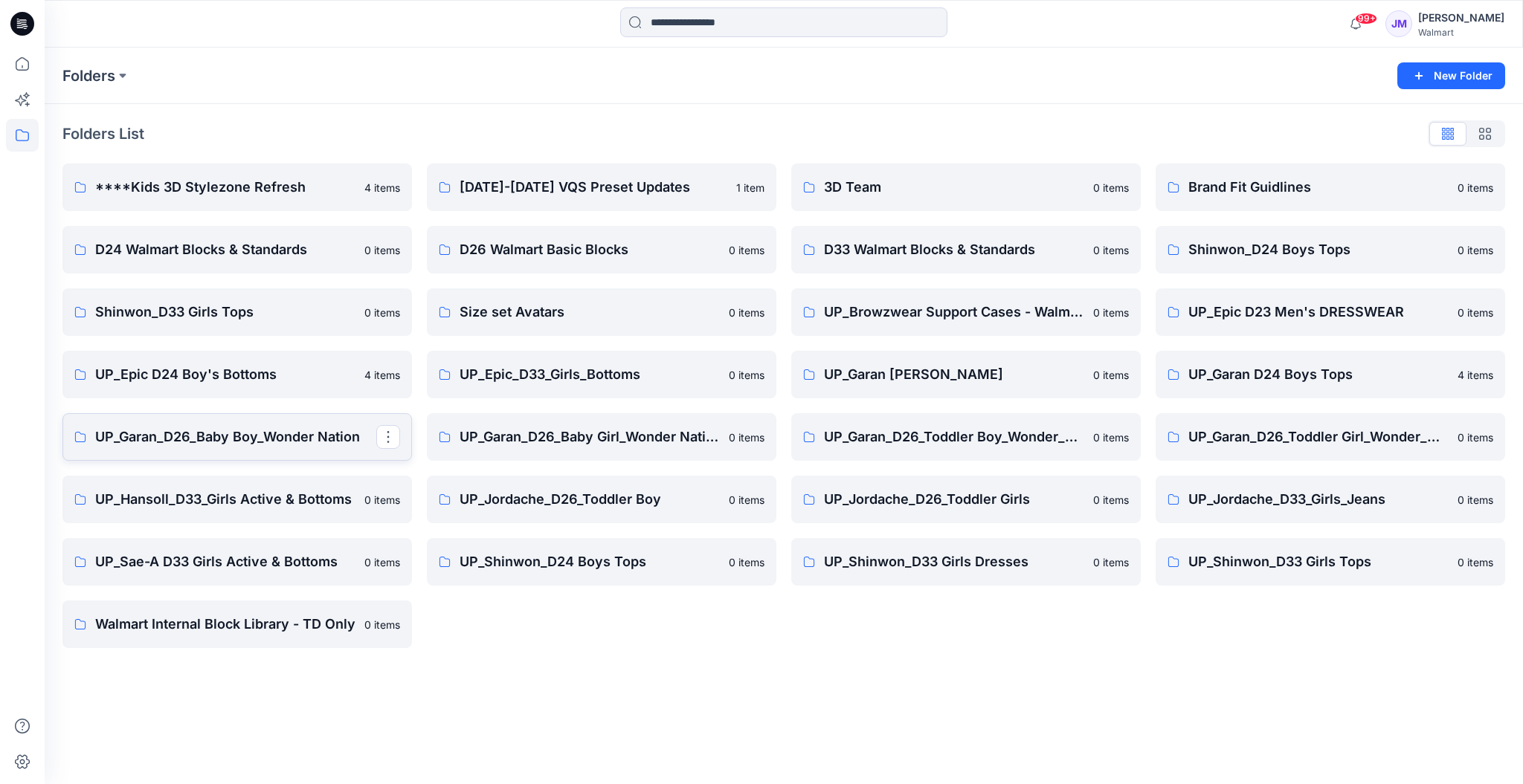
click at [211, 437] on p "UP_Garan_D26_Baby Boy_Wonder Nation" at bounding box center [236, 436] width 281 height 21
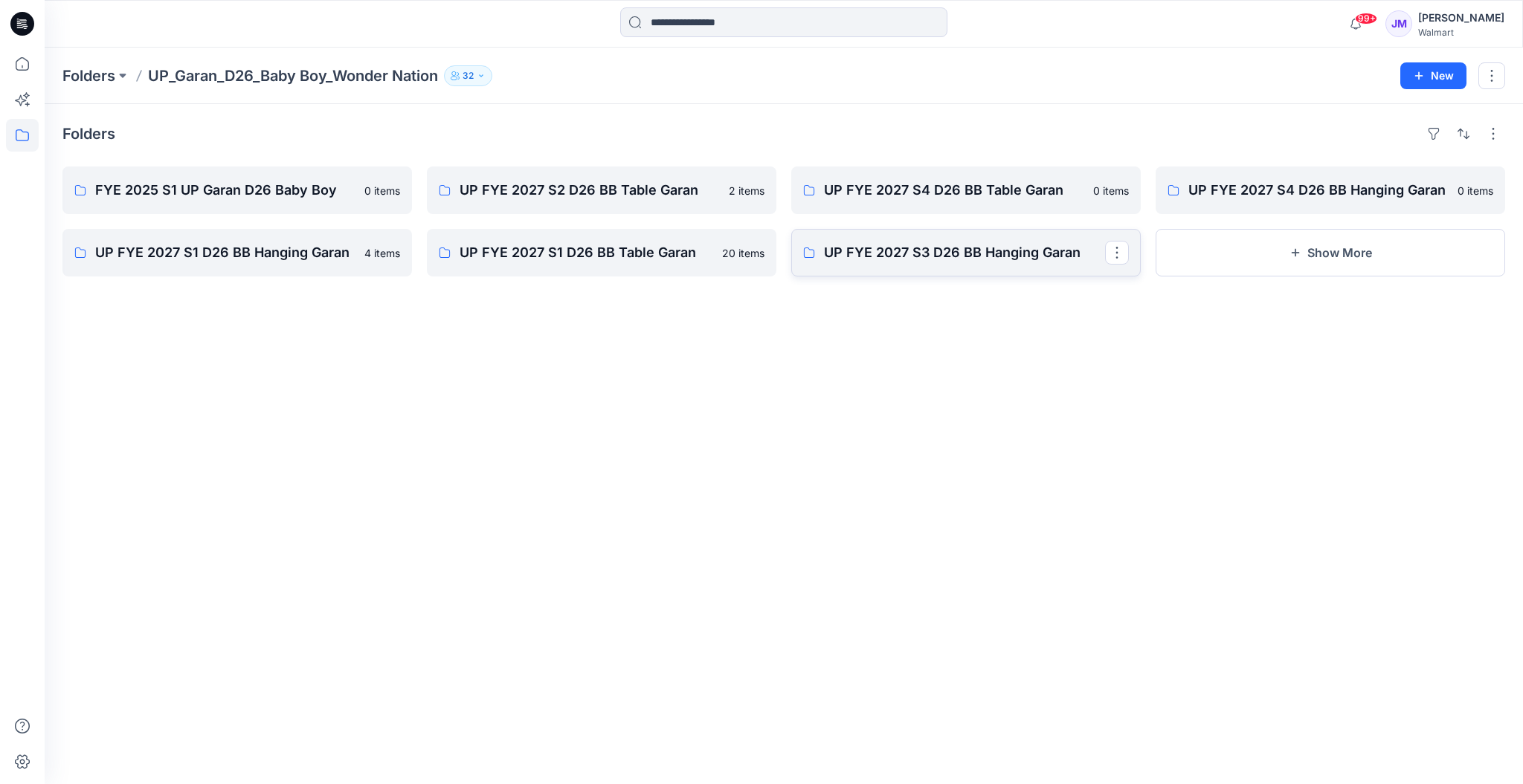
click at [921, 257] on p "UP FYE 2027 S3 D26 BB Hanging Garan" at bounding box center [964, 252] width 281 height 21
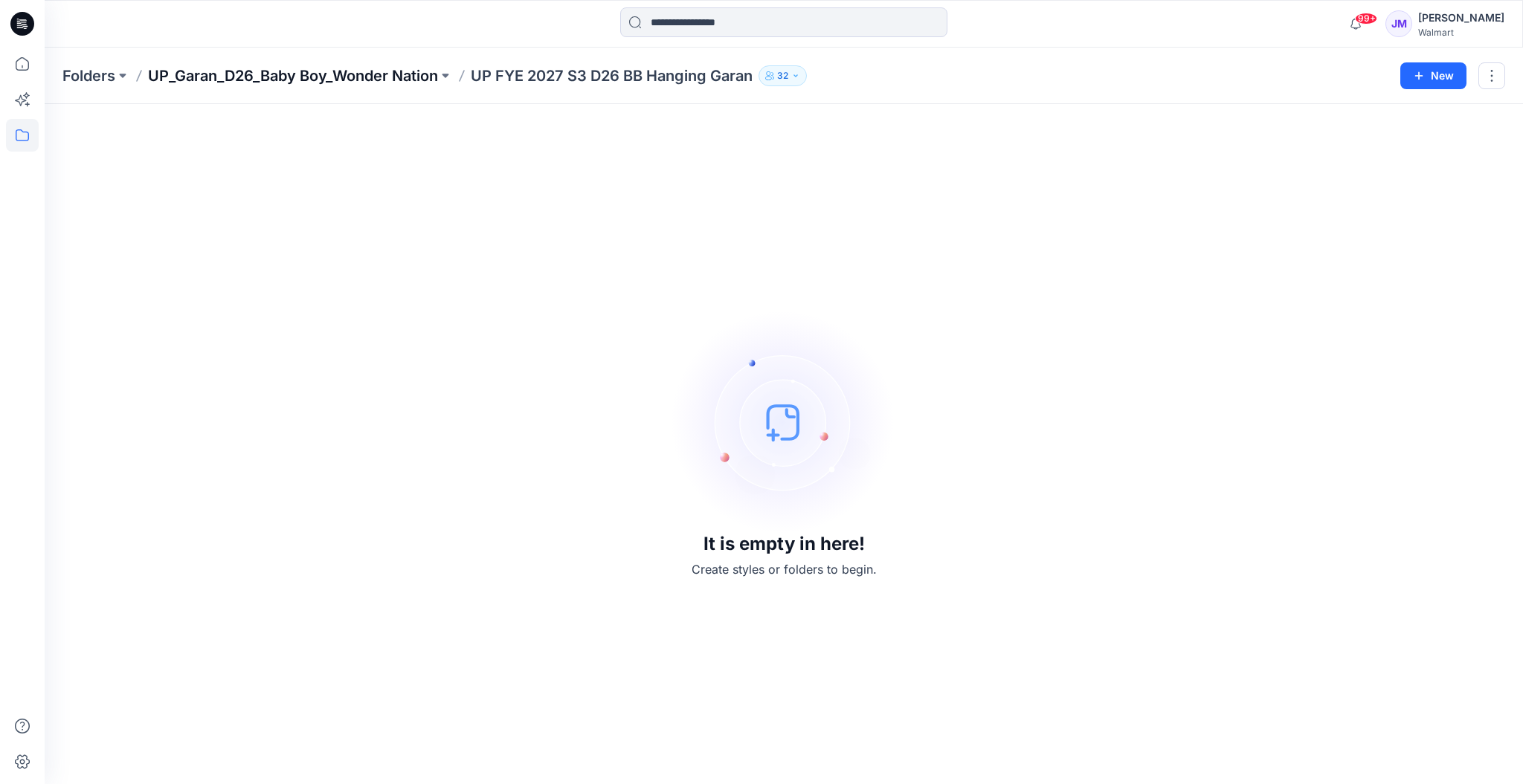
click at [397, 70] on p "UP_Garan_D26_Baby Boy_Wonder Nation" at bounding box center [293, 75] width 290 height 21
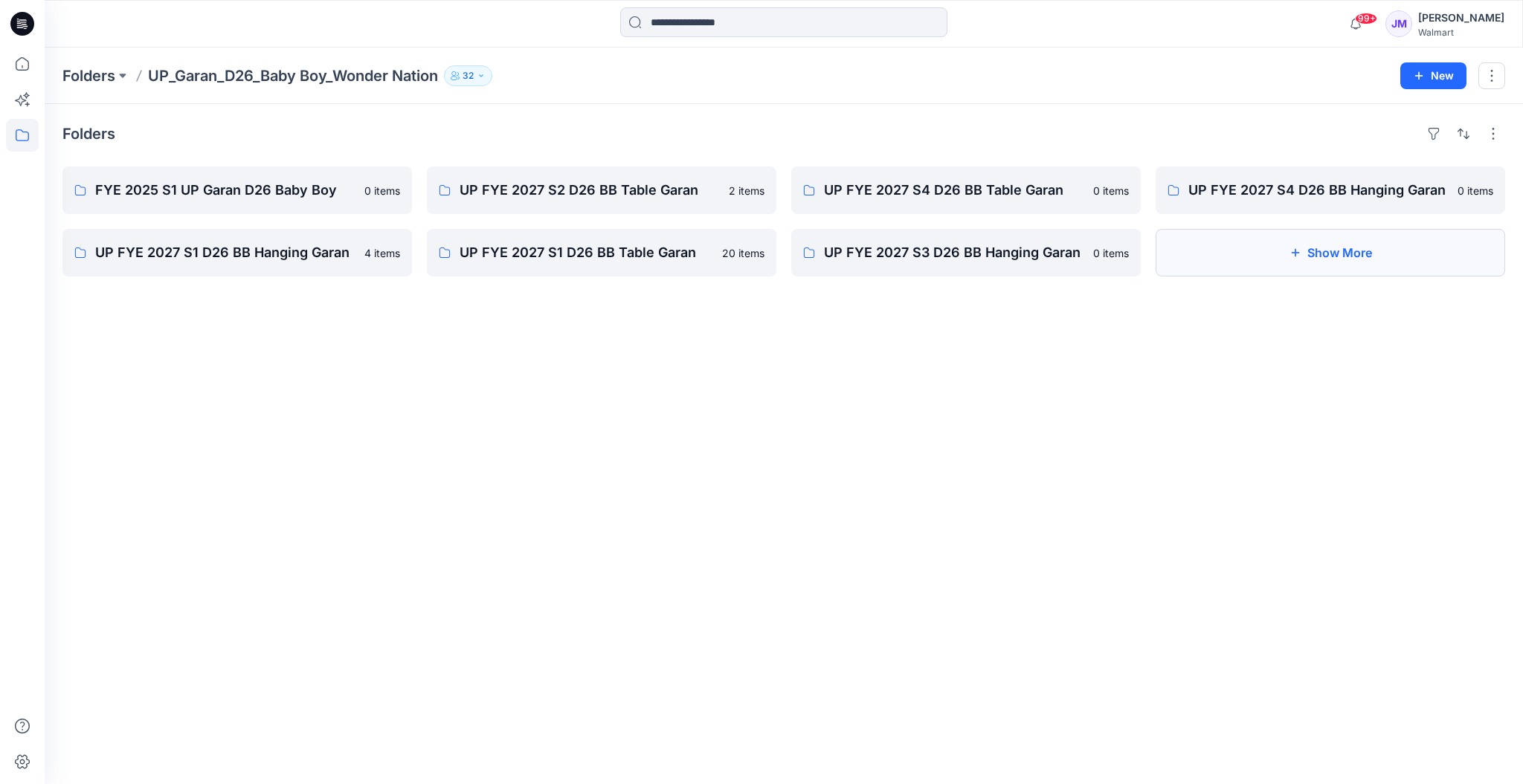
click at [1341, 245] on button "Show More" at bounding box center [1330, 253] width 350 height 48
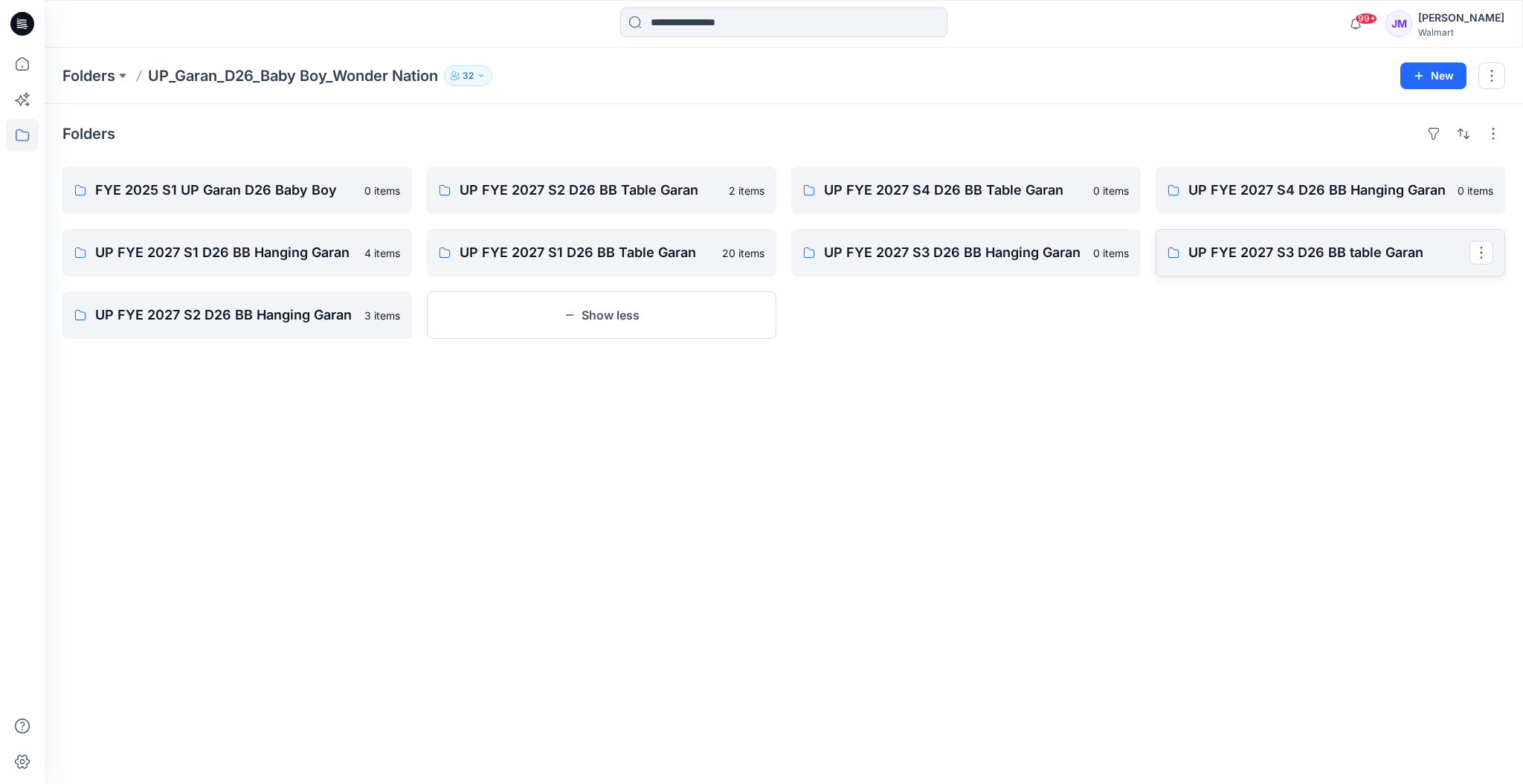
click at [1325, 251] on p "UP FYE 2027 S3 D26 BB table Garan" at bounding box center [1329, 252] width 281 height 21
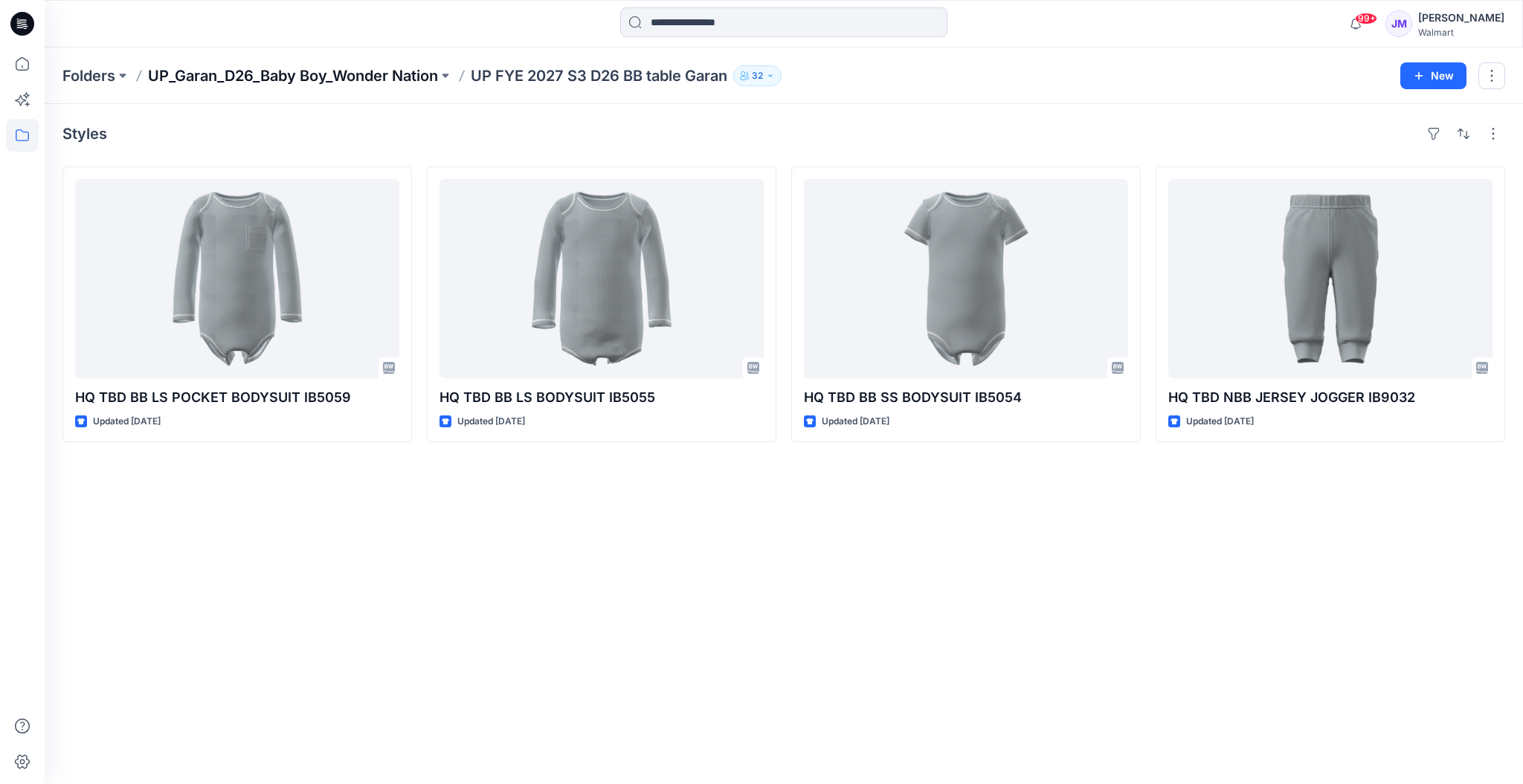
click at [330, 76] on p "UP_Garan_D26_Baby Boy_Wonder Nation" at bounding box center [293, 75] width 290 height 21
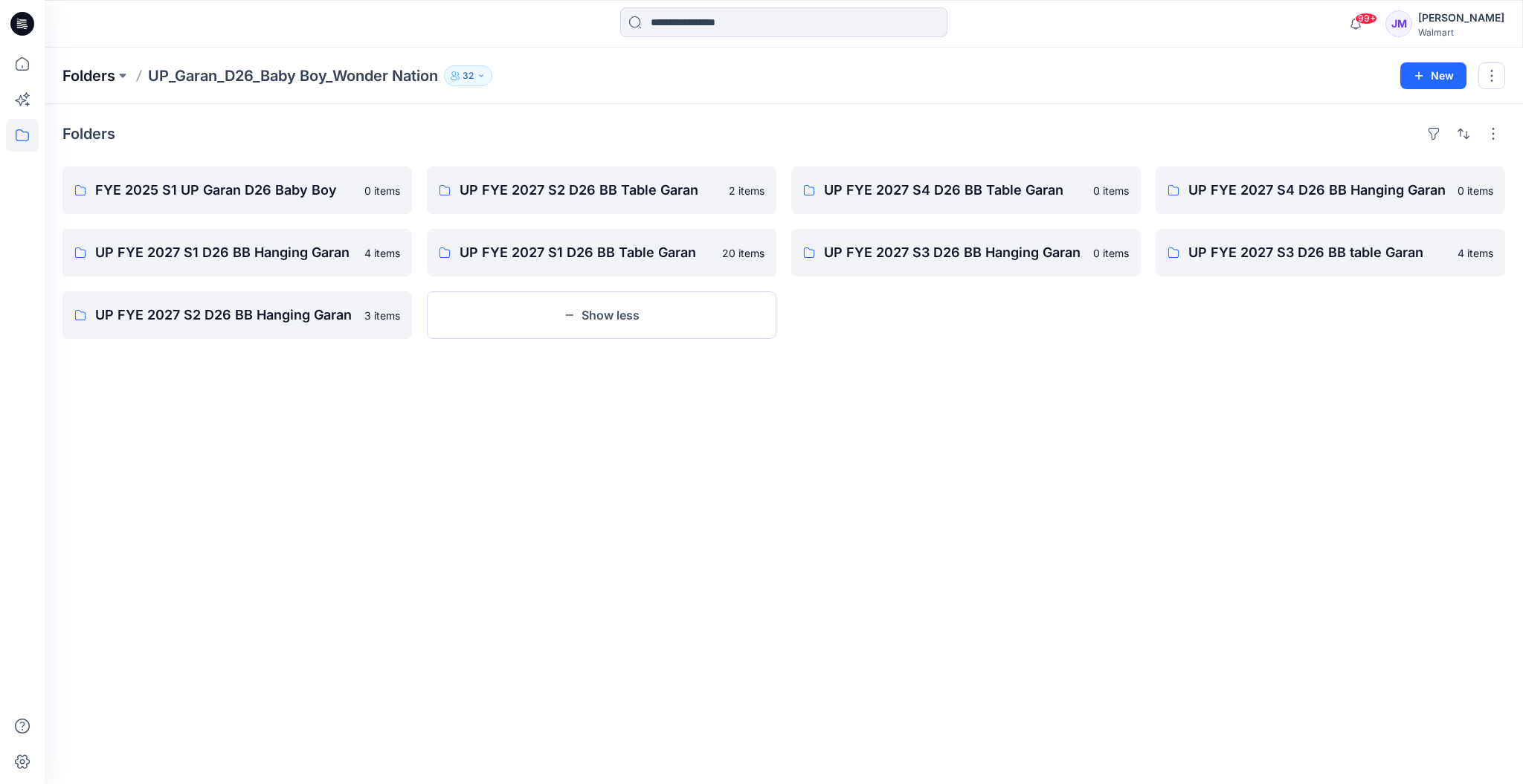
click at [104, 77] on p "Folders" at bounding box center [89, 75] width 53 height 21
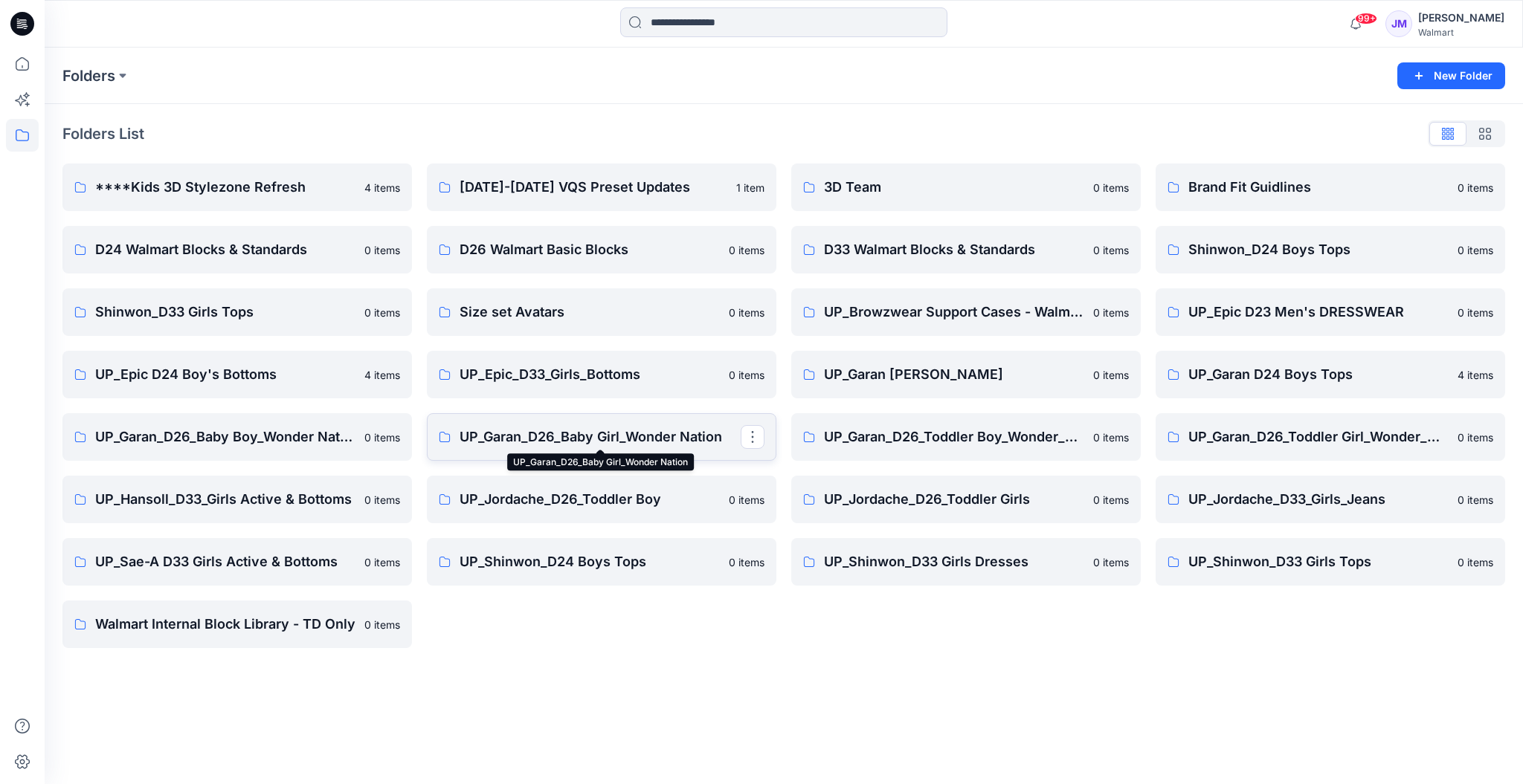
click at [649, 437] on p "UP_Garan_D26_Baby Girl_Wonder Nation" at bounding box center [600, 436] width 281 height 21
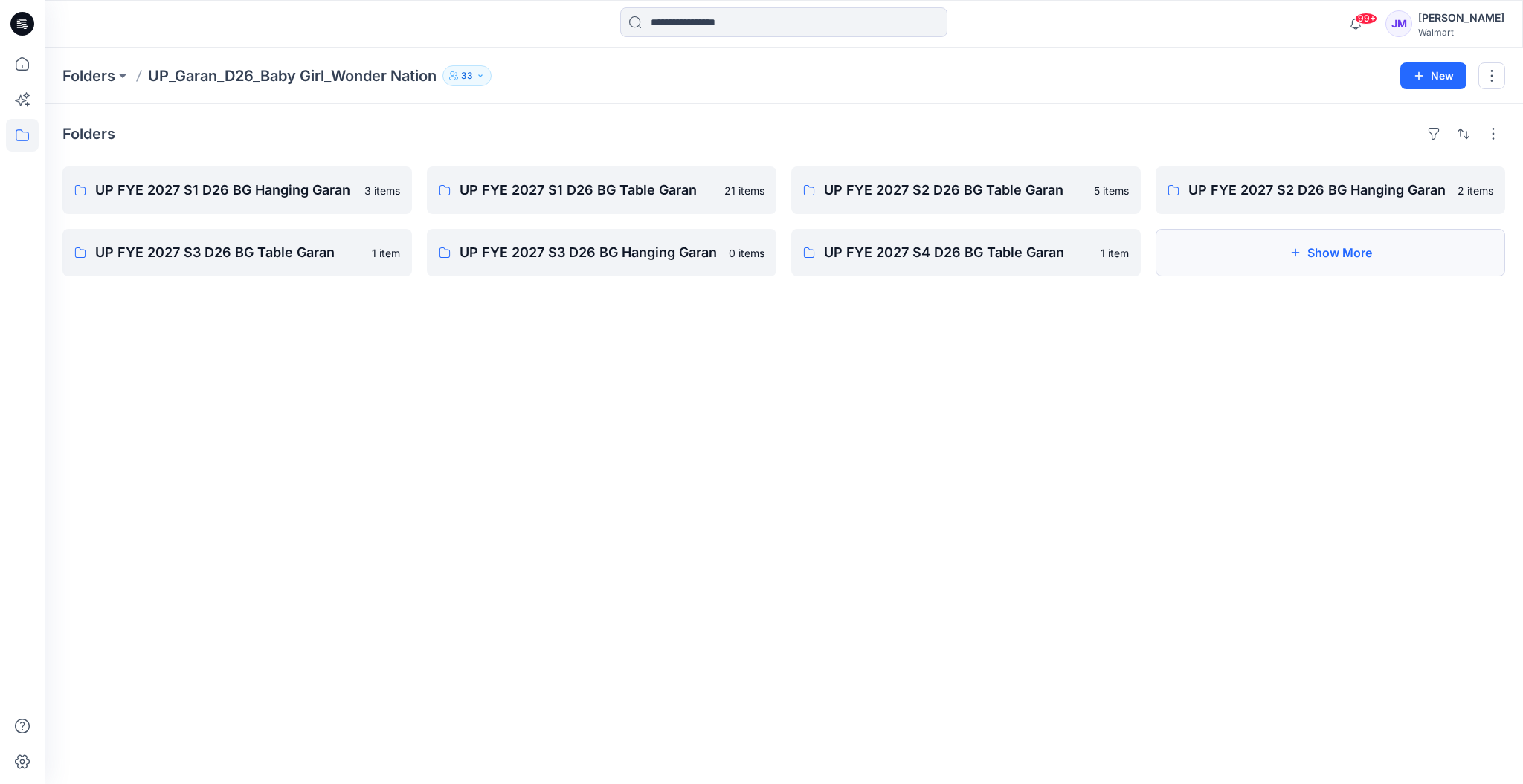
click at [1340, 254] on button "Show More" at bounding box center [1330, 253] width 350 height 48
click at [216, 253] on p "UP FYE 2027 S3 D26 BG Table Garan" at bounding box center [236, 252] width 281 height 21
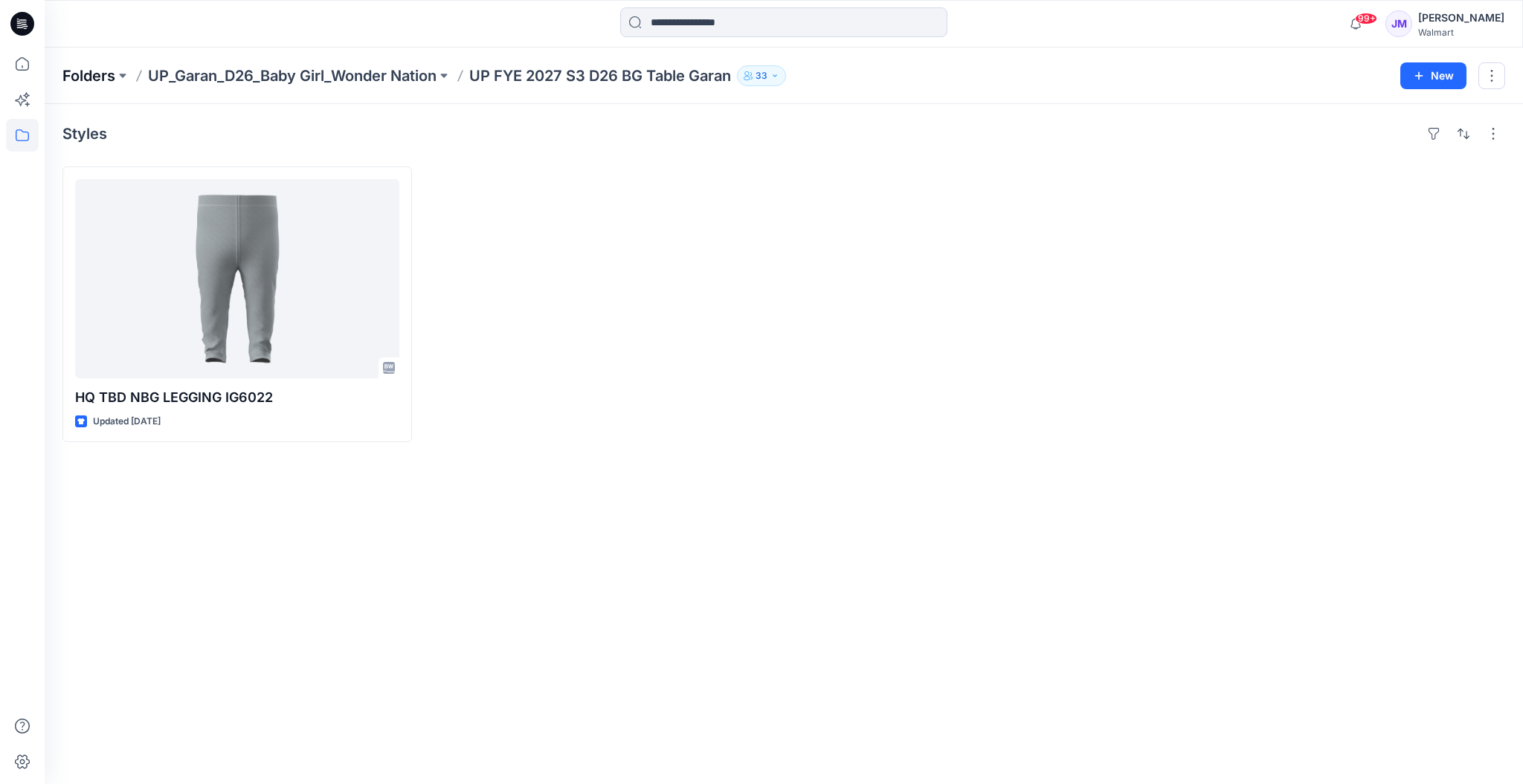
click at [80, 66] on p "Folders" at bounding box center [89, 75] width 53 height 21
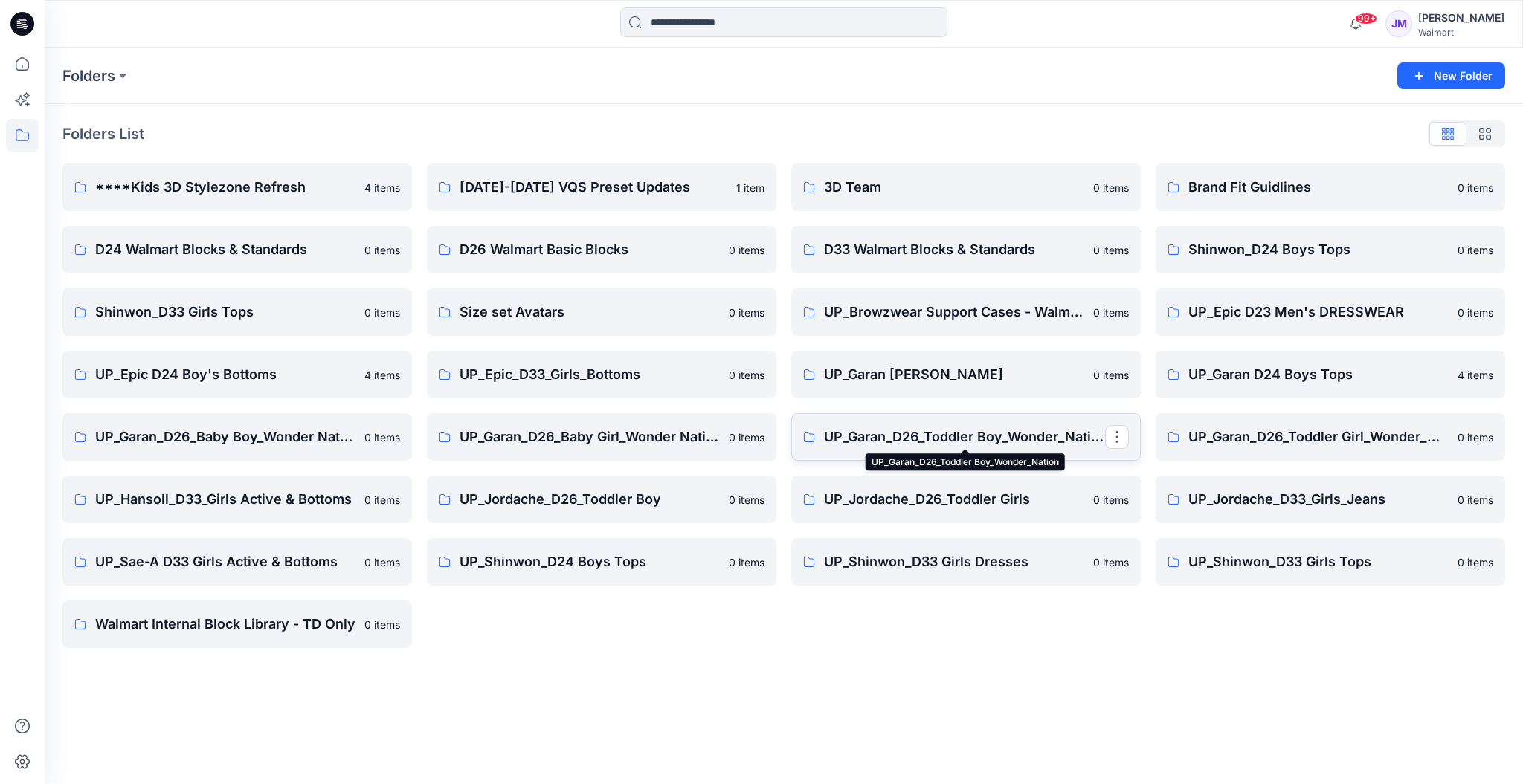
click at [991, 441] on p "UP_Garan_D26_Toddler Boy_Wonder_Nation" at bounding box center [964, 436] width 281 height 21
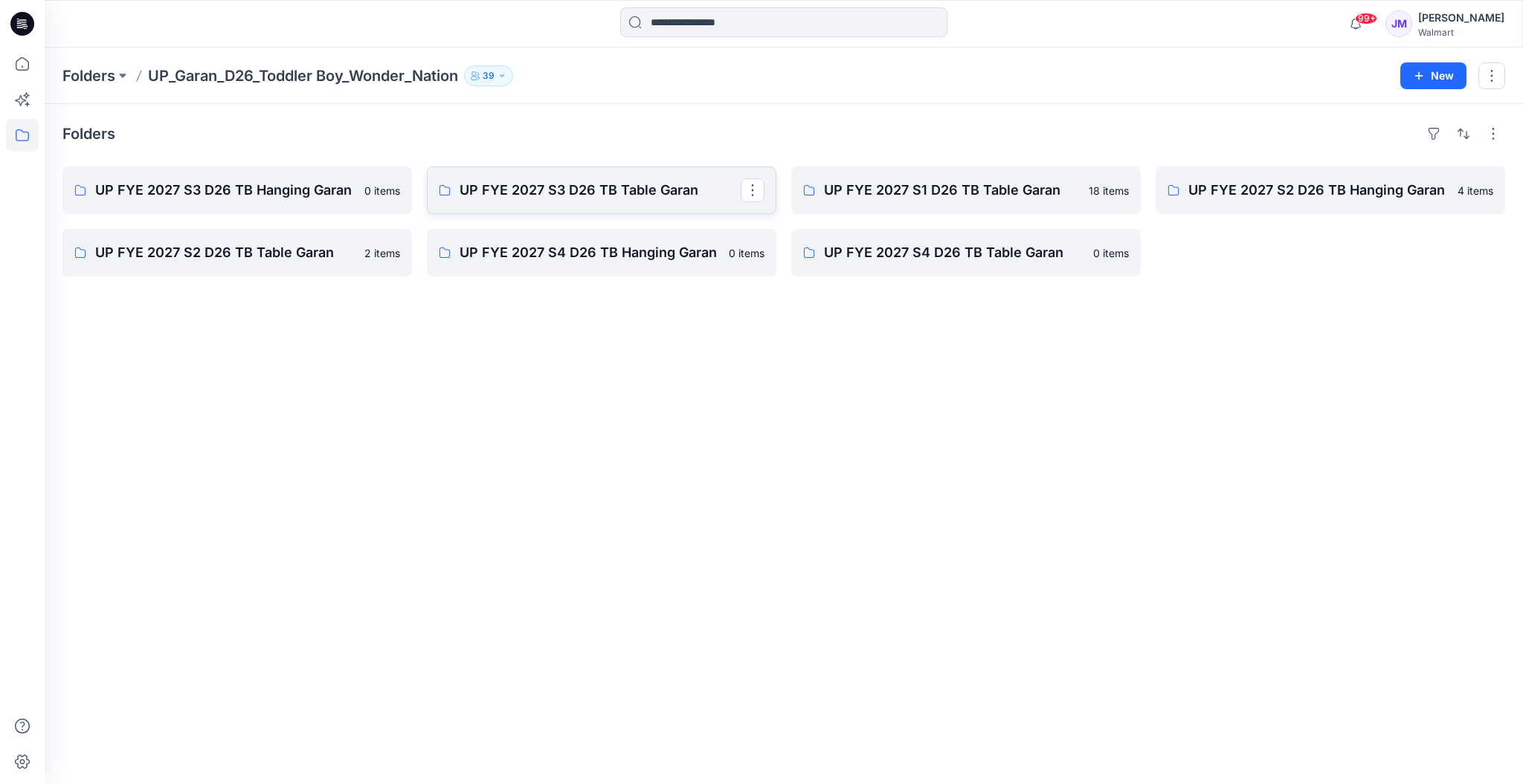
click at [604, 185] on p "UP FYE 2027 S3 D26 TB Table Garan" at bounding box center [600, 190] width 281 height 21
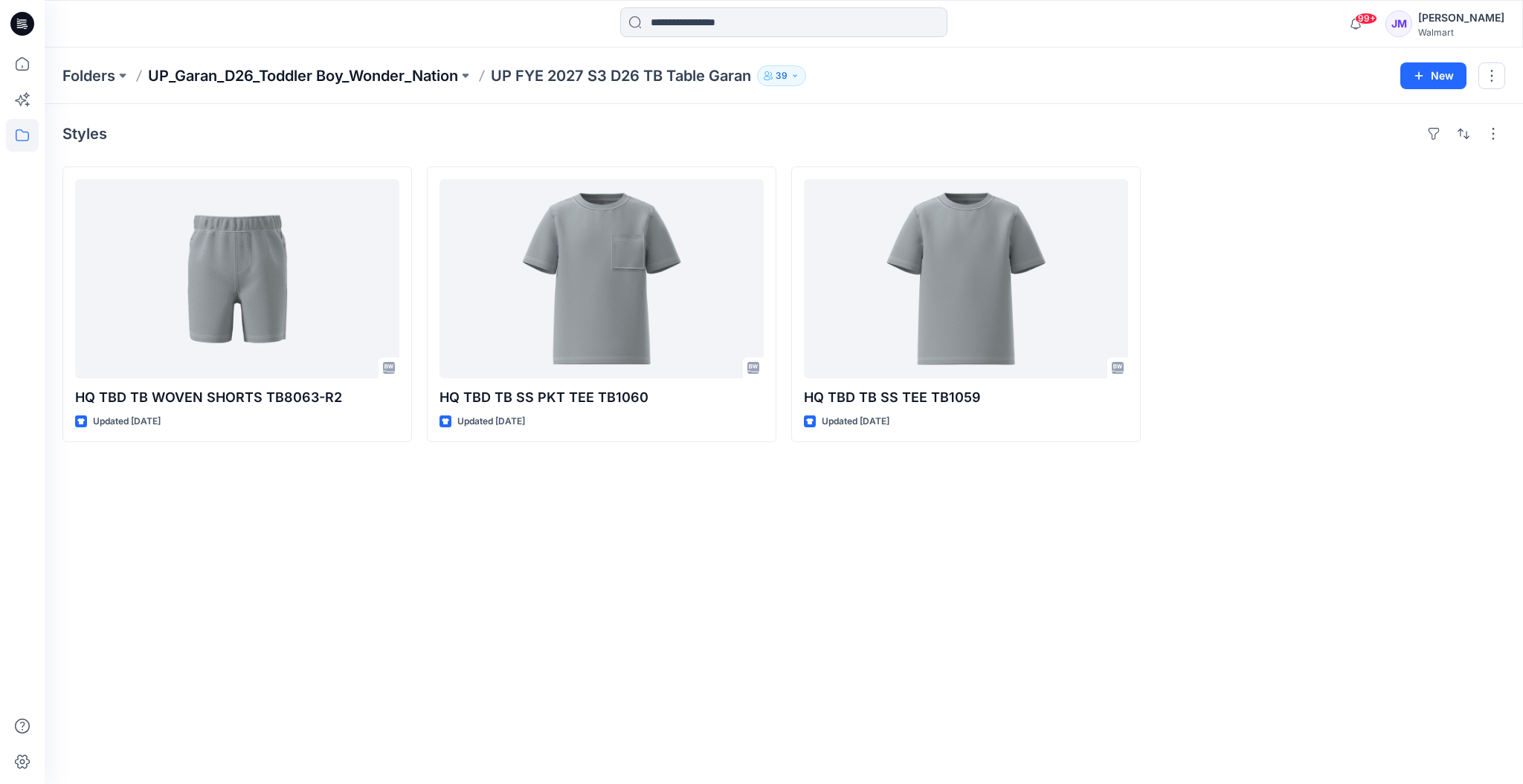
click at [376, 74] on p "UP_Garan_D26_Toddler Boy_Wonder_Nation" at bounding box center [302, 75] width 310 height 21
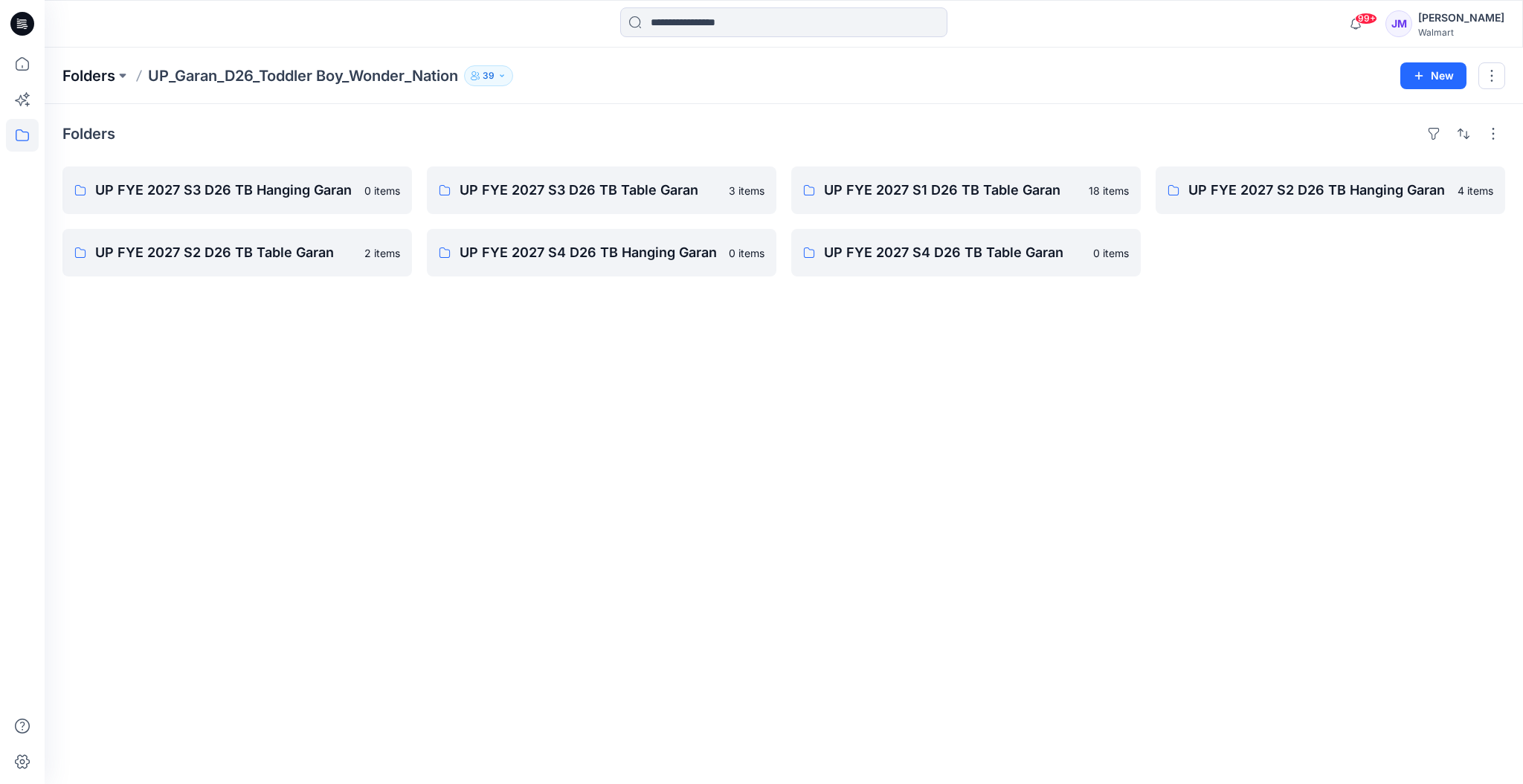
click at [78, 78] on p "Folders" at bounding box center [89, 75] width 53 height 21
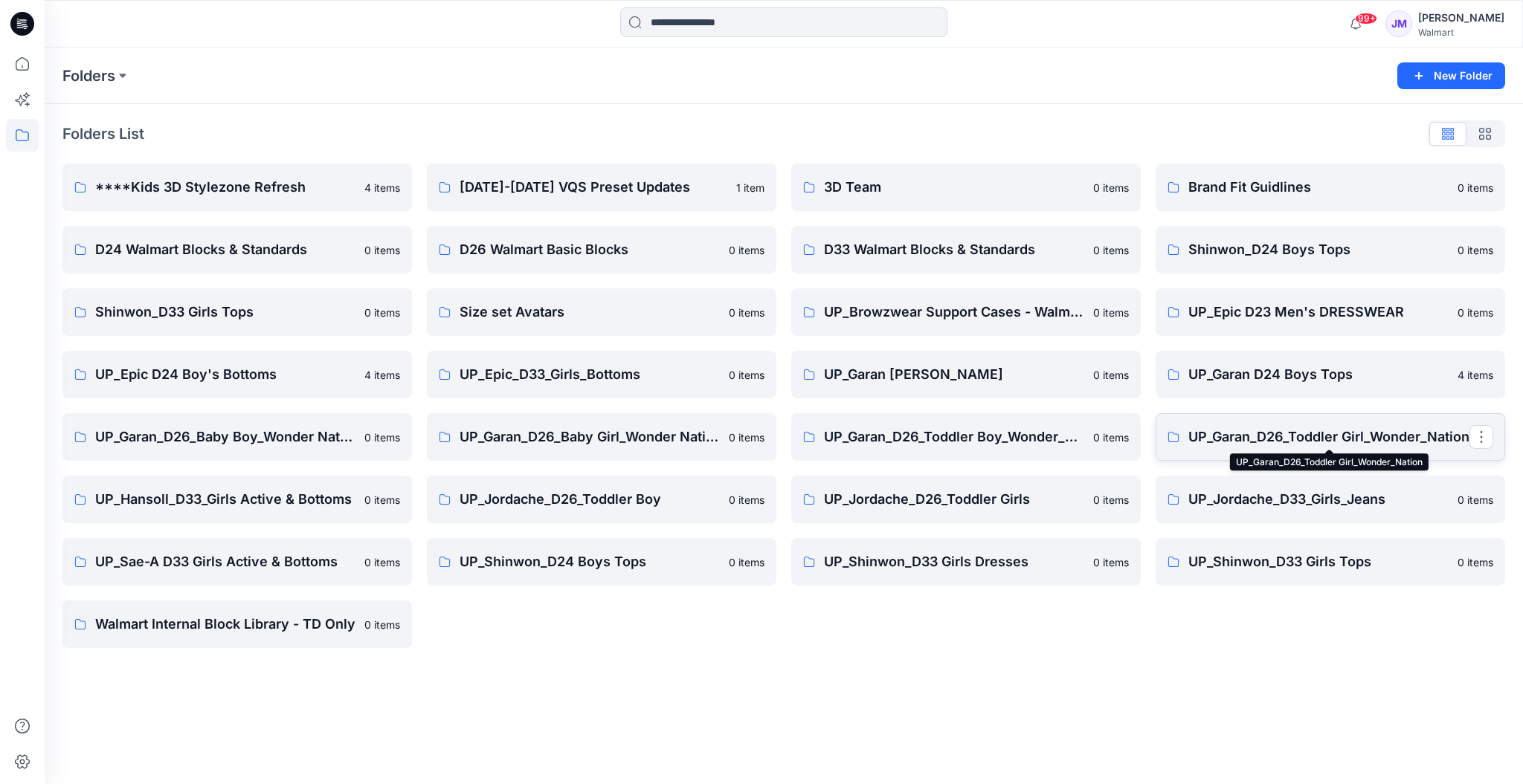
click at [1306, 427] on p "UP_Garan_D26_Toddler Girl_Wonder_Nation" at bounding box center [1329, 436] width 281 height 21
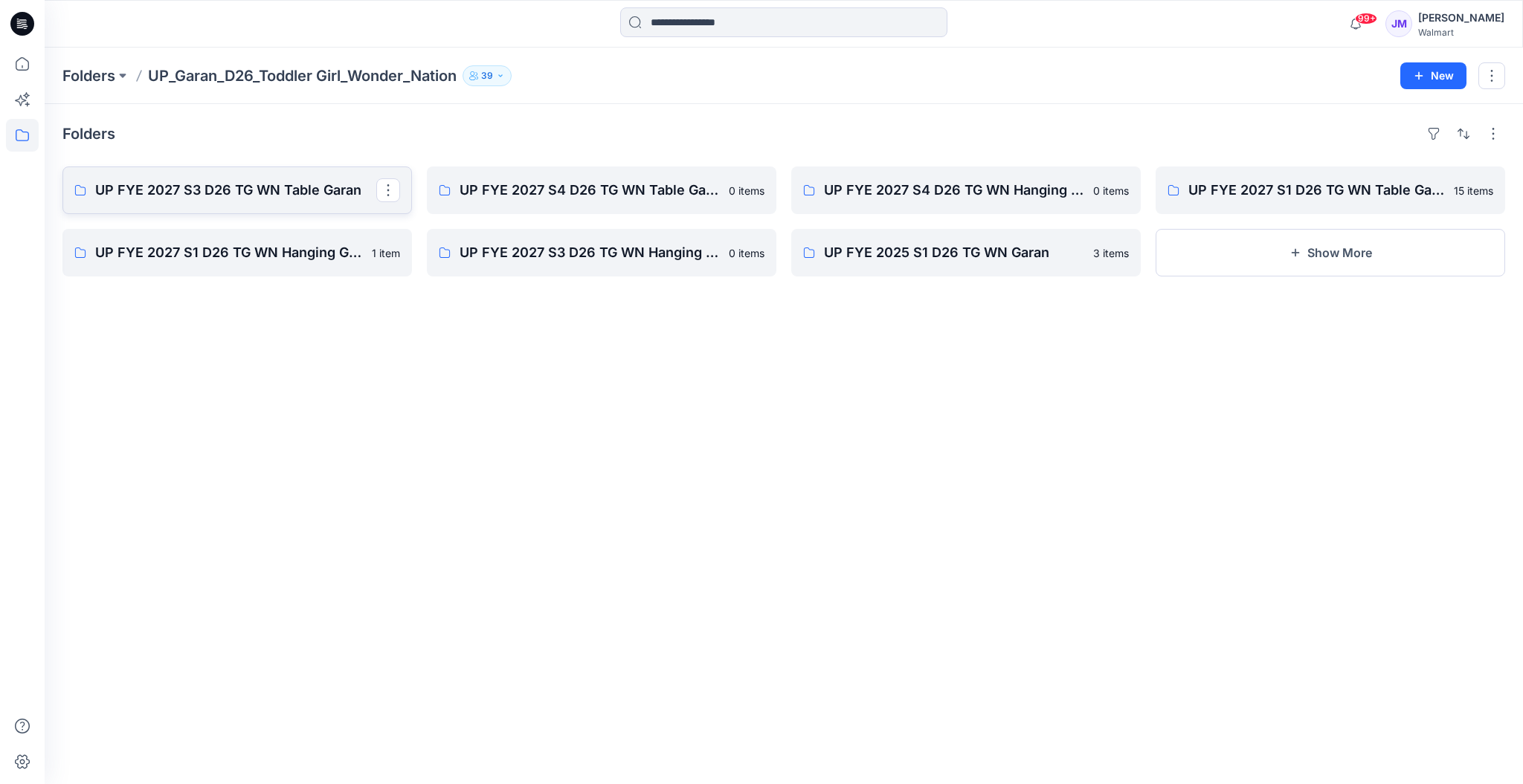
click at [275, 194] on p "UP FYE 2027 S3 D26 TG WN Table Garan" at bounding box center [236, 190] width 281 height 21
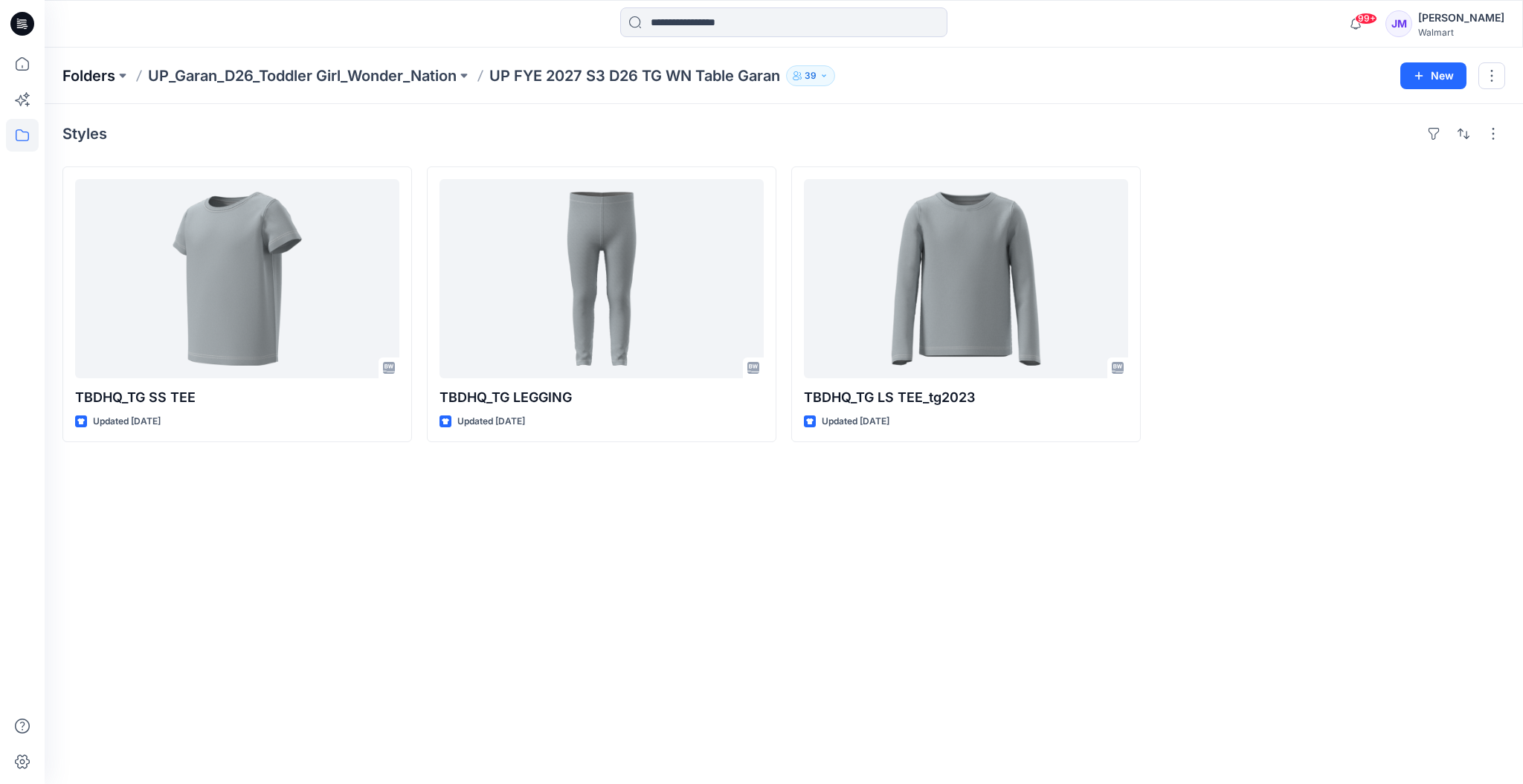
click at [87, 71] on p "Folders" at bounding box center [89, 75] width 53 height 21
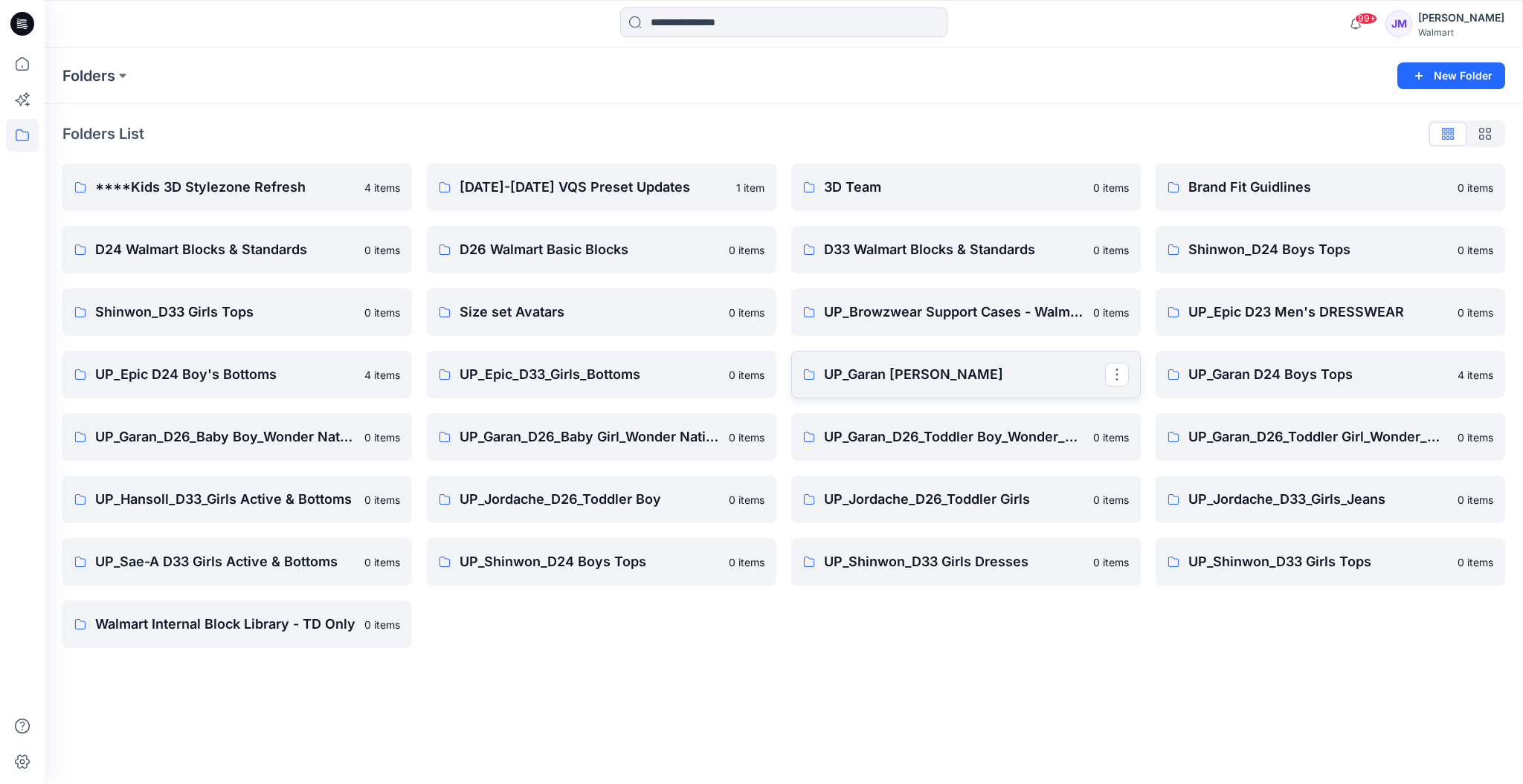
click at [907, 367] on p "UP_Garan [PERSON_NAME]" at bounding box center [964, 374] width 281 height 21
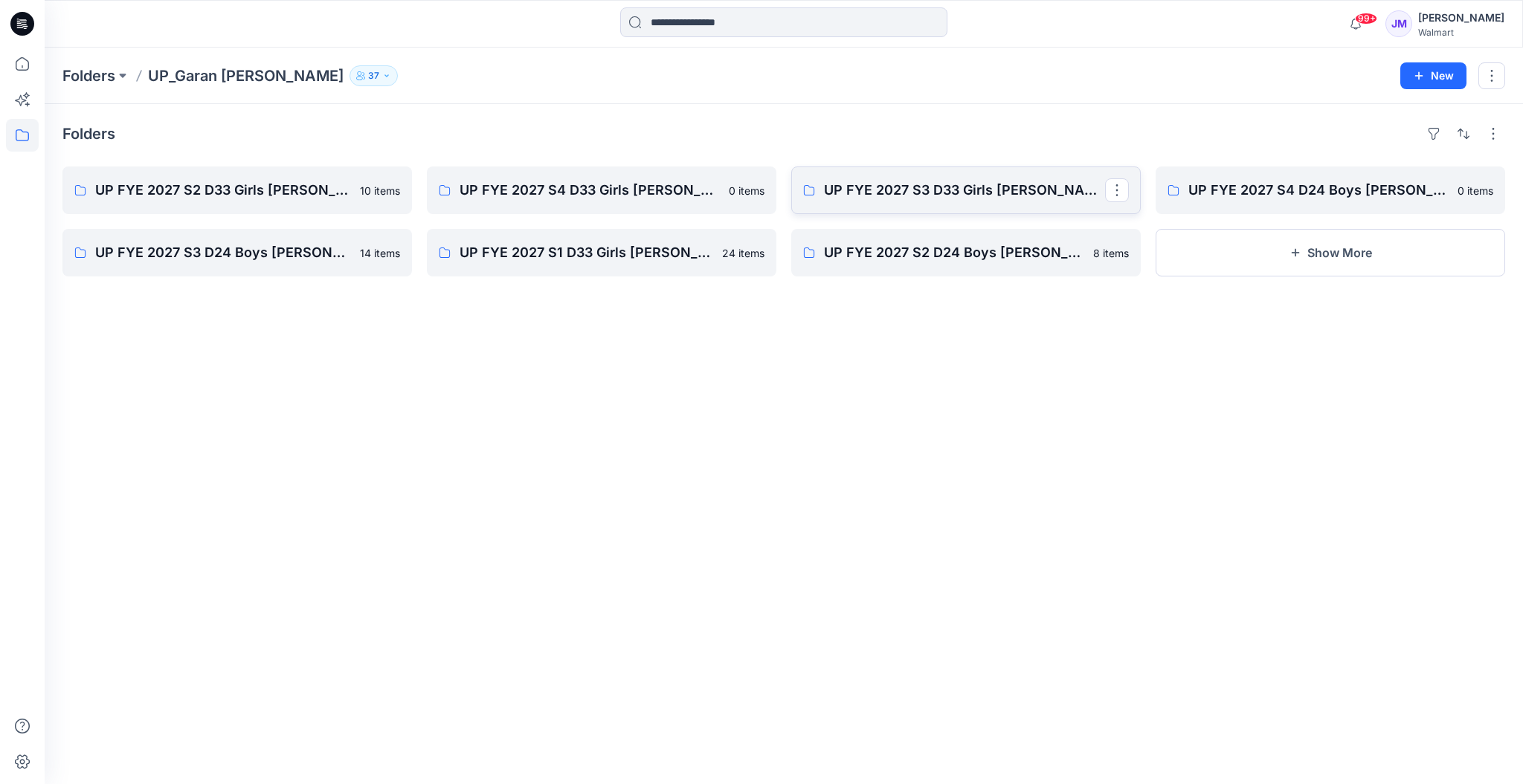
click at [1026, 195] on p "UP FYE 2027 S3 D33 Girls [PERSON_NAME]" at bounding box center [964, 190] width 281 height 21
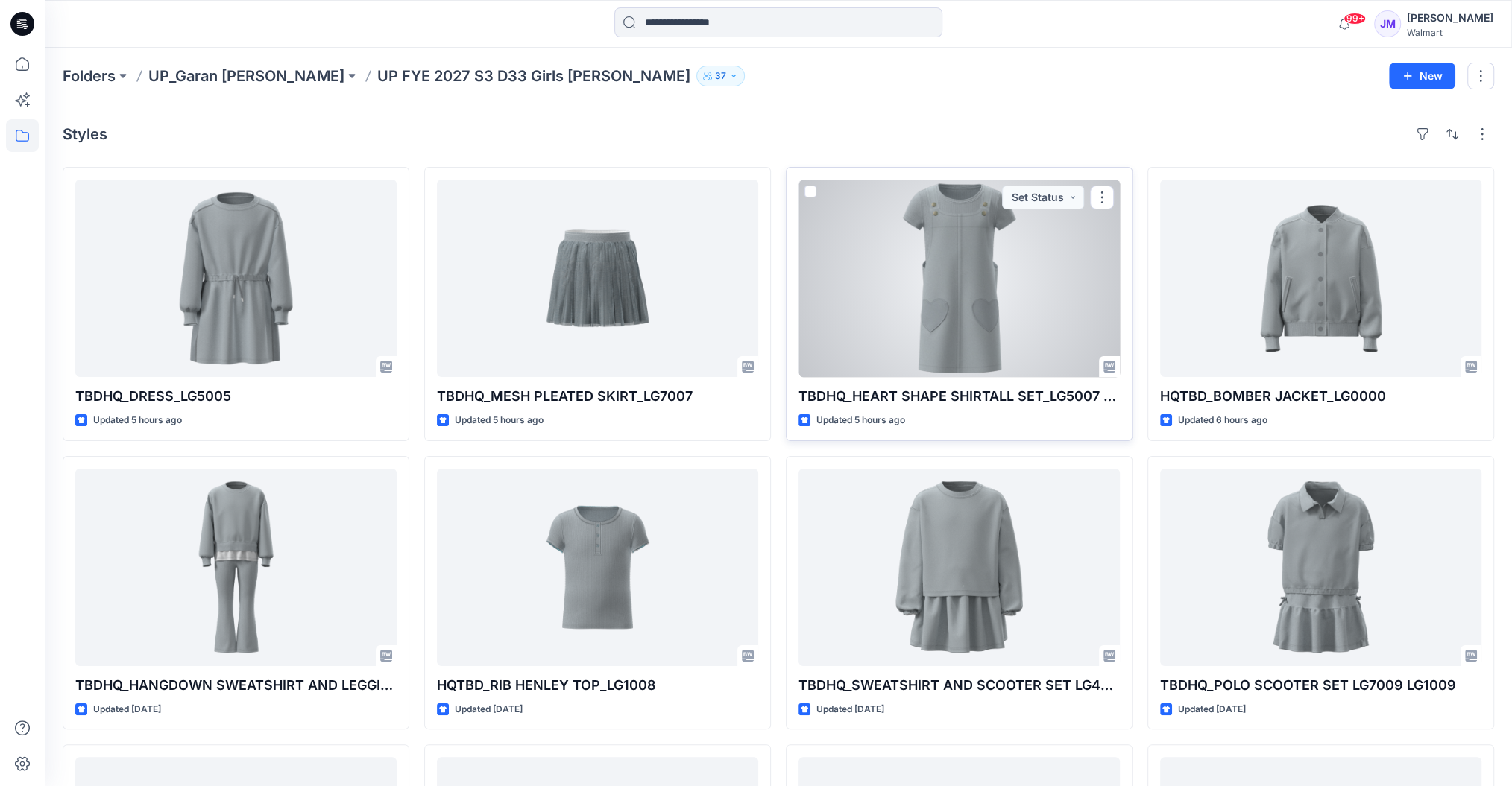
click at [978, 294] on div at bounding box center [959, 278] width 321 height 197
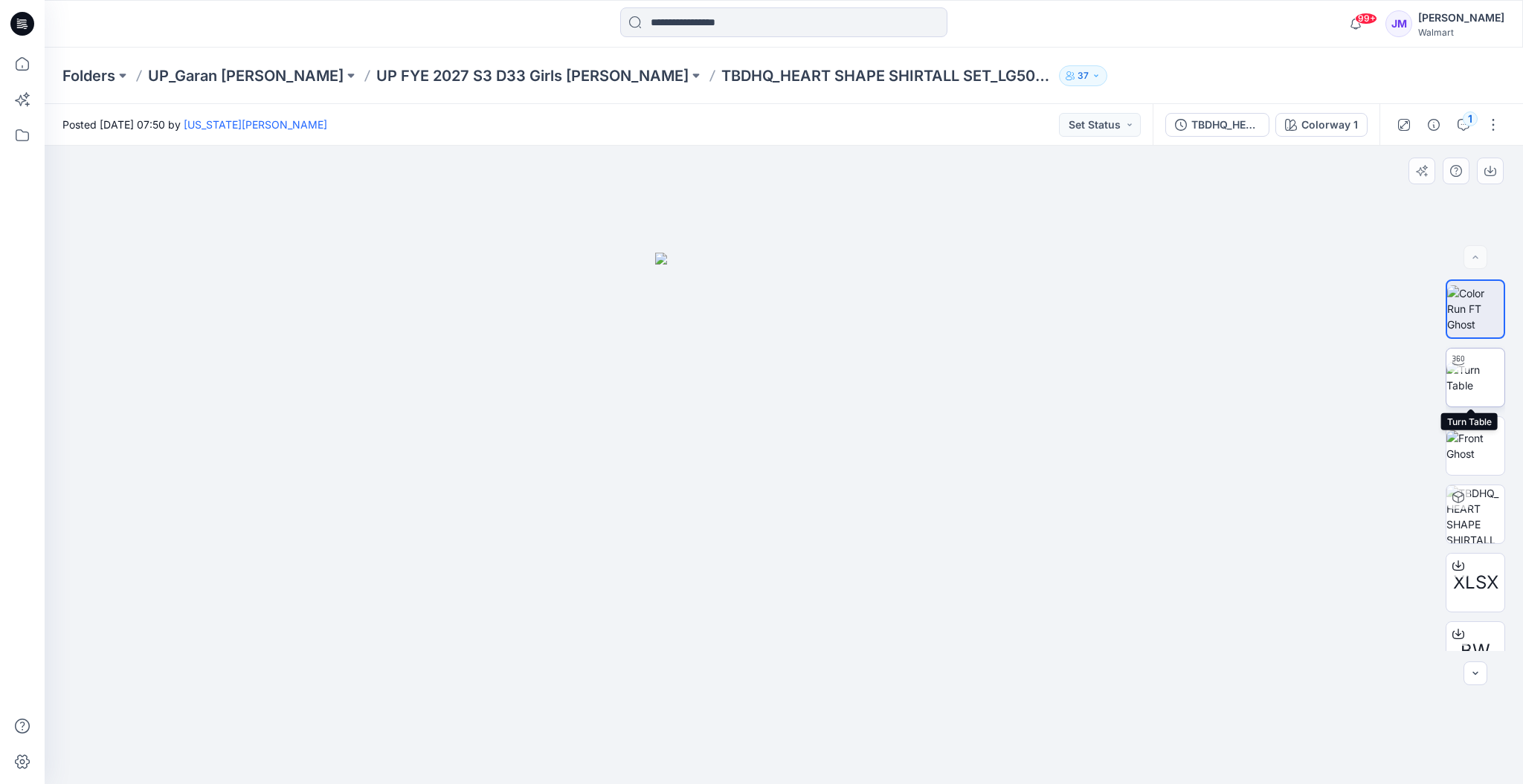
click at [1486, 375] on img at bounding box center [1475, 378] width 58 height 31
drag, startPoint x: 772, startPoint y: 765, endPoint x: 955, endPoint y: 752, distance: 183.5
click at [955, 752] on icon at bounding box center [785, 739] width 450 height 55
drag, startPoint x: 741, startPoint y: 771, endPoint x: 858, endPoint y: 783, distance: 117.6
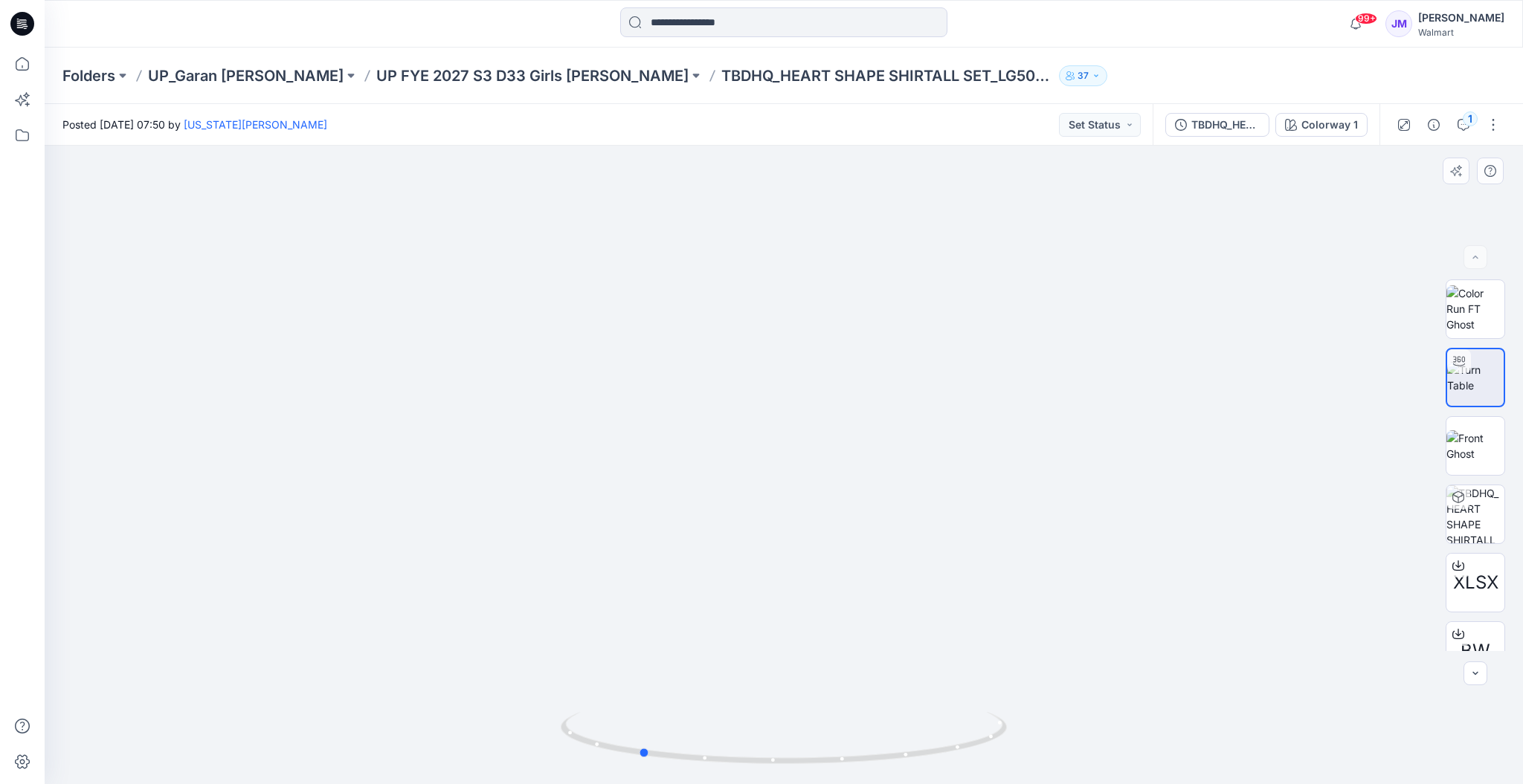
click at [858, 783] on img at bounding box center [783, 748] width 446 height 72
drag, startPoint x: 860, startPoint y: 663, endPoint x: 876, endPoint y: 452, distance: 211.6
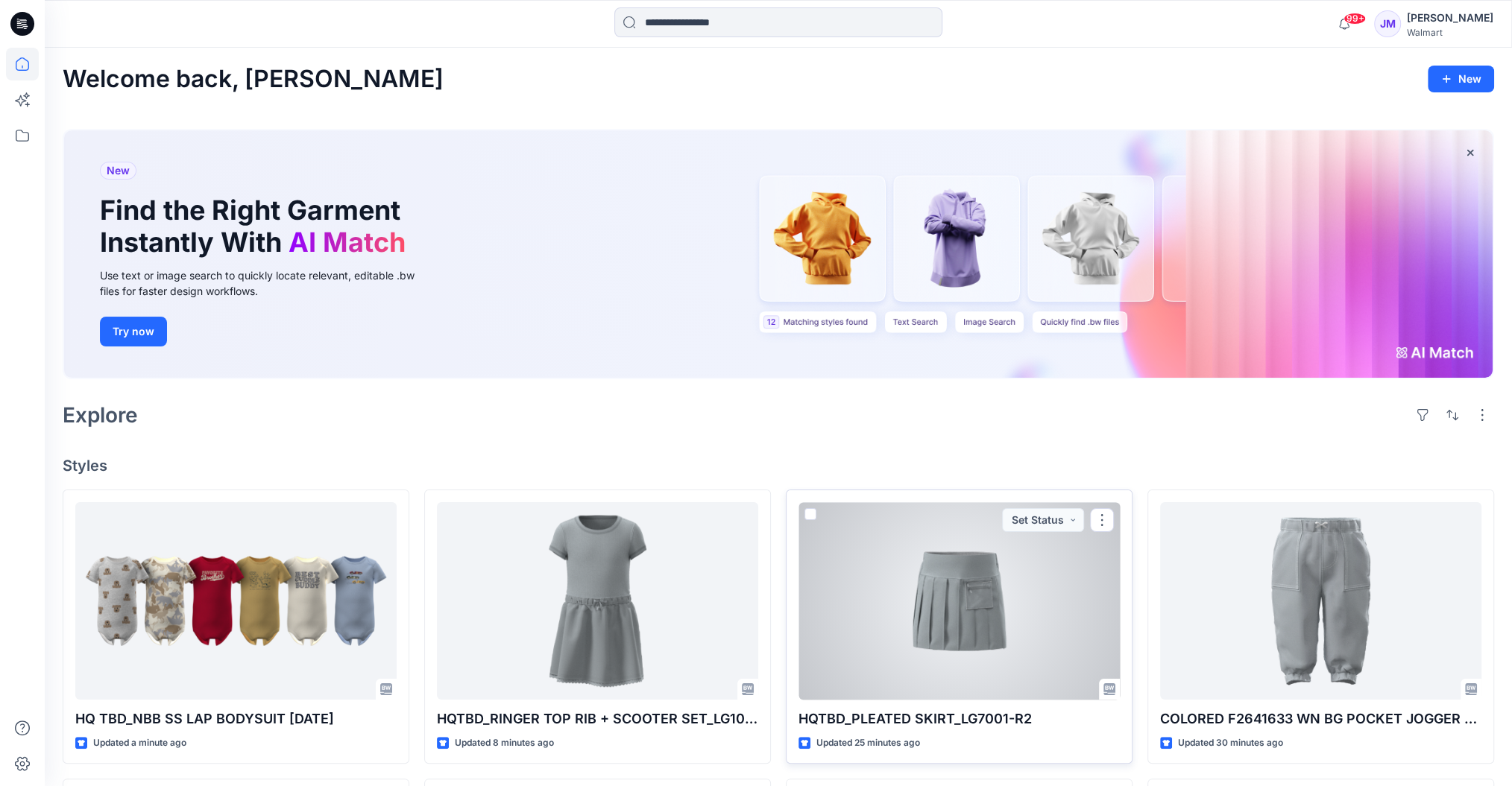
click at [964, 606] on div at bounding box center [959, 600] width 321 height 197
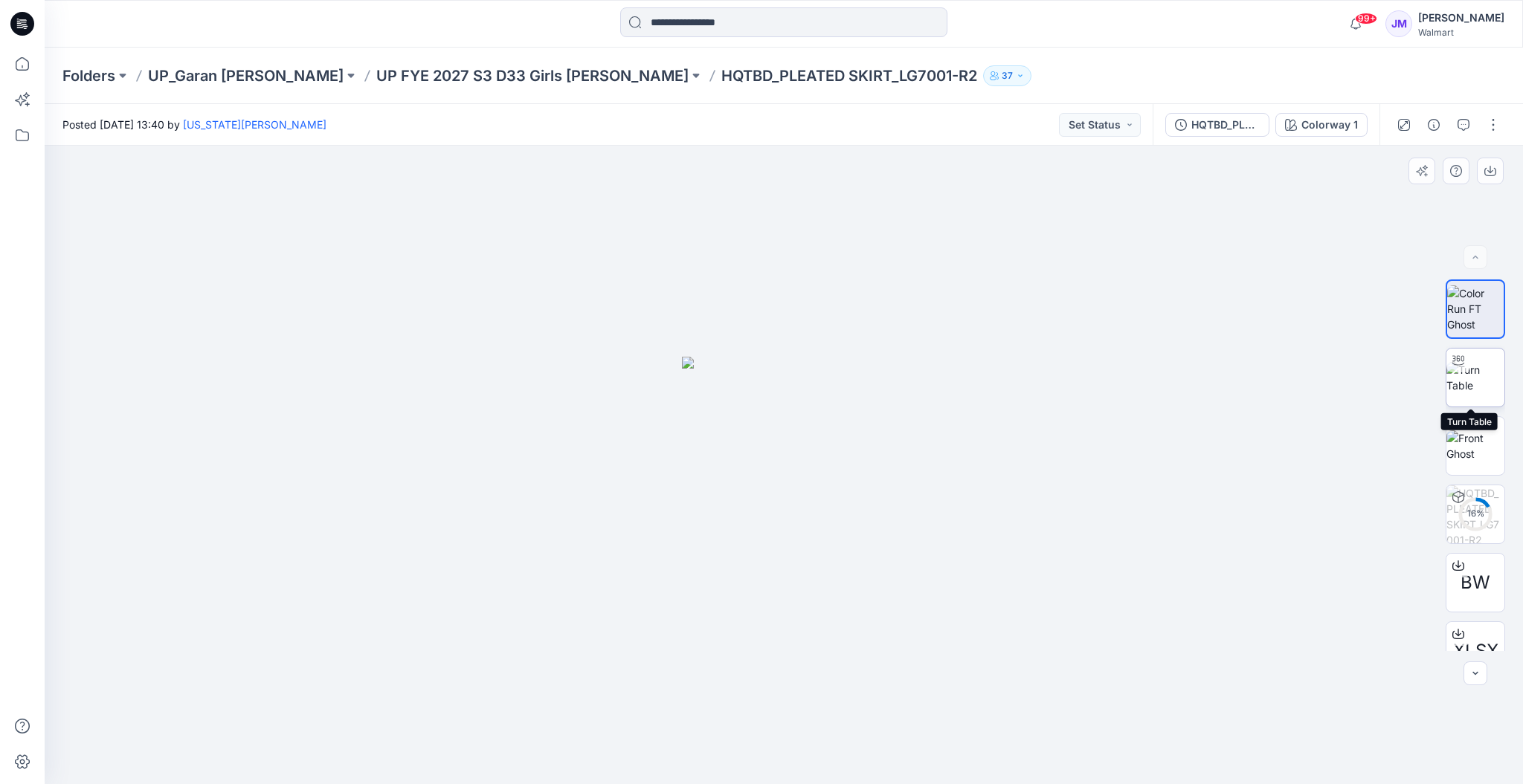
click at [1473, 369] on img at bounding box center [1475, 378] width 58 height 31
drag, startPoint x: 923, startPoint y: 637, endPoint x: 927, endPoint y: 237, distance: 400.0
